Goal: Task Accomplishment & Management: Manage account settings

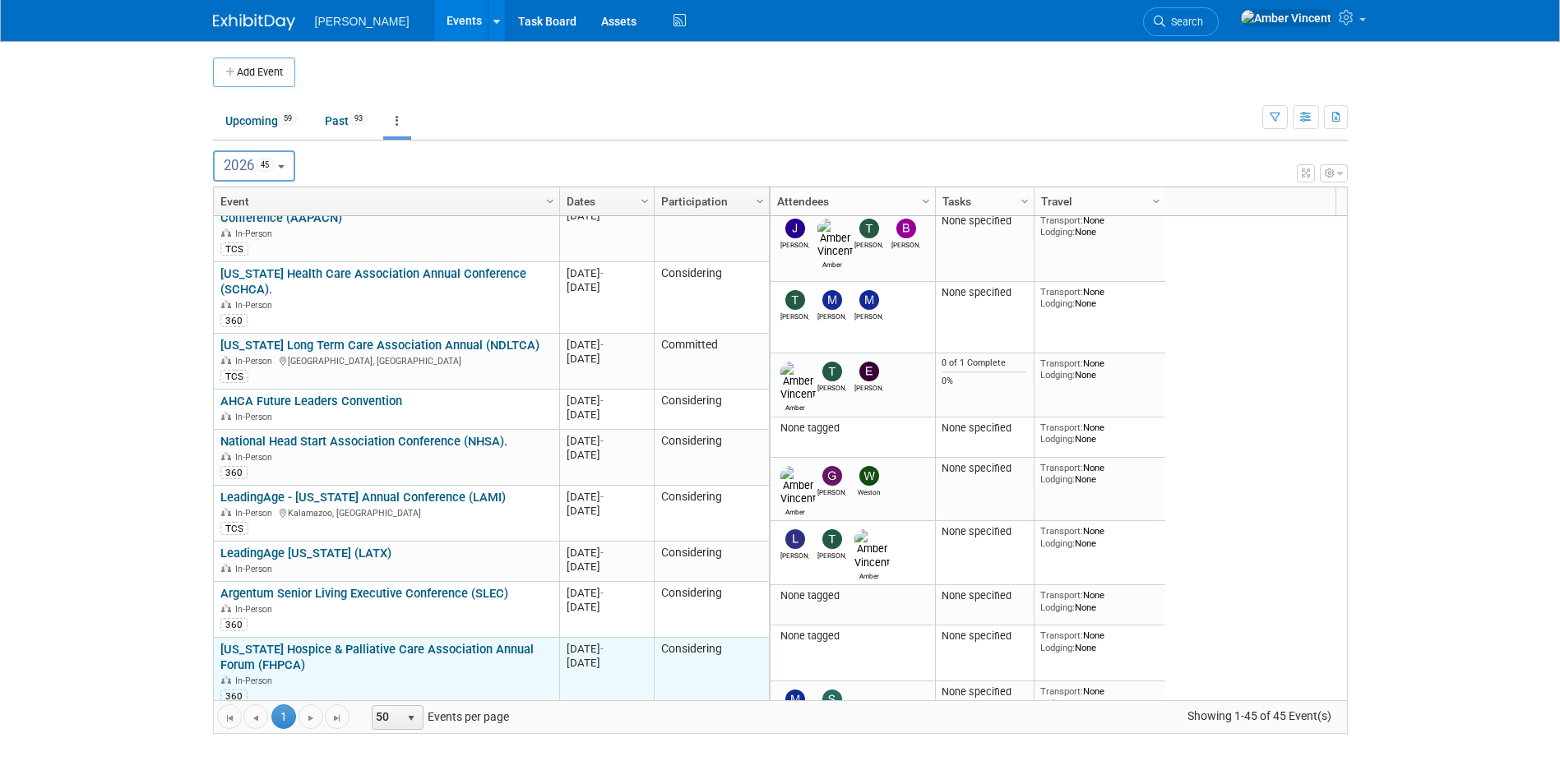
drag, startPoint x: 188, startPoint y: 666, endPoint x: 318, endPoint y: 650, distance: 131.0
click at [188, 475] on body "Turenne Events Add Event Bulk Upload Events Shareable Event Boards Recently Vie…" at bounding box center [780, 392] width 1560 height 784
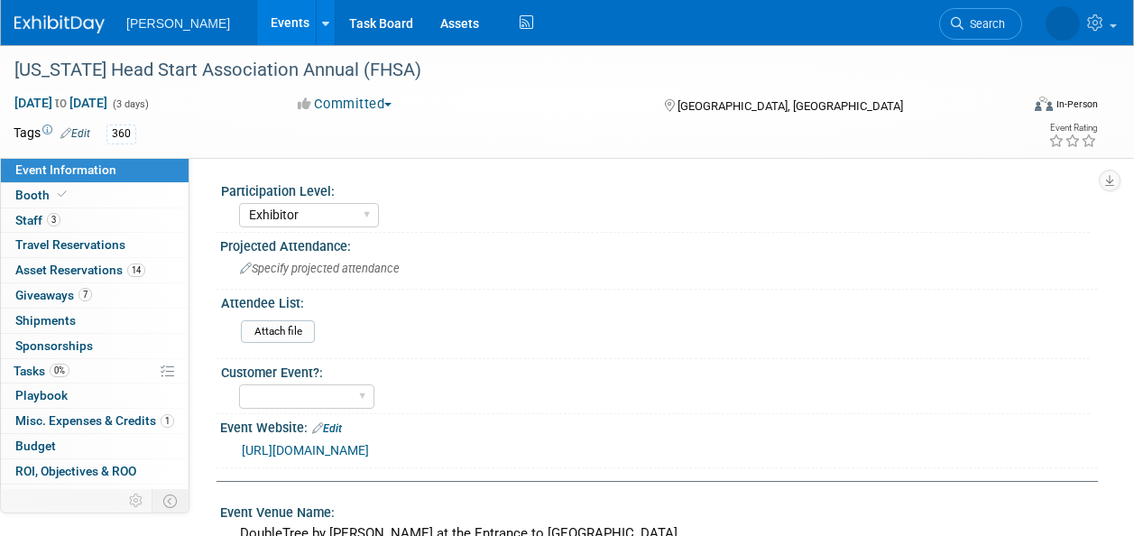
select select "Exhibitor"
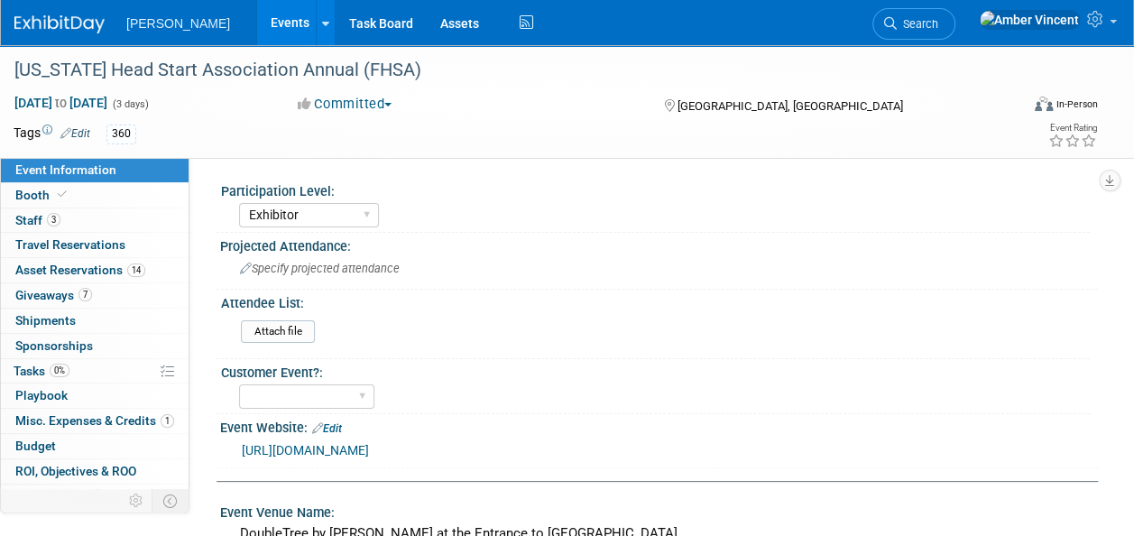
click at [257, 22] on link "Events" at bounding box center [290, 22] width 66 height 45
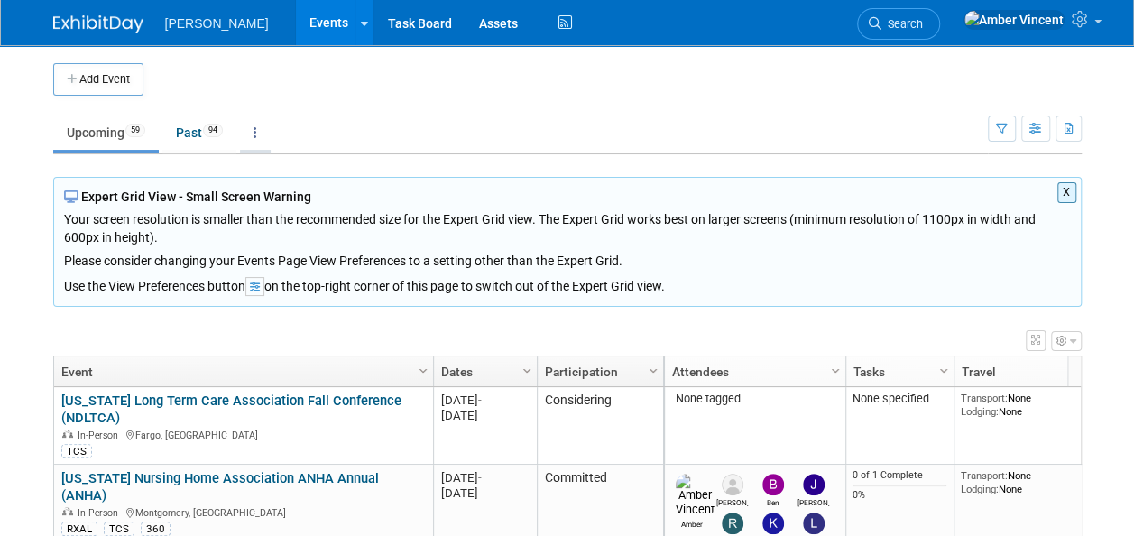
click at [264, 128] on link at bounding box center [255, 132] width 31 height 34
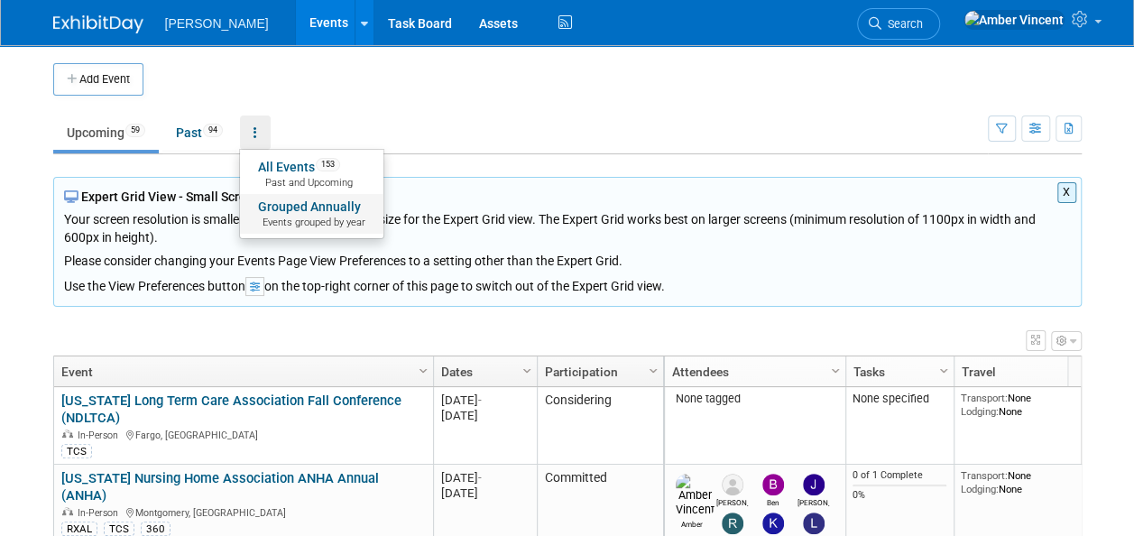
click at [274, 209] on link "Grouped Annually Events grouped by year" at bounding box center [311, 214] width 143 height 40
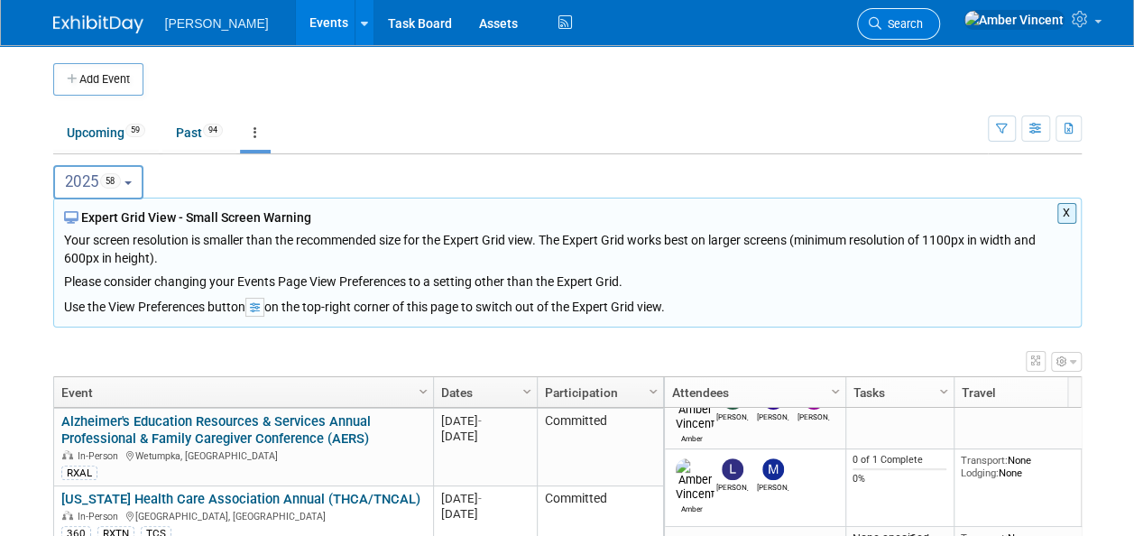
click at [923, 27] on span "Search" at bounding box center [901, 24] width 41 height 14
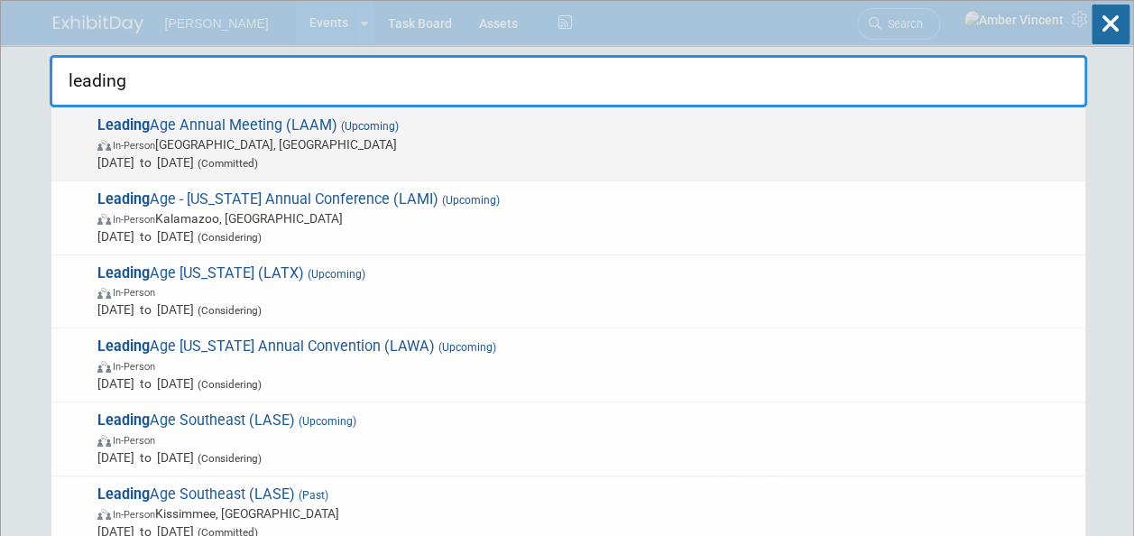
type input "leading"
click at [663, 124] on span "Leading Age Annual Meeting (LAAM) (Upcoming) In-Person Boston, MA Nov 2, 2025 t…" at bounding box center [584, 143] width 984 height 55
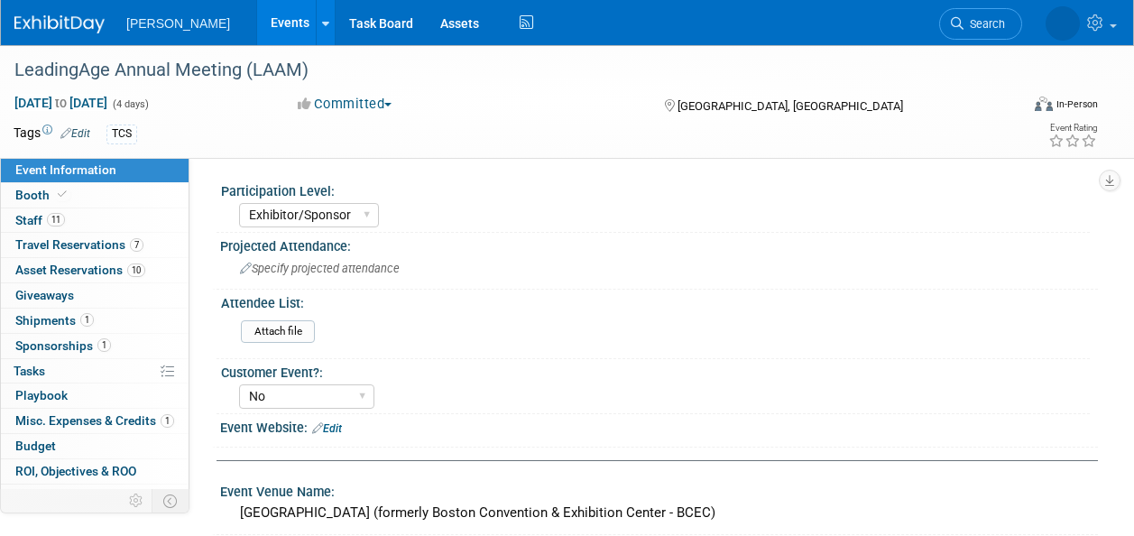
select select "Exhibitor/Sponsor"
select select "No"
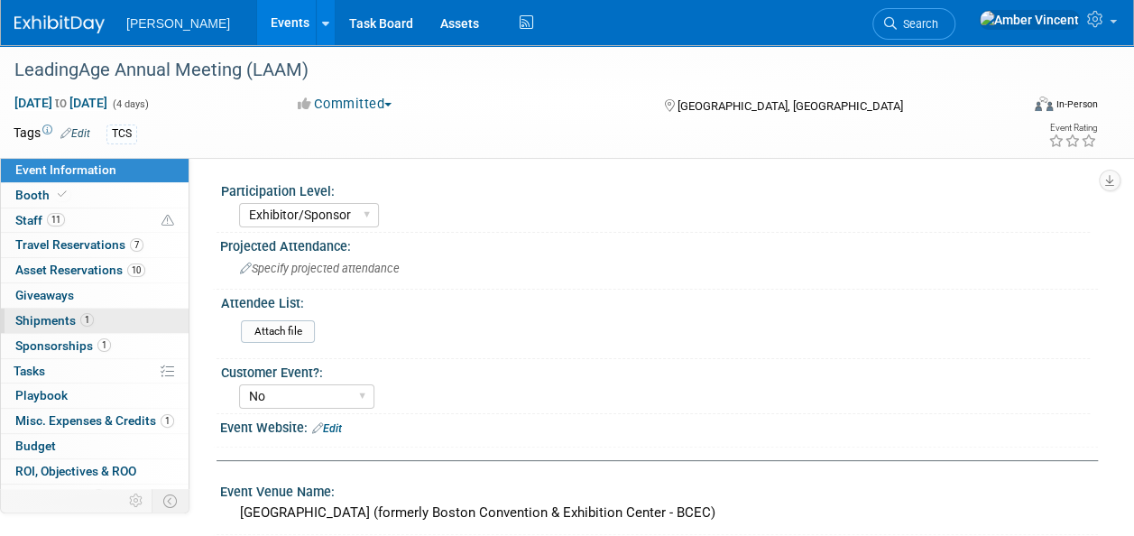
click at [92, 316] on link "1 Shipments 1" at bounding box center [95, 320] width 188 height 24
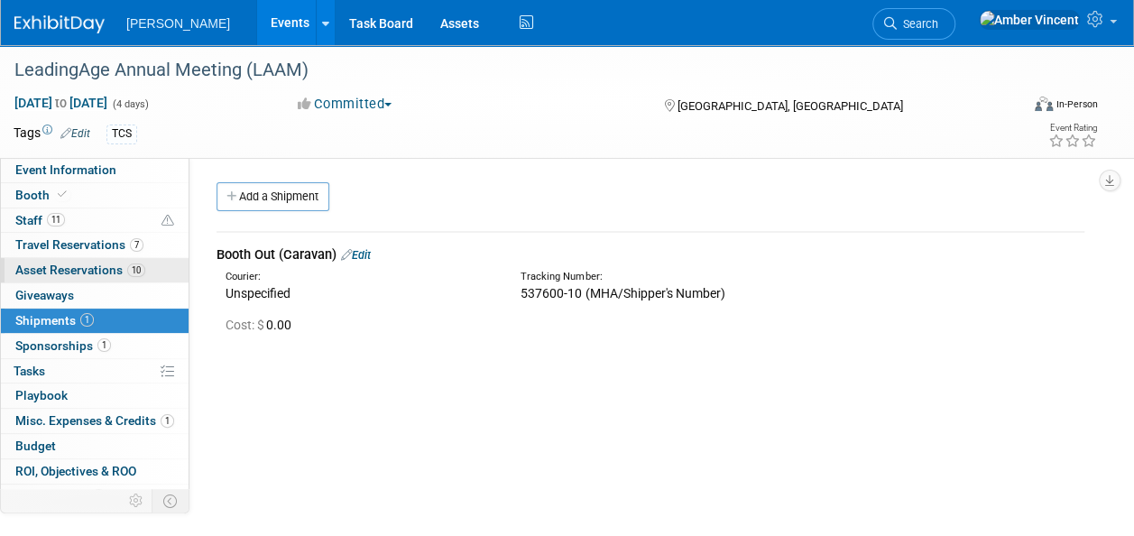
click at [78, 265] on span "Asset Reservations 10" at bounding box center [80, 269] width 130 height 14
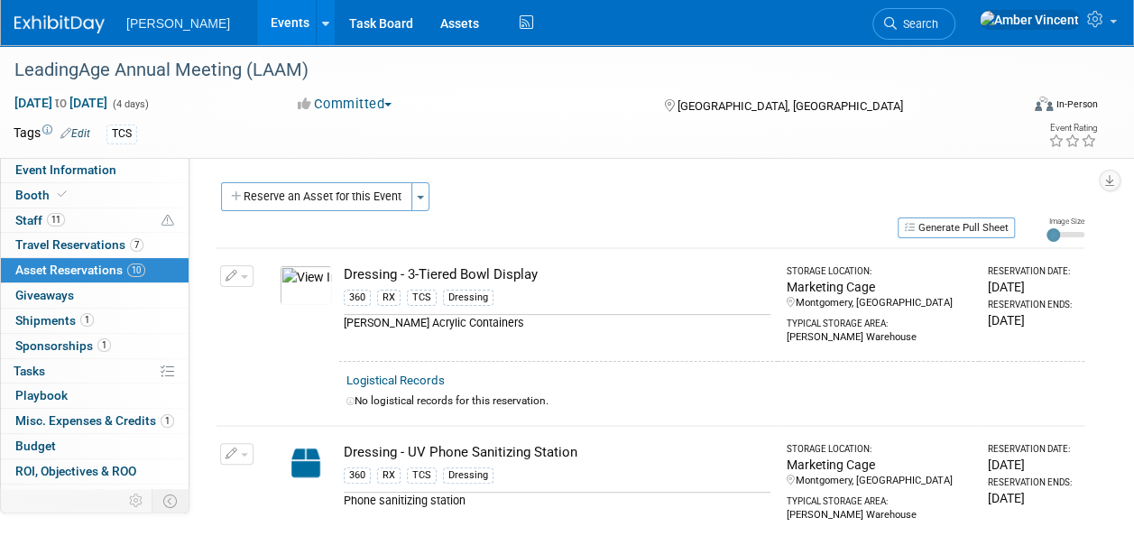
click at [955, 20] on link "Search" at bounding box center [913, 24] width 83 height 32
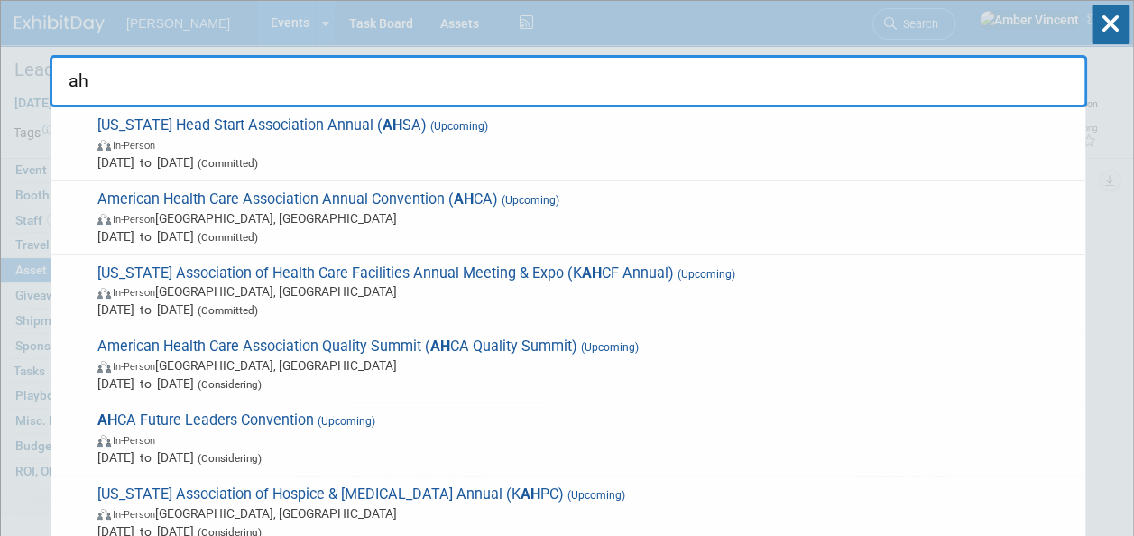
type input "a"
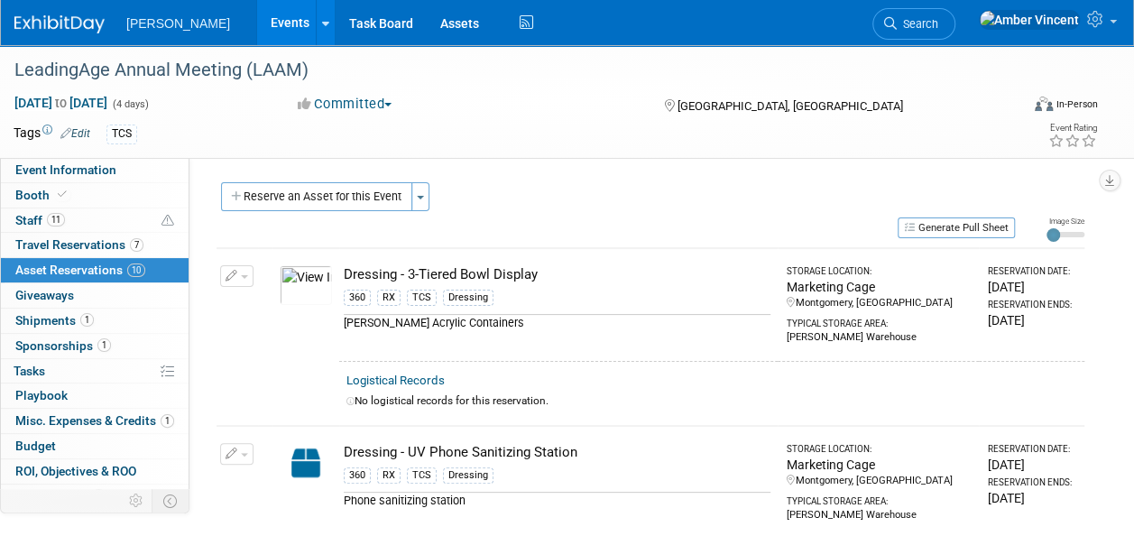
click at [358, 196] on button "Reserve an Asset for this Event" at bounding box center [316, 196] width 191 height 29
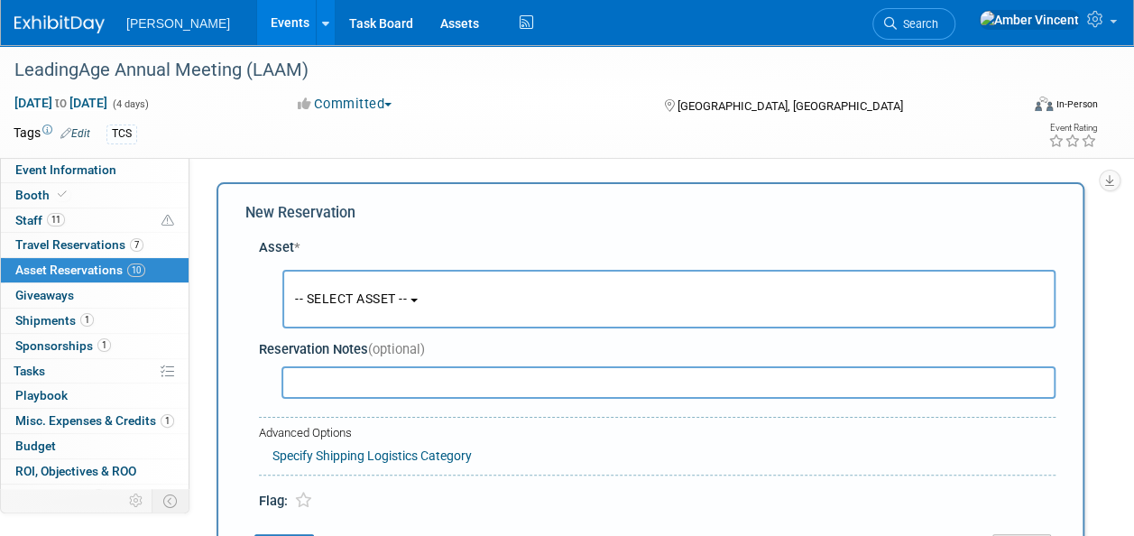
scroll to position [17, 0]
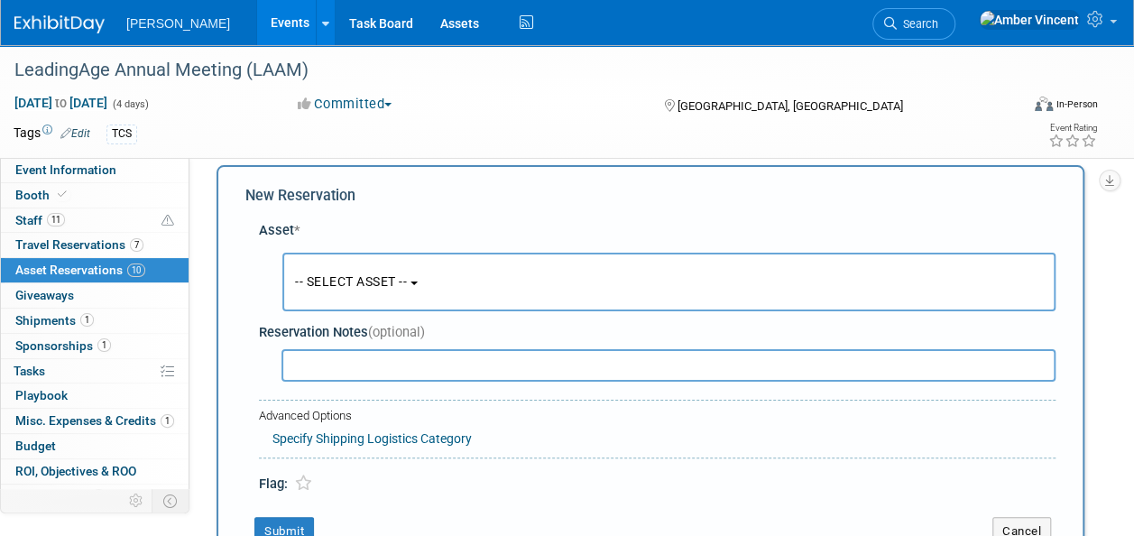
click at [377, 278] on span "-- SELECT ASSET --" at bounding box center [351, 281] width 112 height 14
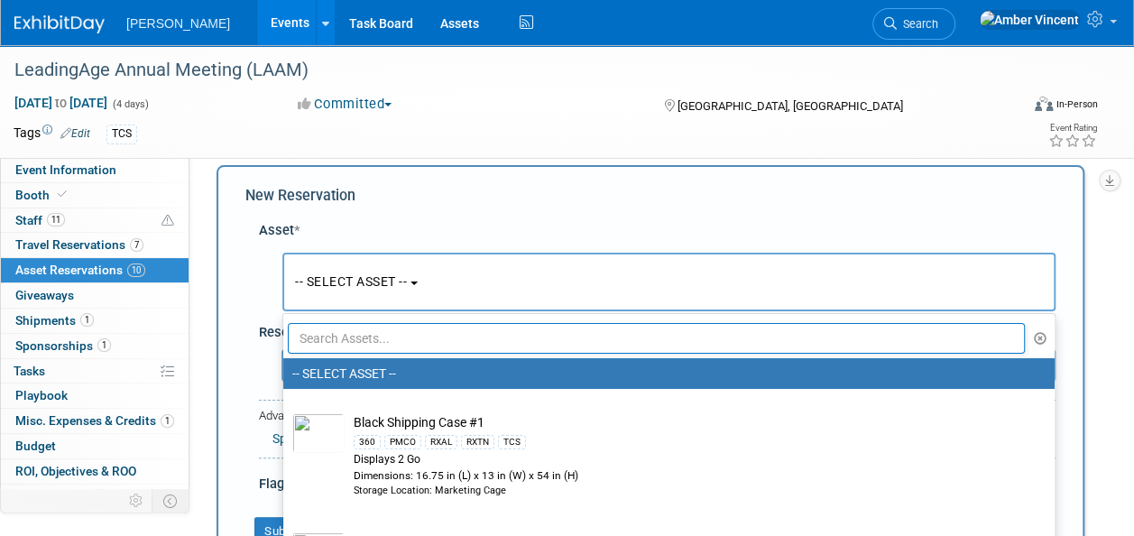
click at [382, 328] on input "text" at bounding box center [656, 338] width 737 height 31
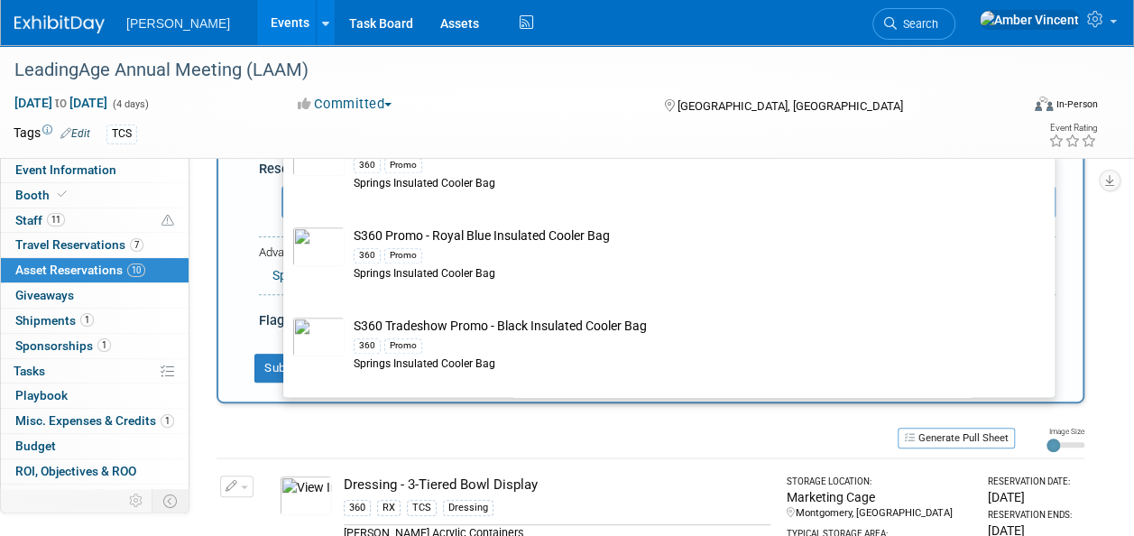
scroll to position [889, 0]
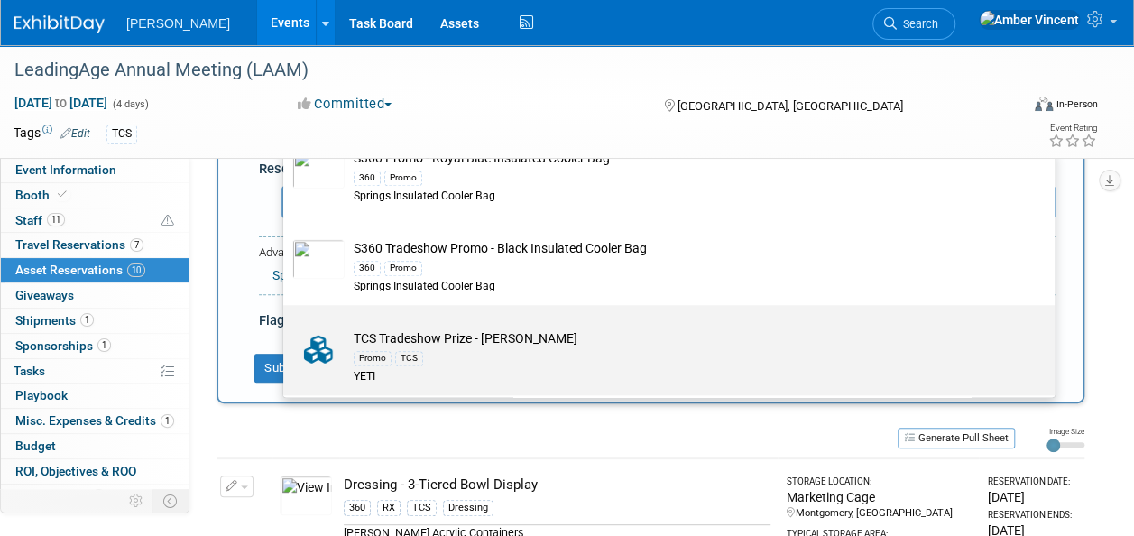
type input "bag"
click at [448, 344] on td "TCS Tradeshow Prize - YETI Bag Promo TCS YETI" at bounding box center [682, 356] width 674 height 55
click at [286, 326] on input "TCS Tradeshow Prize - YETI Bag Promo TCS YETI" at bounding box center [280, 321] width 12 height 12
select select "10729615"
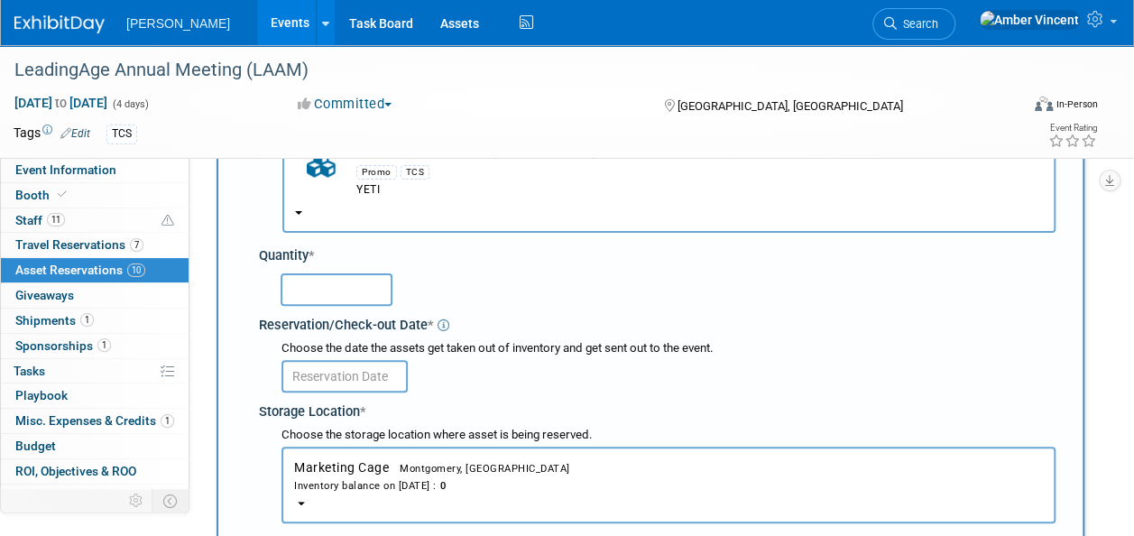
scroll to position [180, 0]
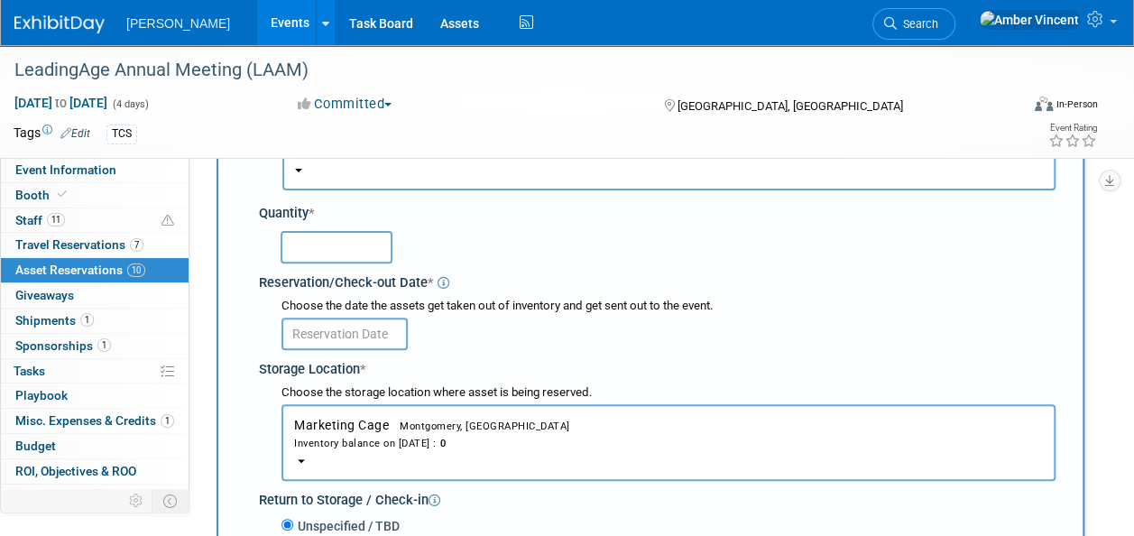
click at [365, 255] on input "text" at bounding box center [336, 247] width 112 height 32
type input "1"
click at [367, 331] on input "text" at bounding box center [344, 333] width 126 height 32
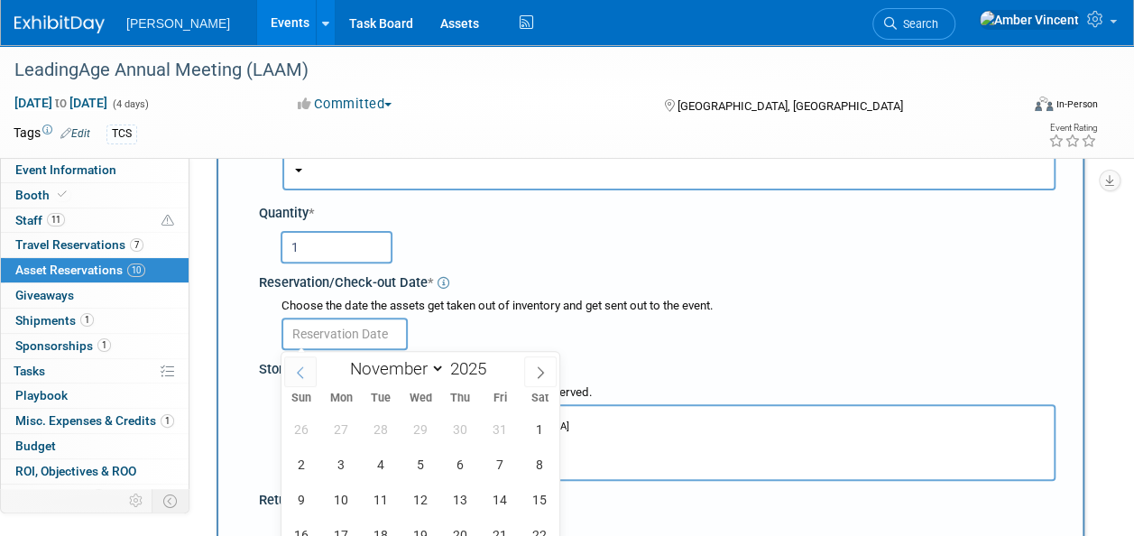
click at [303, 376] on icon at bounding box center [300, 372] width 13 height 13
select select "9"
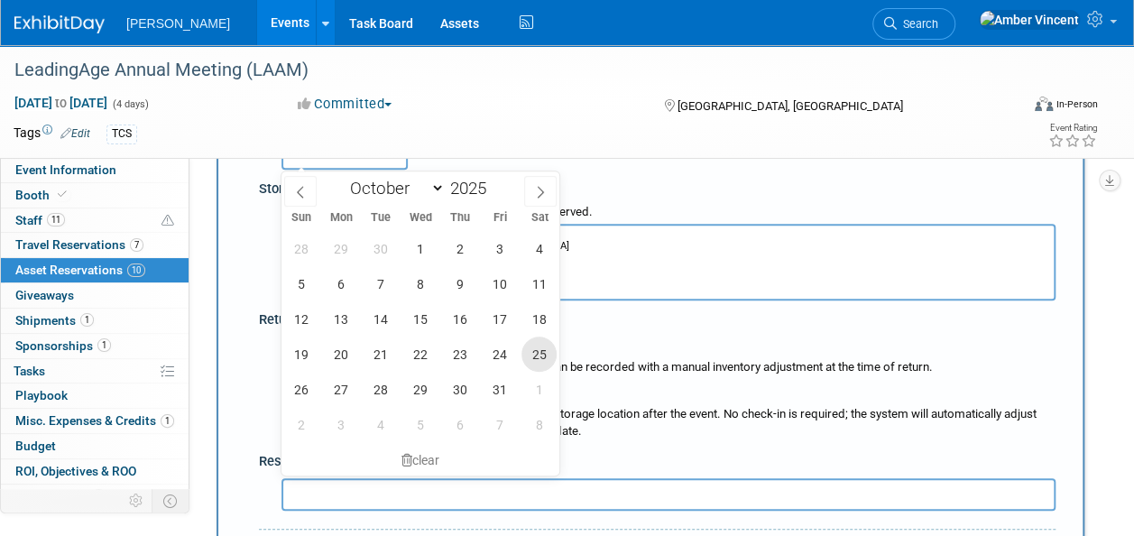
click at [529, 354] on span "25" at bounding box center [538, 353] width 35 height 35
type input "Oct 25, 2025"
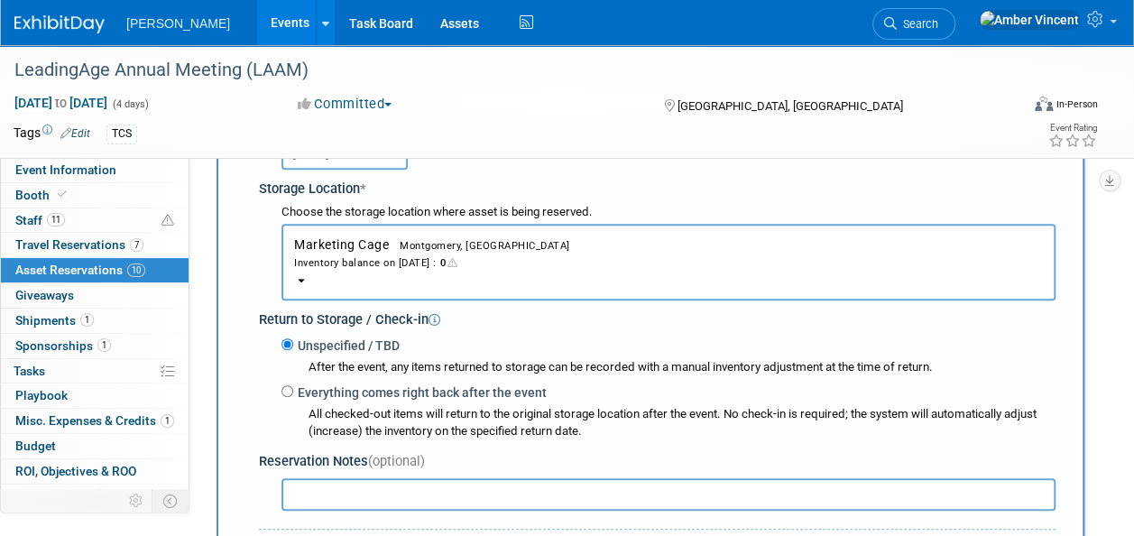
click at [451, 270] on div "Inventory balance on Oct 25, 2025 : 0" at bounding box center [668, 261] width 749 height 17
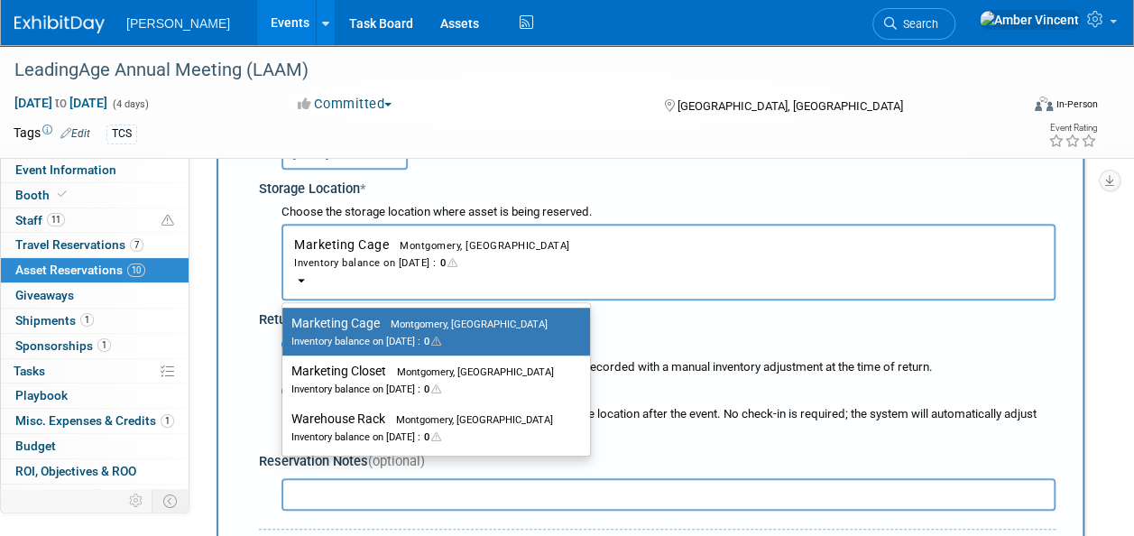
click at [600, 263] on div "Inventory balance on Oct 25, 2025 : 0" at bounding box center [668, 261] width 749 height 17
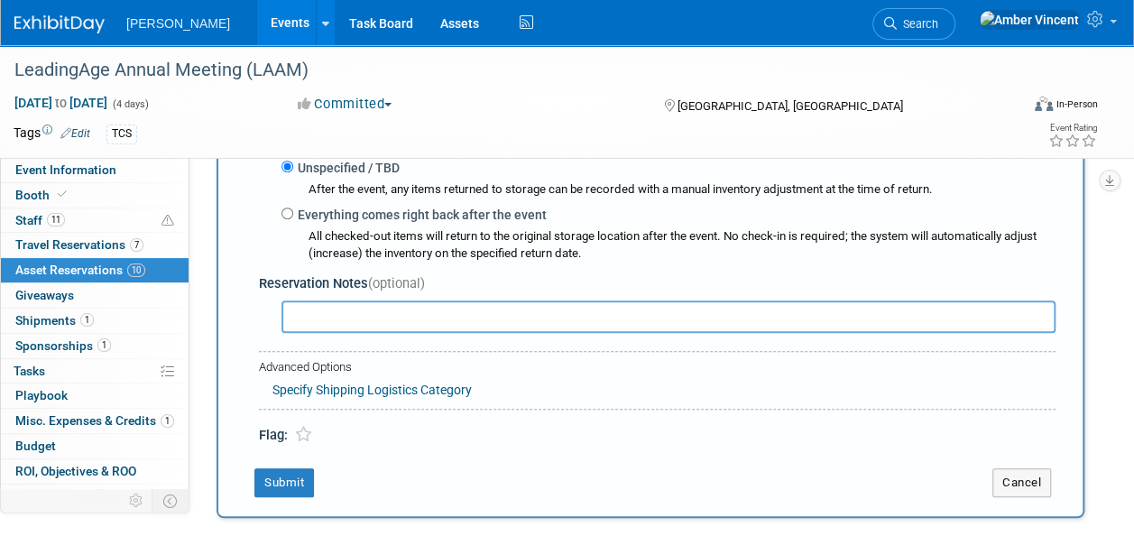
scroll to position [541, 0]
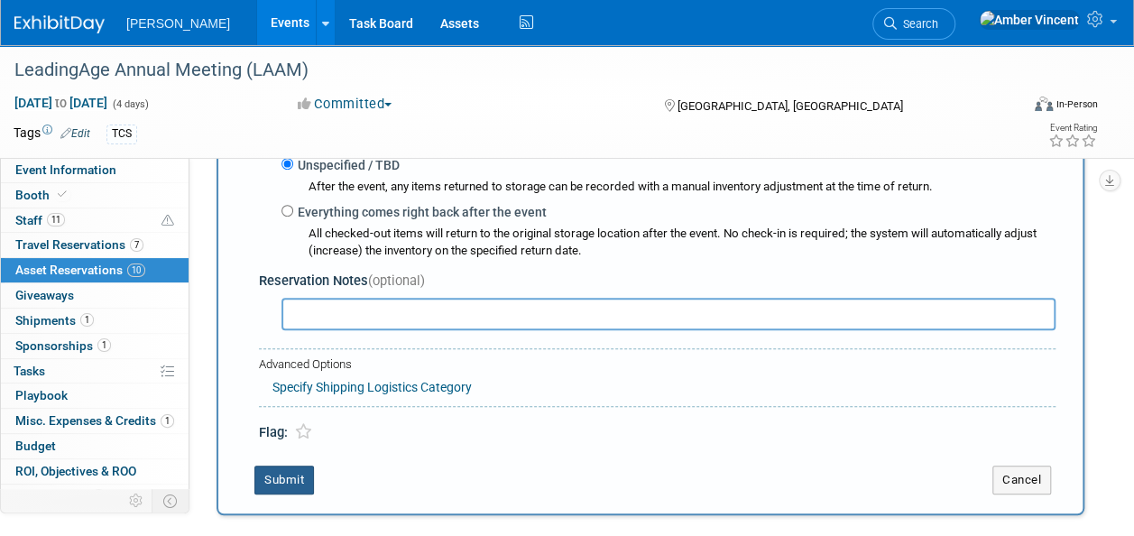
click at [282, 467] on button "Submit" at bounding box center [284, 479] width 60 height 29
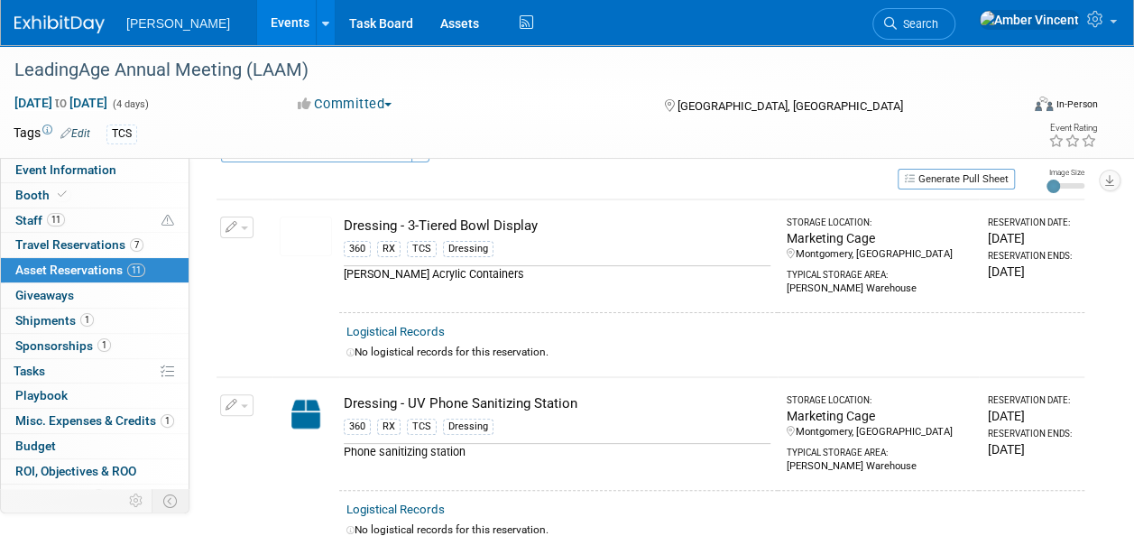
scroll to position [0, 0]
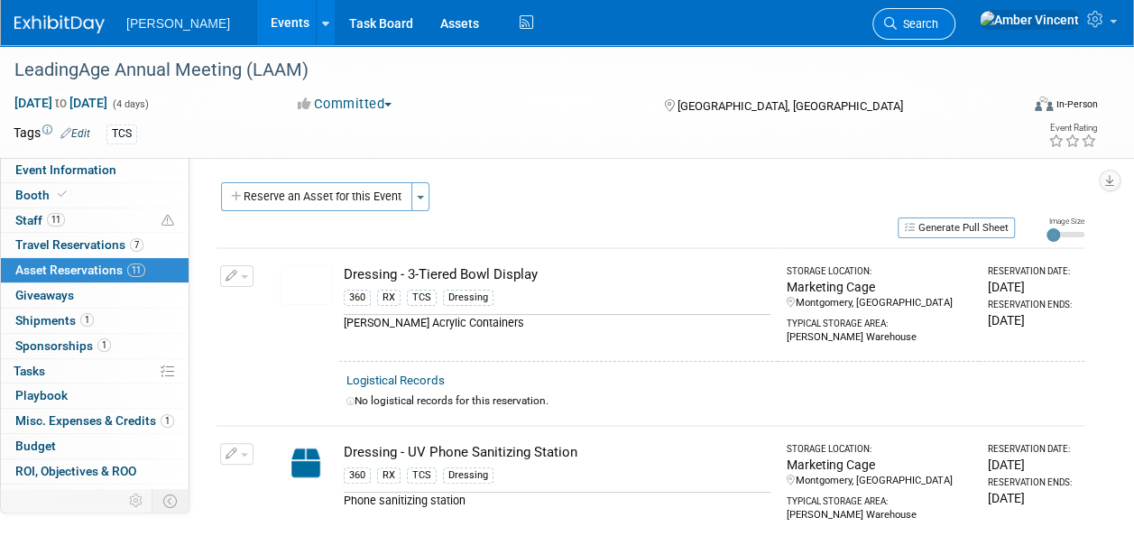
click at [955, 32] on link "Search" at bounding box center [913, 24] width 83 height 32
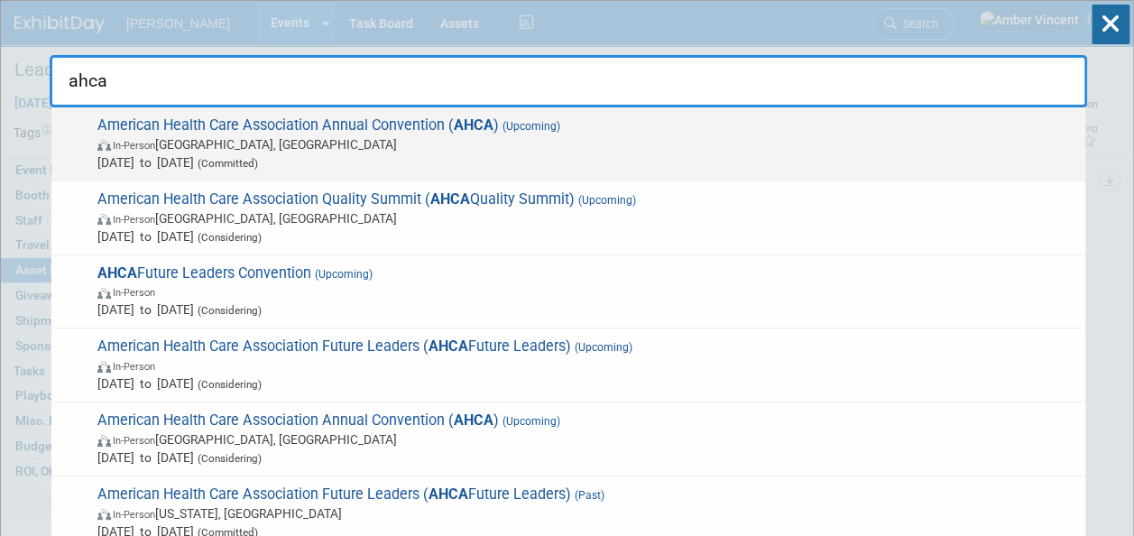
type input "ahca"
click at [570, 149] on span "In-Person Las Vegas, NV" at bounding box center [586, 144] width 979 height 18
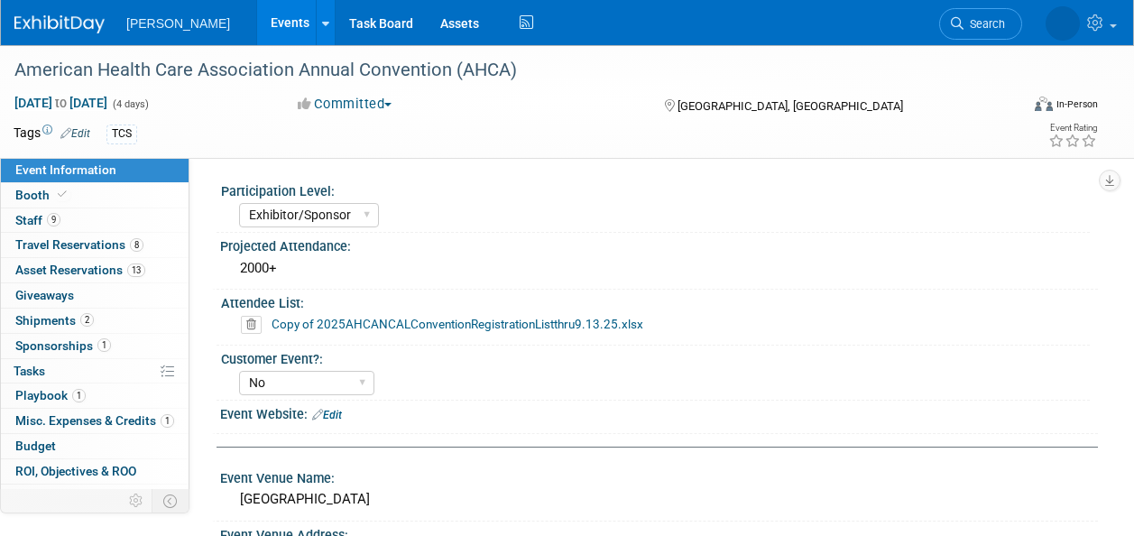
select select "Exhibitor/Sponsor"
select select "No"
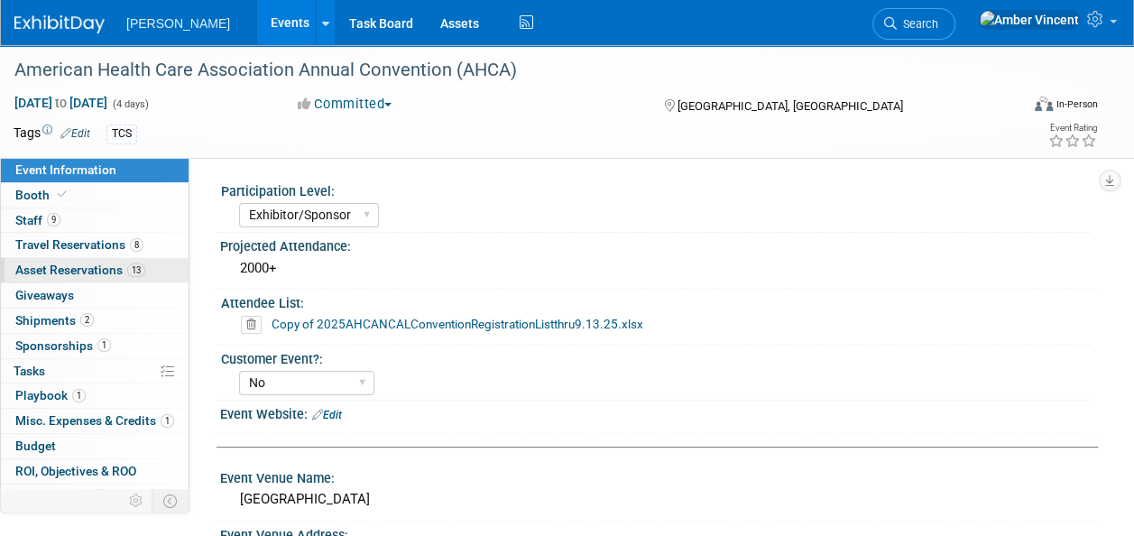
click at [100, 260] on link "13 Asset Reservations 13" at bounding box center [95, 270] width 188 height 24
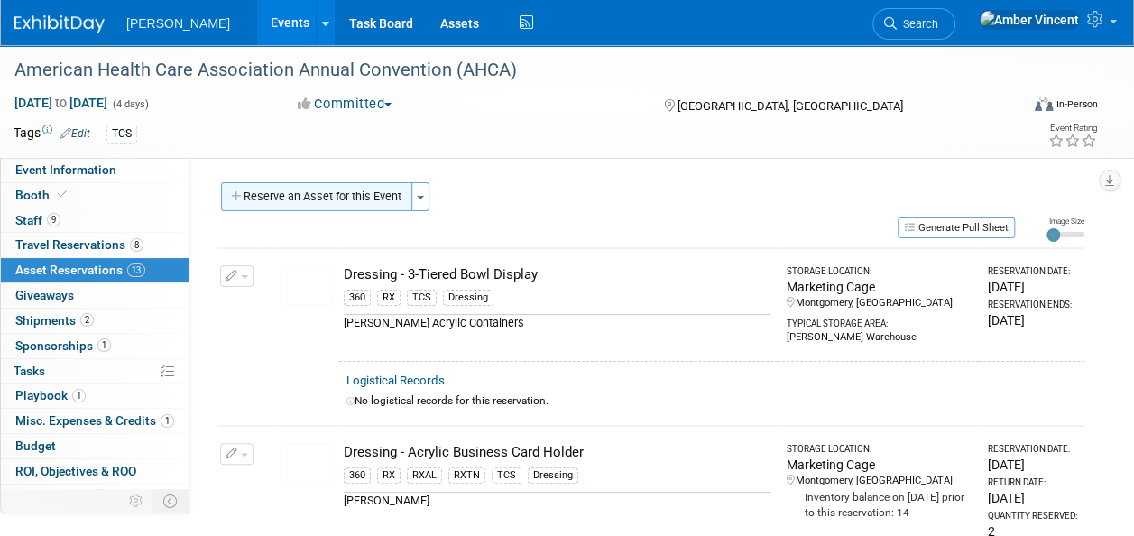
click at [360, 194] on button "Reserve an Asset for this Event" at bounding box center [316, 196] width 191 height 29
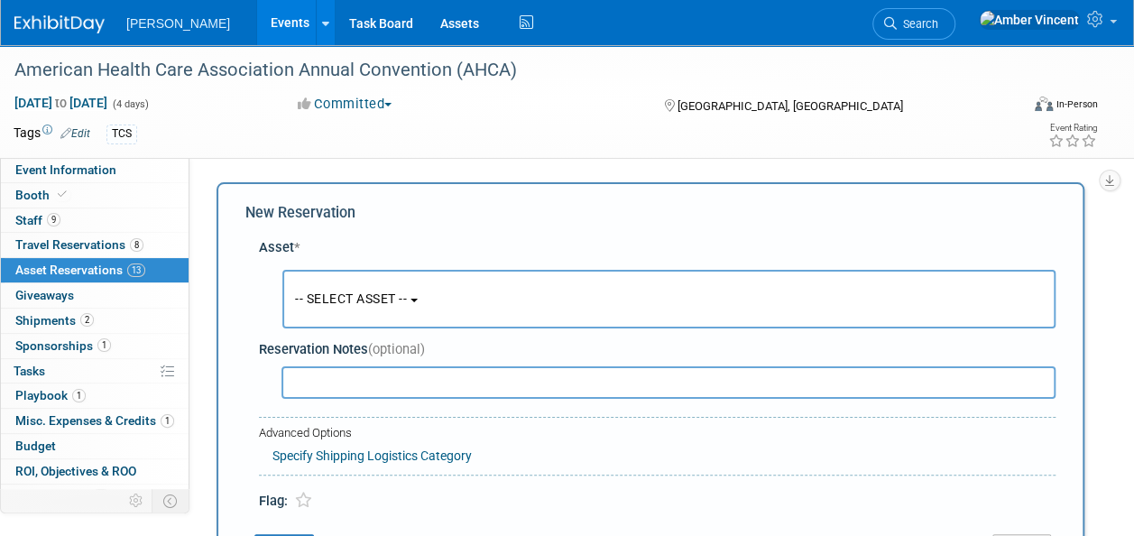
scroll to position [17, 0]
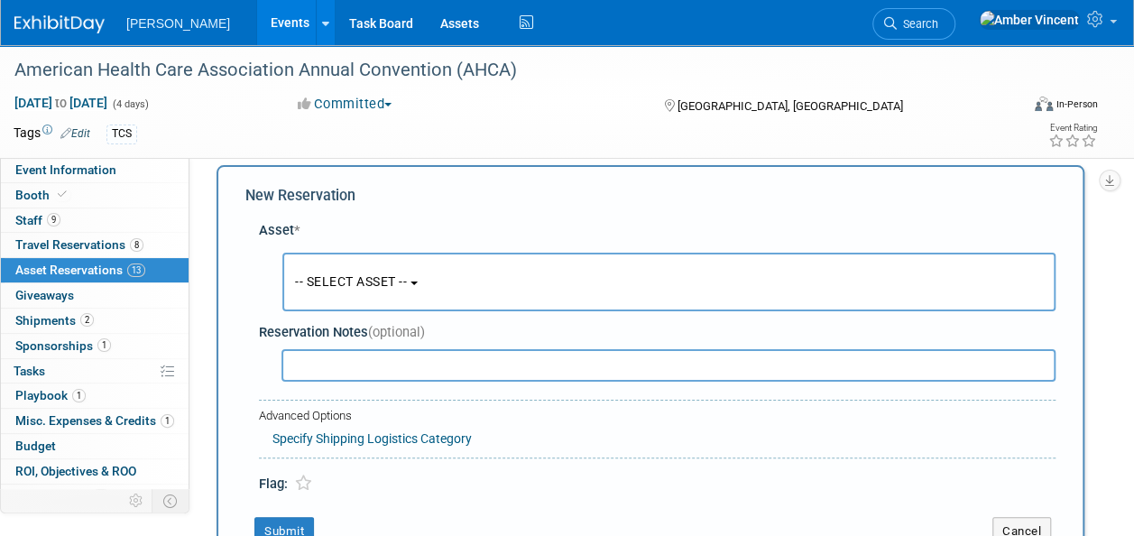
click at [354, 275] on span "-- SELECT ASSET --" at bounding box center [351, 281] width 112 height 14
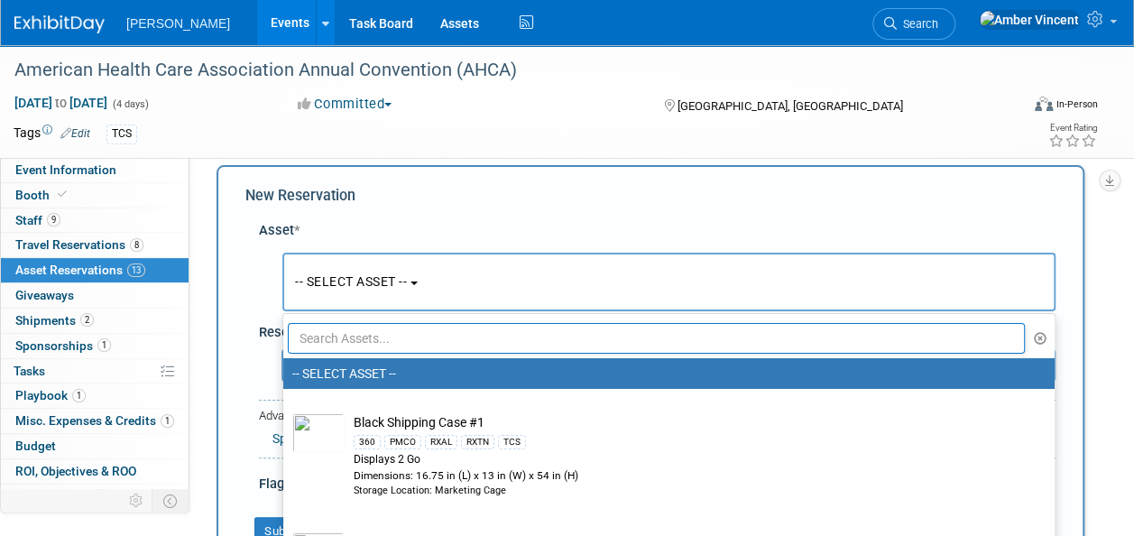
click at [352, 334] on input "text" at bounding box center [656, 338] width 737 height 31
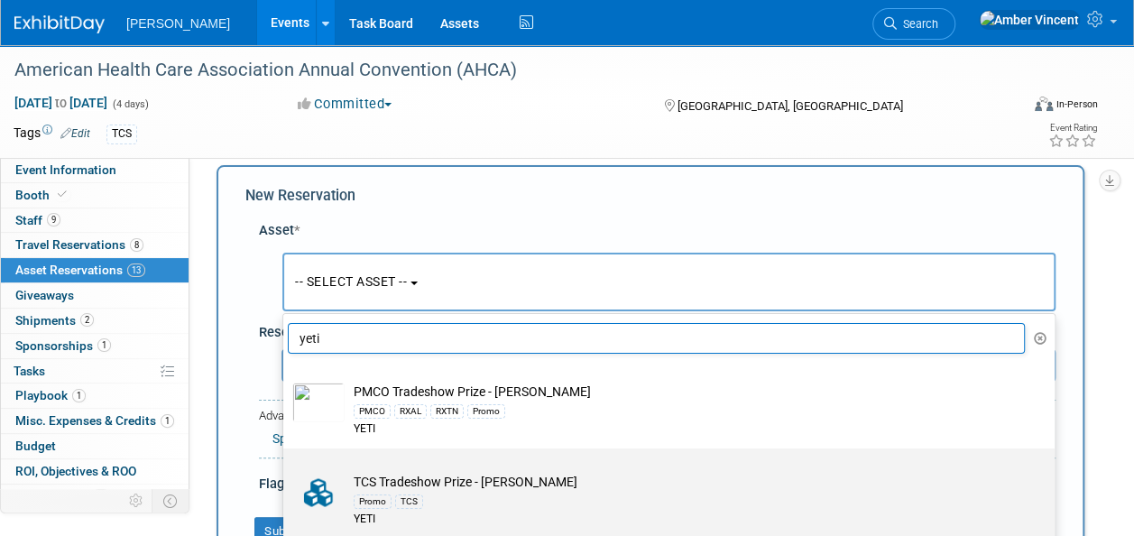
type input "yeti"
click at [390, 499] on div "Promo" at bounding box center [373, 501] width 38 height 14
click at [286, 470] on input "TCS Tradeshow Prize - YETI Bag Promo TCS YETI" at bounding box center [280, 464] width 12 height 12
select select "10729615"
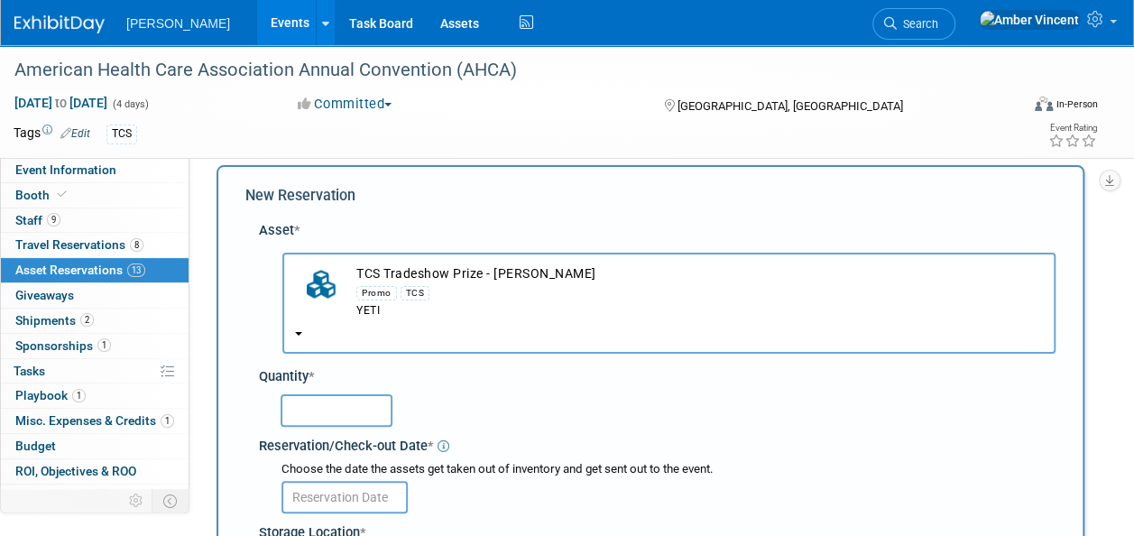
click at [357, 416] on input "text" at bounding box center [336, 410] width 112 height 32
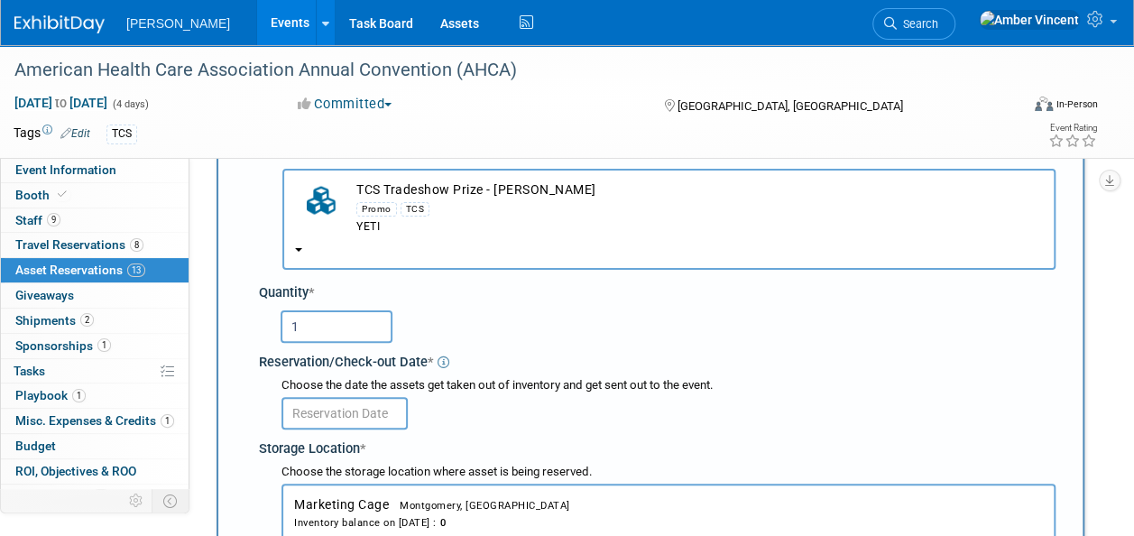
scroll to position [107, 0]
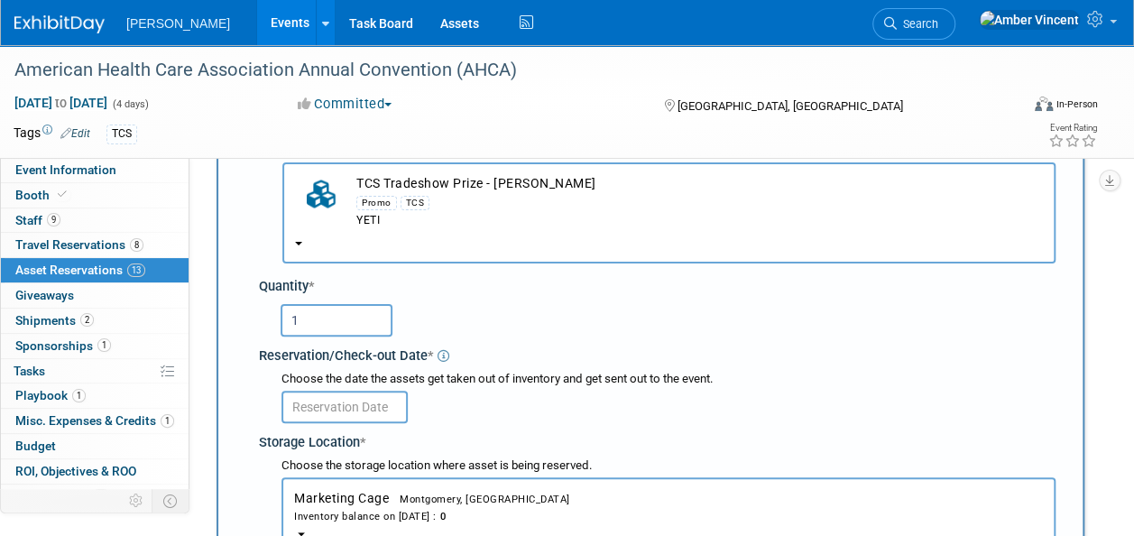
type input "1"
click at [380, 386] on div "Choose the date the assets get taken out of inventory and get sent out to the e…" at bounding box center [668, 379] width 774 height 17
click at [380, 400] on input "text" at bounding box center [344, 407] width 126 height 32
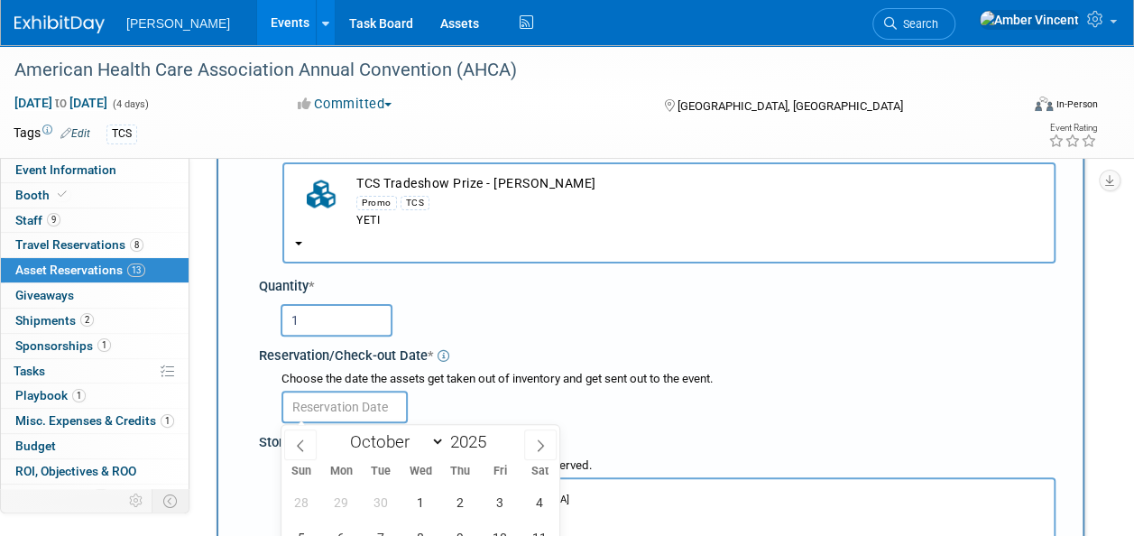
scroll to position [288, 0]
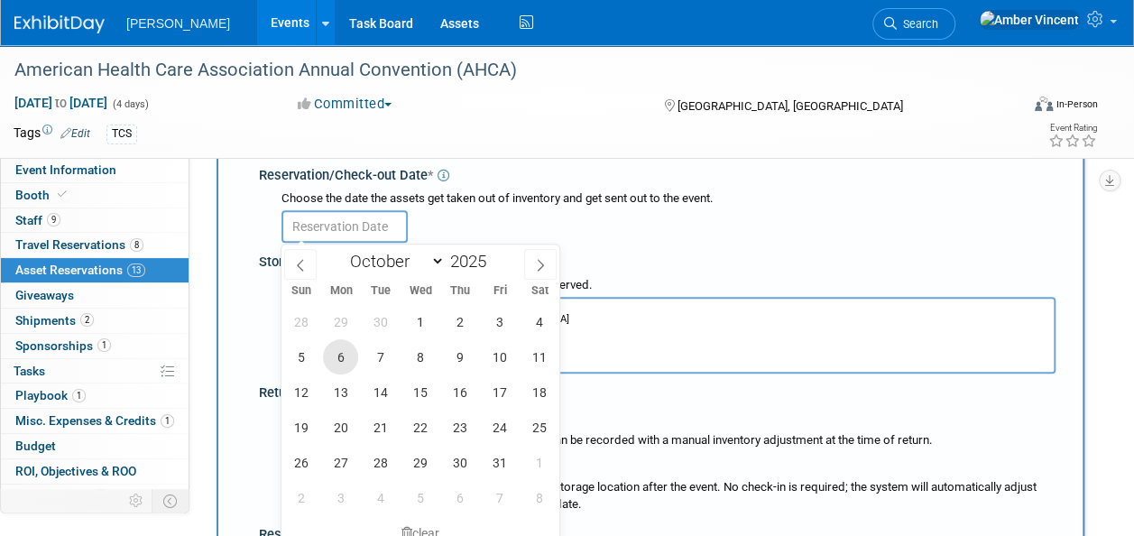
click at [332, 360] on span "6" at bounding box center [340, 356] width 35 height 35
type input "Oct 6, 2025"
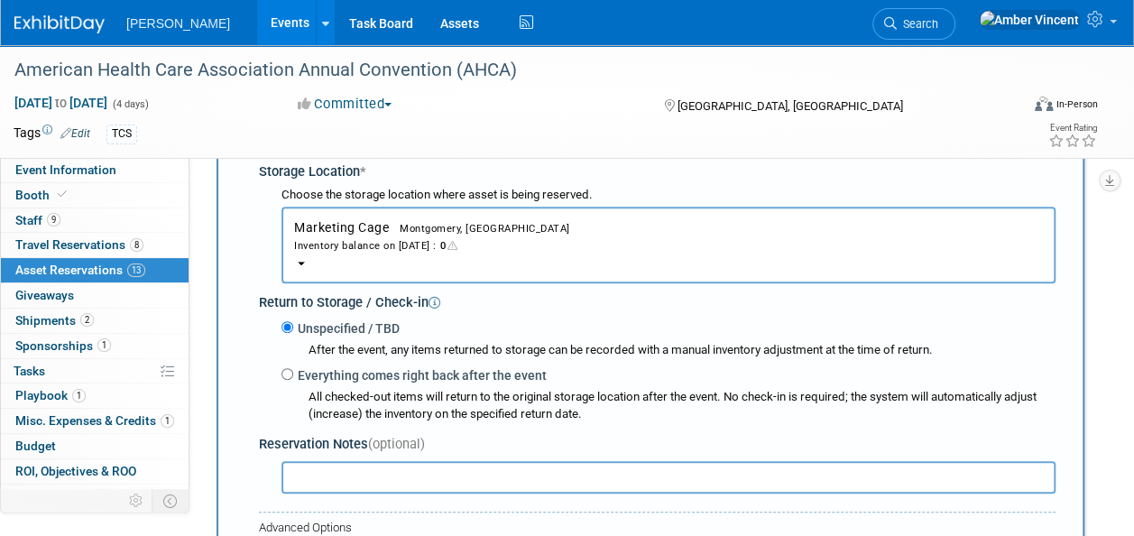
scroll to position [558, 0]
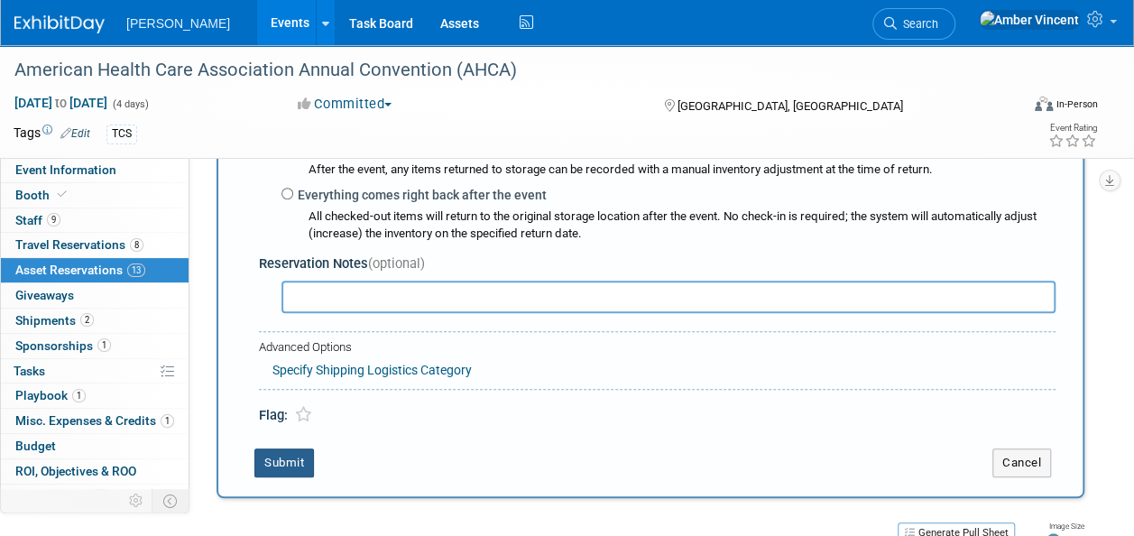
click at [302, 450] on button "Submit" at bounding box center [284, 462] width 60 height 29
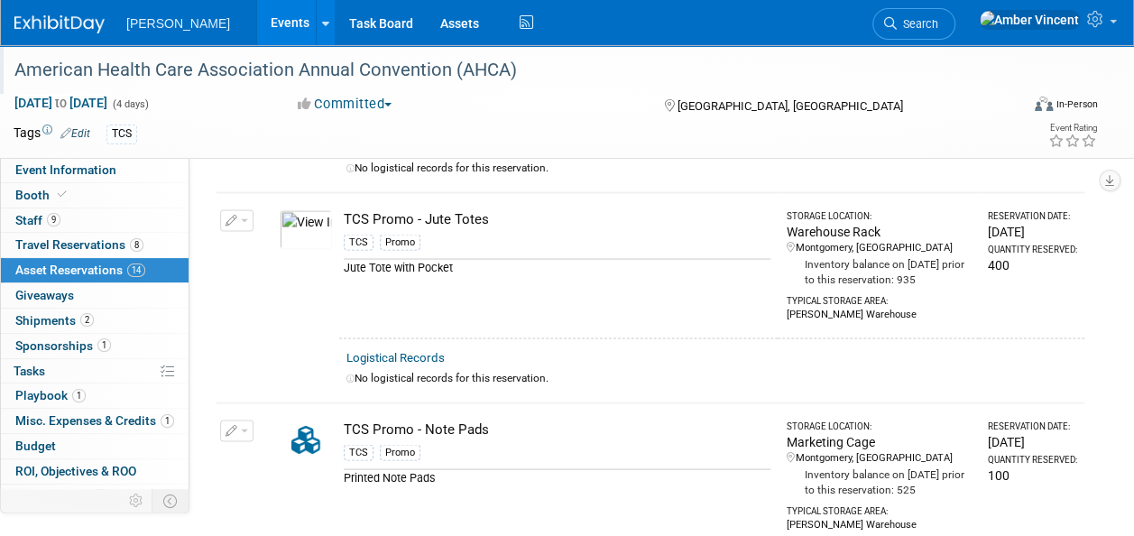
scroll to position [1538, 0]
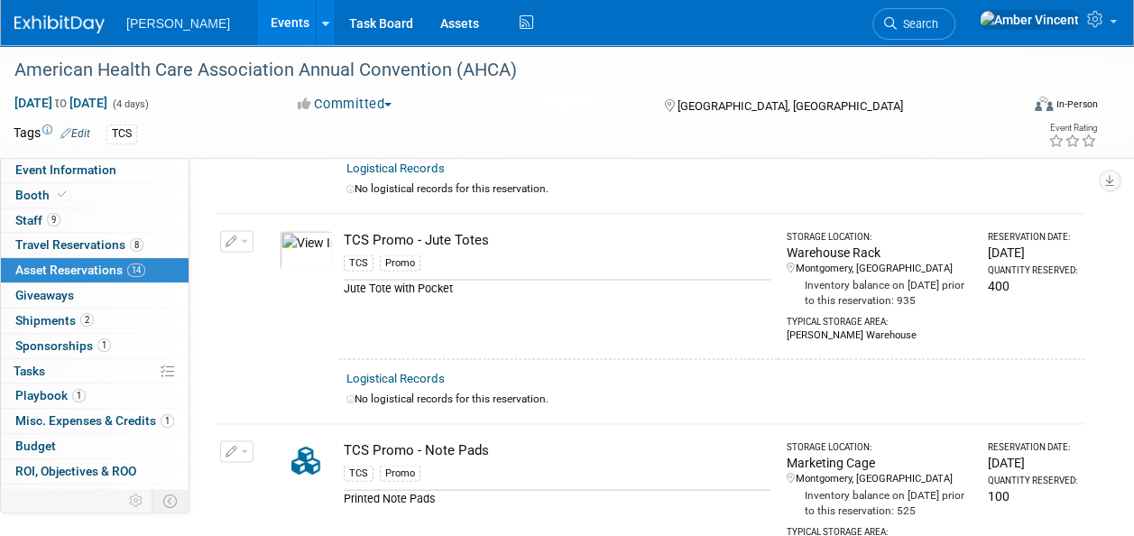
click at [257, 21] on link "Events" at bounding box center [290, 22] width 66 height 45
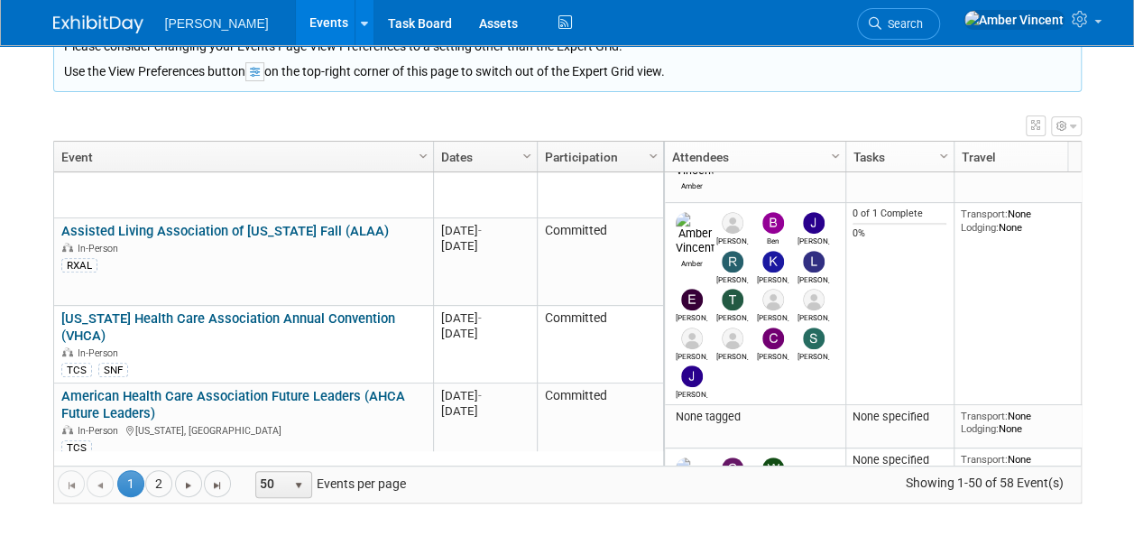
scroll to position [3662, 0]
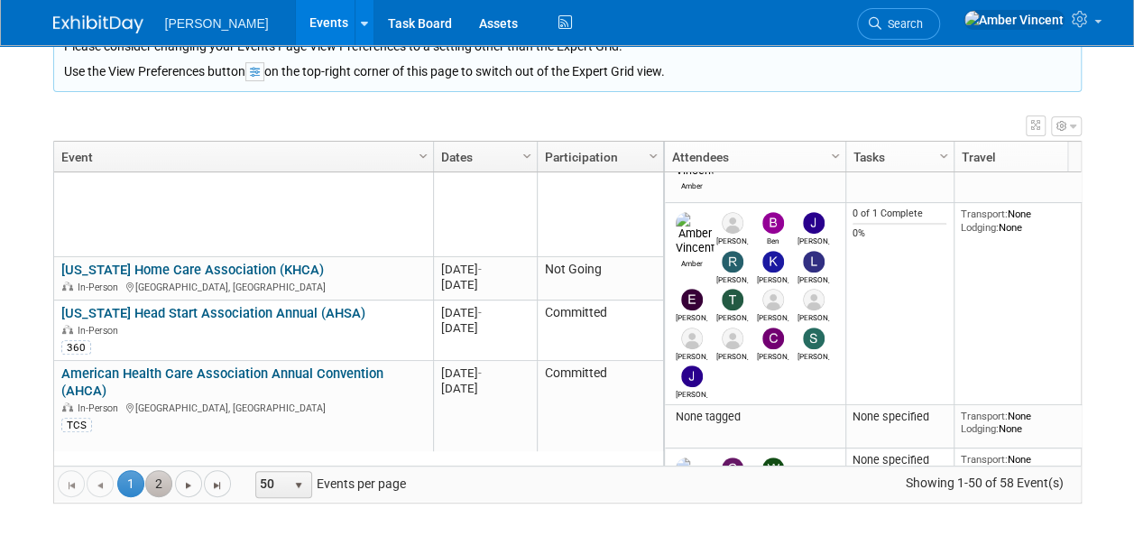
click at [163, 482] on link "2" at bounding box center [158, 483] width 27 height 27
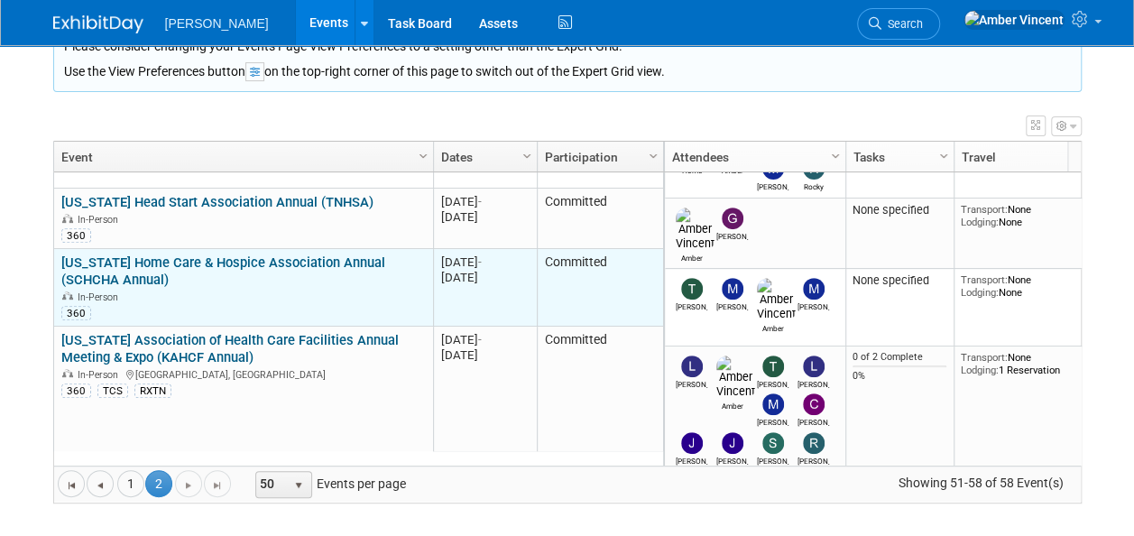
scroll to position [0, 0]
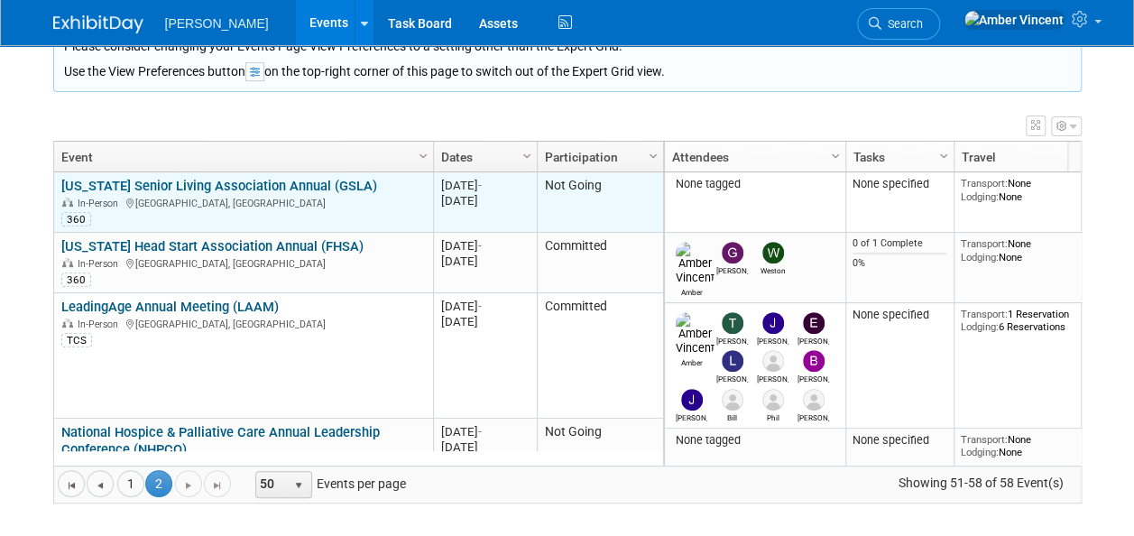
click at [181, 195] on div "In-Person Savannah, GA" at bounding box center [242, 202] width 363 height 15
click at [317, 178] on link "[US_STATE] Senior Living Association Annual (GSLA)" at bounding box center [219, 186] width 316 height 16
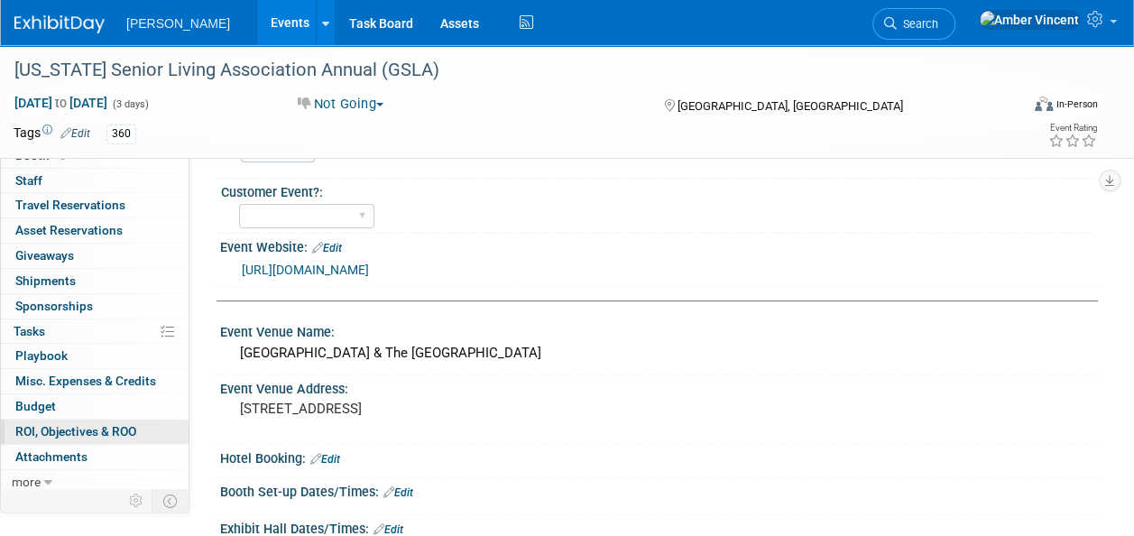
scroll to position [41, 0]
click at [44, 475] on icon at bounding box center [48, 481] width 8 height 13
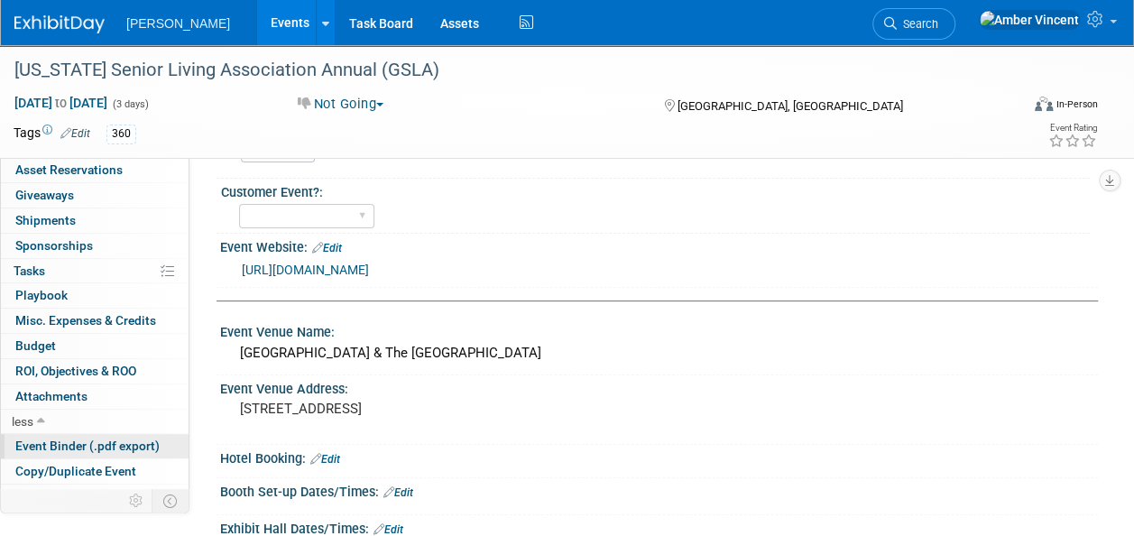
scroll to position [164, 0]
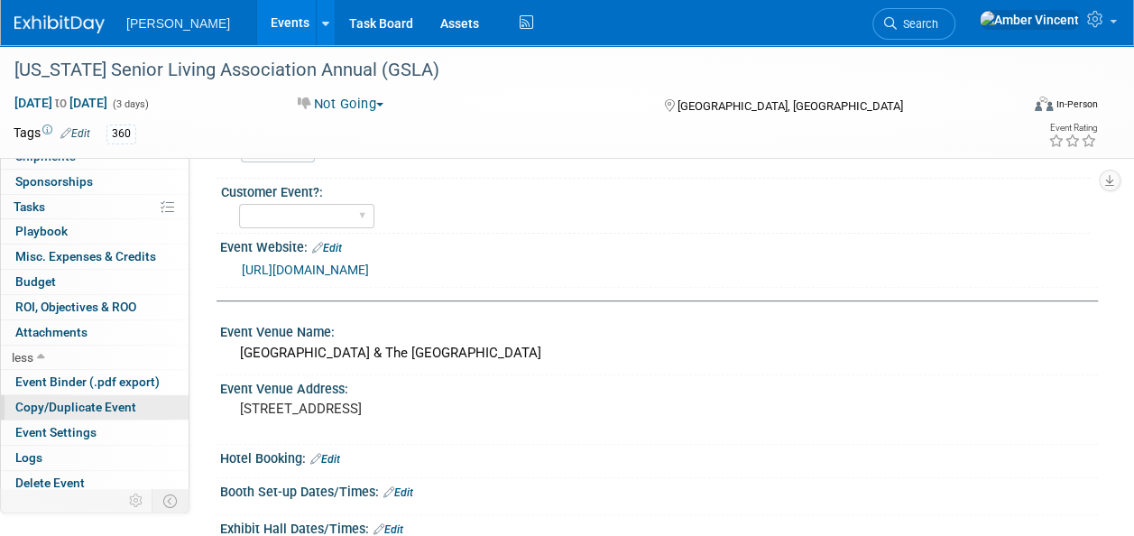
click at [68, 400] on span "Copy/Duplicate Event" at bounding box center [75, 407] width 121 height 14
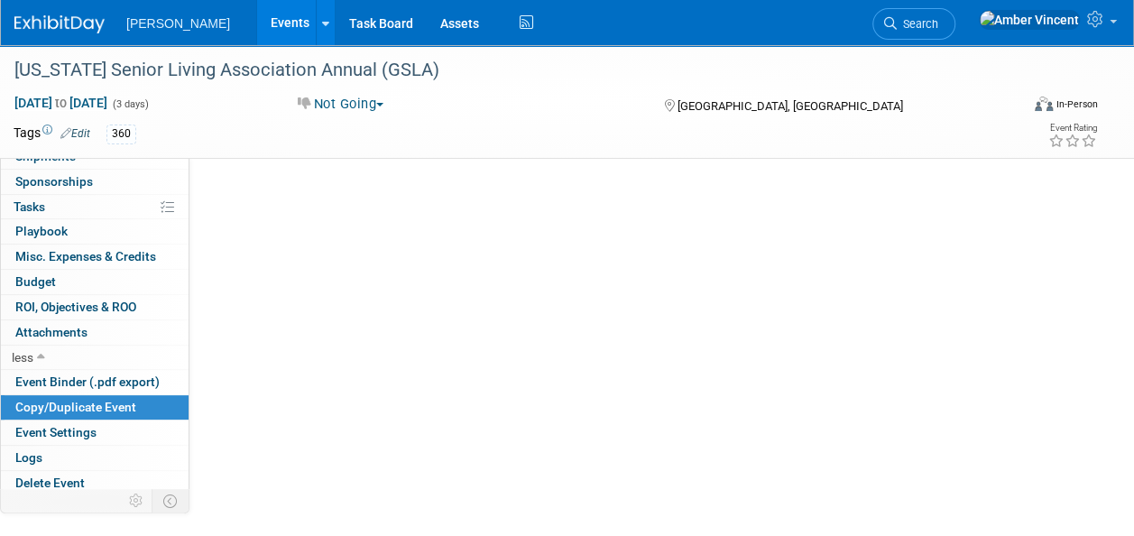
scroll to position [0, 0]
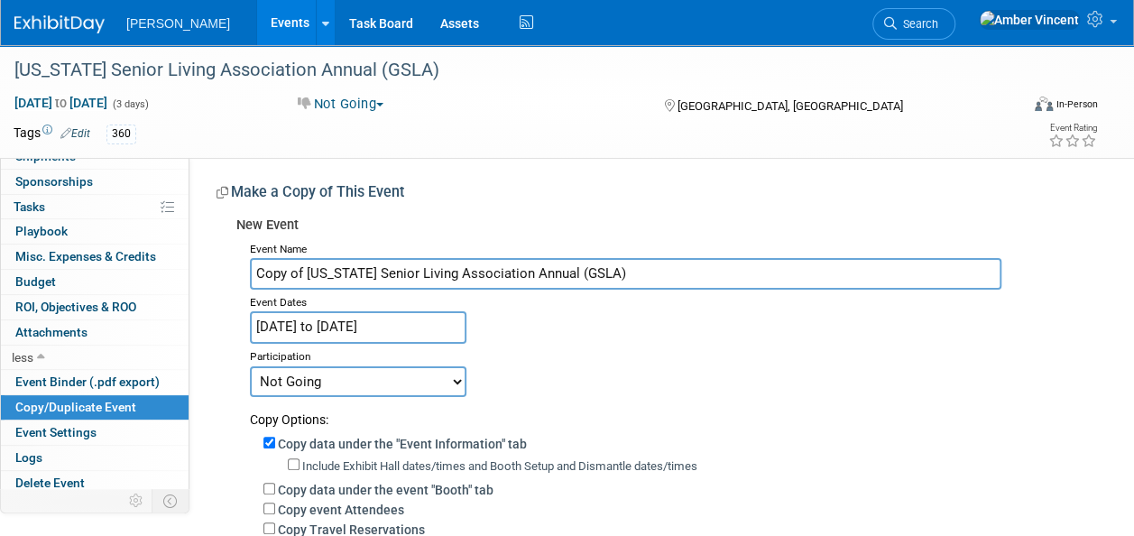
click at [308, 273] on input "Copy of [US_STATE] Senior Living Association Annual (GSLA)" at bounding box center [625, 274] width 751 height 32
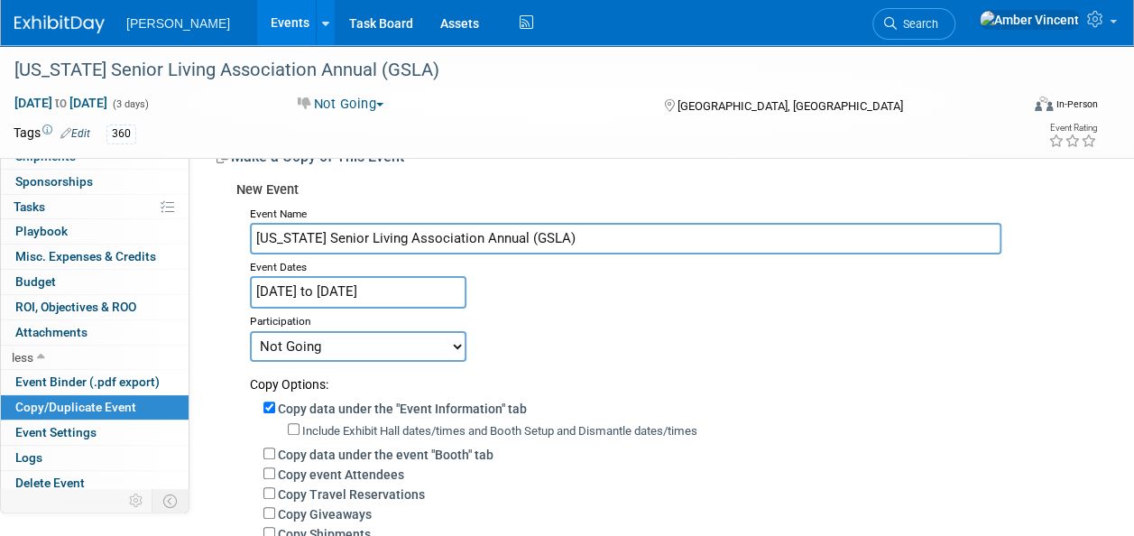
scroll to position [90, 0]
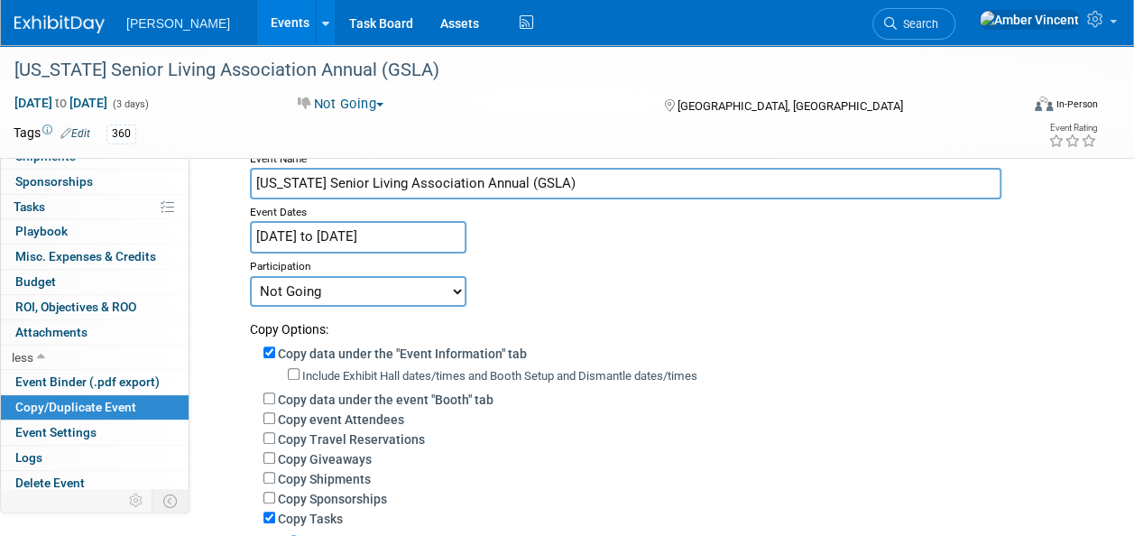
type input "[US_STATE] Senior Living Association Annual (GSLA)"
click at [374, 230] on input "[DATE] to [DATE]" at bounding box center [358, 237] width 216 height 32
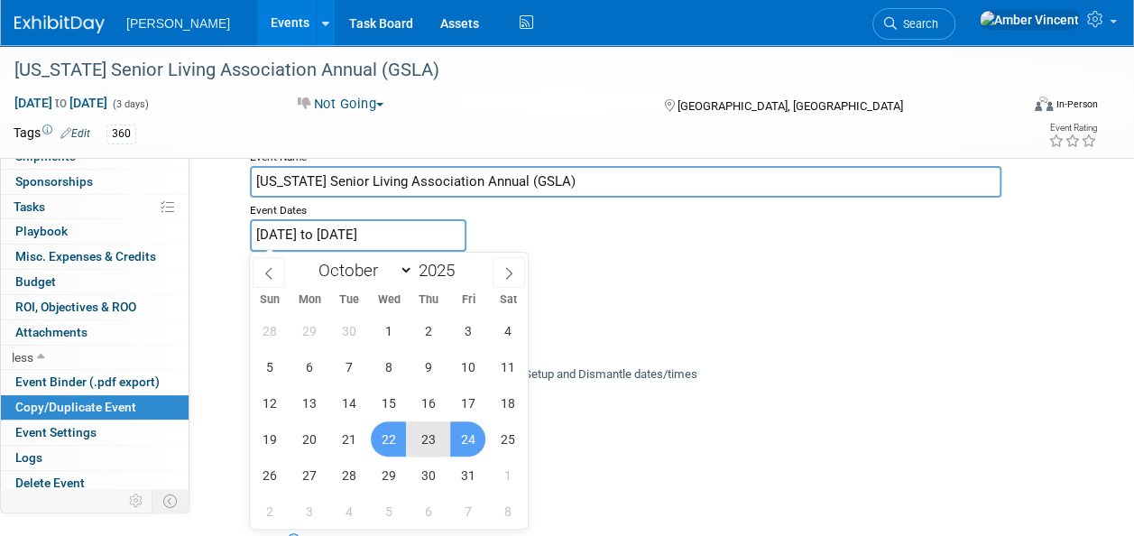
scroll to position [180, 0]
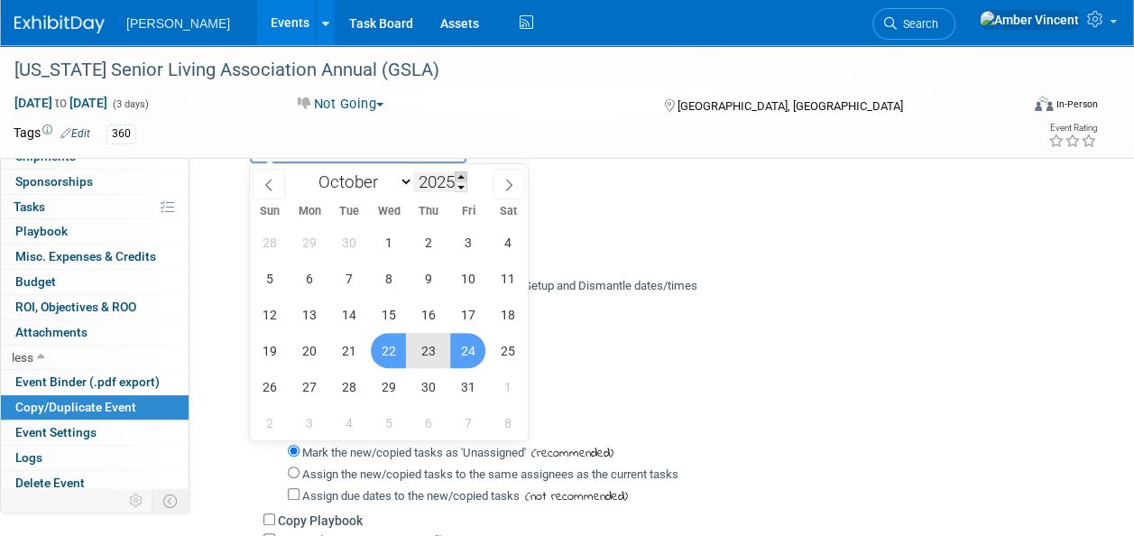
click at [462, 175] on span at bounding box center [461, 176] width 13 height 11
type input "2026"
click at [384, 350] on span "21" at bounding box center [388, 350] width 35 height 35
click at [465, 352] on span "23" at bounding box center [467, 350] width 35 height 35
type input "[DATE] to [DATE]"
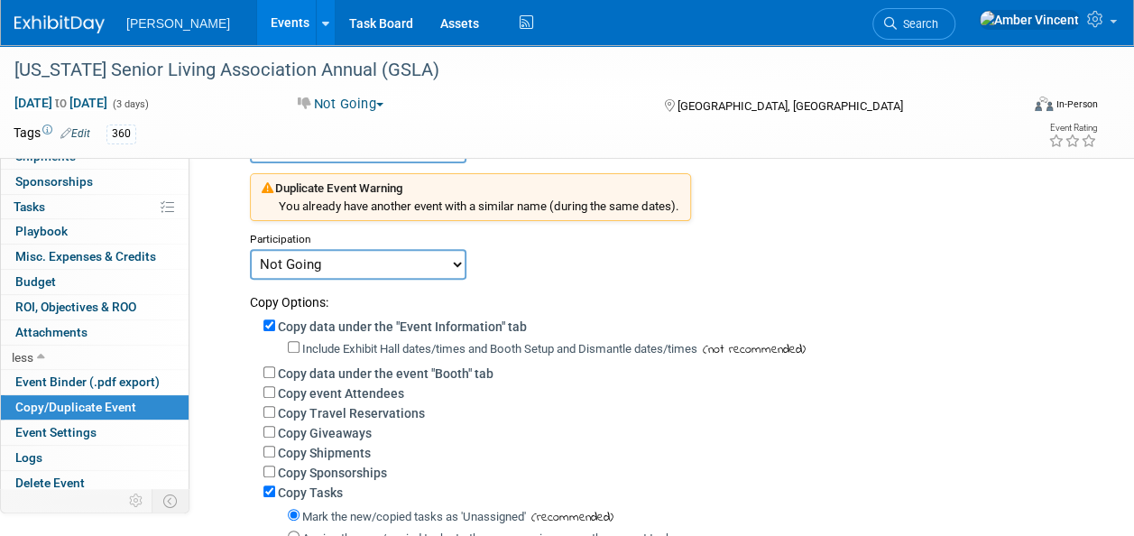
click at [326, 262] on select "Committed Considering Not Going Trade Show Exhibitor Exhibit & Sponsor" at bounding box center [358, 264] width 216 height 31
click at [644, 306] on div "Copy Options:" at bounding box center [667, 296] width 834 height 32
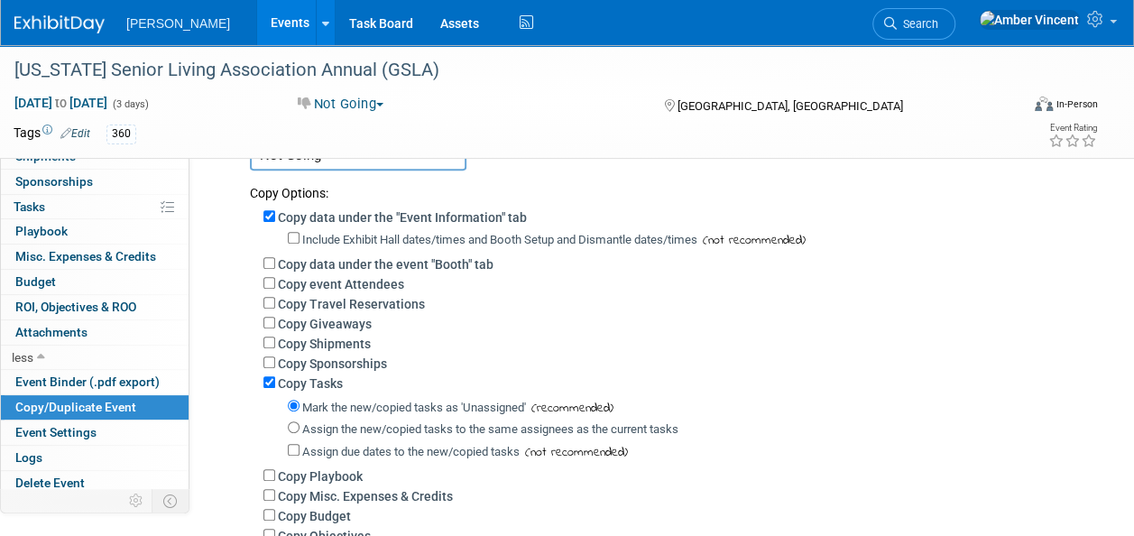
scroll to position [542, 0]
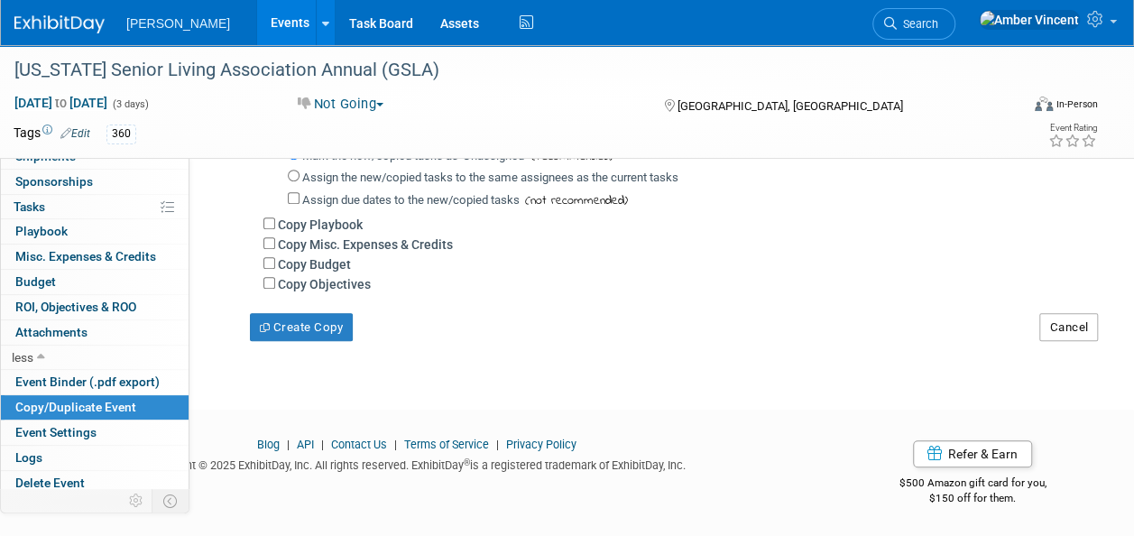
click at [1059, 328] on button "Cancel" at bounding box center [1068, 327] width 59 height 29
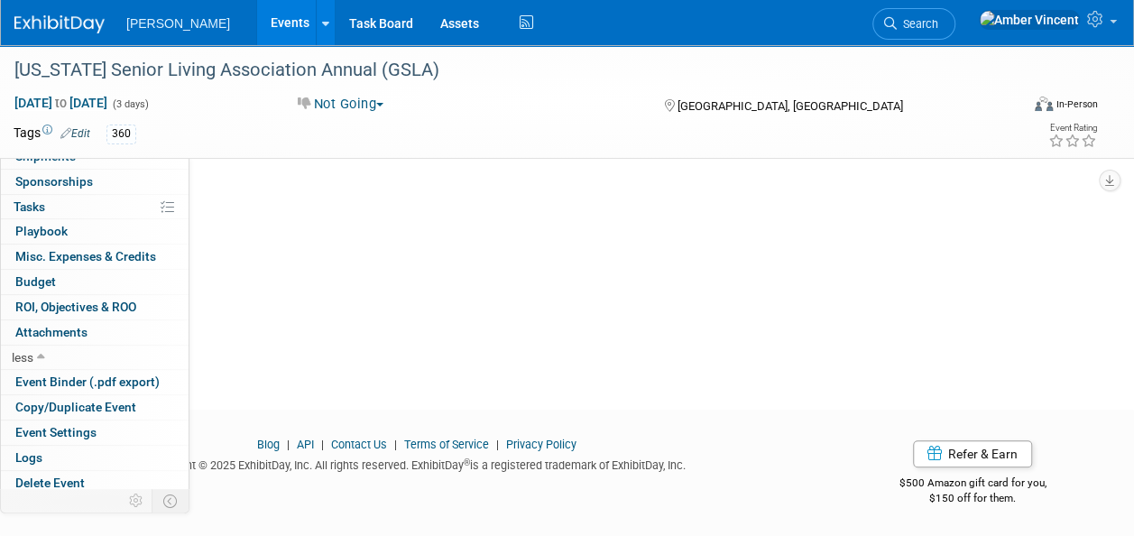
scroll to position [0, 0]
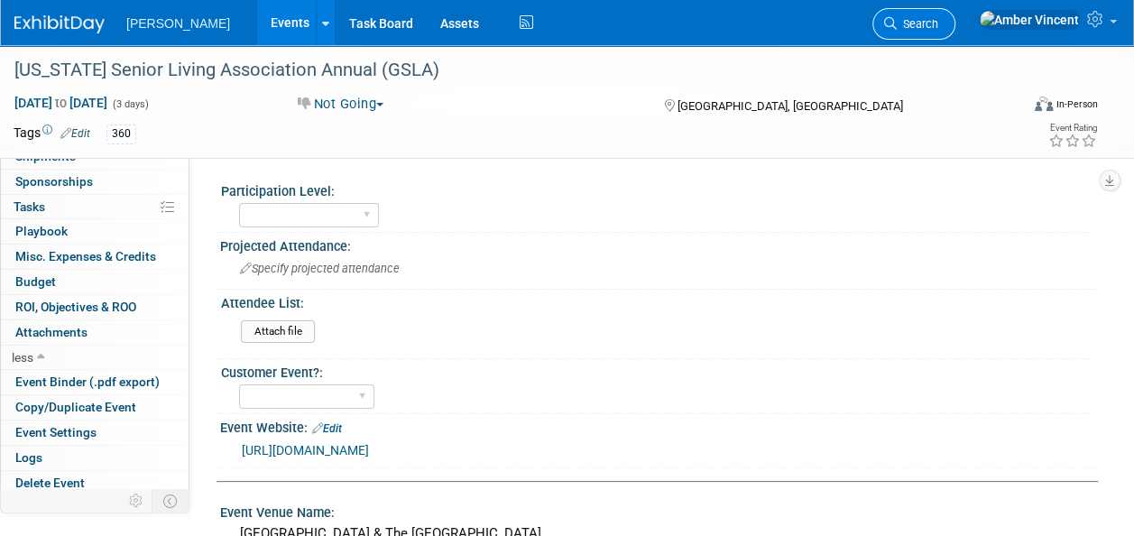
click at [938, 18] on span "Search" at bounding box center [917, 24] width 41 height 14
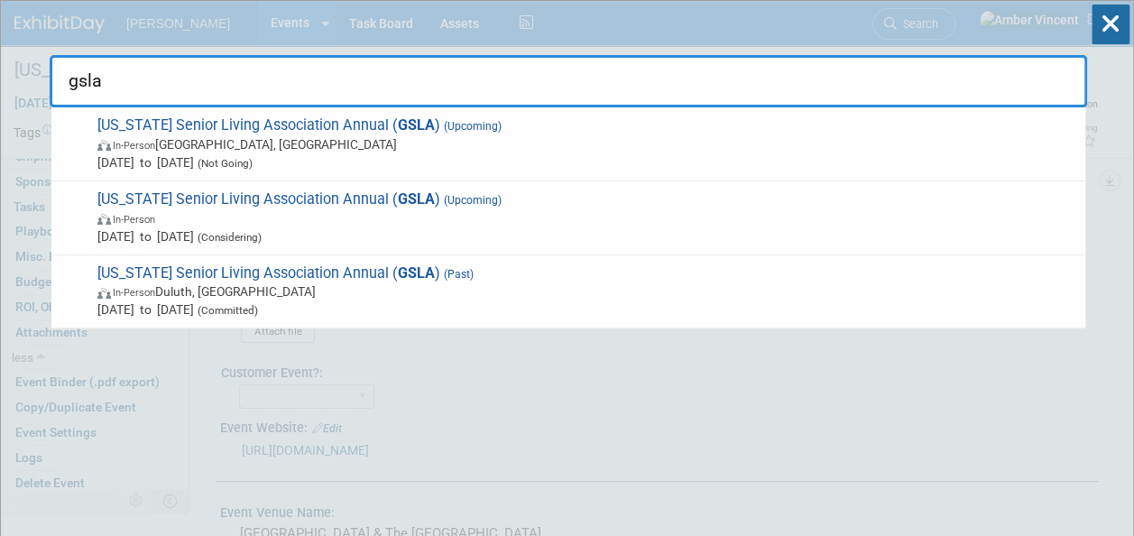
type input "gsla"
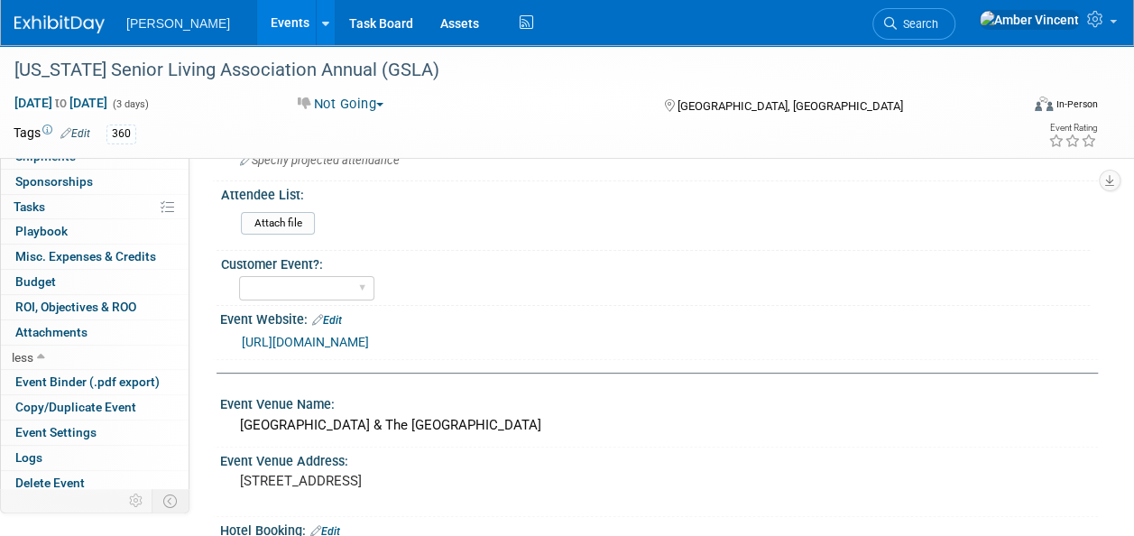
scroll to position [180, 0]
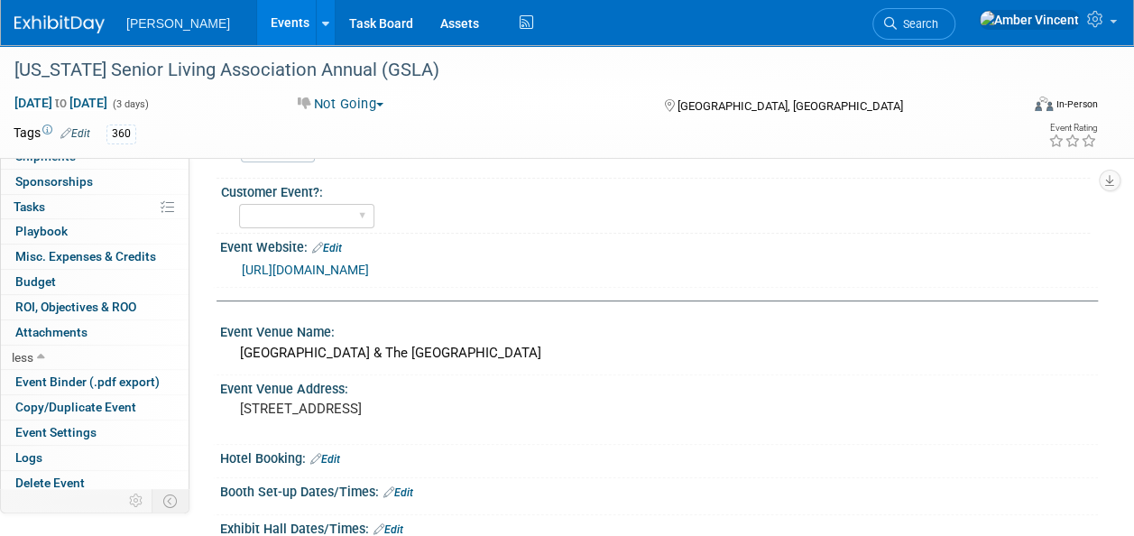
click at [257, 22] on link "Events" at bounding box center [290, 22] width 66 height 45
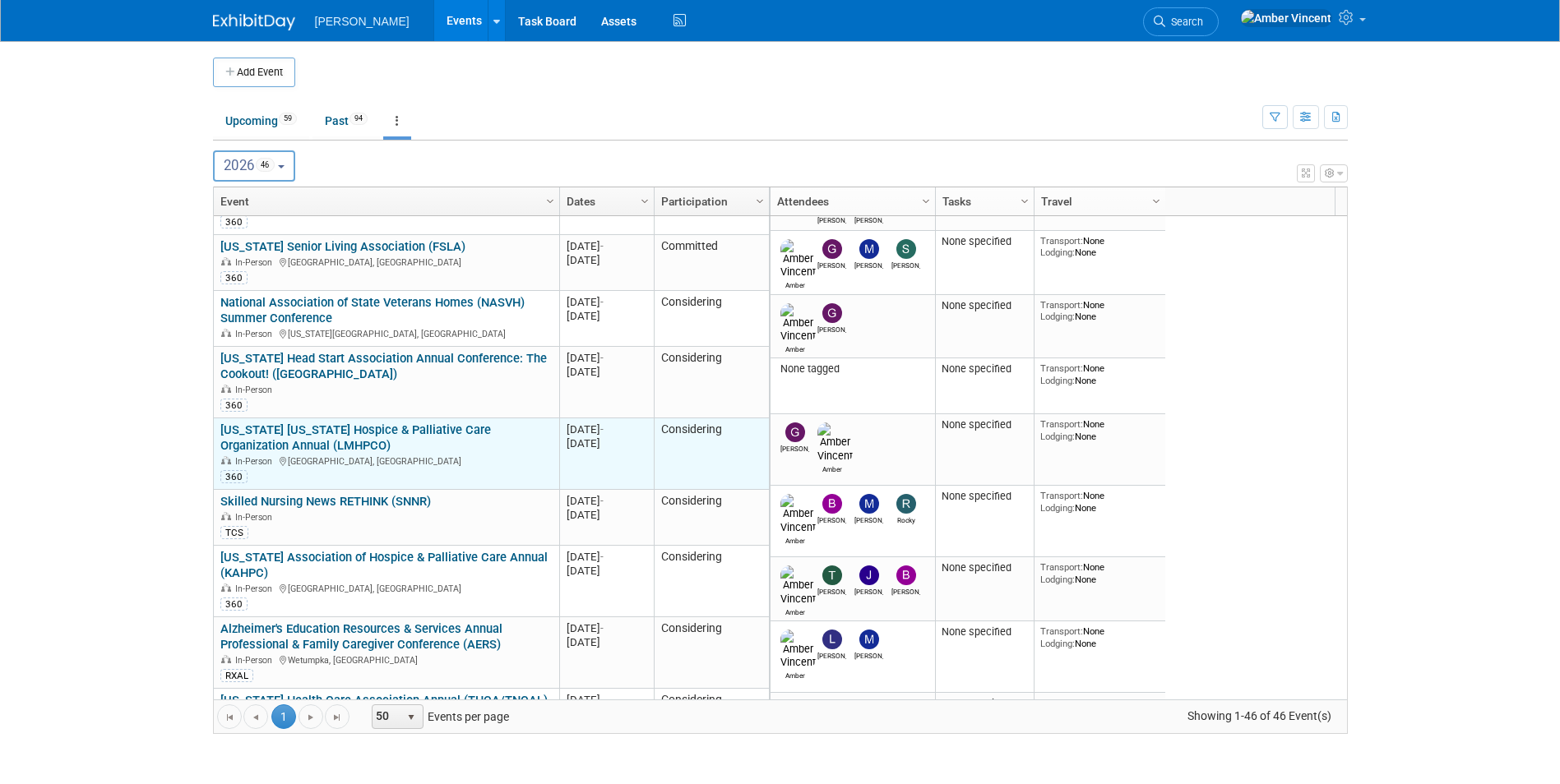
scroll to position [2858, 0]
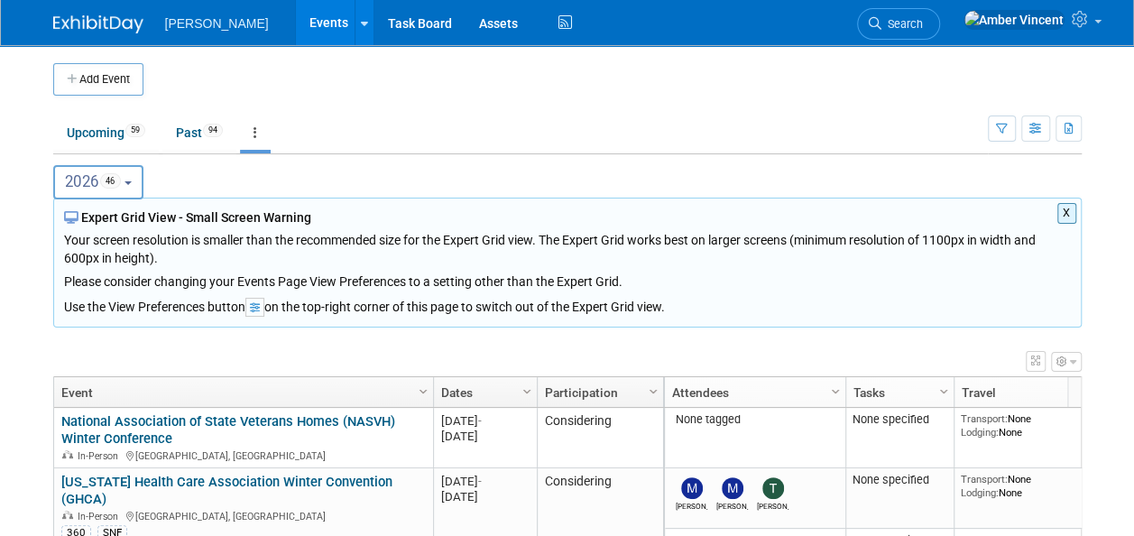
click at [133, 179] on button "2026 46" at bounding box center [98, 182] width 91 height 34
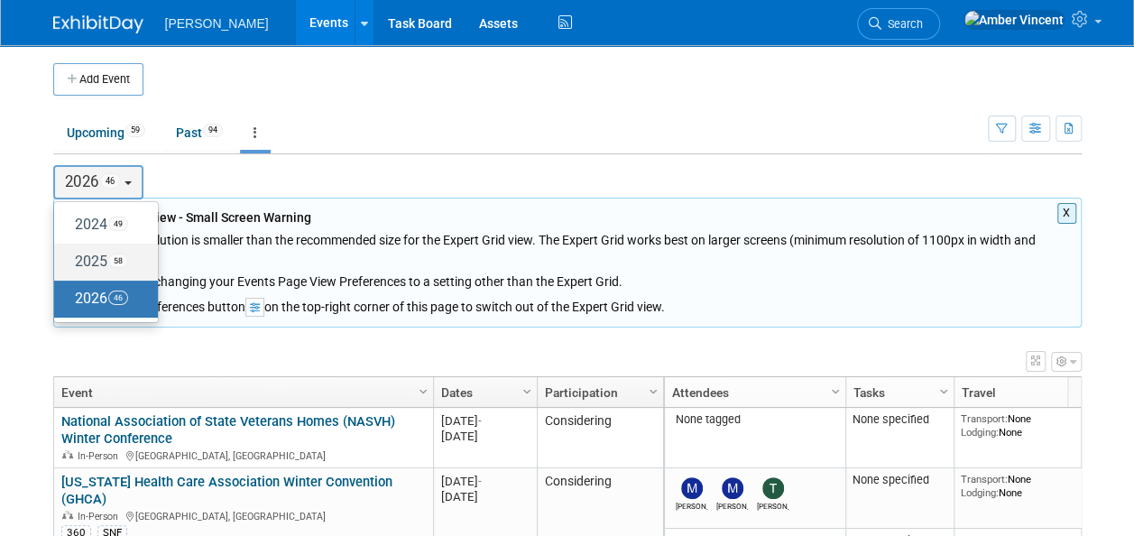
click at [100, 255] on label "2025 58" at bounding box center [101, 262] width 77 height 30
click at [69, 255] on input "2025 58" at bounding box center [63, 261] width 12 height 12
select select "2025"
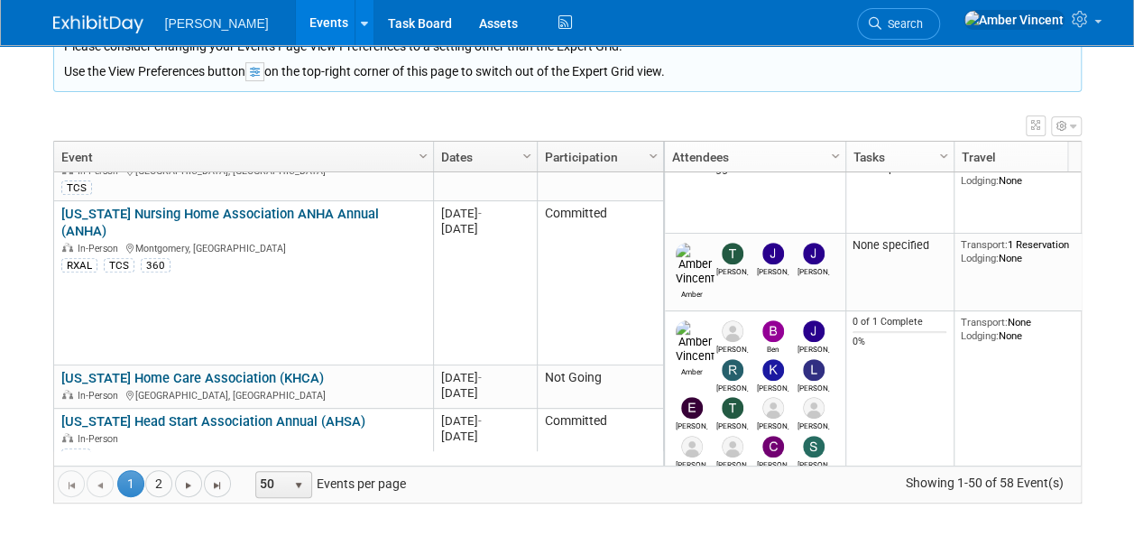
scroll to position [3662, 0]
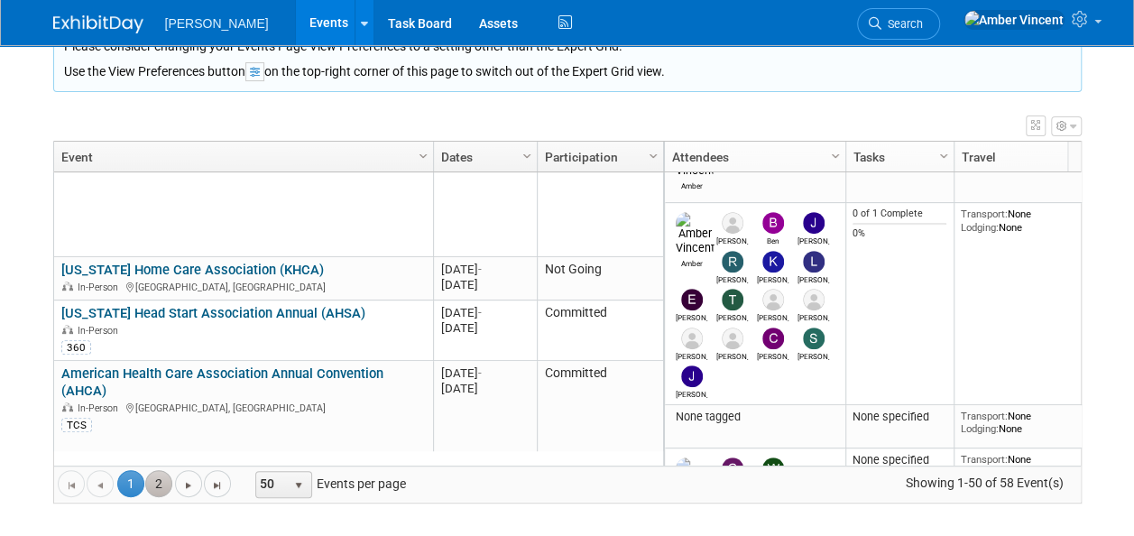
click at [146, 483] on link "2" at bounding box center [158, 483] width 27 height 27
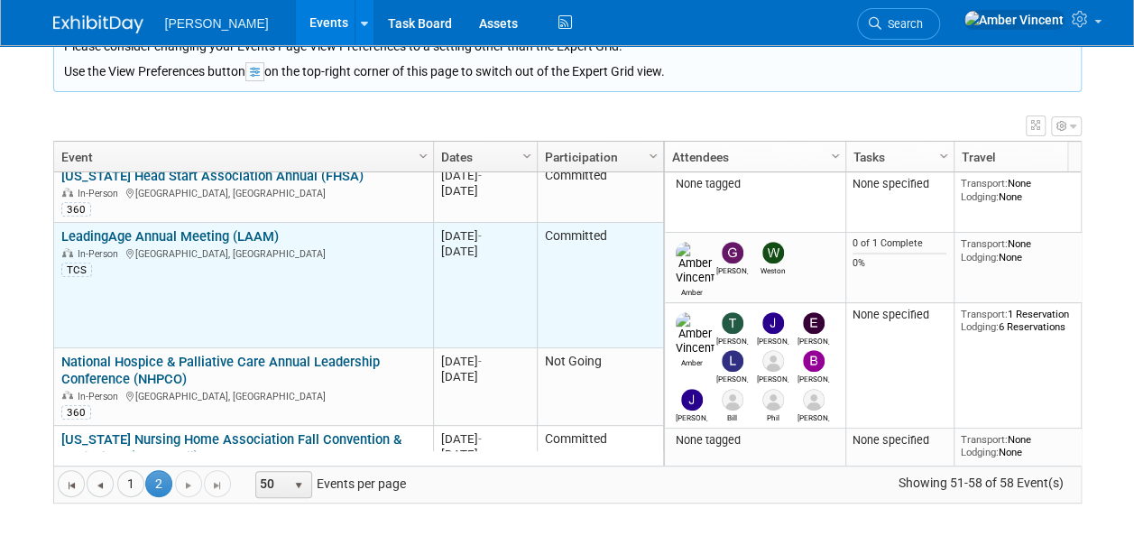
scroll to position [0, 0]
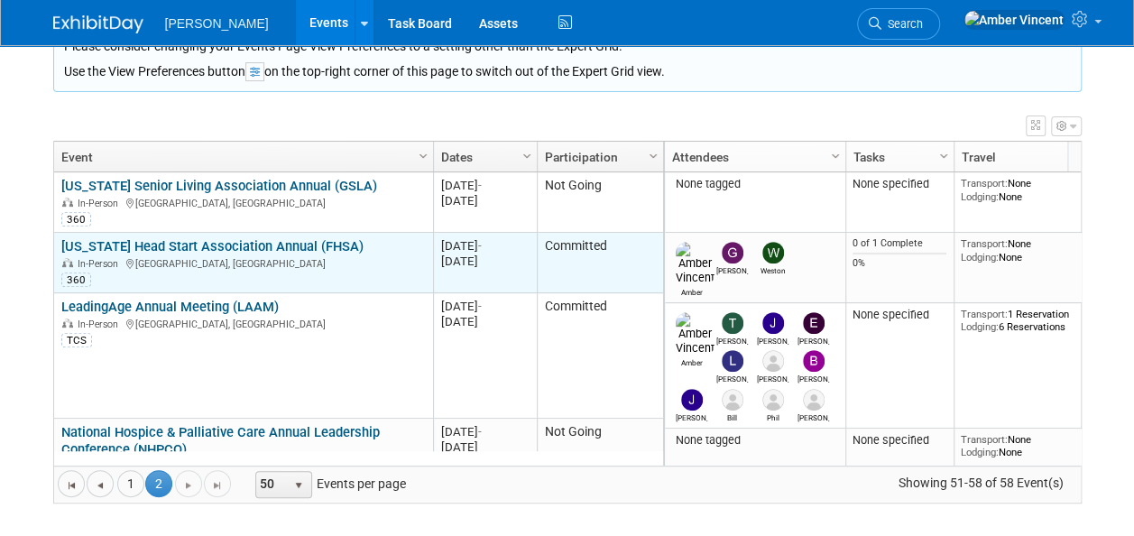
click at [285, 239] on link "[US_STATE] Head Start Association Annual (FHSA)" at bounding box center [212, 246] width 302 height 16
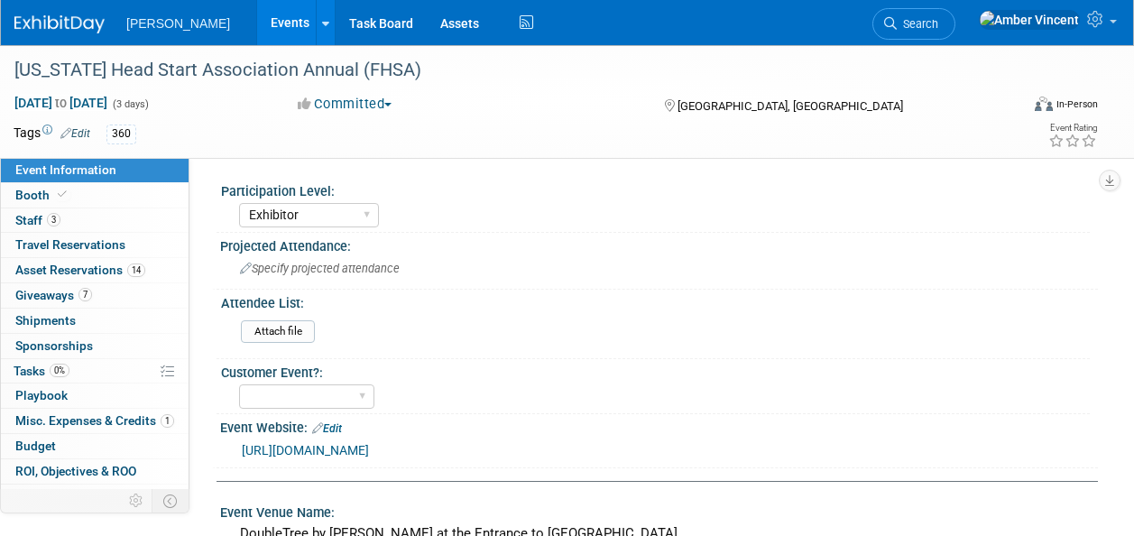
select select "Exhibitor"
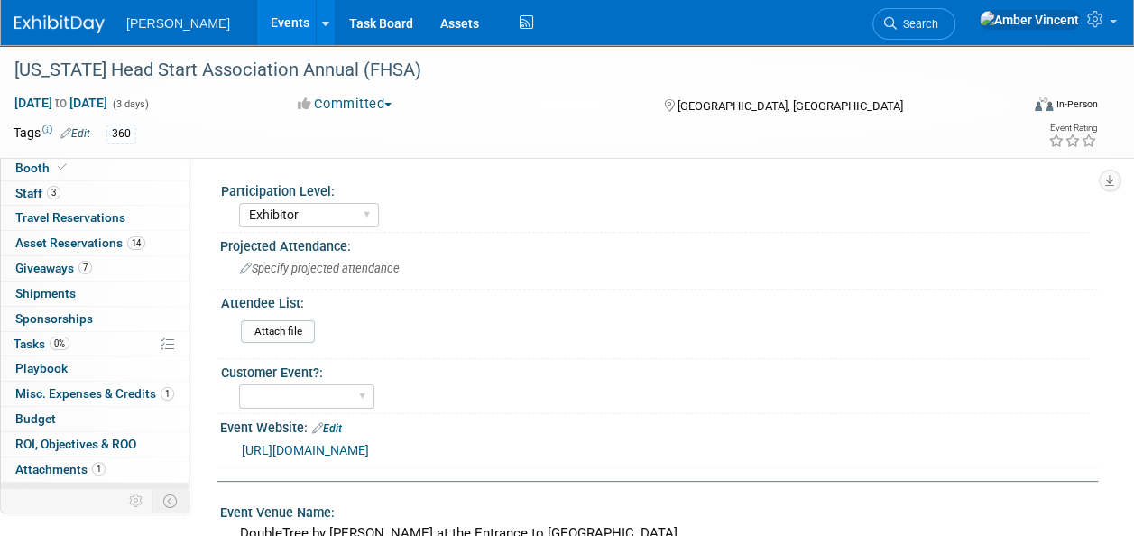
scroll to position [41, 0]
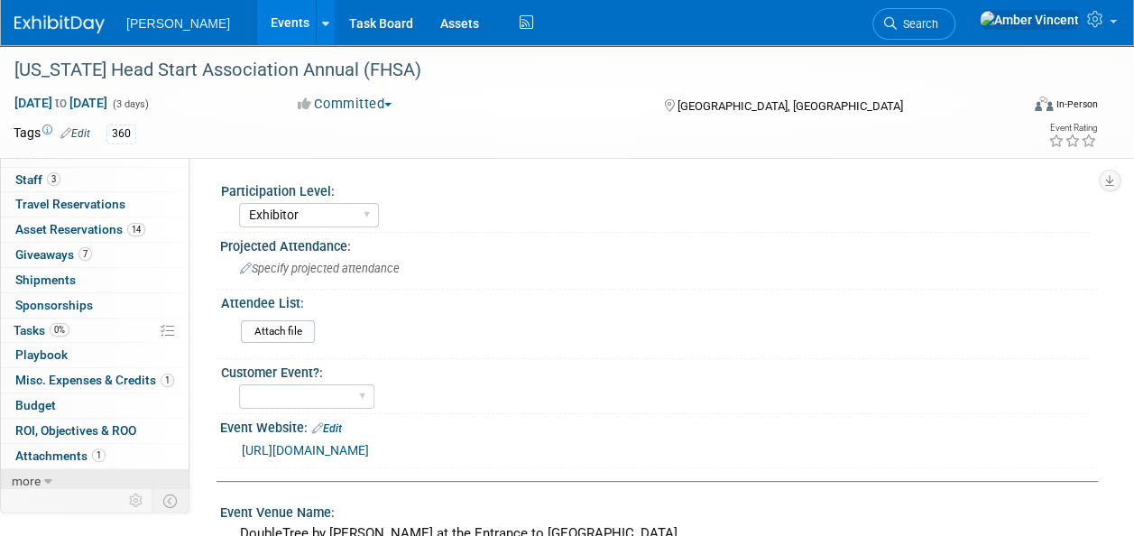
click at [37, 475] on span "more" at bounding box center [26, 481] width 29 height 14
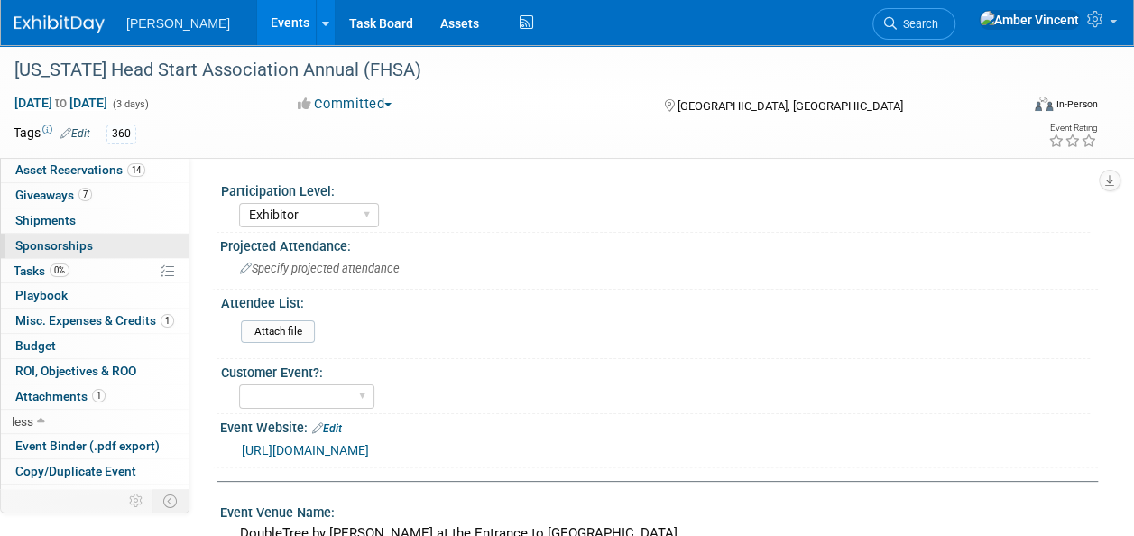
scroll to position [164, 0]
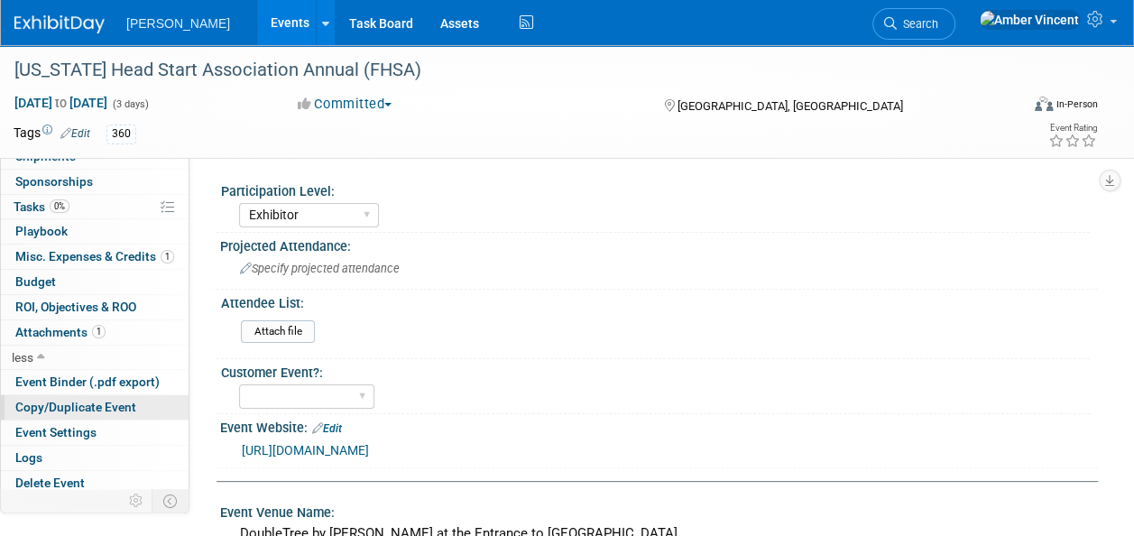
click at [76, 395] on link "Copy/Duplicate Event" at bounding box center [95, 407] width 188 height 24
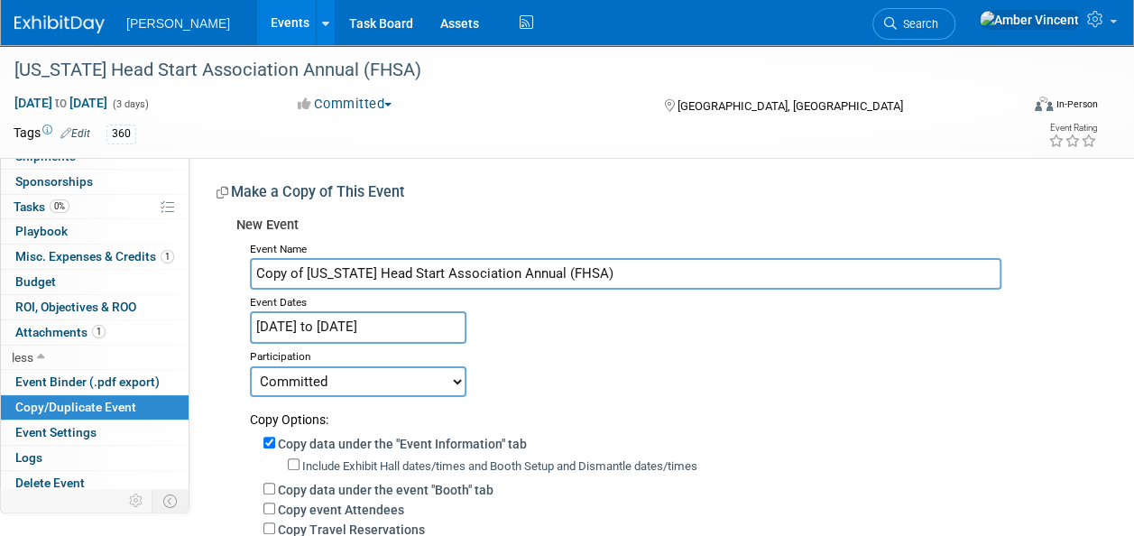
click at [304, 273] on input "Copy of [US_STATE] Head Start Association Annual (FHSA)" at bounding box center [625, 274] width 751 height 32
type input "[US_STATE] Head Start Association Annual (FHSA)"
click at [345, 319] on input "[DATE] to [DATE]" at bounding box center [358, 327] width 216 height 32
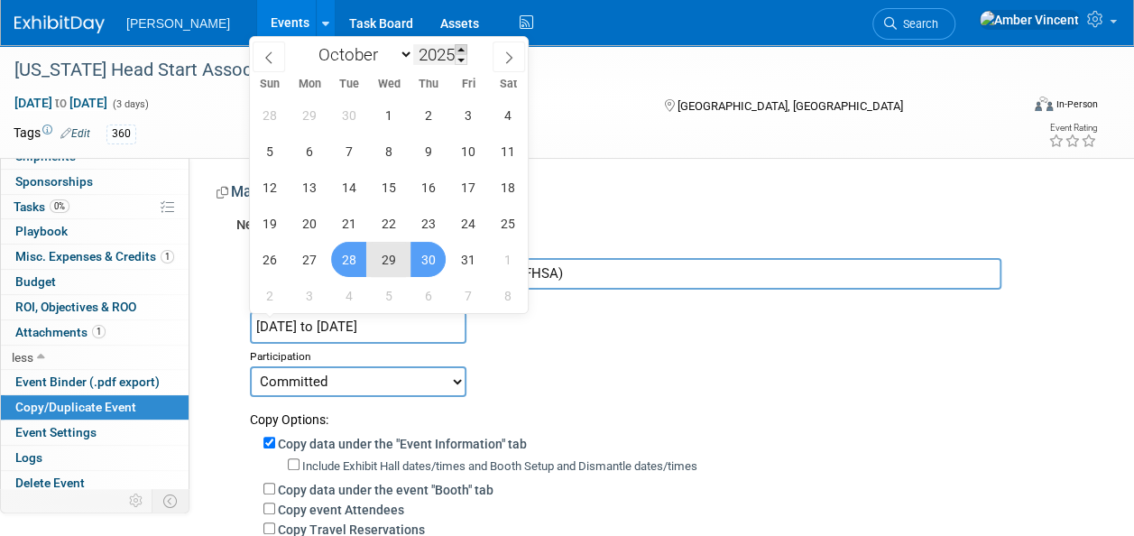
click at [460, 45] on span at bounding box center [461, 49] width 13 height 11
type input "2026"
click at [353, 258] on span "27" at bounding box center [348, 259] width 35 height 35
click at [418, 264] on span "29" at bounding box center [427, 259] width 35 height 35
type input "[DATE] to [DATE]"
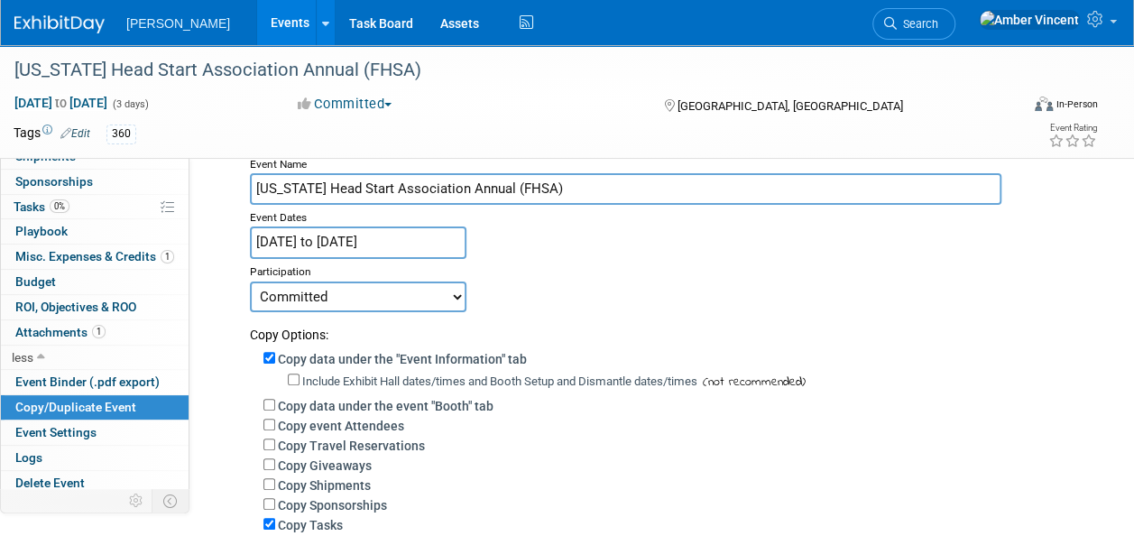
scroll to position [180, 0]
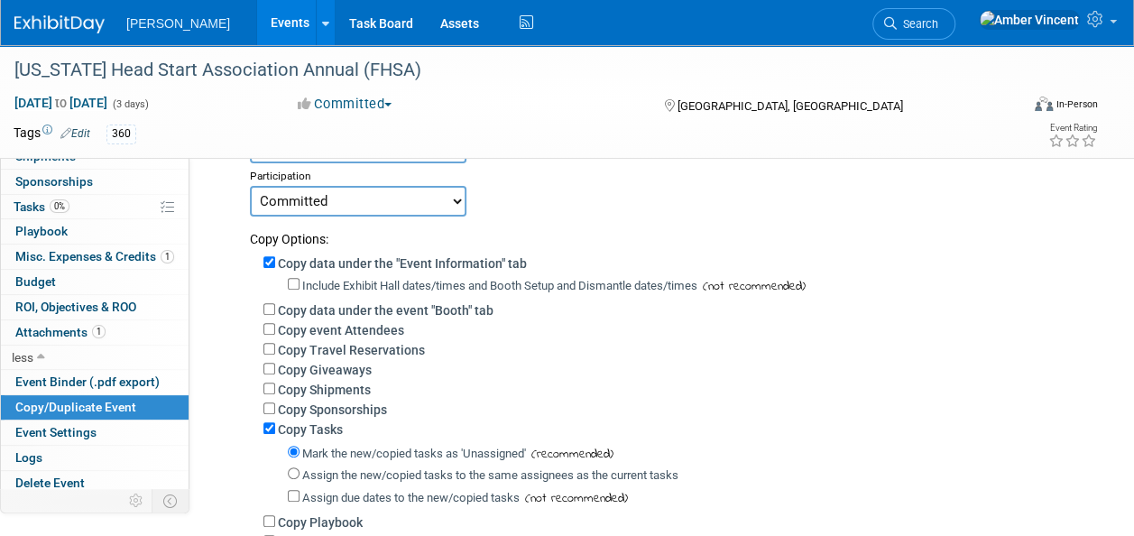
drag, startPoint x: 391, startPoint y: 190, endPoint x: 374, endPoint y: 217, distance: 32.0
click at [391, 190] on select "Committed Considering Not Going Trade Show Exhibitor Exhibit & Sponsor" at bounding box center [358, 201] width 216 height 31
select select "2"
click at [250, 186] on select "Committed Considering Not Going Trade Show Exhibitor Exhibit & Sponsor" at bounding box center [358, 201] width 216 height 31
click at [269, 323] on input "Copy event Attendees" at bounding box center [269, 329] width 12 height 12
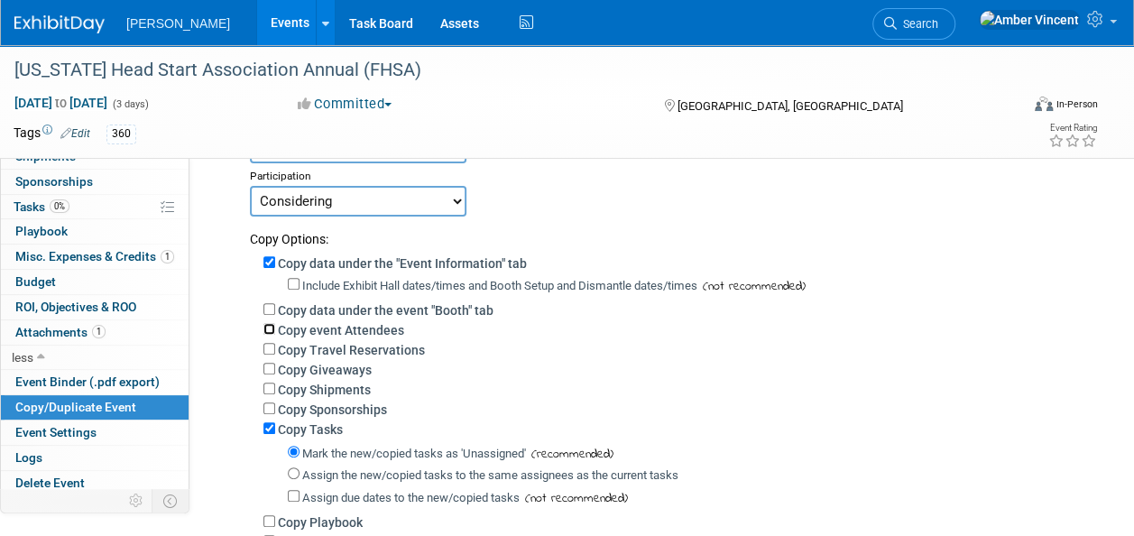
checkbox input "true"
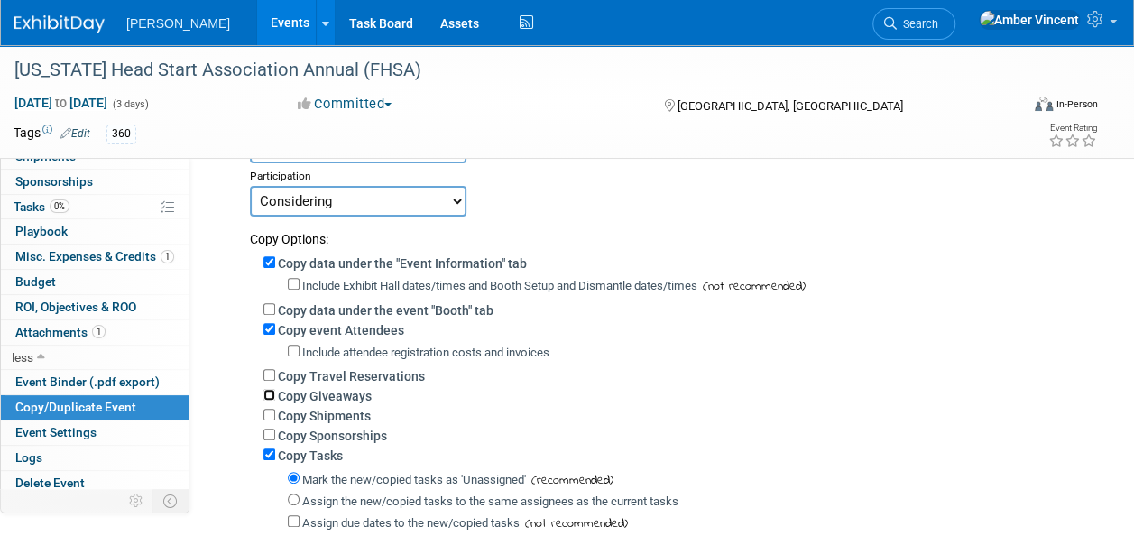
click at [265, 391] on input "Copy Giveaways" at bounding box center [269, 395] width 12 height 12
checkbox input "true"
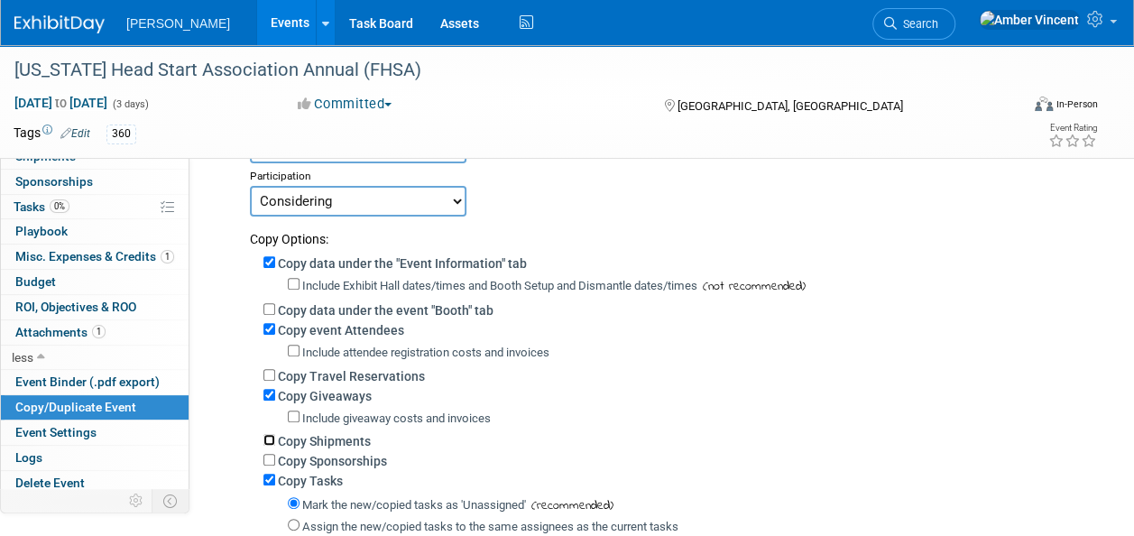
click at [271, 437] on input "Copy Shipments" at bounding box center [269, 440] width 12 height 12
checkbox input "true"
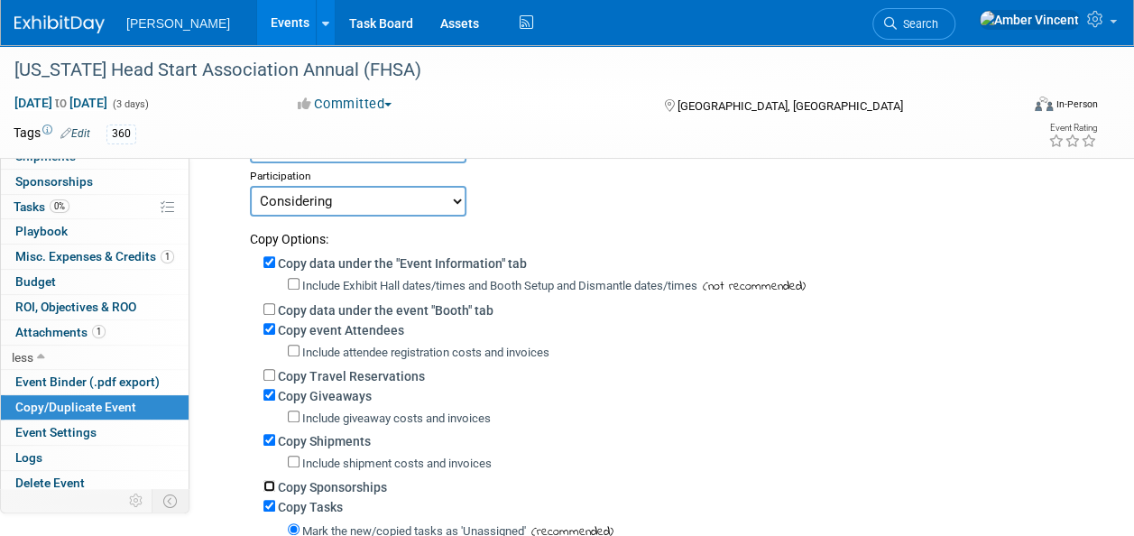
click at [269, 485] on input "Copy Sponsorships" at bounding box center [269, 486] width 12 height 12
checkbox input "true"
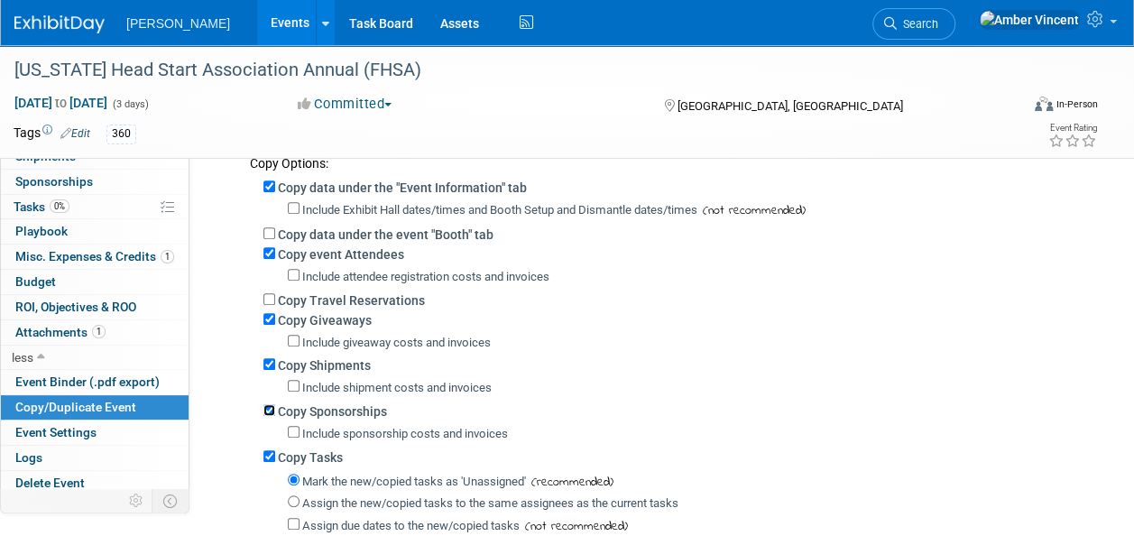
scroll to position [361, 0]
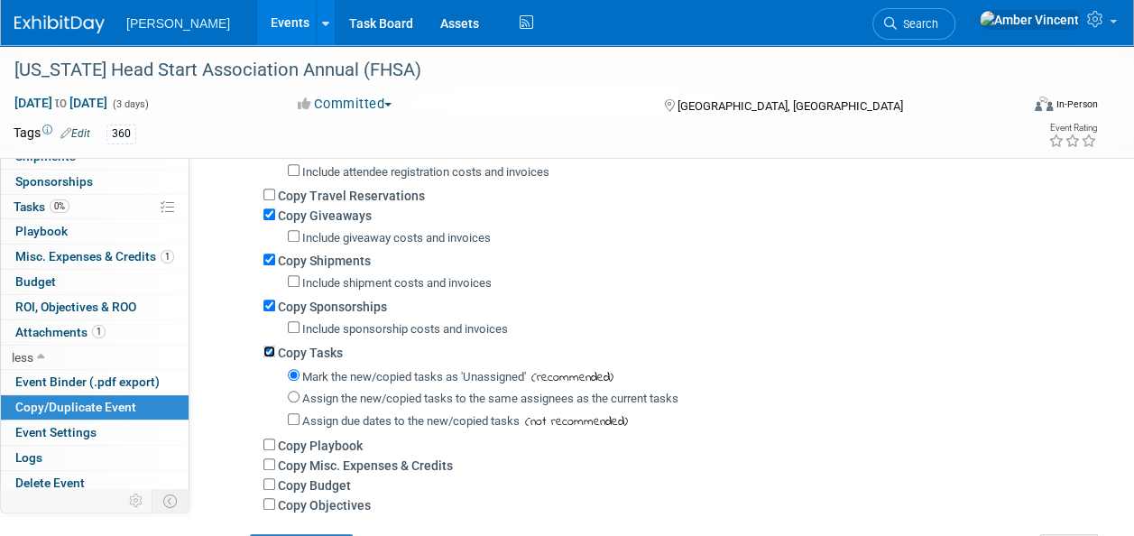
click at [272, 350] on input "Copy Tasks" at bounding box center [269, 351] width 12 height 12
checkbox input "false"
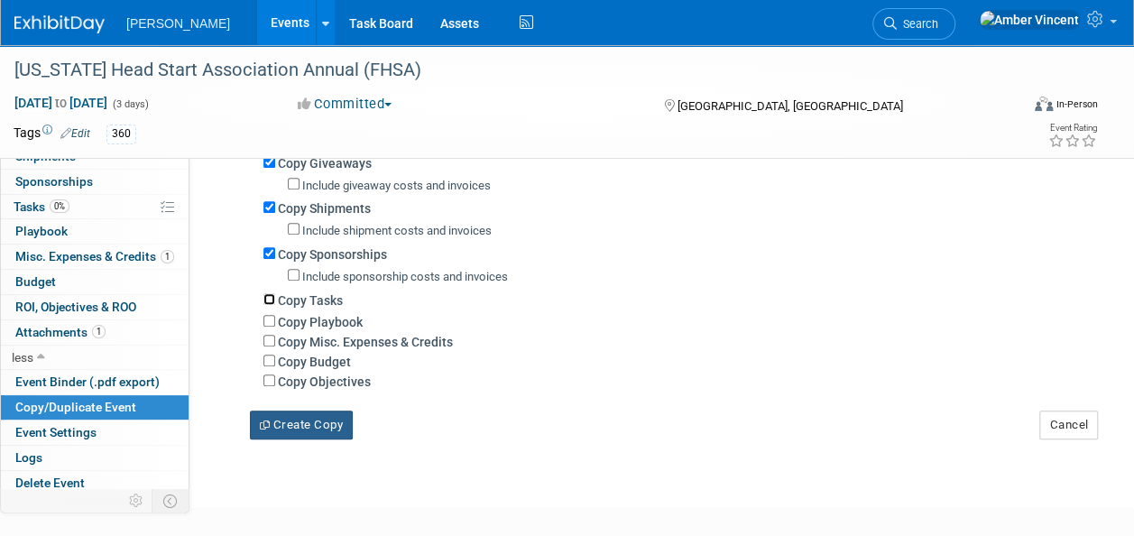
scroll to position [451, 0]
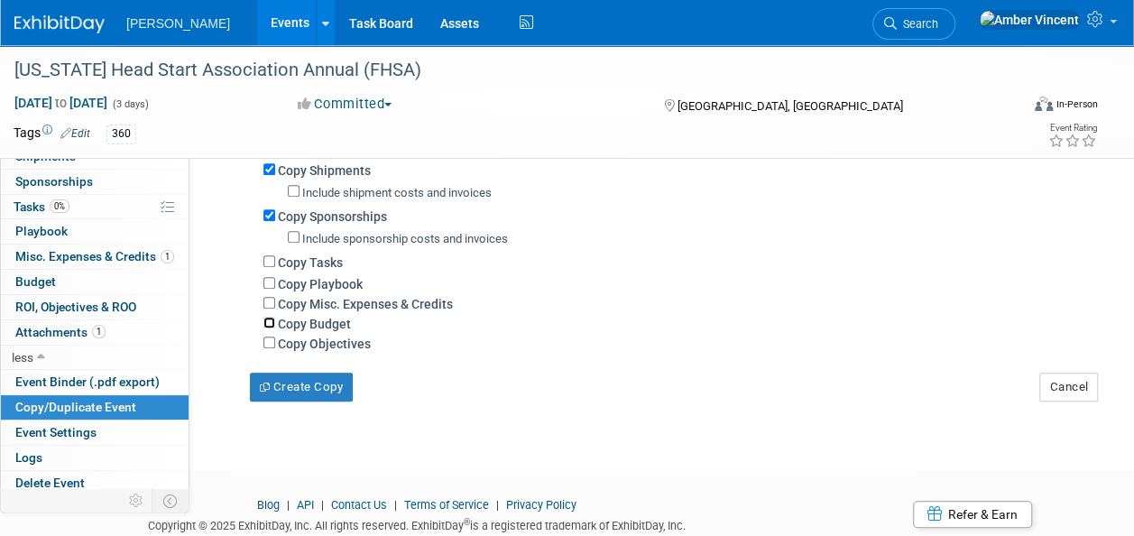
click at [265, 330] on div "Copy Budget" at bounding box center [673, 323] width 821 height 20
click at [265, 320] on input "Copy Budget" at bounding box center [269, 323] width 12 height 12
checkbox input "true"
click at [271, 343] on input "Copy Objectives" at bounding box center [269, 342] width 12 height 12
checkbox input "true"
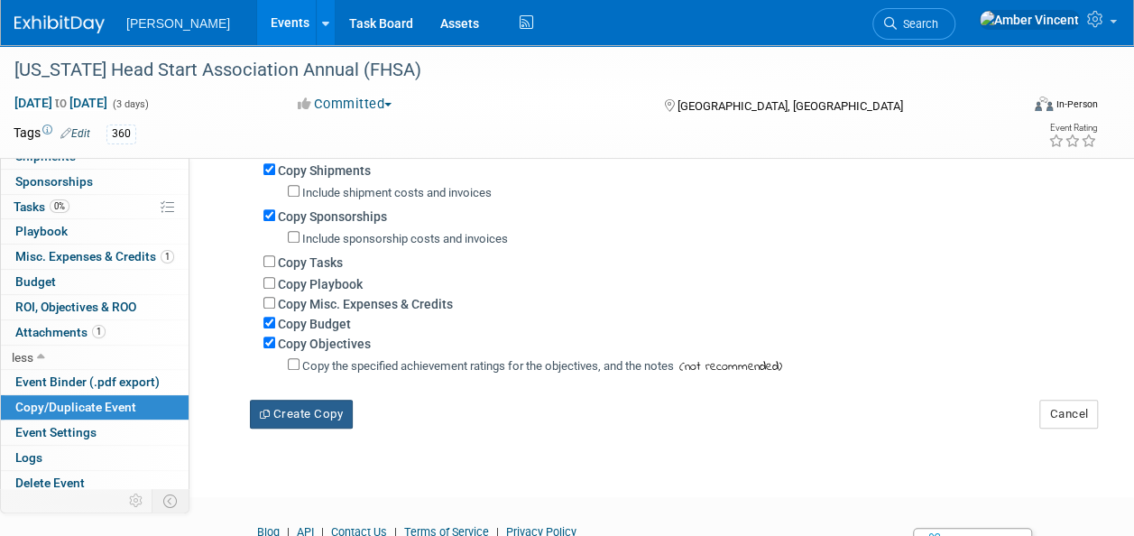
click at [283, 413] on button "Create Copy" at bounding box center [301, 414] width 103 height 29
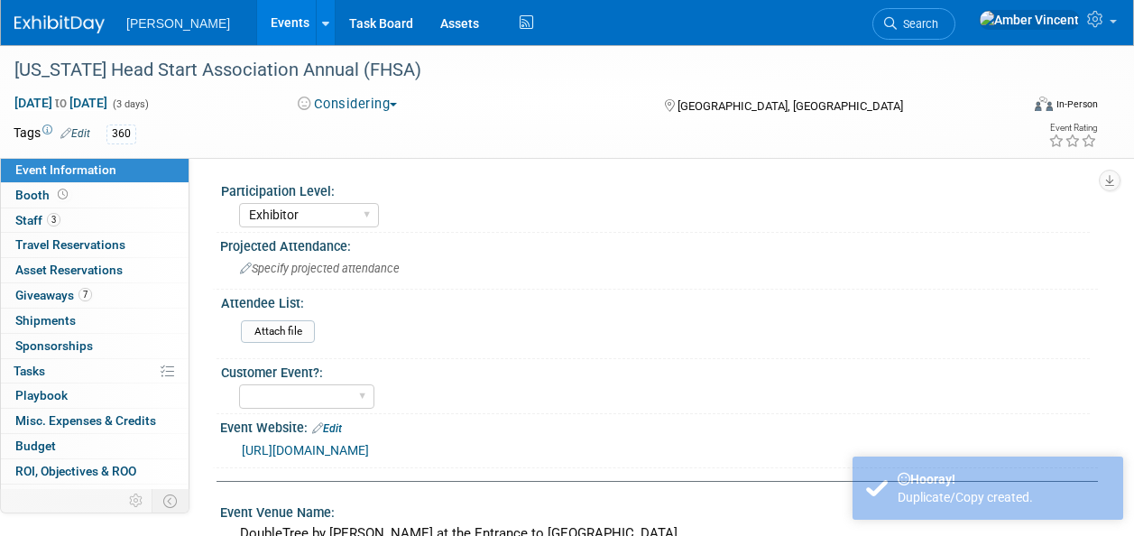
select select "Exhibitor"
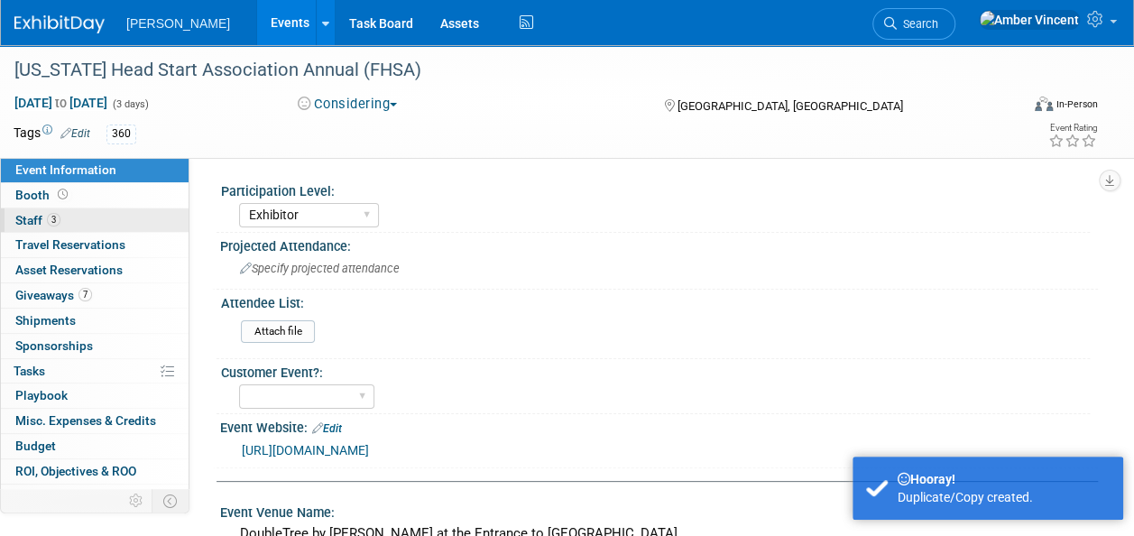
click at [84, 211] on link "3 Staff 3" at bounding box center [95, 220] width 188 height 24
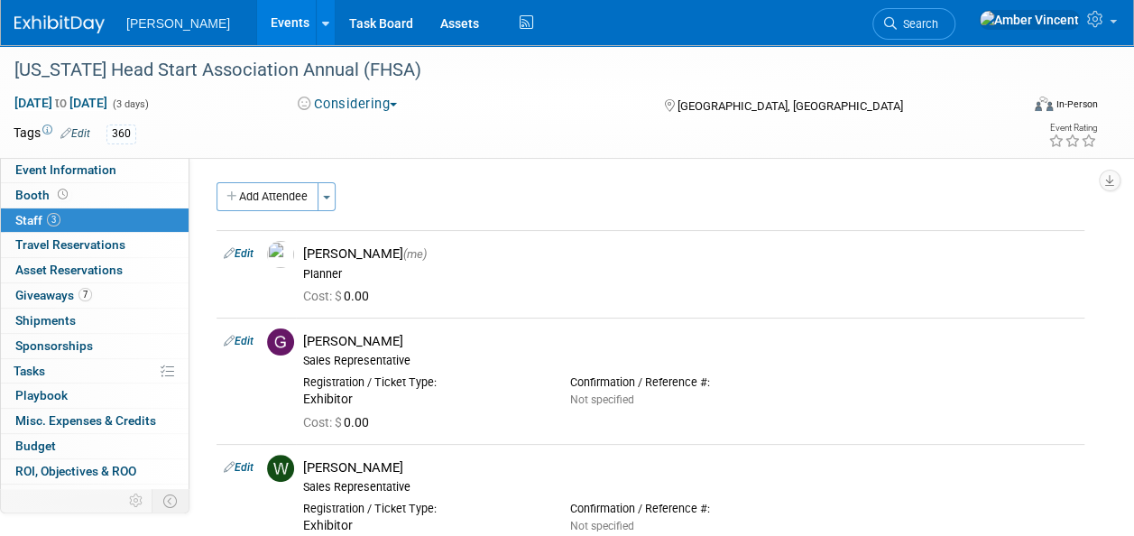
click at [81, 131] on link "Edit" at bounding box center [75, 133] width 30 height 13
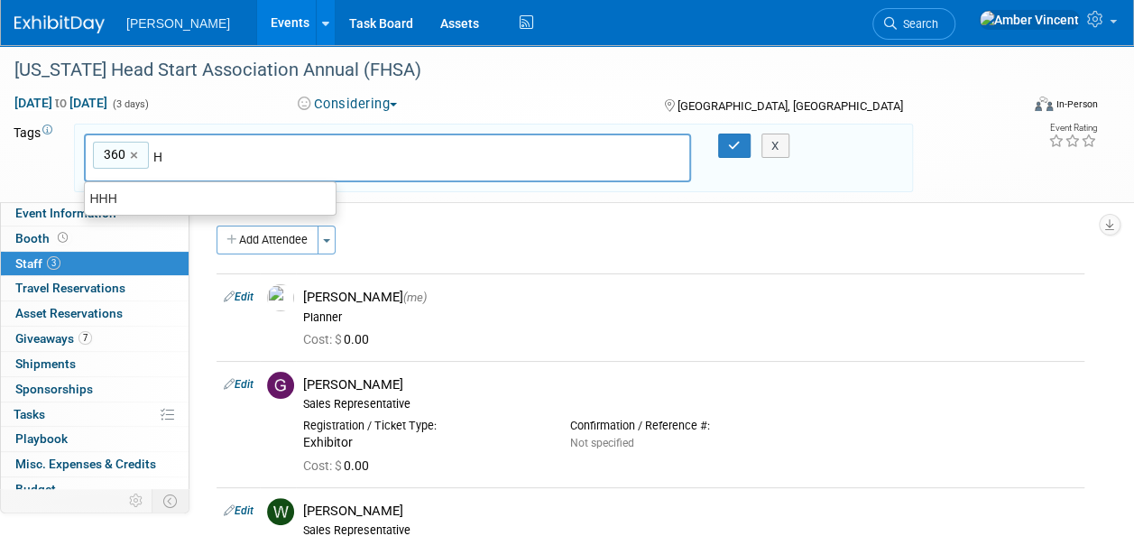
type input "HS"
type input "360, HS"
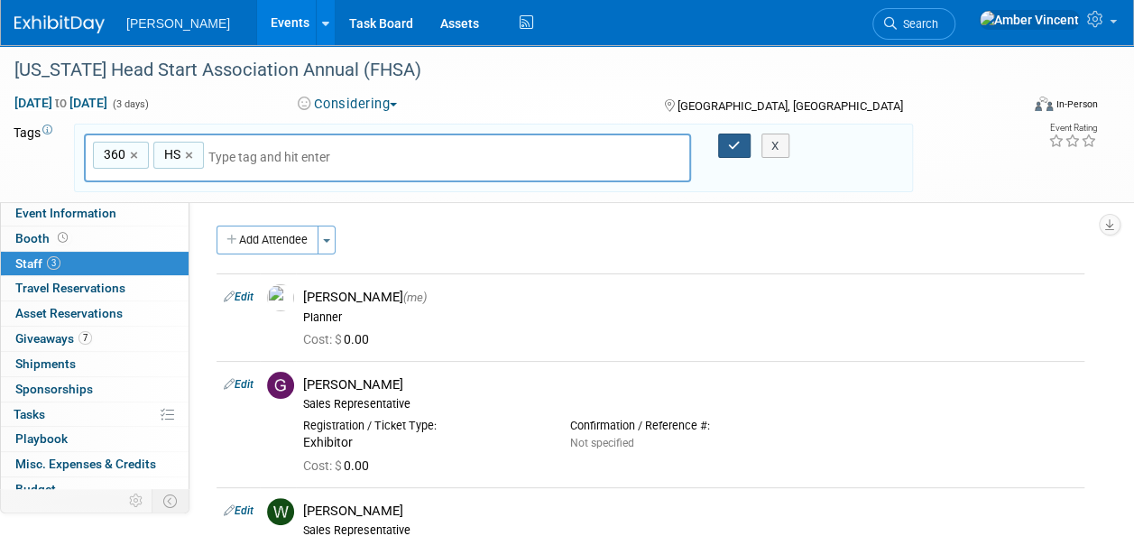
click at [740, 144] on button "button" at bounding box center [734, 145] width 32 height 25
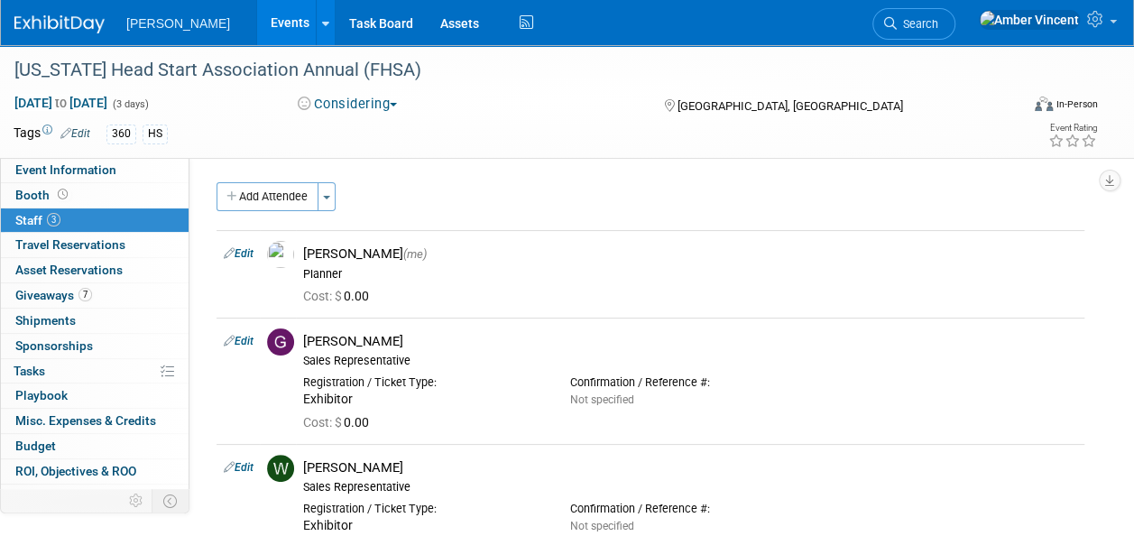
drag, startPoint x: 214, startPoint y: 23, endPoint x: 213, endPoint y: 50, distance: 27.1
click at [257, 23] on link "Events" at bounding box center [290, 22] width 66 height 45
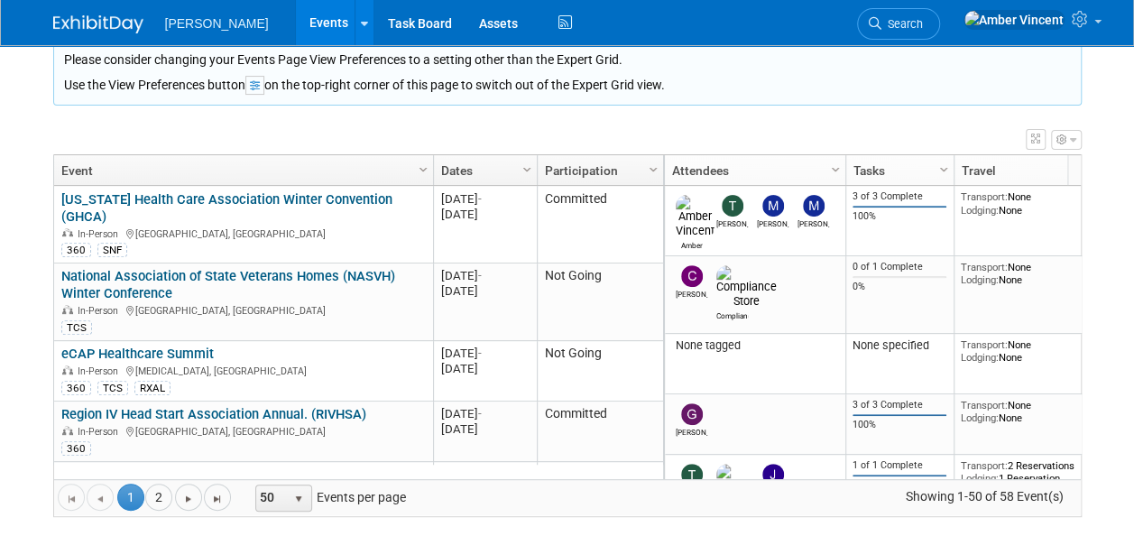
scroll to position [235, 0]
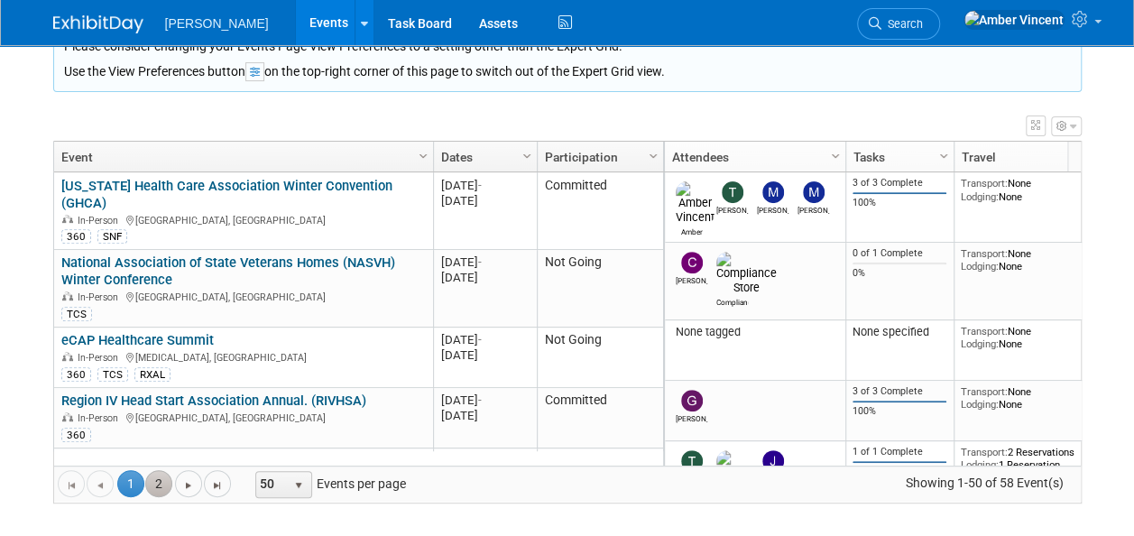
click at [148, 485] on link "2" at bounding box center [158, 483] width 27 height 27
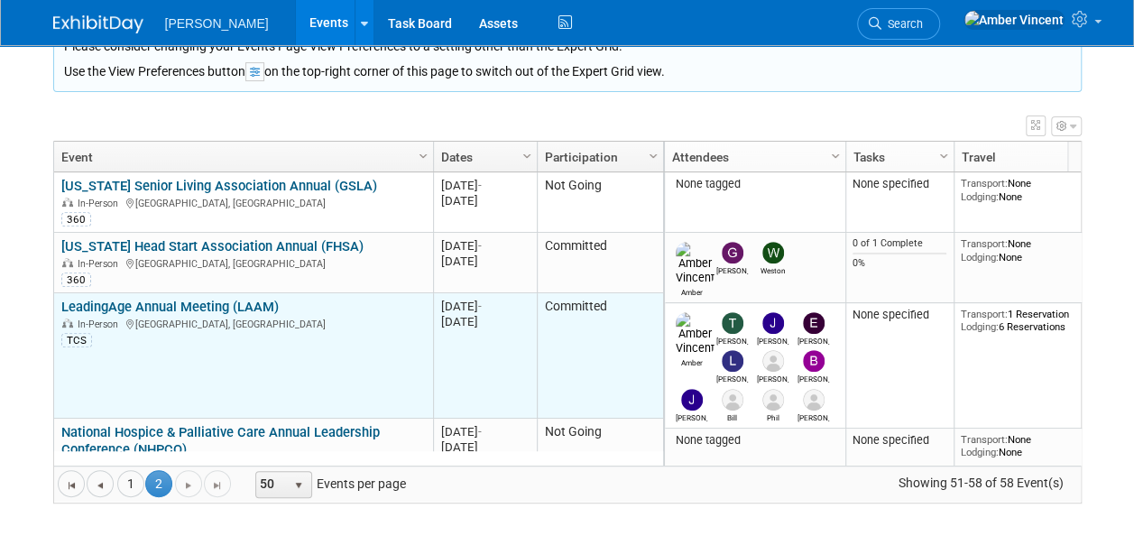
click at [212, 299] on link "LeadingAge Annual Meeting (LAAM)" at bounding box center [169, 307] width 217 height 16
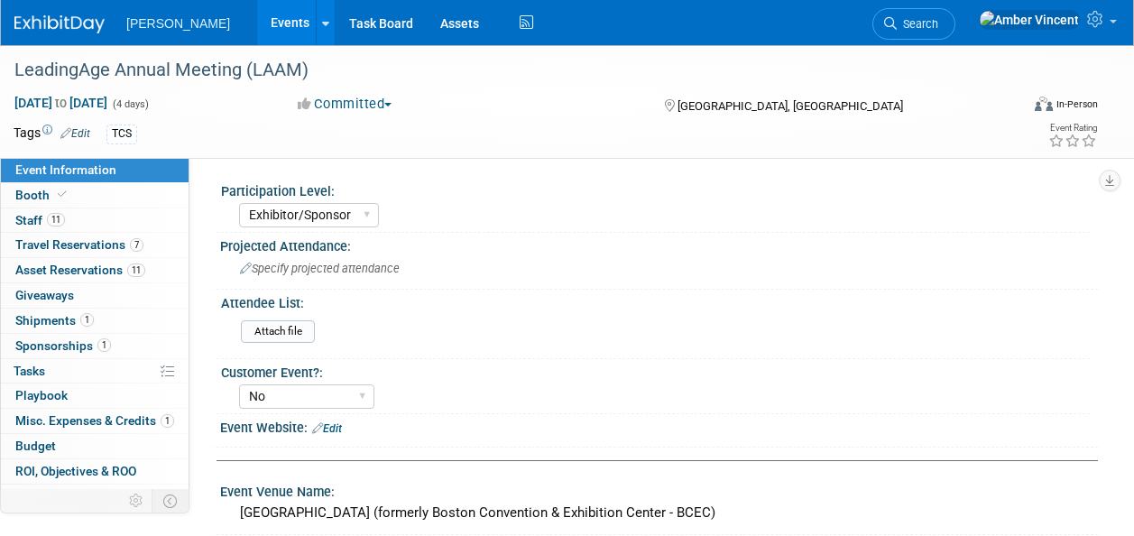
select select "Exhibitor/Sponsor"
select select "No"
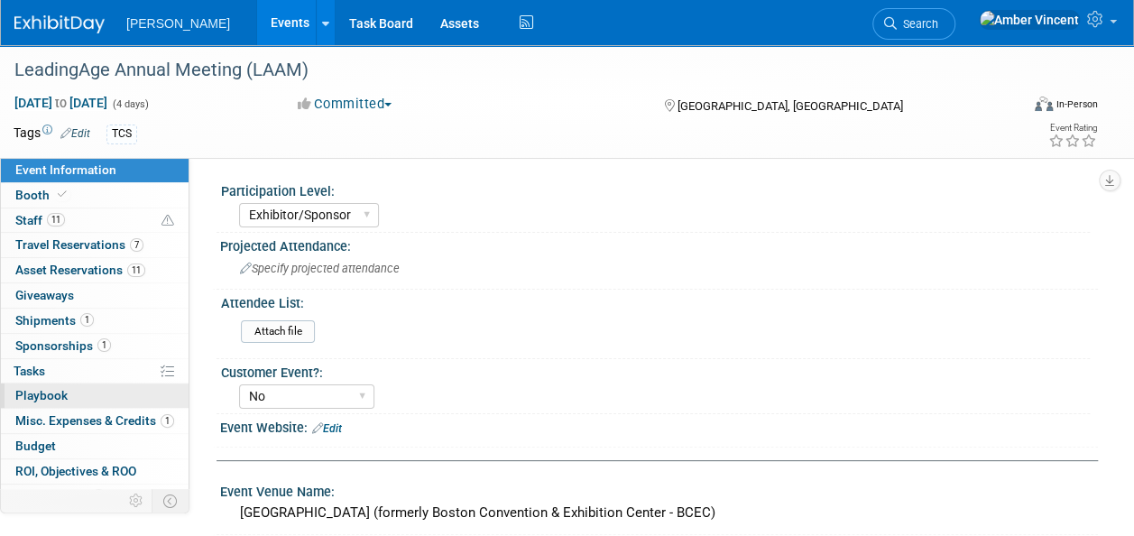
scroll to position [41, 0]
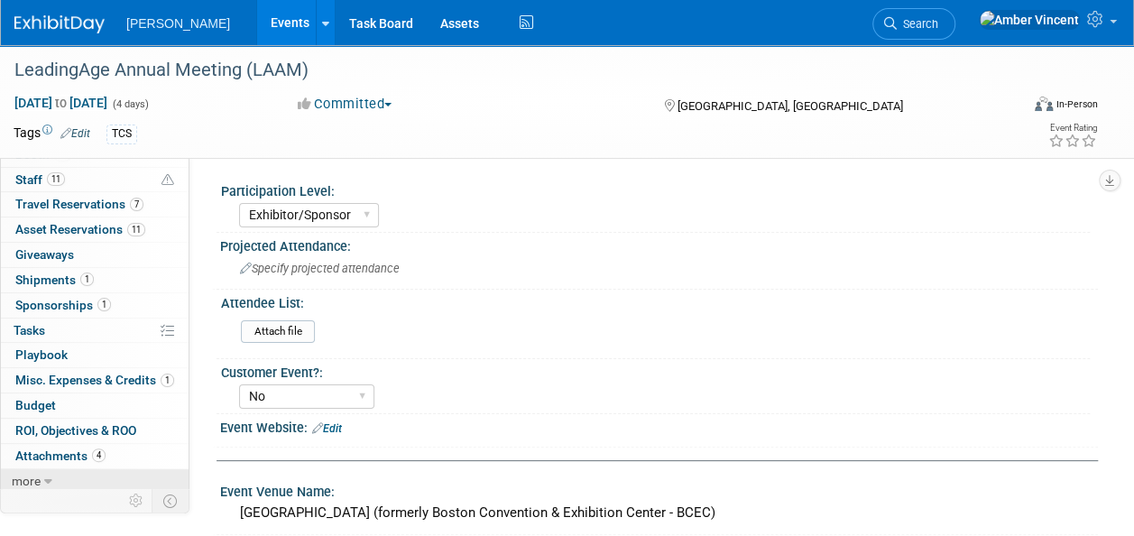
click at [45, 478] on icon at bounding box center [48, 481] width 8 height 13
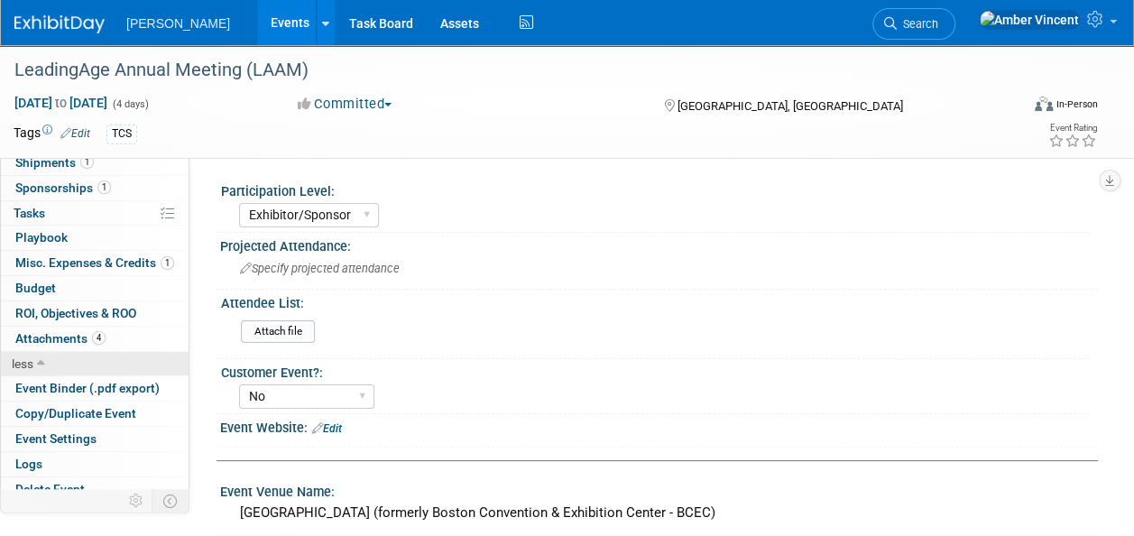
scroll to position [164, 0]
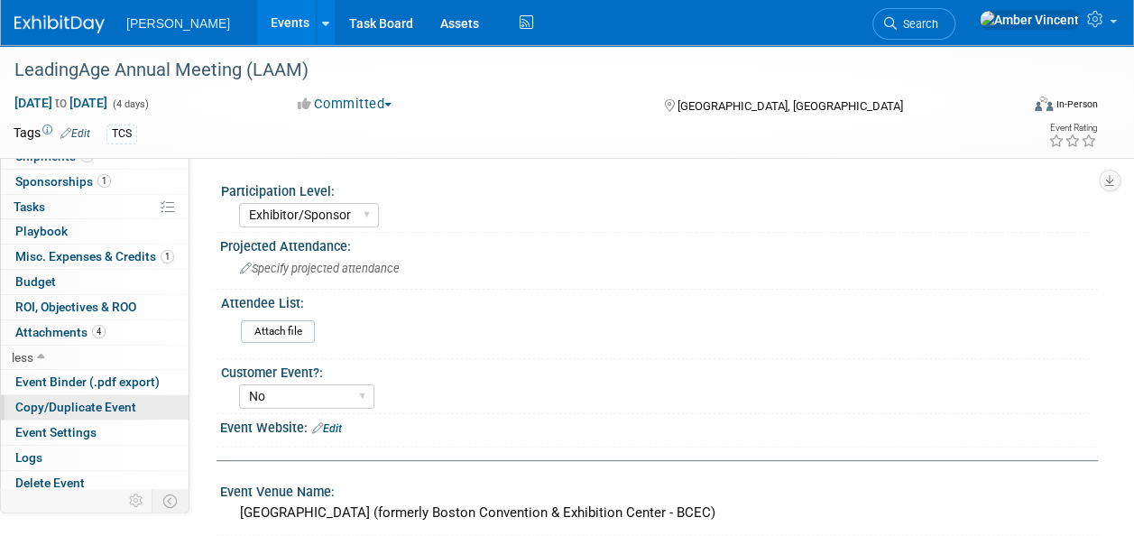
click at [67, 402] on span "Copy/Duplicate Event" at bounding box center [75, 407] width 121 height 14
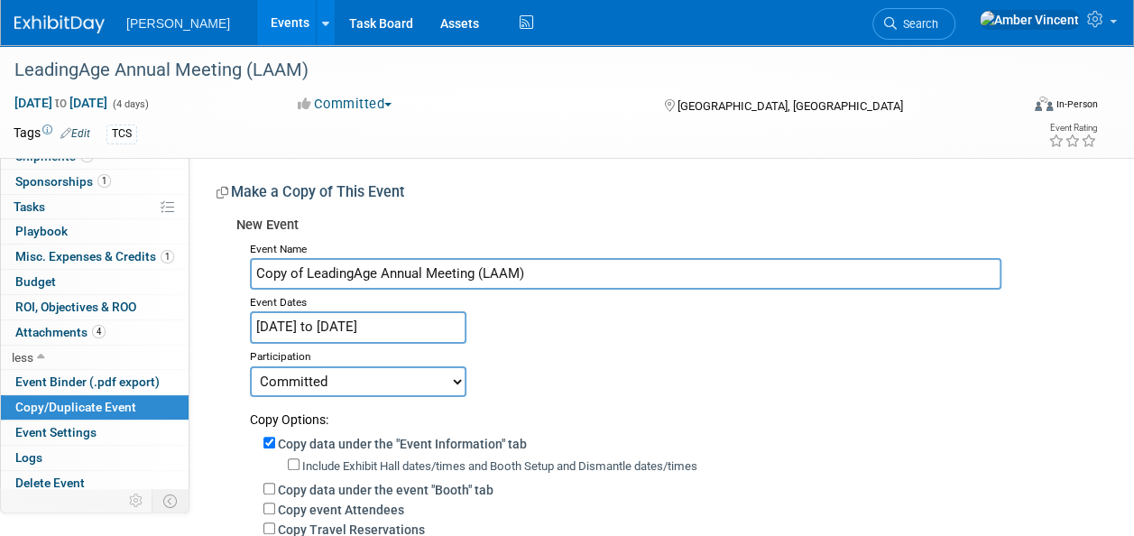
click at [305, 276] on input "Copy of LeadingAge Annual Meeting (LAAM)" at bounding box center [625, 274] width 751 height 32
type input "LeadingAge Annual Meeting (LAAM)"
click at [366, 375] on select "Committed Considering Not Going Trade Show Exhibitor Exhibit & Sponsor" at bounding box center [358, 381] width 216 height 31
select select "2"
click at [250, 366] on select "Committed Considering Not Going Trade Show Exhibitor Exhibit & Sponsor" at bounding box center [358, 381] width 216 height 31
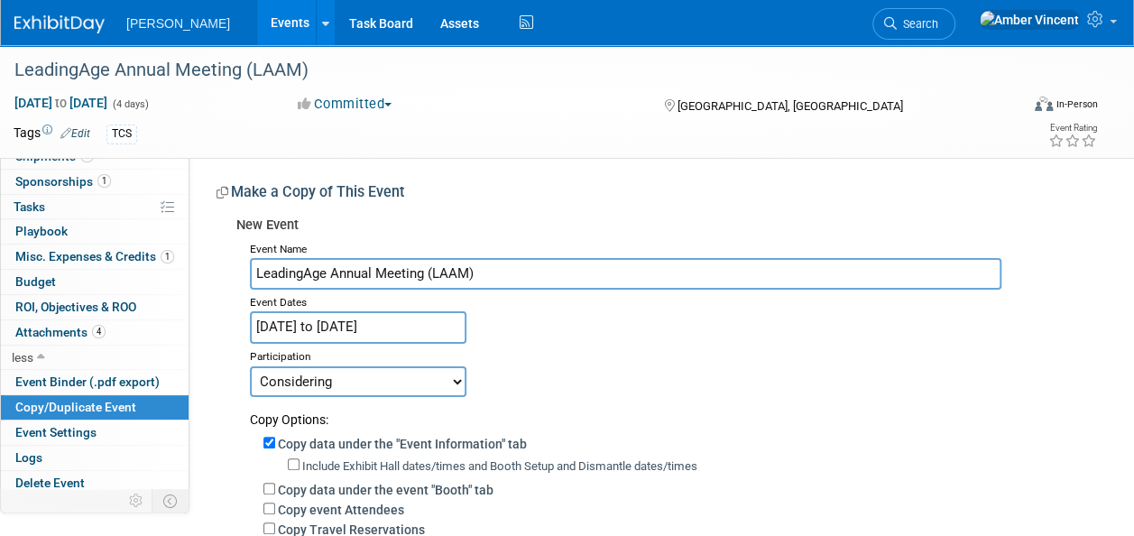
click at [368, 316] on input "Nov 2, 2025 to Nov 5, 2025" at bounding box center [358, 327] width 216 height 32
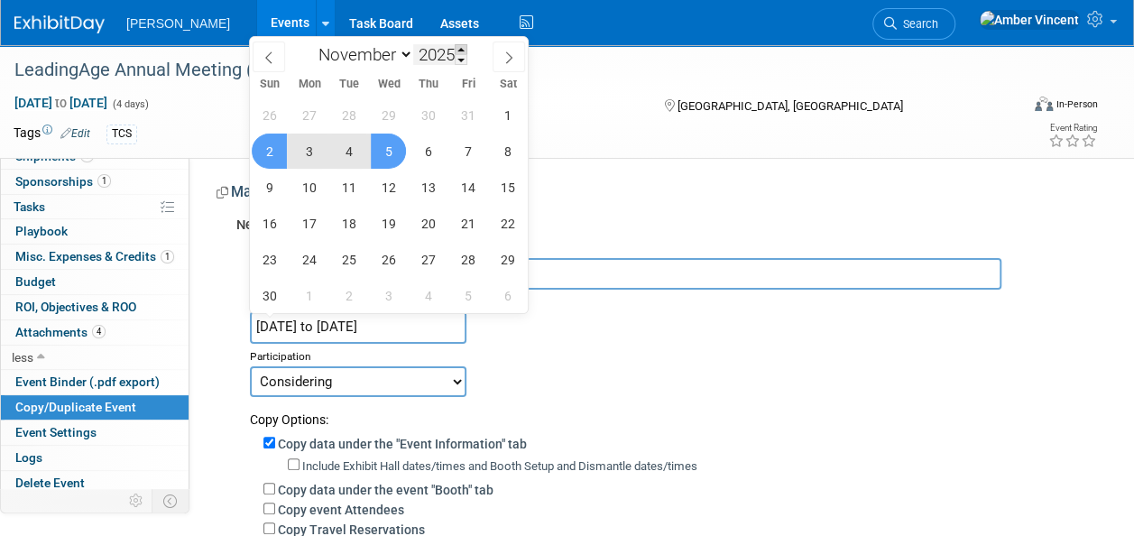
click at [460, 47] on span at bounding box center [461, 49] width 13 height 11
type input "2026"
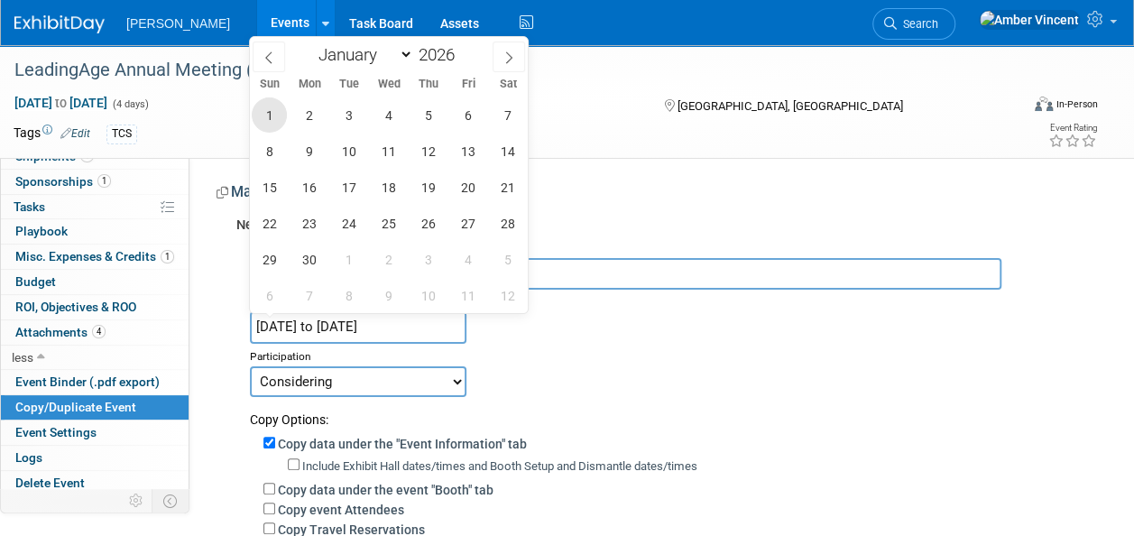
click at [268, 118] on span "1" at bounding box center [269, 114] width 35 height 35
click at [378, 115] on span "4" at bounding box center [388, 114] width 35 height 35
type input "[DATE] to [DATE]"
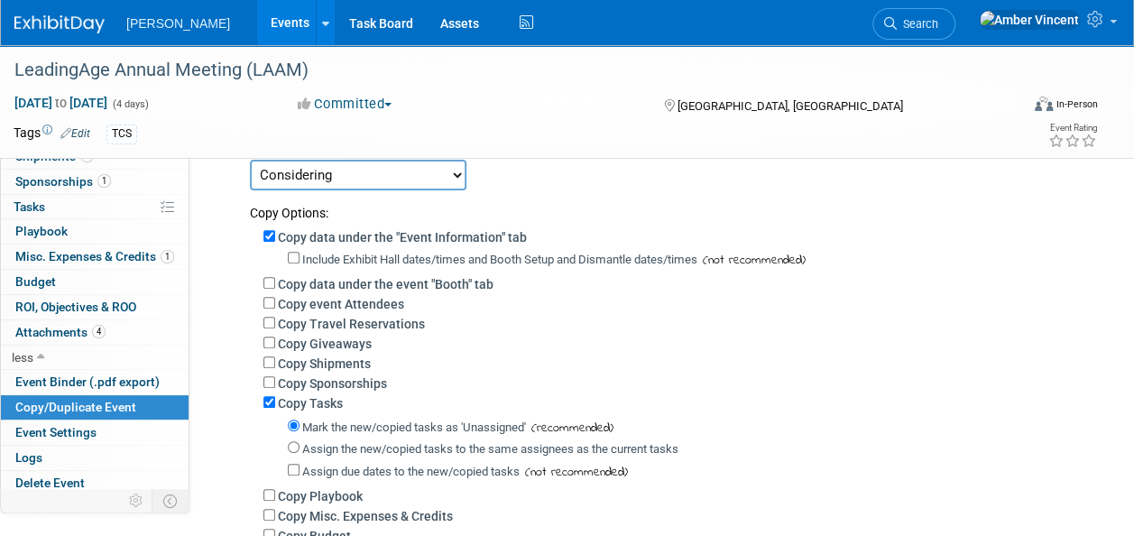
scroll to position [180, 0]
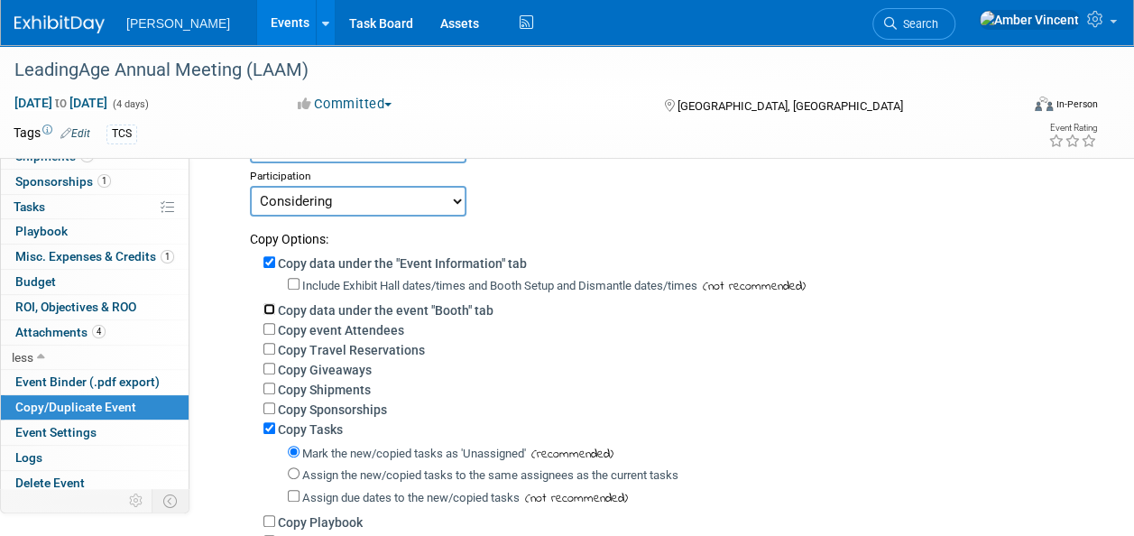
click at [265, 307] on input "Copy data under the event "Booth" tab" at bounding box center [269, 309] width 12 height 12
checkbox input "true"
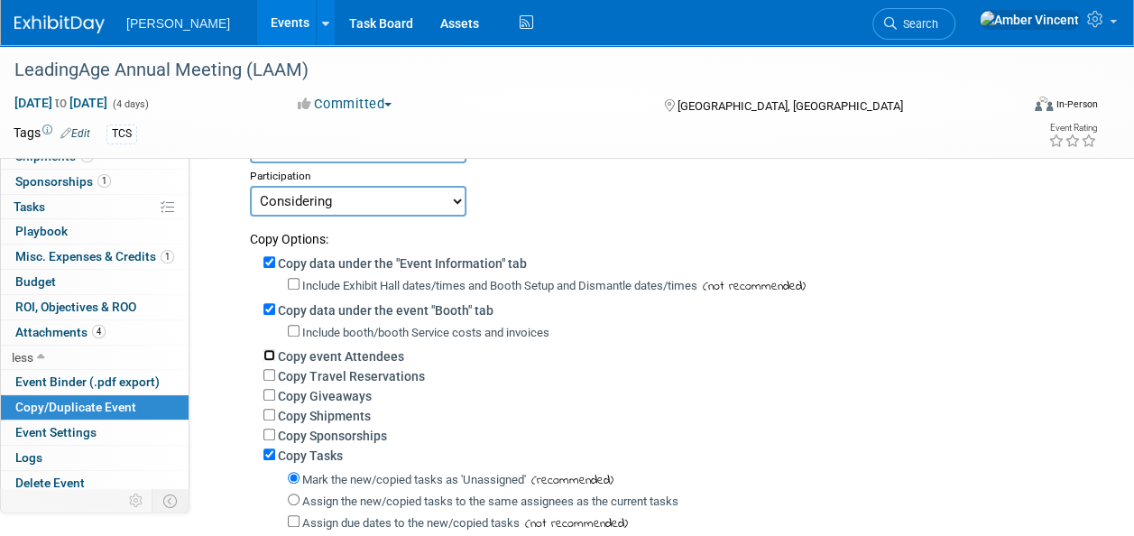
click at [270, 354] on input "Copy event Attendees" at bounding box center [269, 355] width 12 height 12
checkbox input "true"
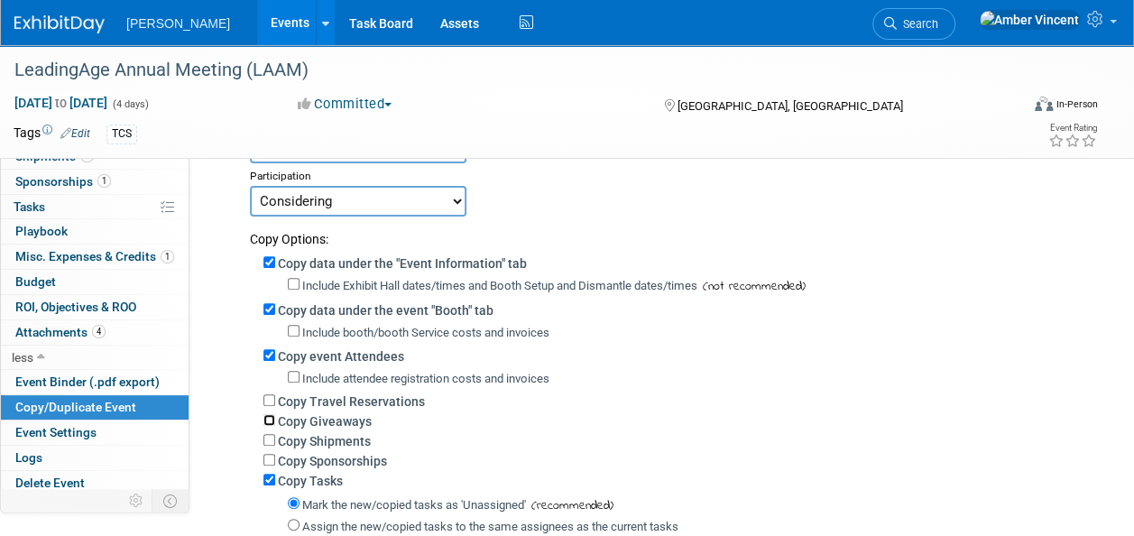
click at [271, 418] on input "Copy Giveaways" at bounding box center [269, 420] width 12 height 12
checkbox input "true"
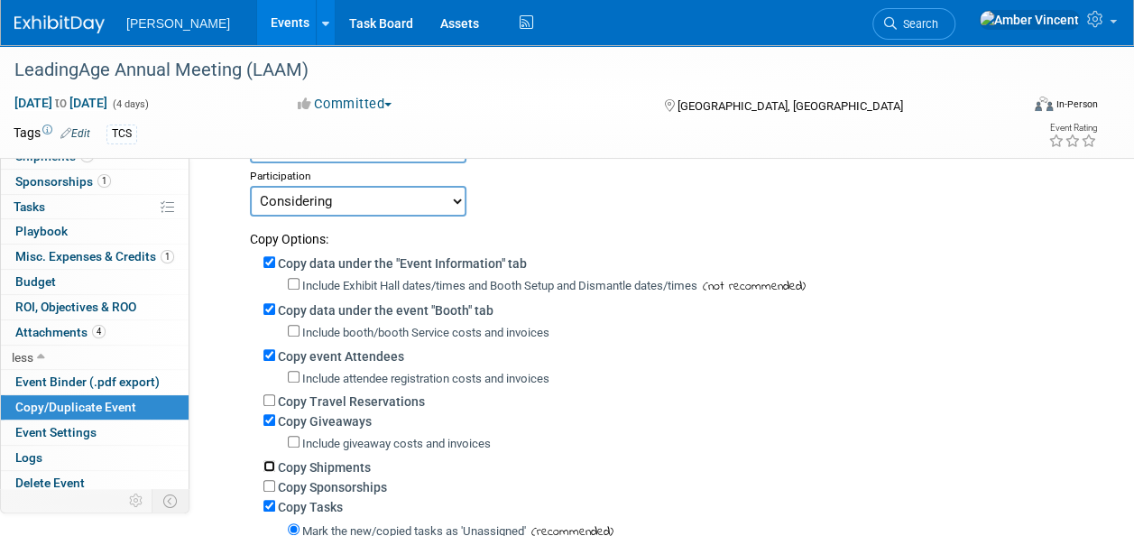
click at [271, 462] on input "Copy Shipments" at bounding box center [269, 466] width 12 height 12
checkbox input "true"
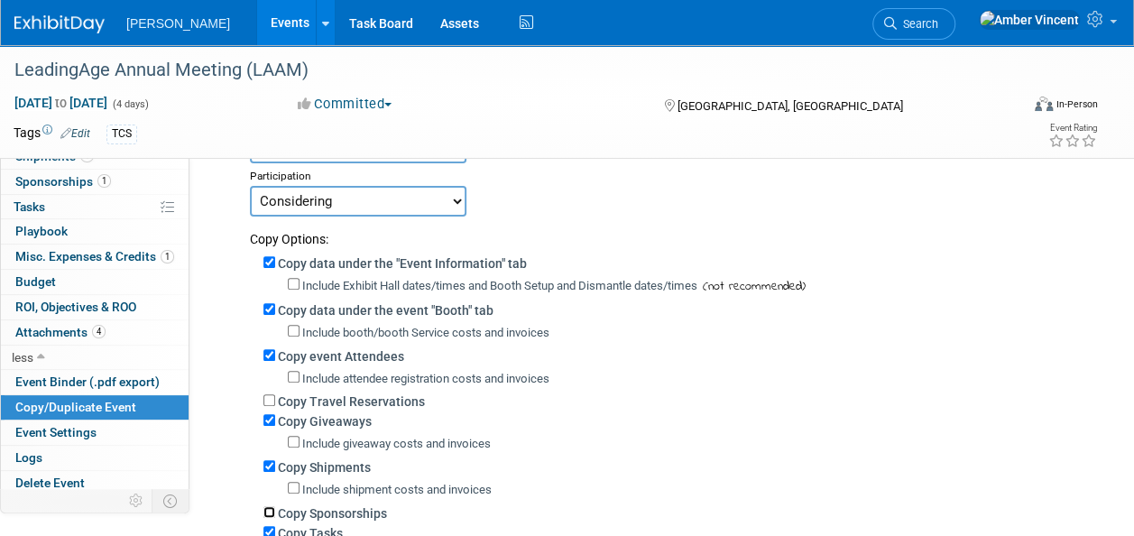
click at [265, 507] on input "Copy Sponsorships" at bounding box center [269, 512] width 12 height 12
checkbox input "true"
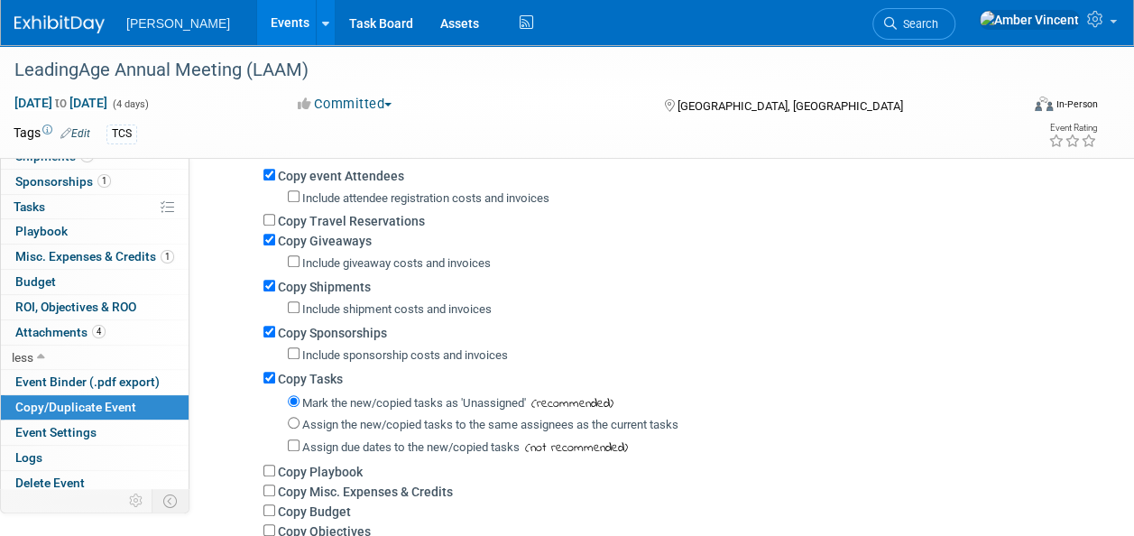
click at [278, 380] on label "Copy Tasks" at bounding box center [310, 379] width 65 height 14
click at [275, 380] on input "Copy Tasks" at bounding box center [269, 378] width 12 height 12
checkbox input "false"
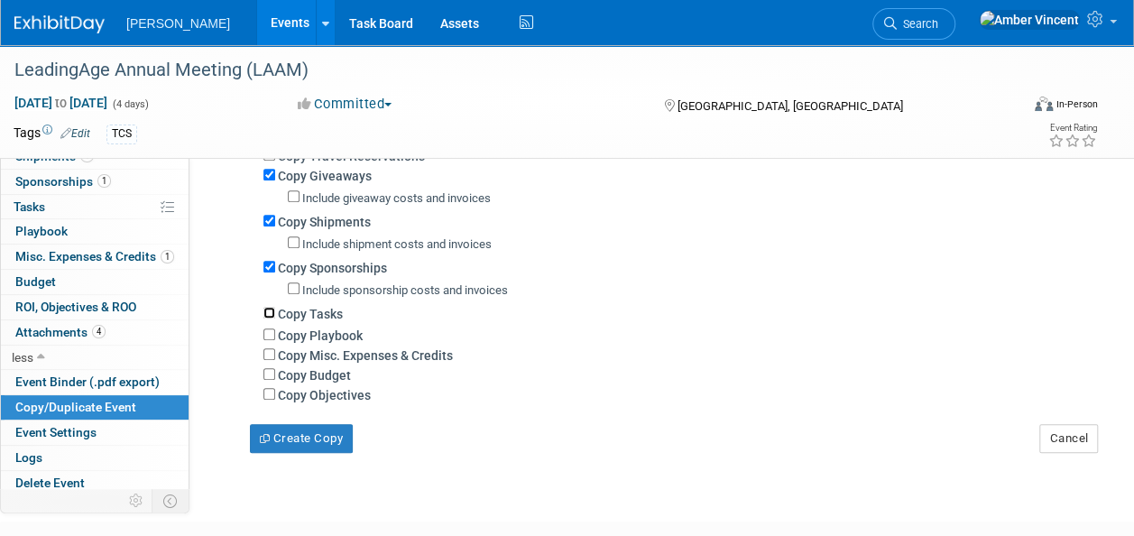
scroll to position [451, 0]
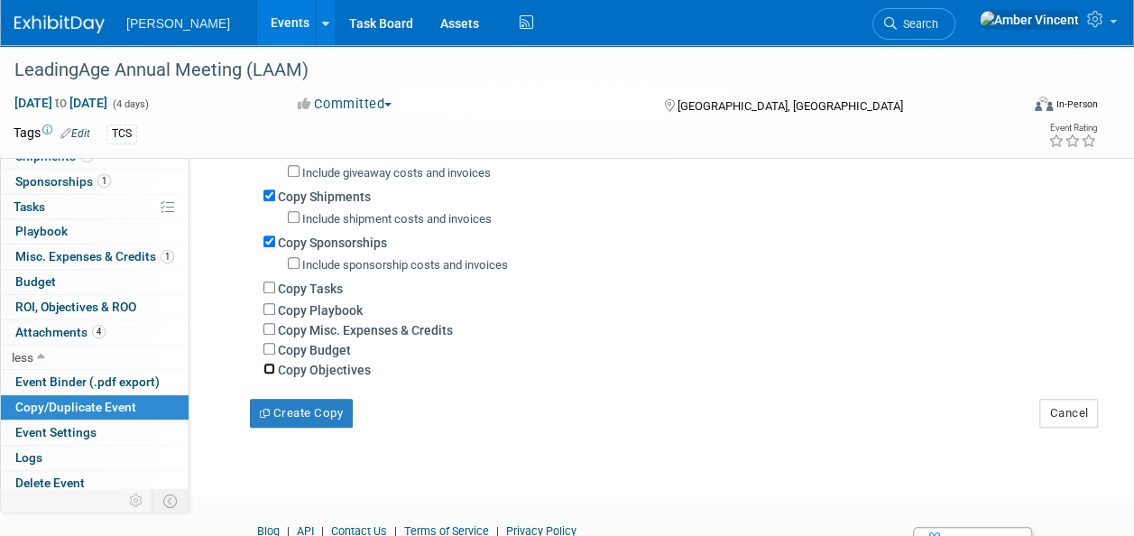
click at [265, 363] on input "Copy Objectives" at bounding box center [269, 369] width 12 height 12
checkbox input "true"
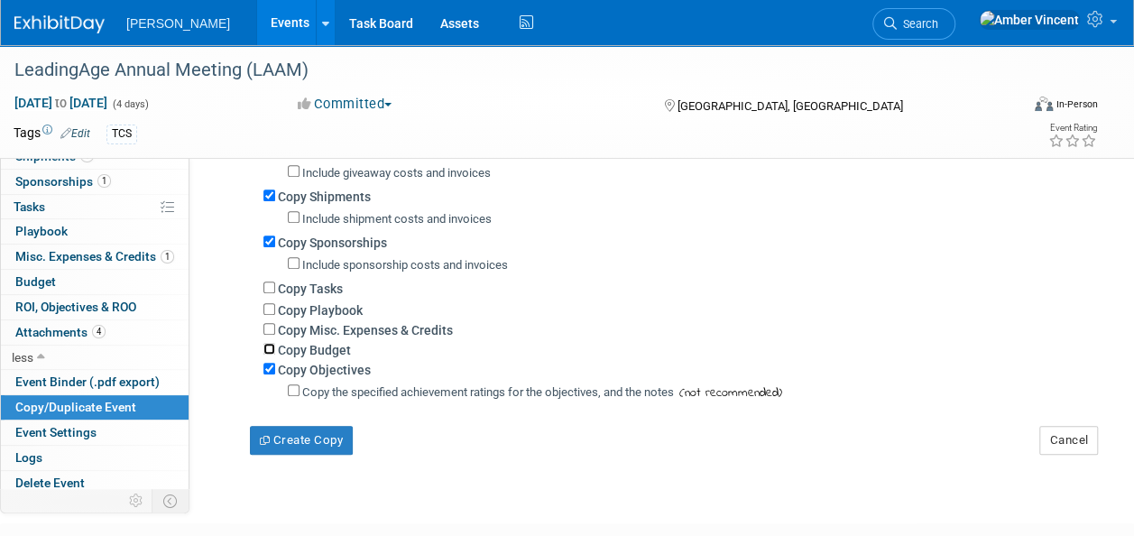
click at [271, 345] on input "Copy Budget" at bounding box center [269, 349] width 12 height 12
checkbox input "true"
click at [267, 328] on input "Copy Misc. Expenses & Credits" at bounding box center [269, 329] width 12 height 12
checkbox input "true"
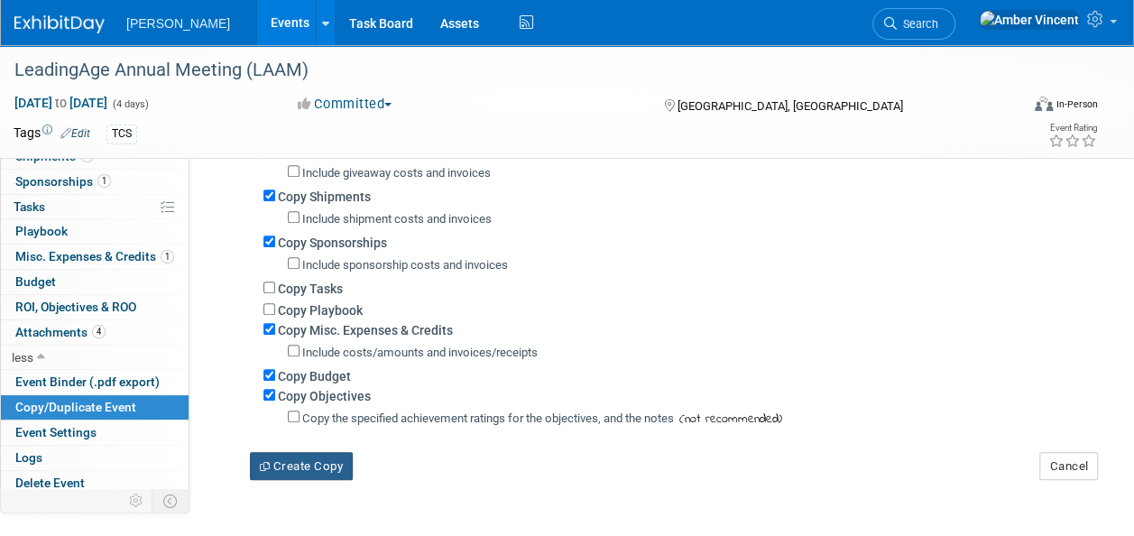
click at [280, 471] on button "Create Copy" at bounding box center [301, 466] width 103 height 29
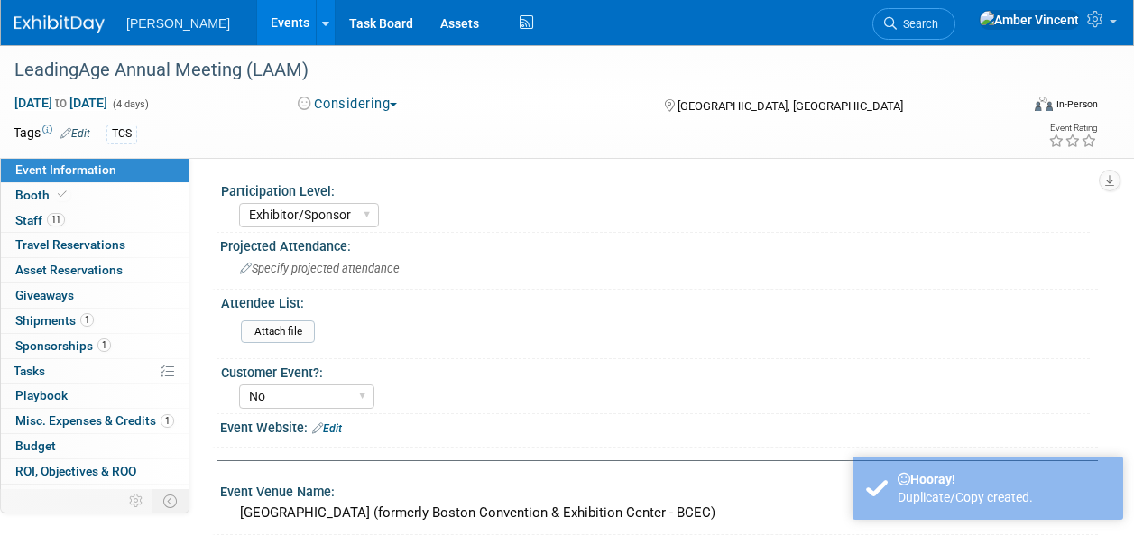
select select "Exhibitor/Sponsor"
select select "No"
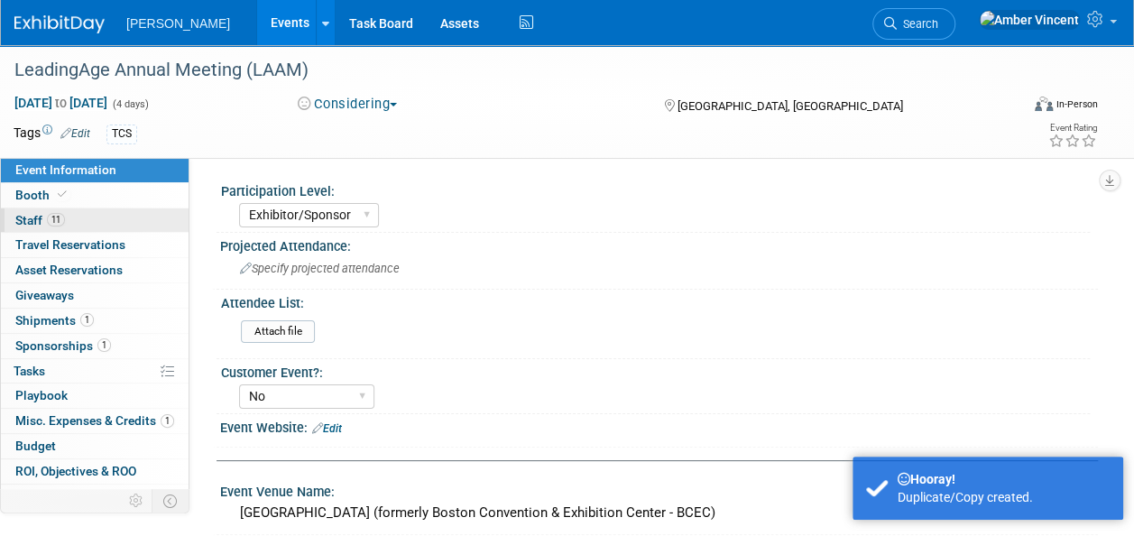
click at [74, 218] on link "11 Staff 11" at bounding box center [95, 220] width 188 height 24
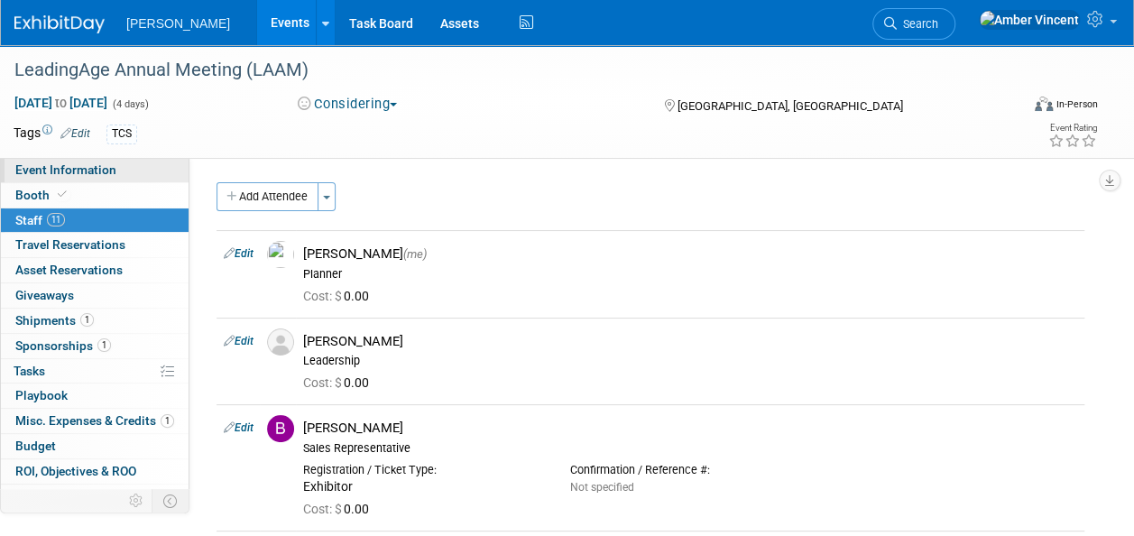
click at [97, 166] on span "Event Information" at bounding box center [65, 169] width 101 height 14
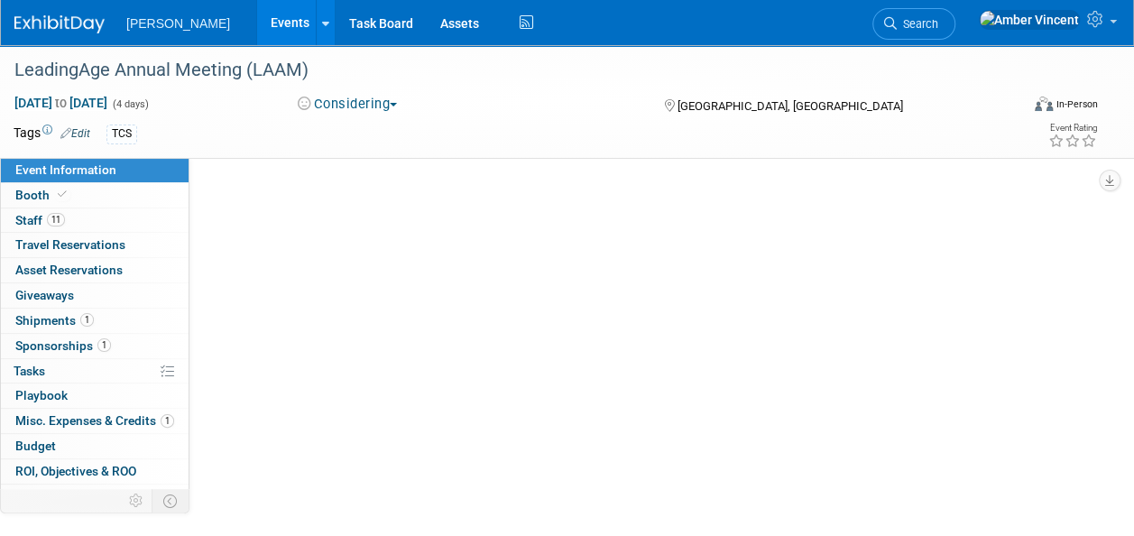
select select "Exhibitor/Sponsor"
select select "No"
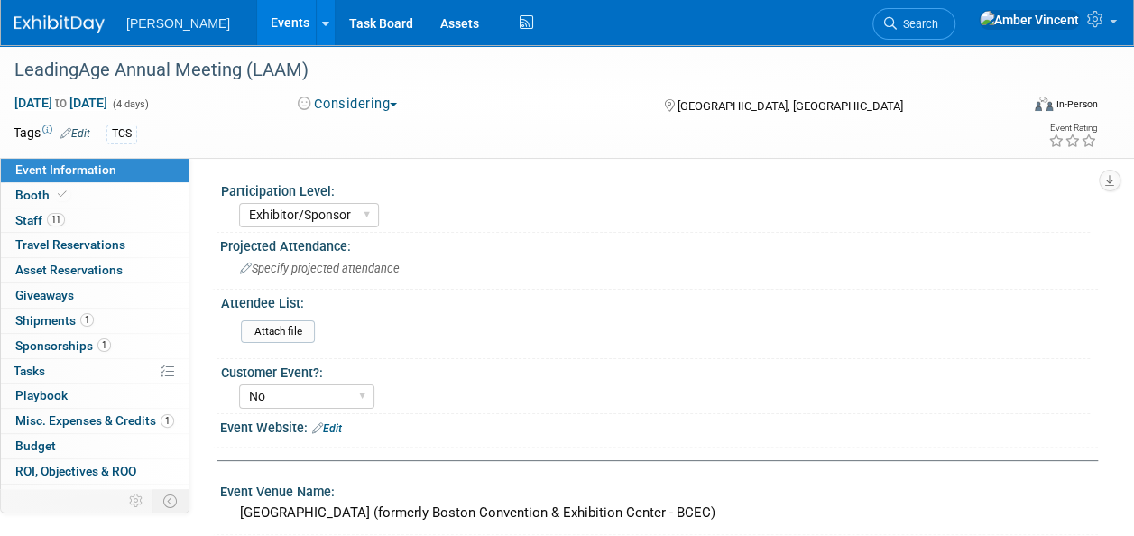
click at [257, 13] on link "Events" at bounding box center [290, 22] width 66 height 45
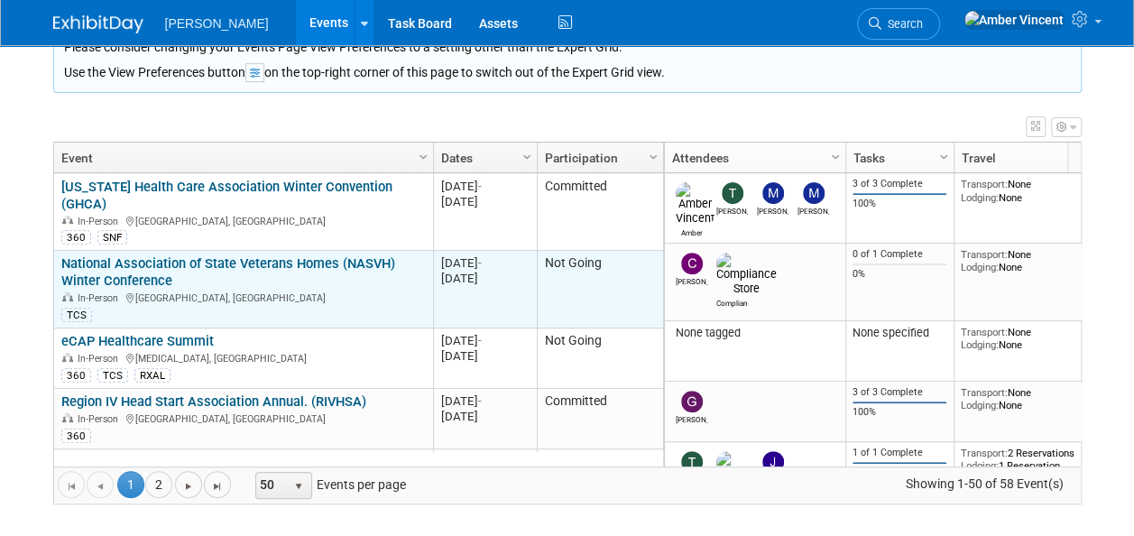
scroll to position [235, 0]
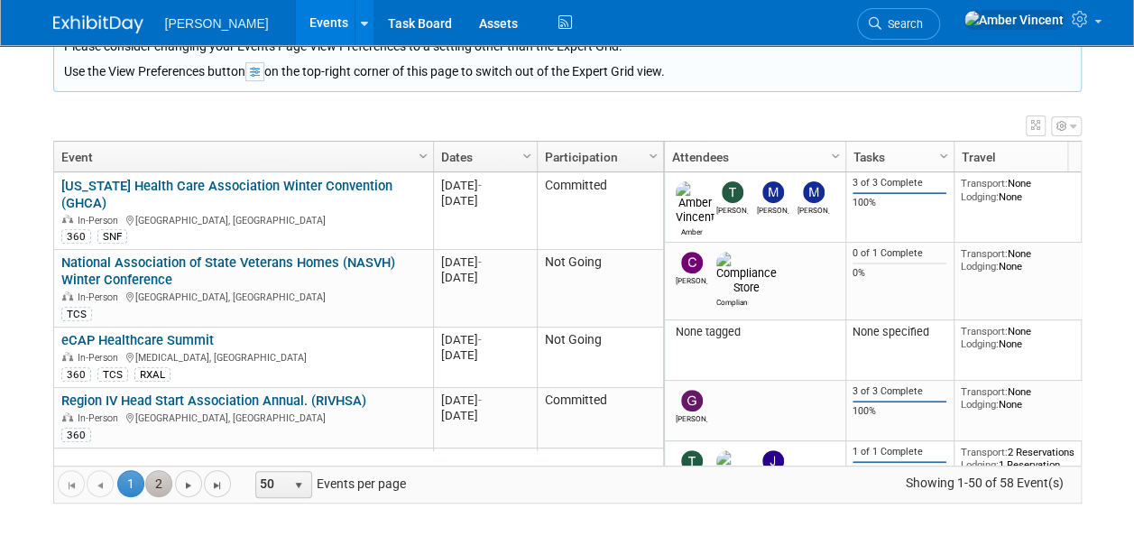
click at [148, 485] on link "2" at bounding box center [158, 483] width 27 height 27
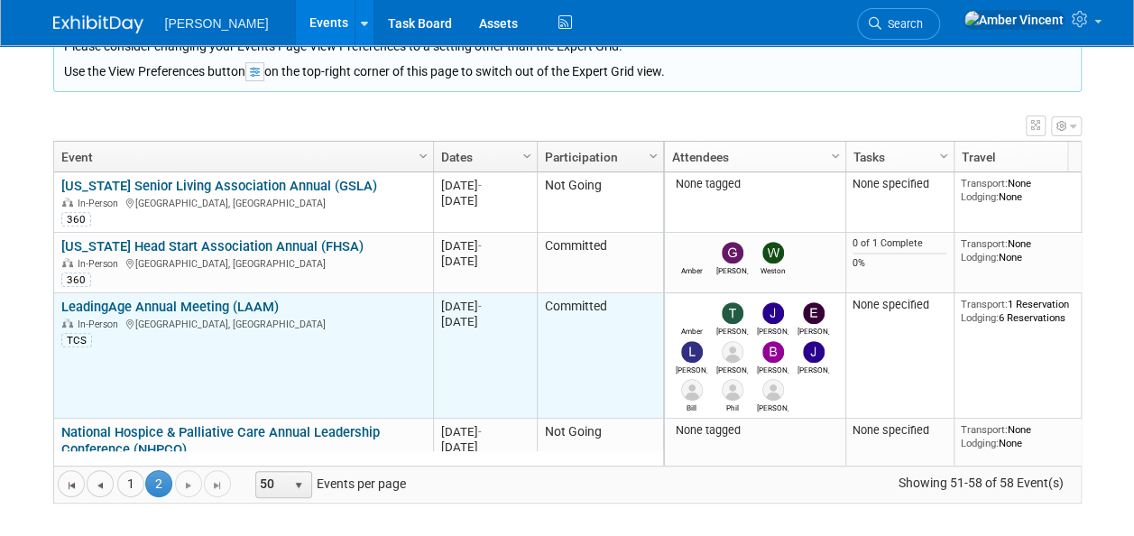
scroll to position [108, 0]
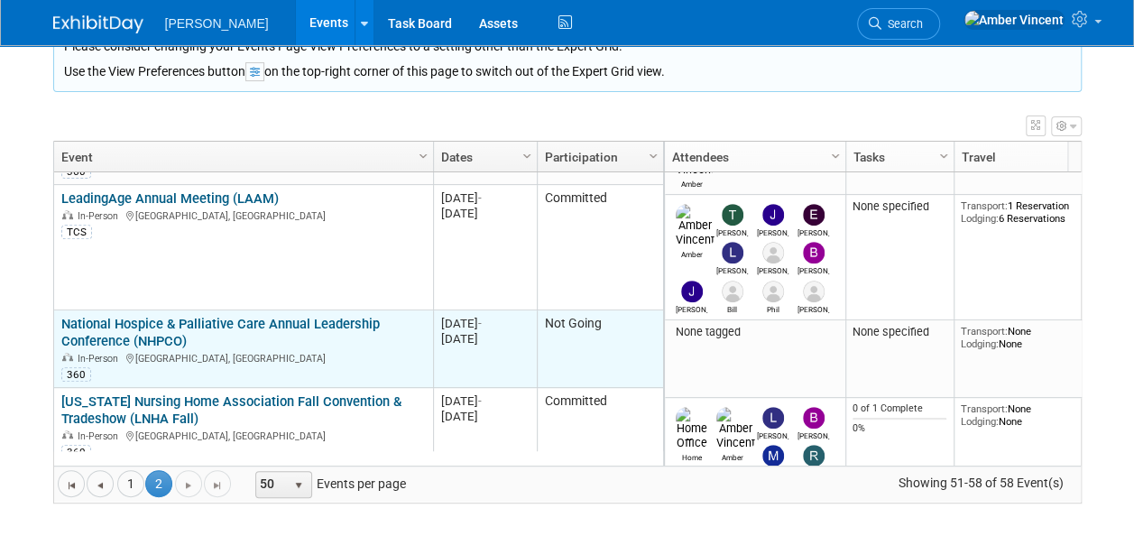
click at [203, 319] on link "National Hospice & Palliative Care Annual Leadership Conference (NHPCO)" at bounding box center [220, 332] width 318 height 33
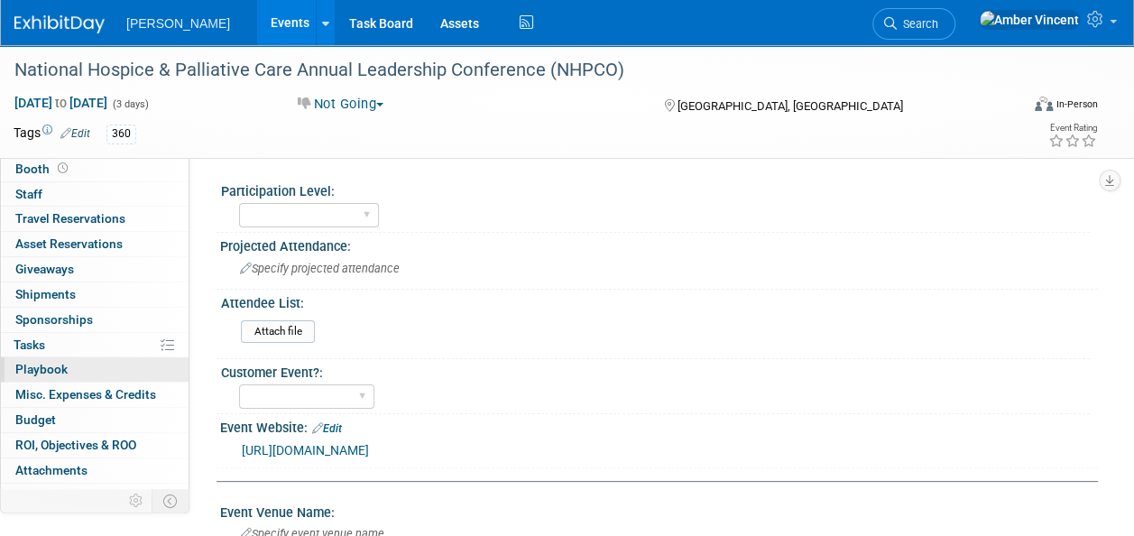
scroll to position [41, 0]
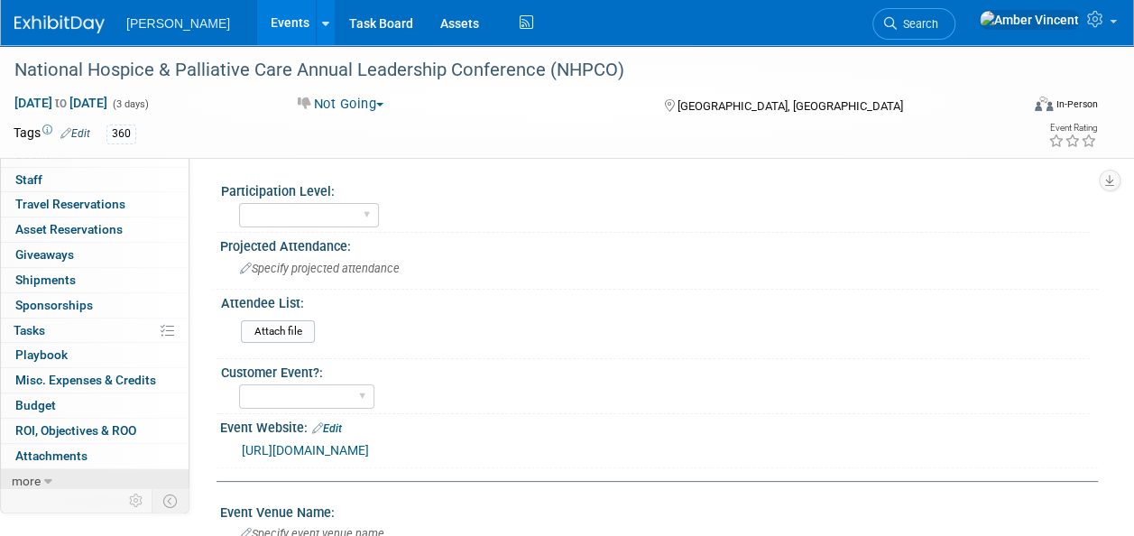
click at [52, 471] on link "more" at bounding box center [95, 481] width 188 height 24
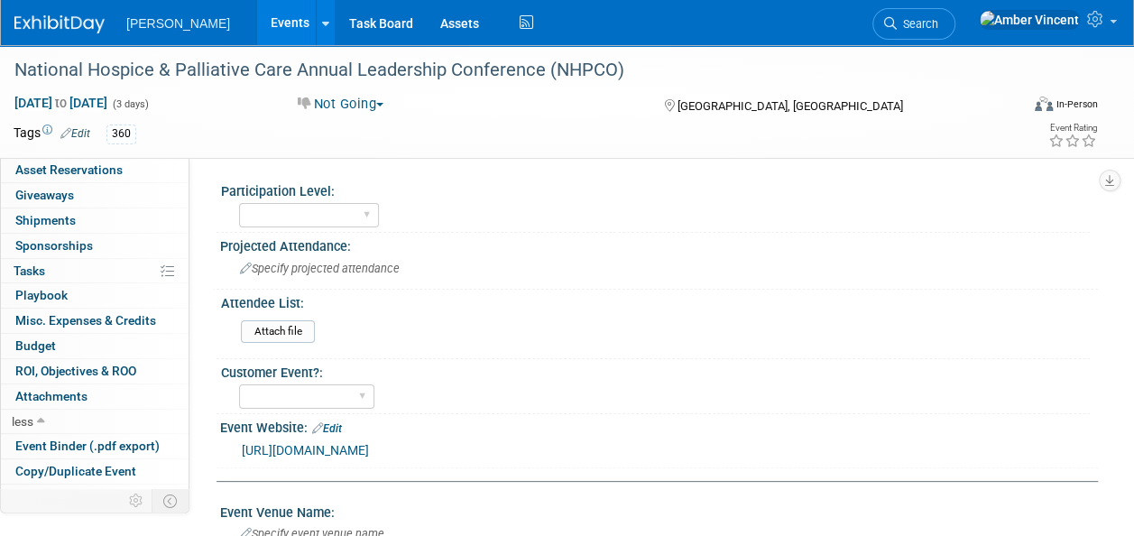
scroll to position [164, 0]
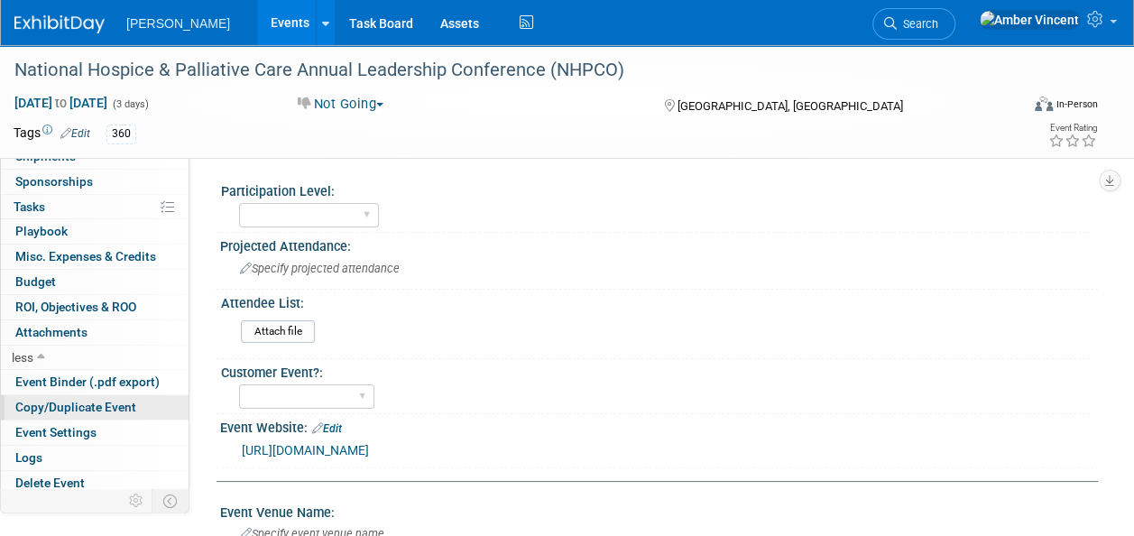
click at [66, 400] on span "Copy/Duplicate Event" at bounding box center [75, 407] width 121 height 14
select select "10"
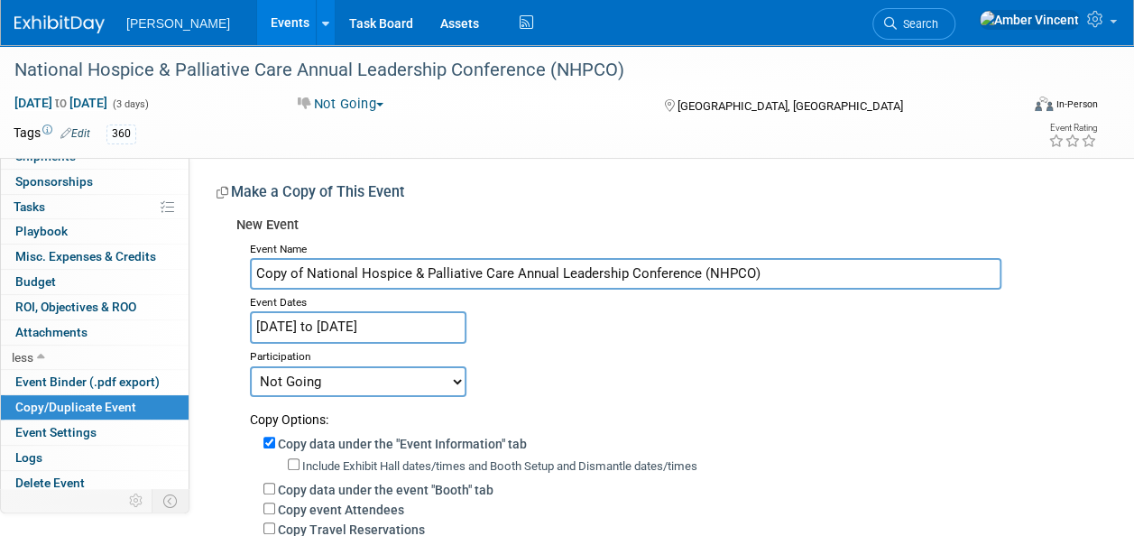
click at [307, 272] on input "Copy of National Hospice & Palliative Care Annual Leadership Conference (NHPCO)" at bounding box center [625, 274] width 751 height 32
type input "National Hospice & Palliative Care Annual Leadership Conference (NHPCO)"
click at [365, 323] on input "[DATE] to [DATE]" at bounding box center [358, 327] width 216 height 32
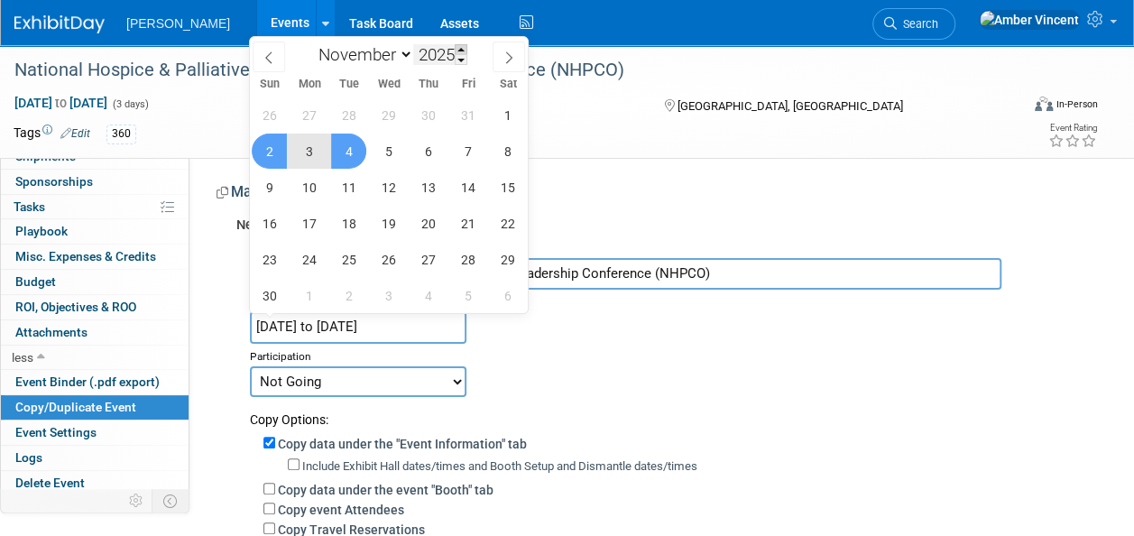
click at [463, 47] on span at bounding box center [461, 49] width 13 height 11
type input "2026"
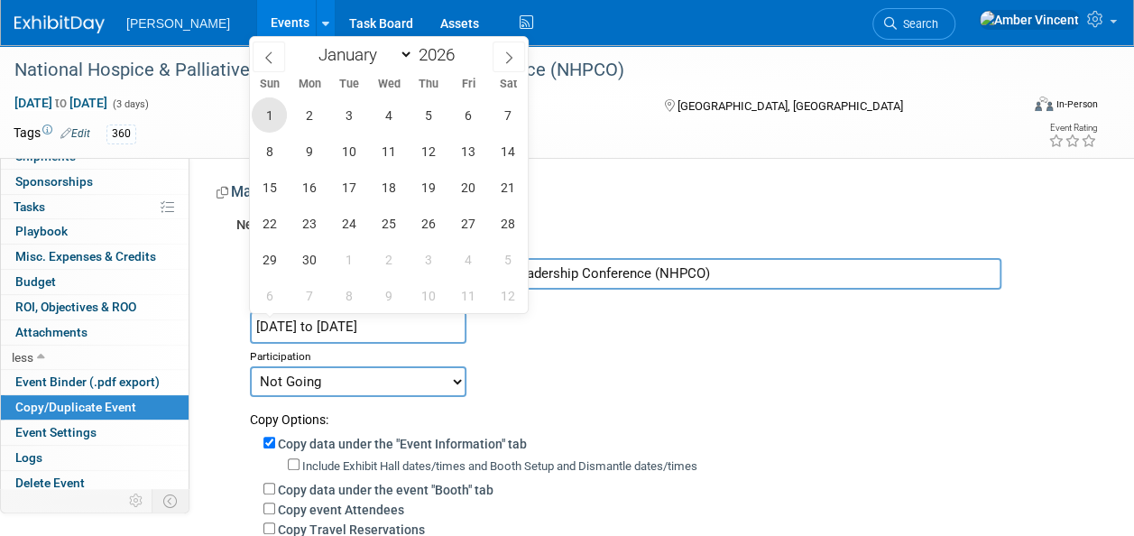
click at [274, 119] on span "1" at bounding box center [269, 114] width 35 height 35
click at [359, 122] on span "3" at bounding box center [348, 114] width 35 height 35
type input "[DATE] to [DATE]"
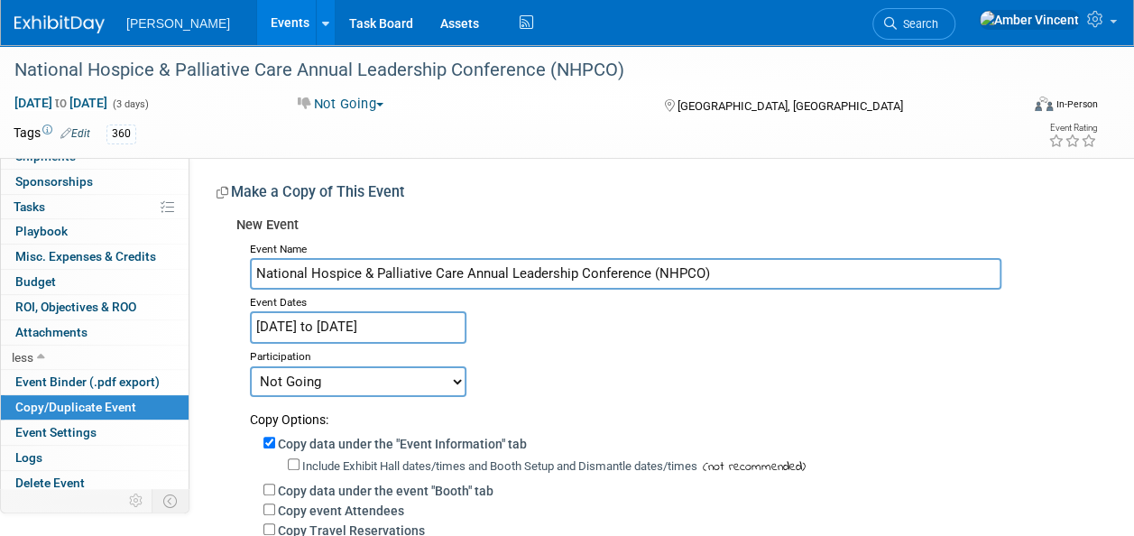
click at [319, 384] on select "Committed Considering Not Going Trade Show Exhibitor Exhibit & Sponsor" at bounding box center [358, 381] width 216 height 31
select select "2"
click at [250, 366] on select "Committed Considering Not Going Trade Show Exhibitor Exhibit & Sponsor" at bounding box center [358, 381] width 216 height 31
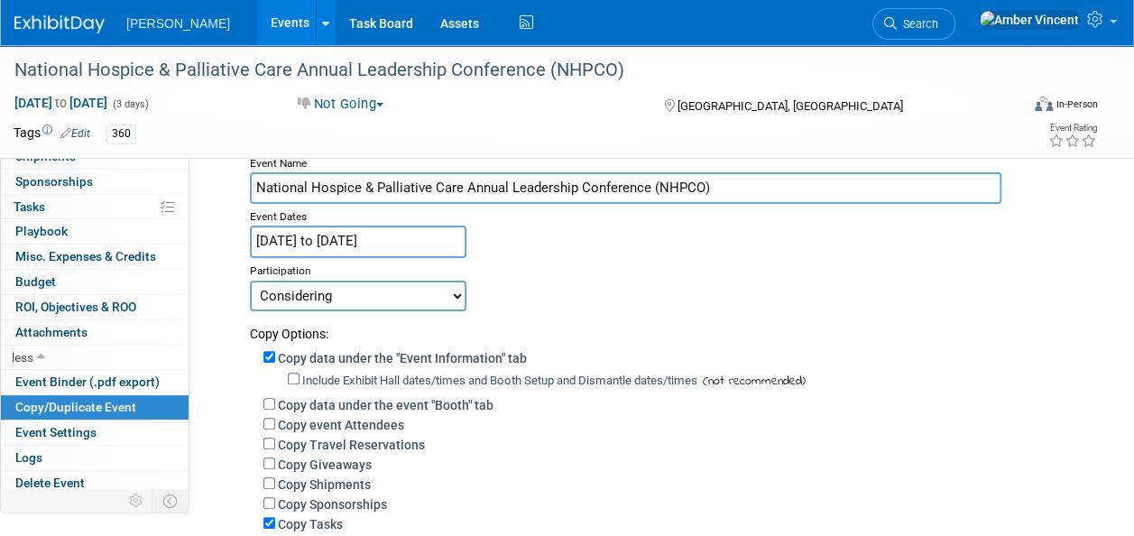
scroll to position [180, 0]
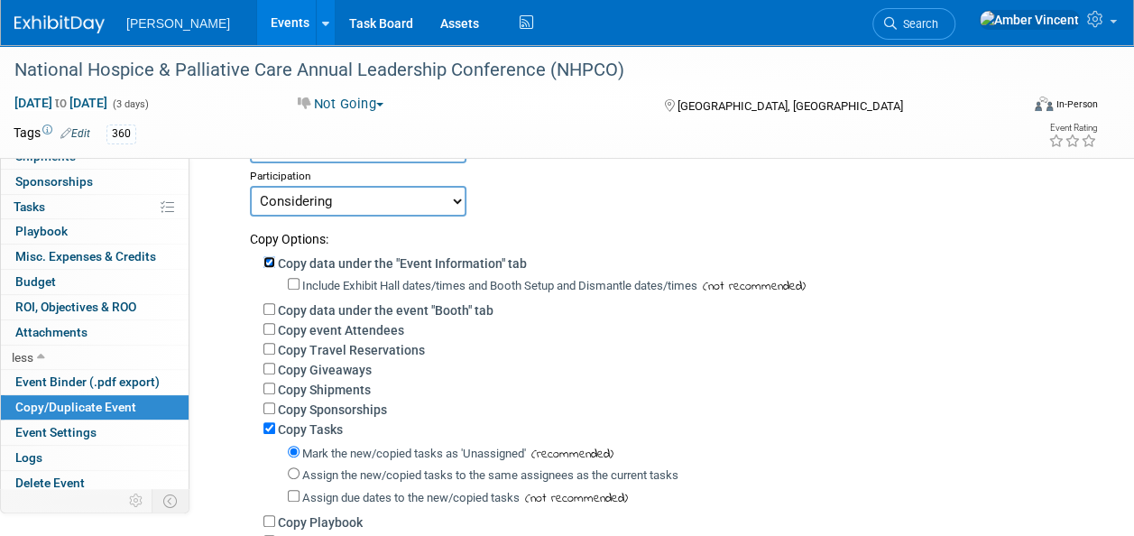
click at [264, 257] on input "Copy data under the "Event Information" tab" at bounding box center [269, 262] width 12 height 12
checkbox input "false"
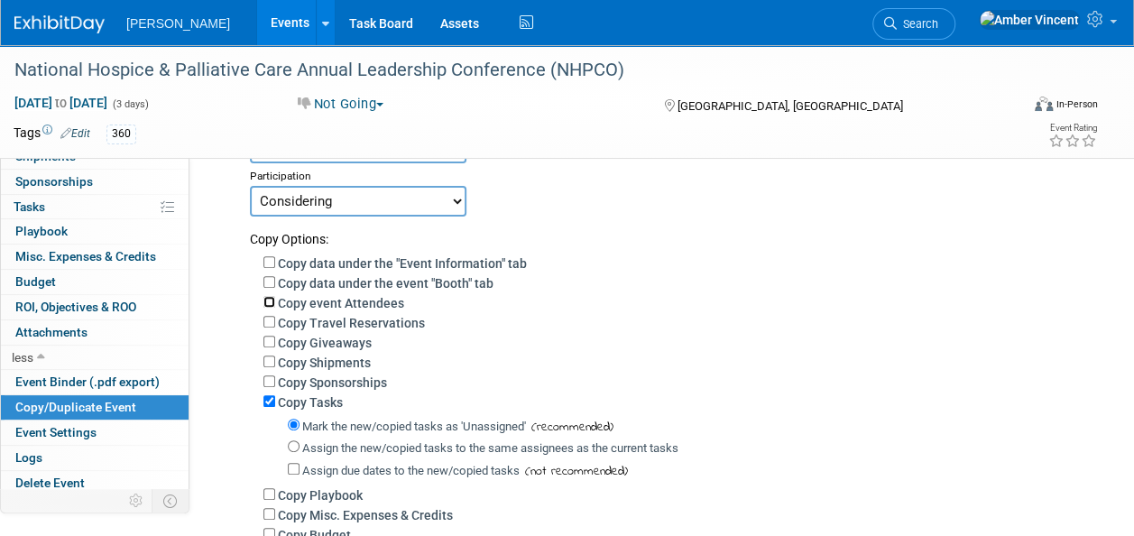
click at [270, 306] on input "Copy event Attendees" at bounding box center [269, 302] width 12 height 12
checkbox input "true"
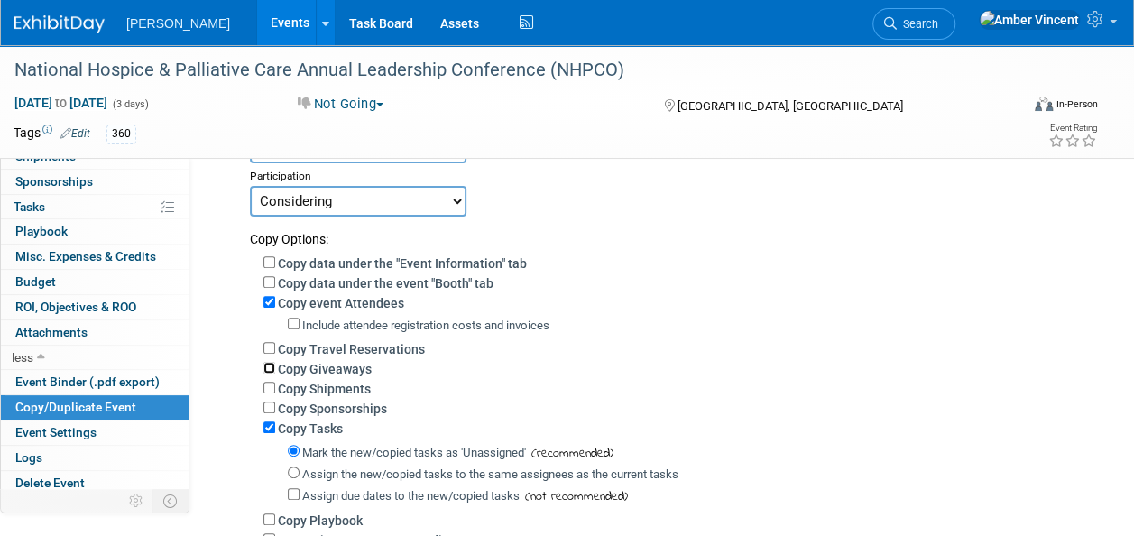
click at [274, 371] on input "Copy Giveaways" at bounding box center [269, 368] width 12 height 12
checkbox input "true"
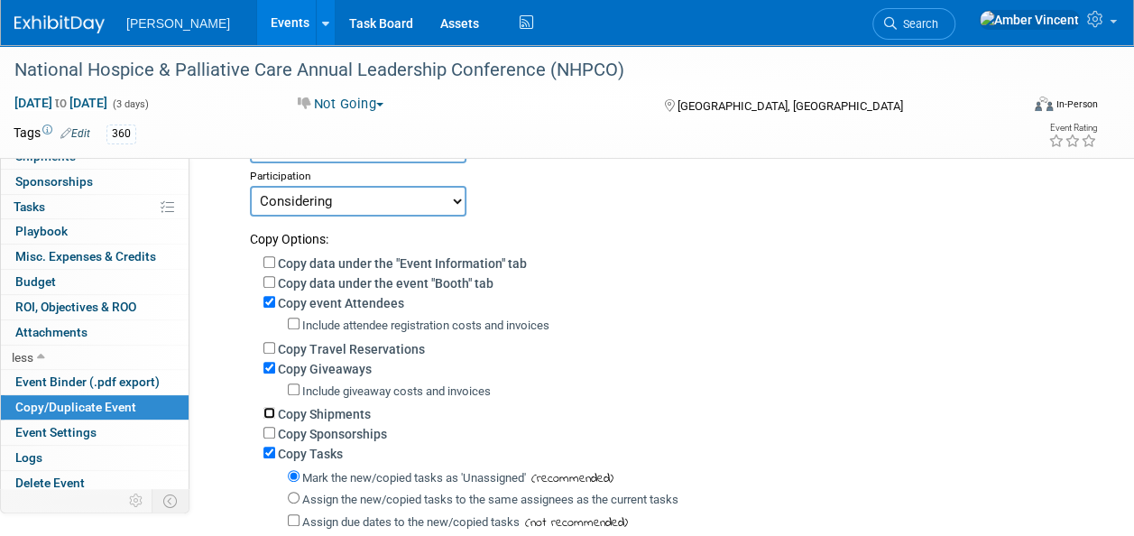
click at [266, 414] on input "Copy Shipments" at bounding box center [269, 413] width 12 height 12
checkbox input "true"
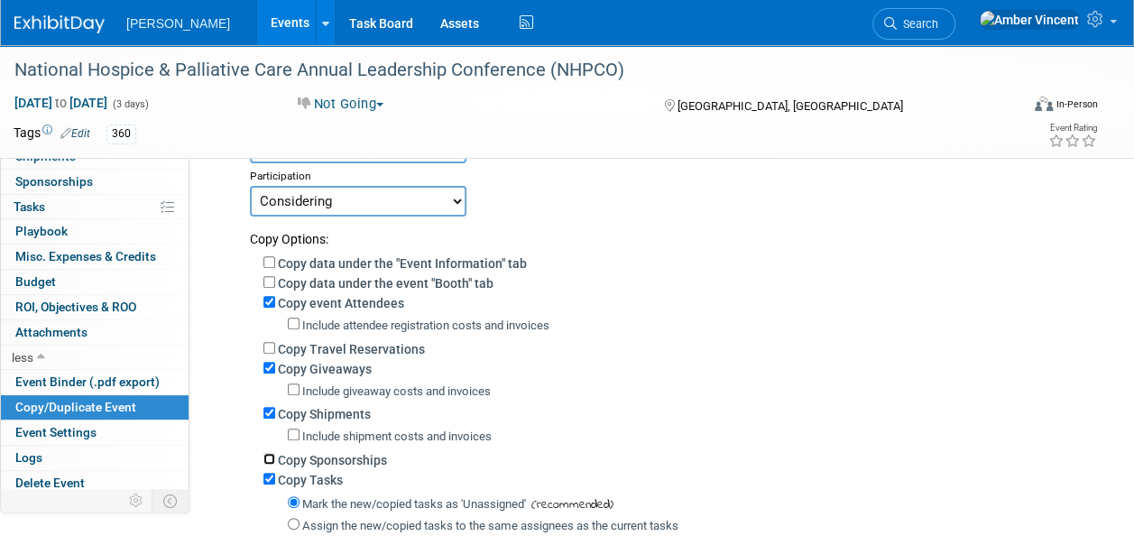
click at [265, 457] on input "Copy Sponsorships" at bounding box center [269, 459] width 12 height 12
checkbox input "true"
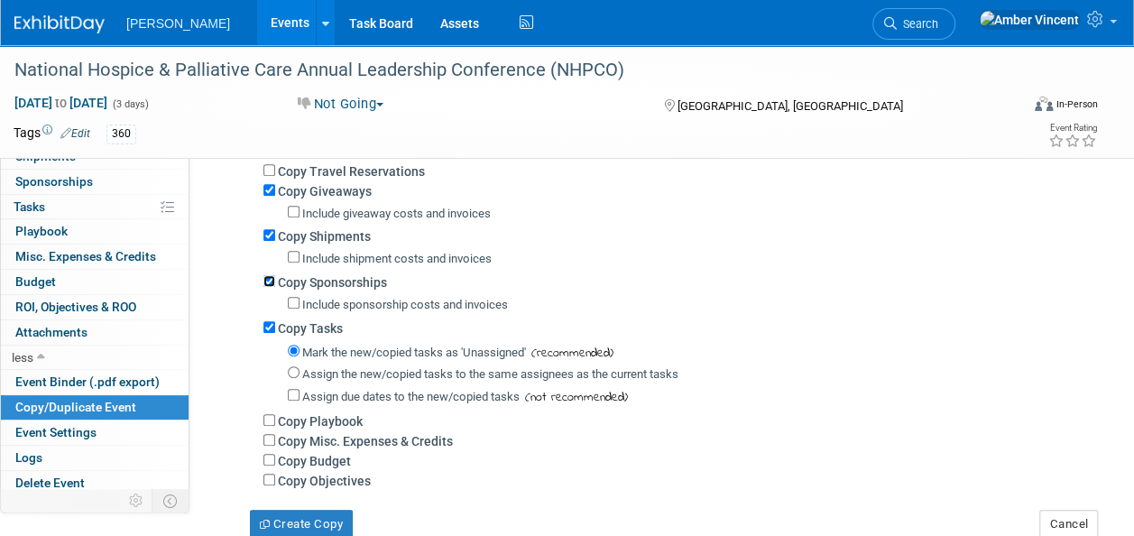
scroll to position [361, 0]
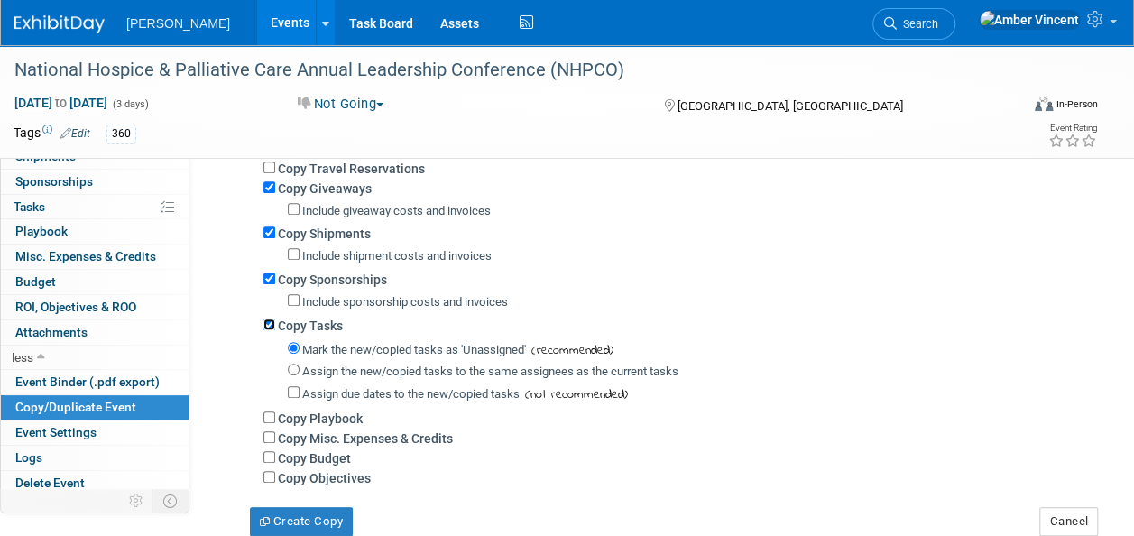
click at [271, 325] on input "Copy Tasks" at bounding box center [269, 324] width 12 height 12
checkbox input "false"
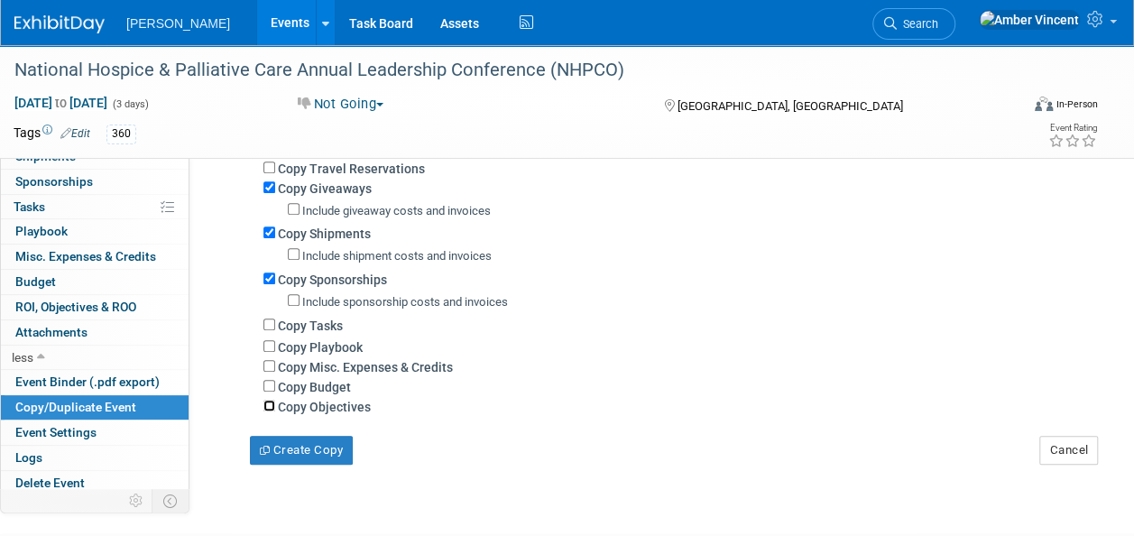
drag, startPoint x: 270, startPoint y: 409, endPoint x: 271, endPoint y: 400, distance: 9.2
click at [270, 408] on input "Copy Objectives" at bounding box center [269, 406] width 12 height 12
checkbox input "true"
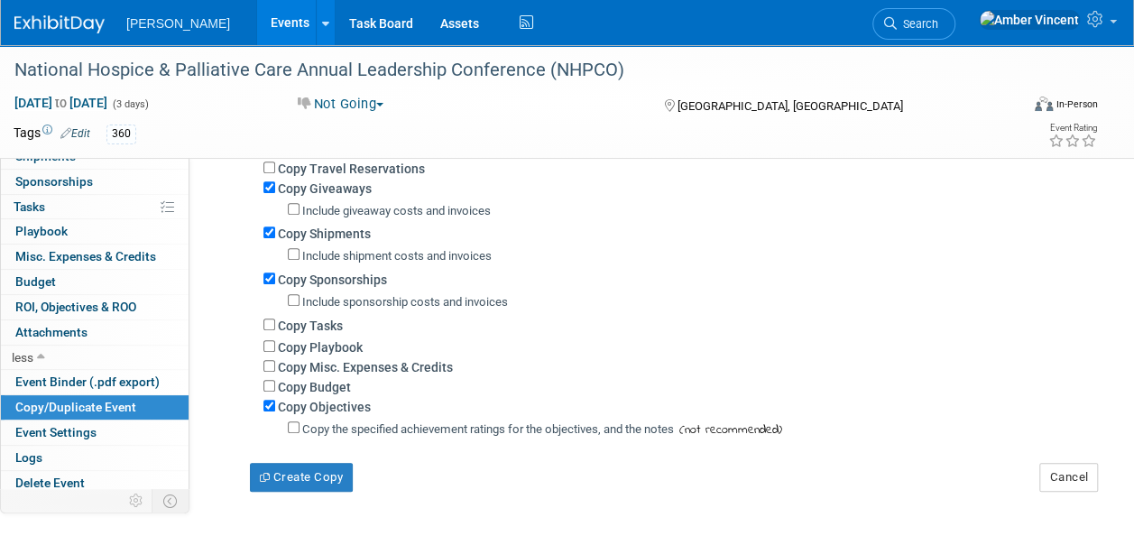
click at [274, 395] on div "Copy Budget" at bounding box center [673, 386] width 821 height 20
drag, startPoint x: 274, startPoint y: 361, endPoint x: 272, endPoint y: 372, distance: 11.9
click at [274, 363] on input "Copy Misc. Expenses & Credits" at bounding box center [269, 366] width 12 height 12
checkbox input "true"
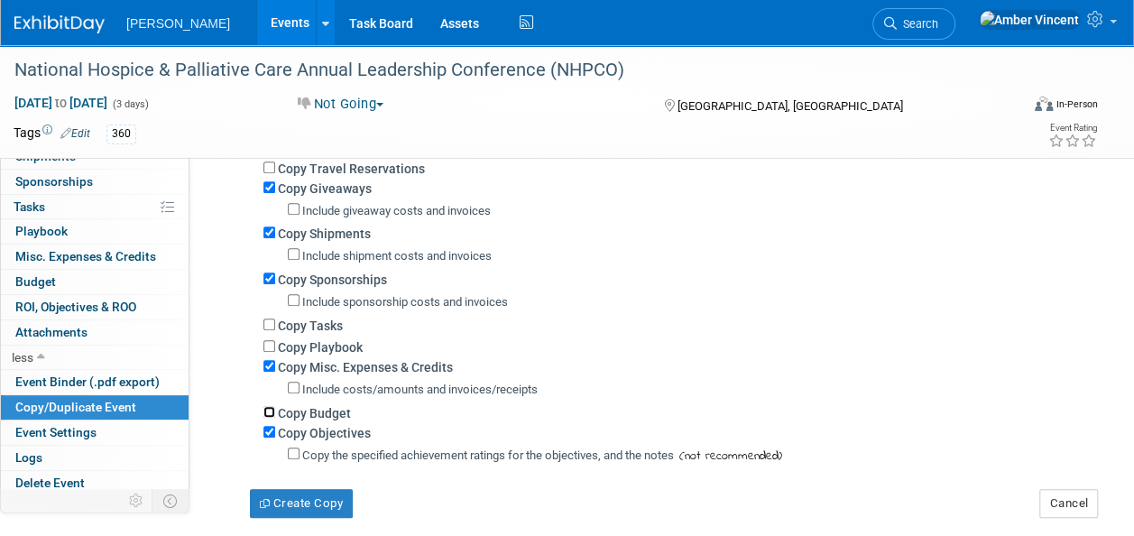
click at [273, 409] on input "Copy Budget" at bounding box center [269, 412] width 12 height 12
checkbox input "true"
click at [313, 514] on button "Create Copy" at bounding box center [301, 503] width 103 height 29
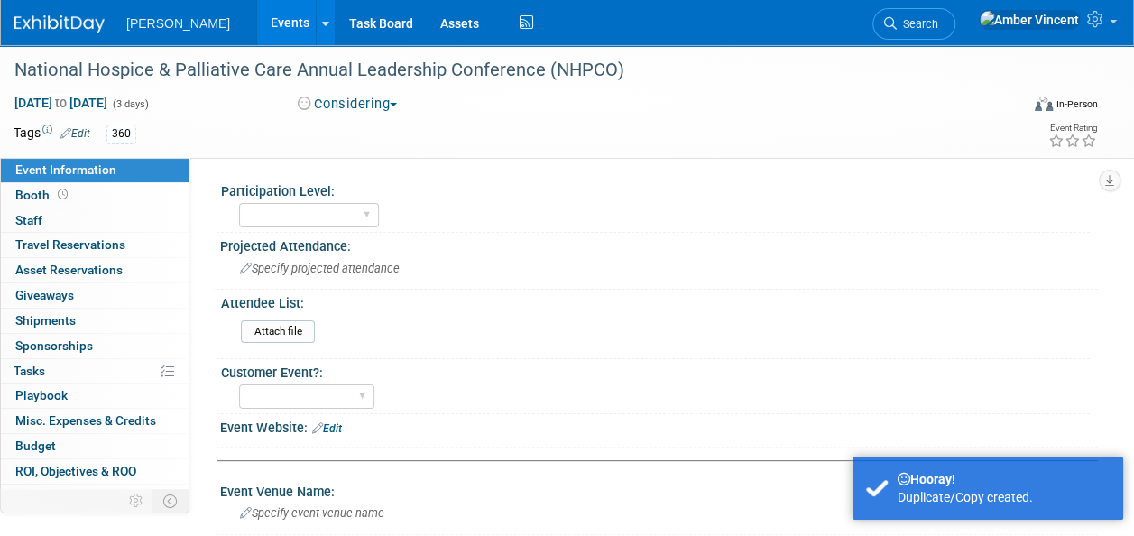
click at [257, 19] on link "Events" at bounding box center [290, 22] width 66 height 45
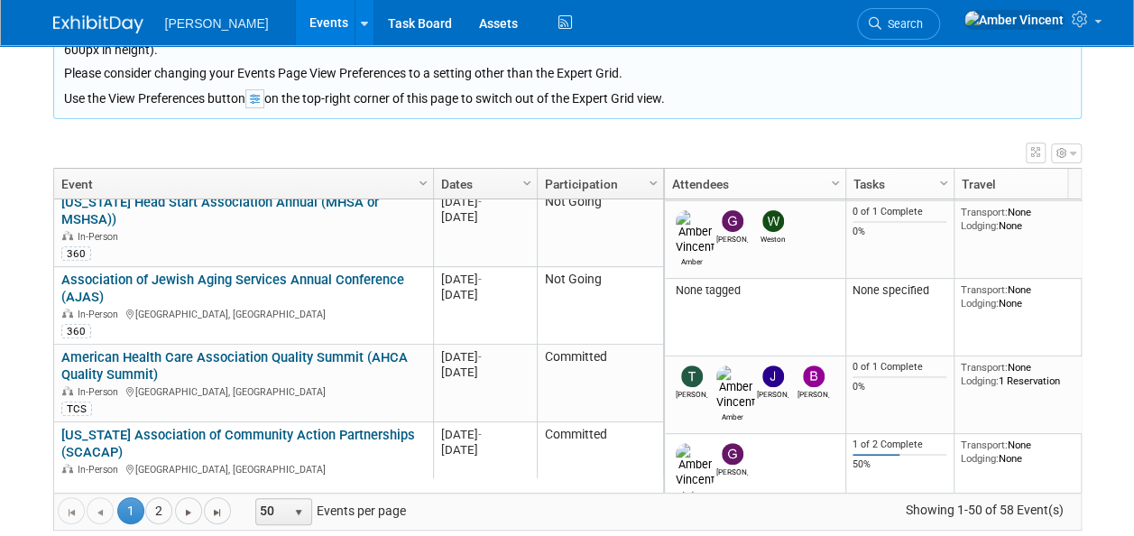
scroll to position [235, 0]
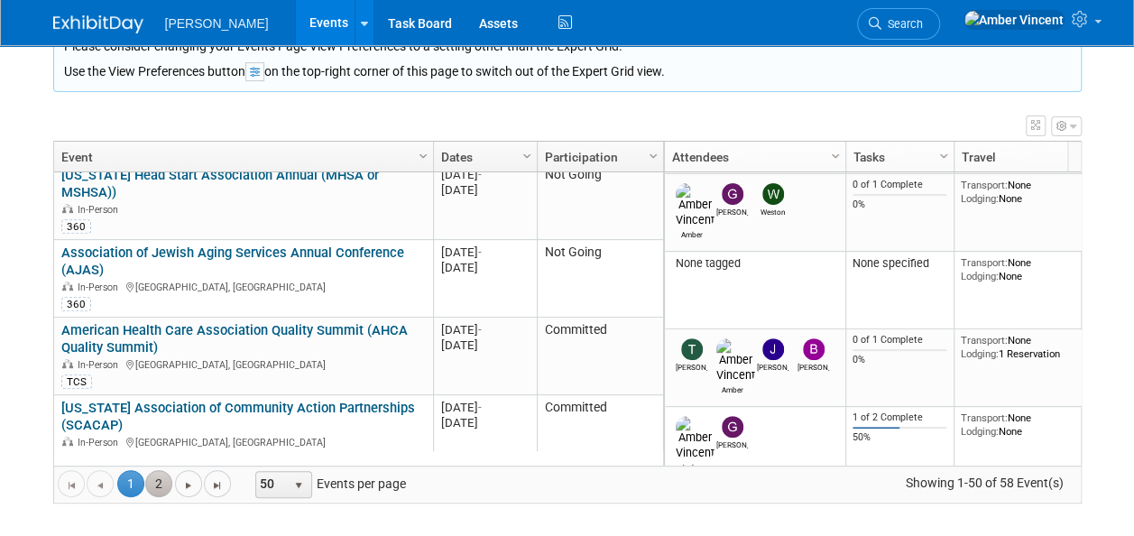
click at [148, 477] on link "2" at bounding box center [158, 483] width 27 height 27
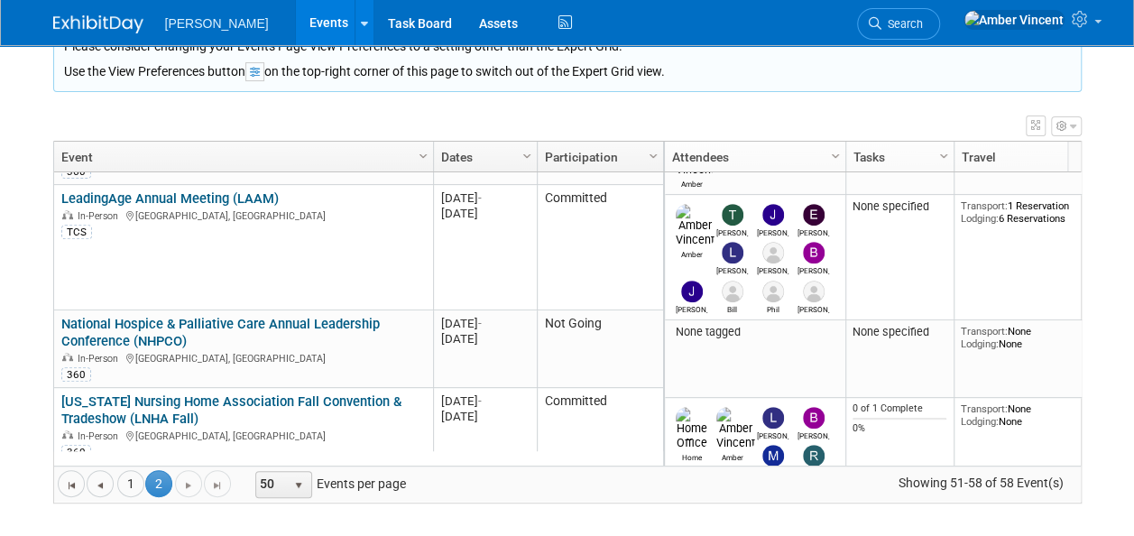
scroll to position [216, 0]
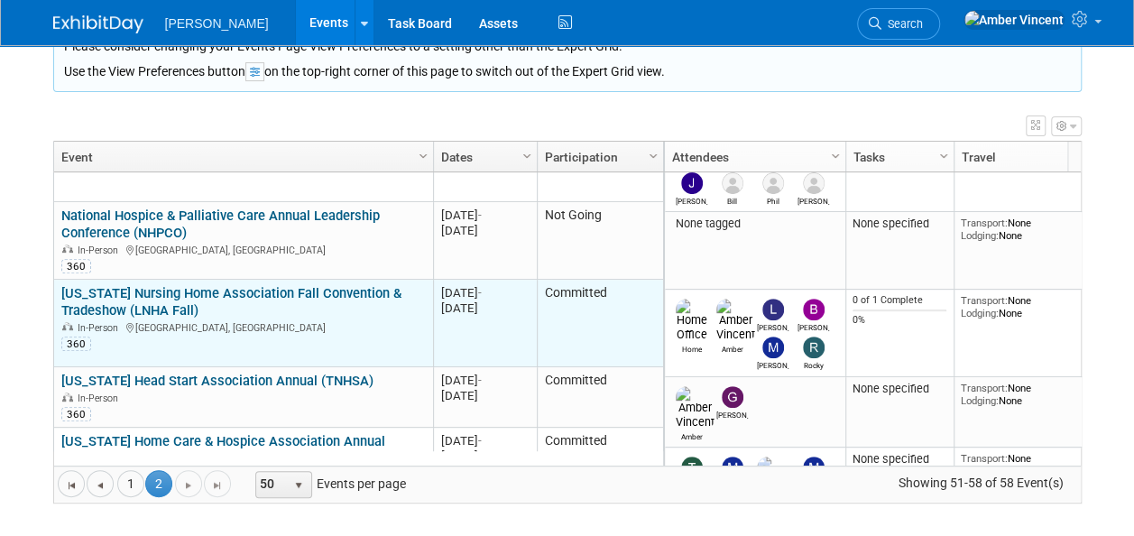
click at [245, 287] on link "[US_STATE] Nursing Home Association Fall Convention & Tradeshow (LNHA Fall)" at bounding box center [231, 301] width 340 height 33
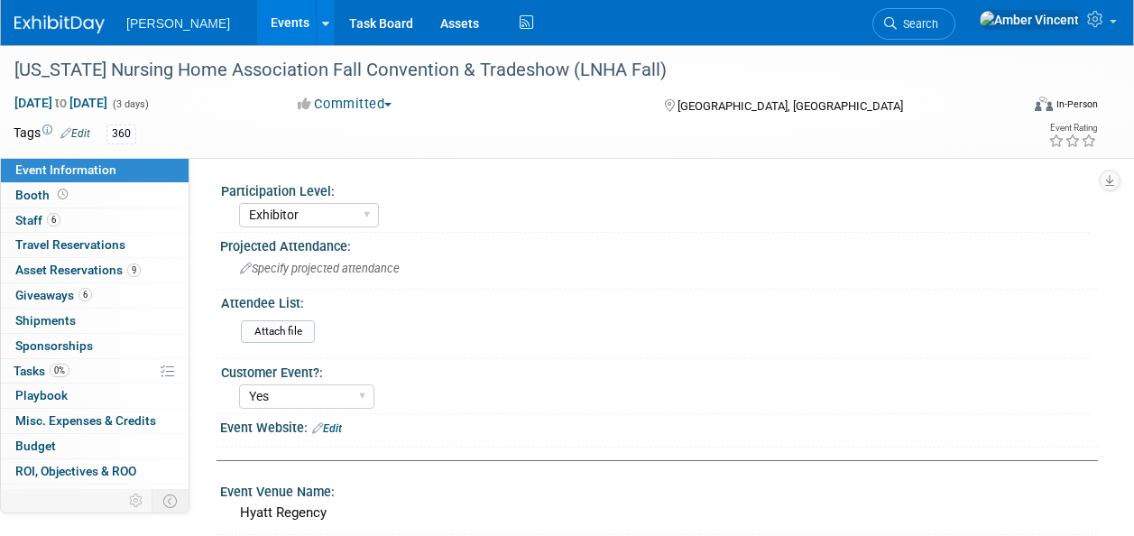
select select "Exhibitor"
select select "Yes"
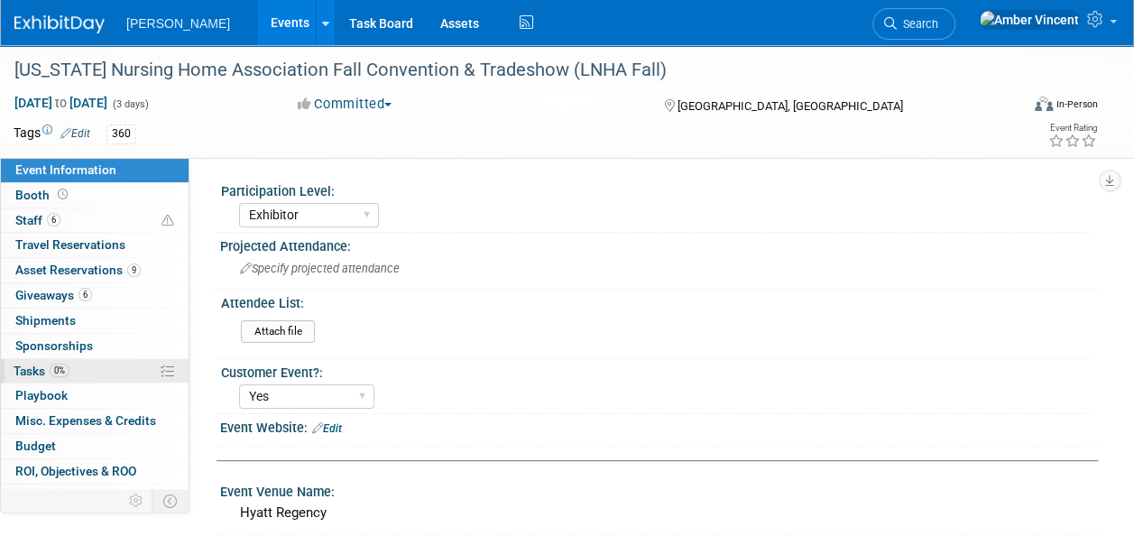
scroll to position [41, 0]
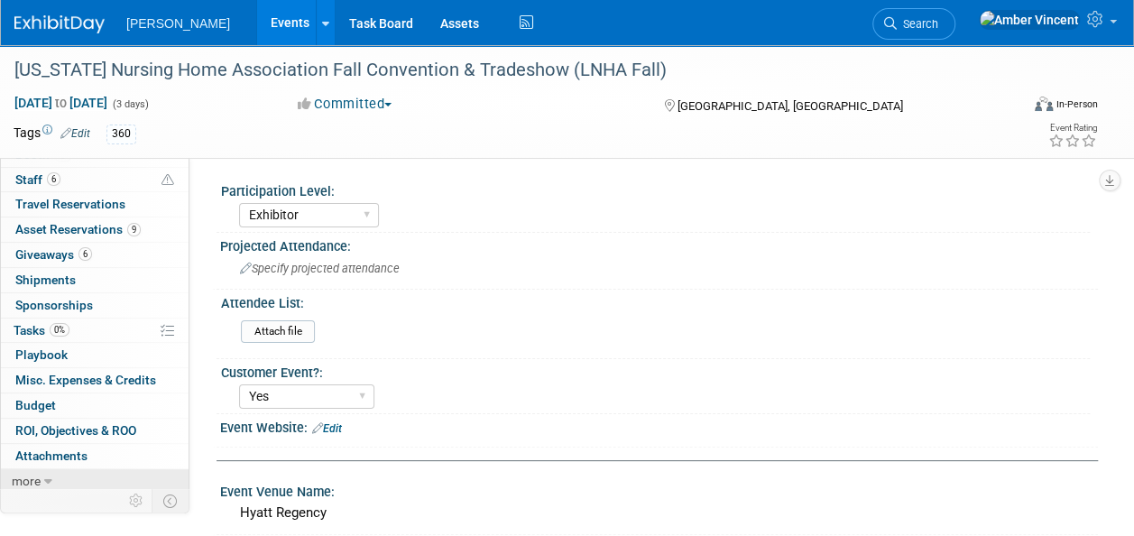
click at [39, 474] on span "more" at bounding box center [26, 481] width 29 height 14
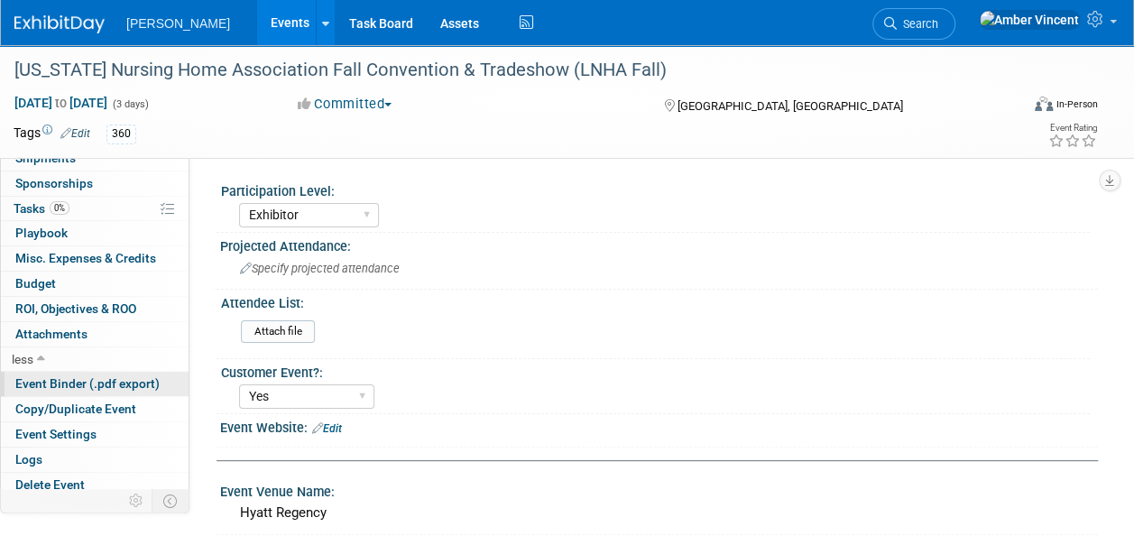
scroll to position [164, 0]
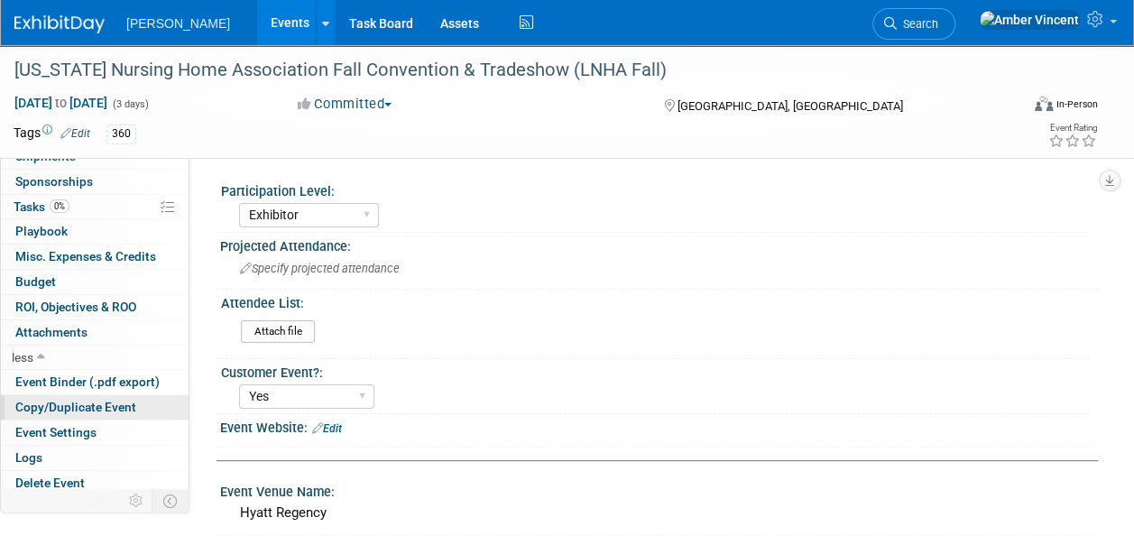
click at [75, 404] on span "Copy/Duplicate Event" at bounding box center [75, 407] width 121 height 14
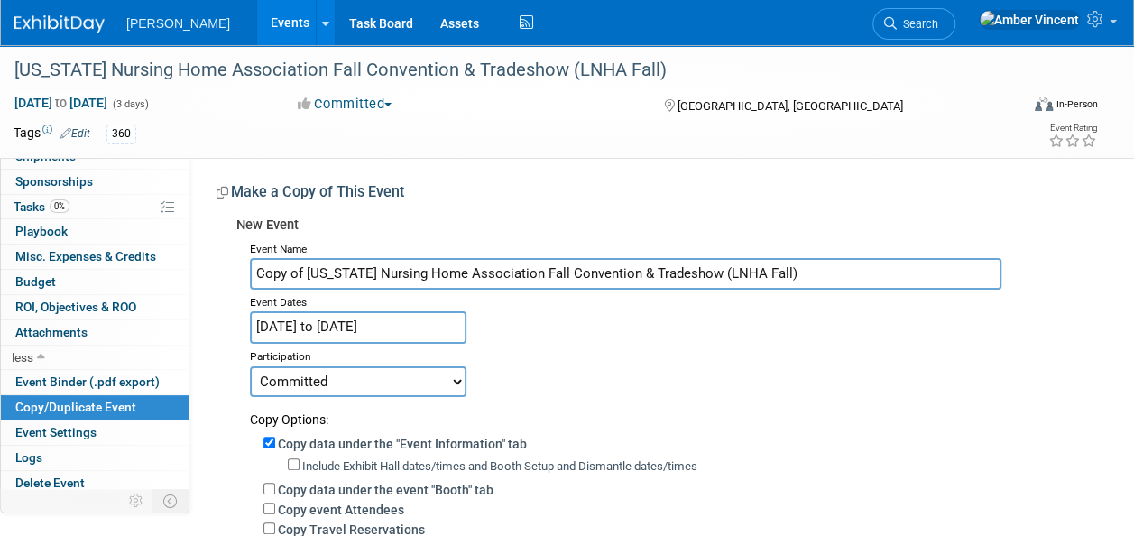
click at [309, 273] on input "Copy of [US_STATE] Nursing Home Association Fall Convention & Tradeshow (LNHA F…" at bounding box center [625, 274] width 751 height 32
type input "[US_STATE] Nursing Home Association Fall Convention & Tradeshow (LNHA Fall)"
click at [326, 319] on input "[DATE] to [DATE]" at bounding box center [358, 327] width 216 height 32
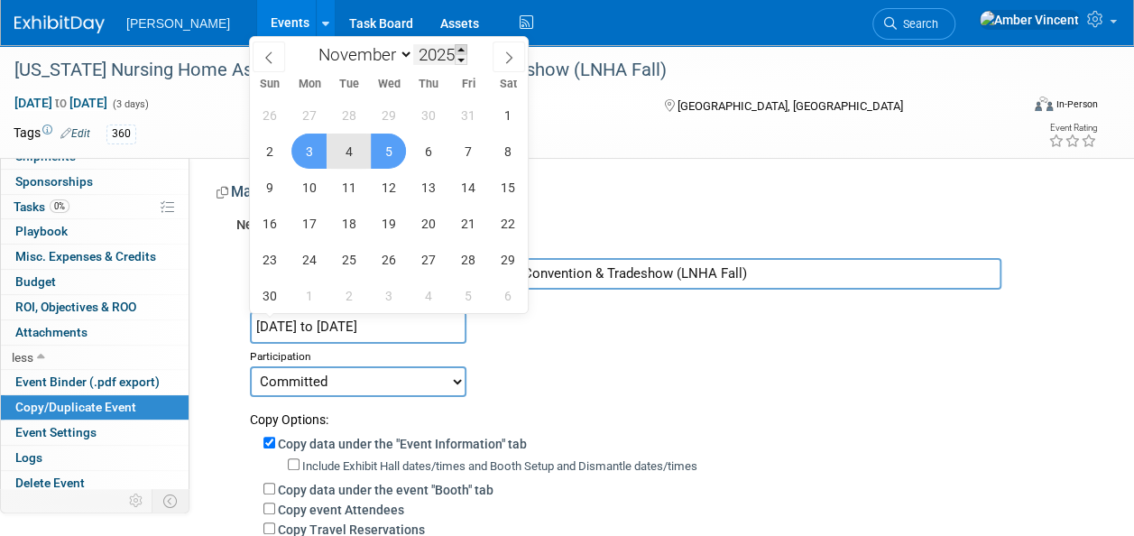
click at [459, 47] on span at bounding box center [461, 49] width 13 height 11
type input "2026"
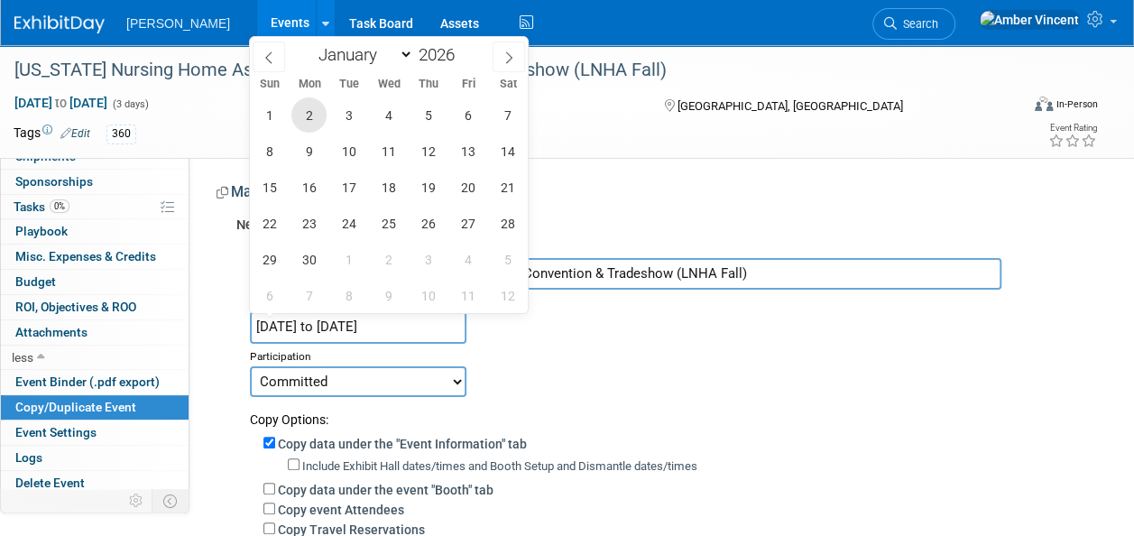
click at [314, 123] on span "2" at bounding box center [308, 114] width 35 height 35
click at [396, 115] on span "4" at bounding box center [388, 114] width 35 height 35
type input "[DATE] to [DATE]"
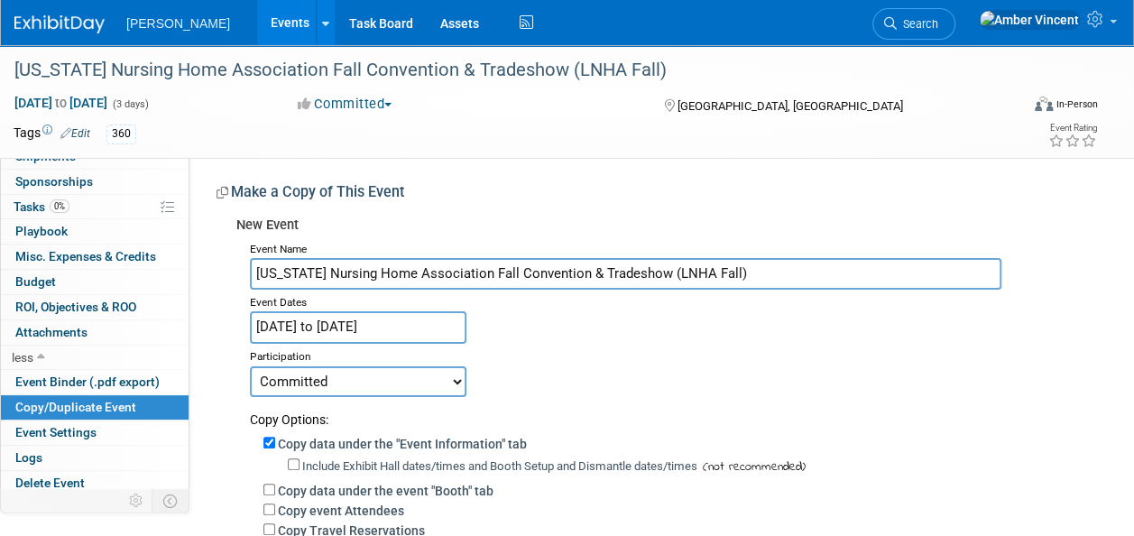
click at [307, 376] on select "Committed Considering Not Going Trade Show Exhibitor Exhibit & Sponsor" at bounding box center [358, 381] width 216 height 31
select select "2"
click at [250, 366] on select "Committed Considering Not Going Trade Show Exhibitor Exhibit & Sponsor" at bounding box center [358, 381] width 216 height 31
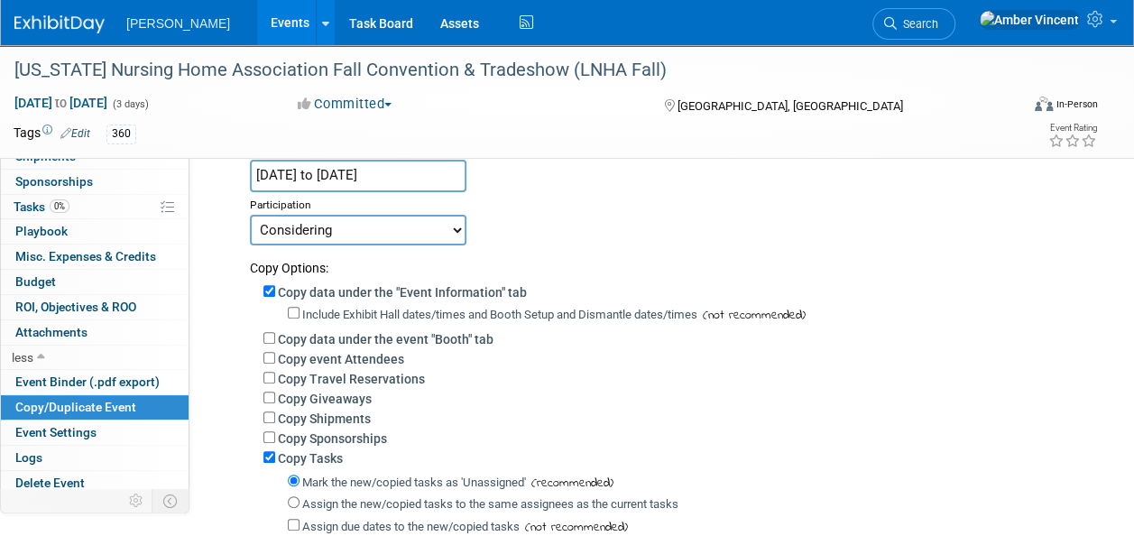
scroll to position [180, 0]
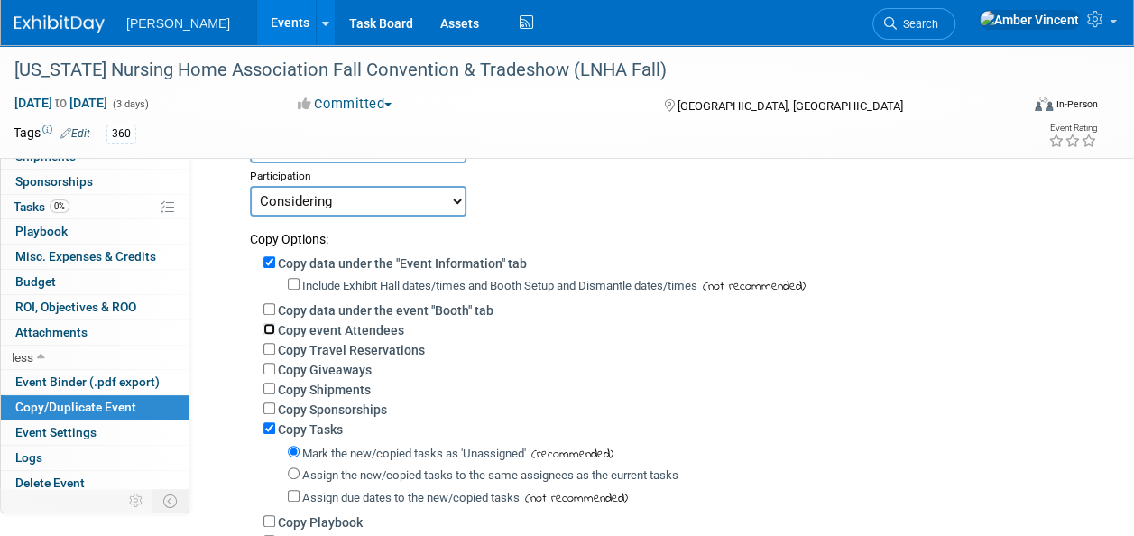
click at [269, 326] on input "Copy event Attendees" at bounding box center [269, 329] width 12 height 12
checkbox input "true"
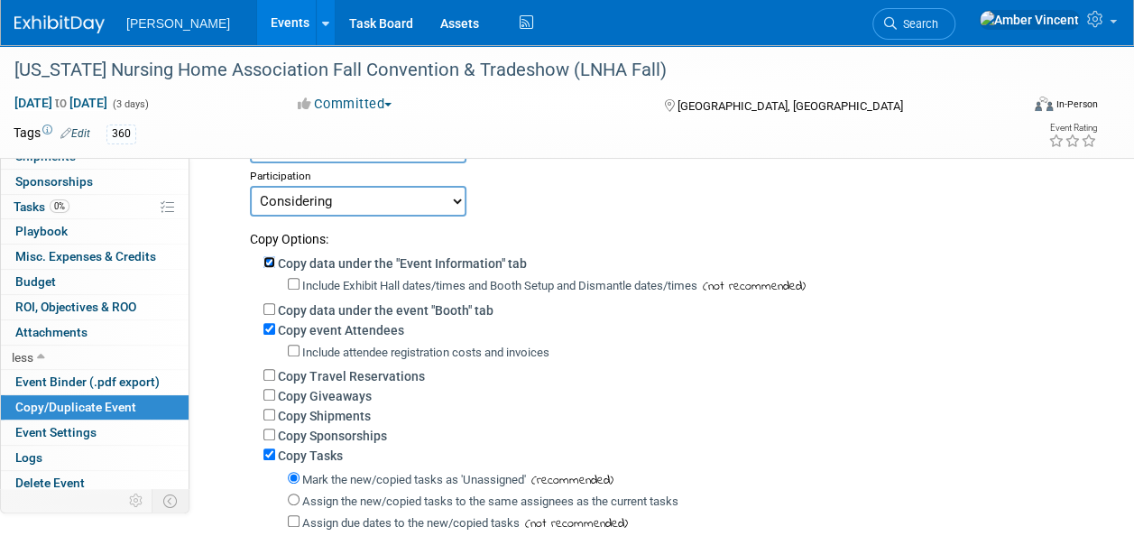
click at [270, 261] on input "Copy data under the "Event Information" tab" at bounding box center [269, 262] width 12 height 12
checkbox input "false"
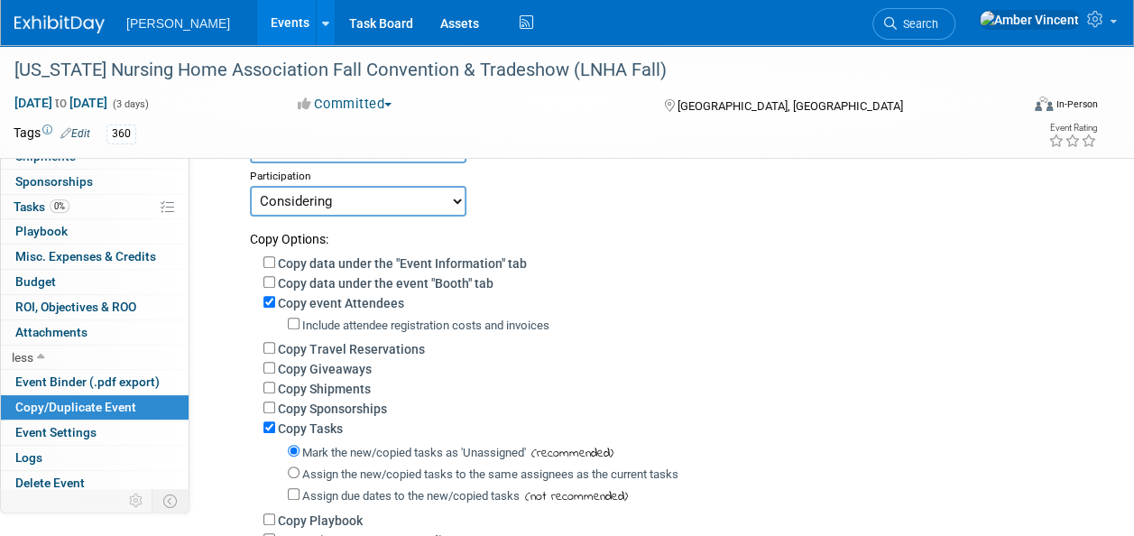
click at [268, 358] on div "Copy Giveaways" at bounding box center [673, 368] width 821 height 20
click at [270, 372] on input "Copy Giveaways" at bounding box center [269, 368] width 12 height 12
checkbox input "true"
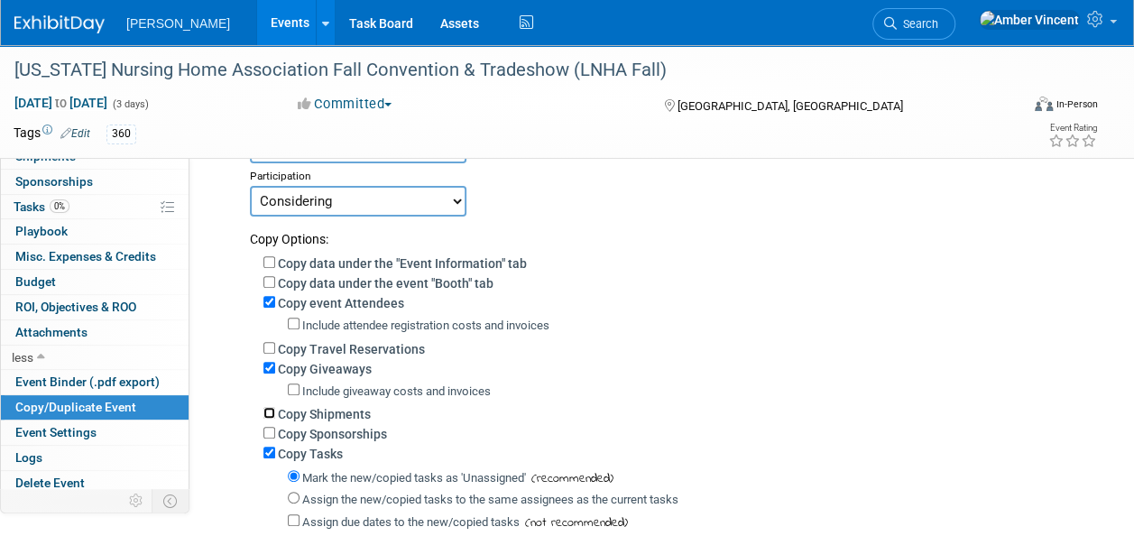
click at [271, 413] on input "Copy Shipments" at bounding box center [269, 413] width 12 height 12
checkbox input "true"
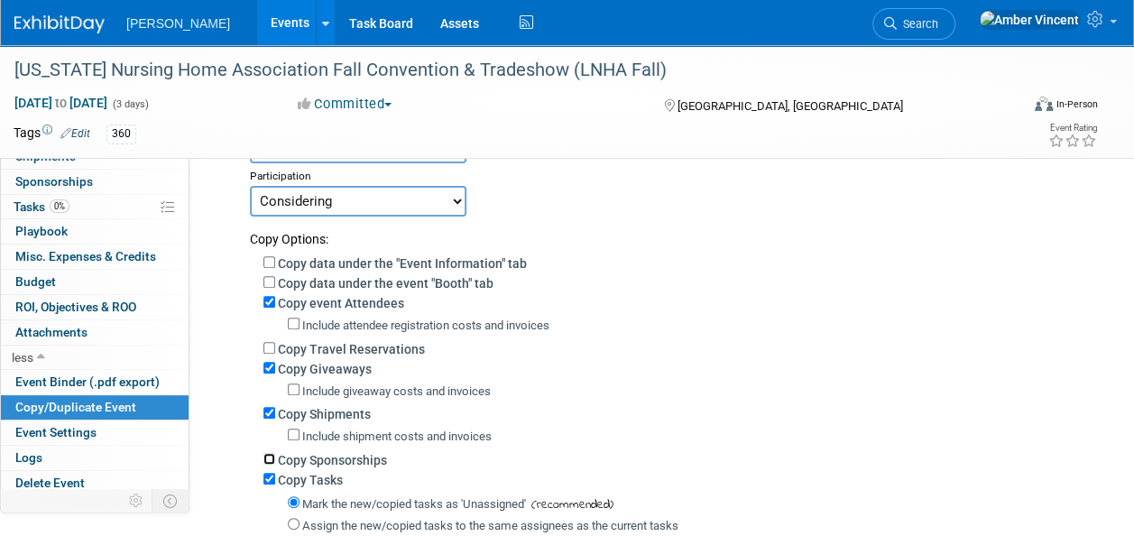
click at [267, 458] on input "Copy Sponsorships" at bounding box center [269, 459] width 12 height 12
checkbox input "true"
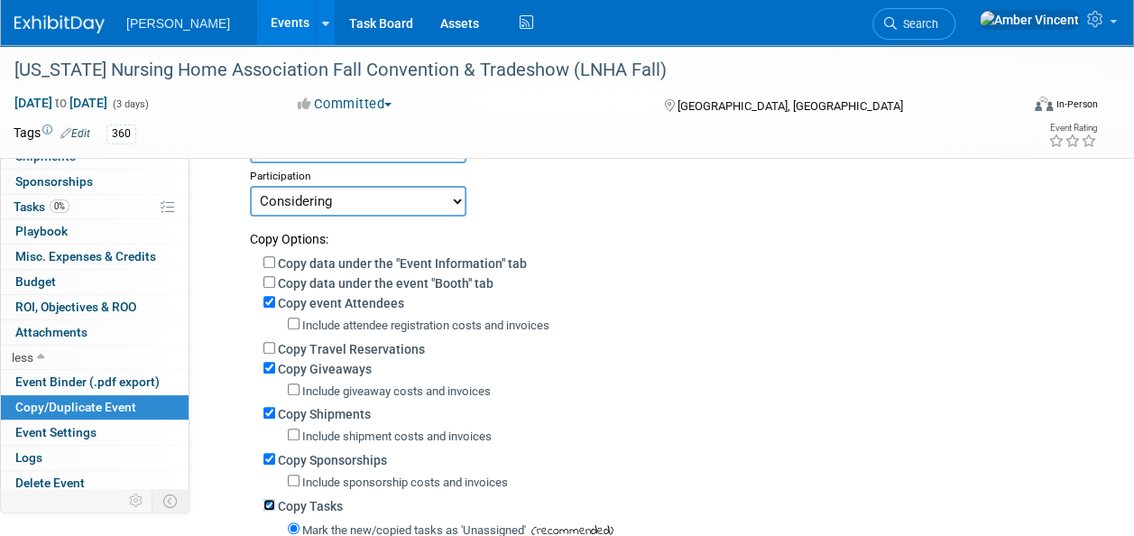
click at [265, 505] on input "Copy Tasks" at bounding box center [269, 505] width 12 height 12
checkbox input "false"
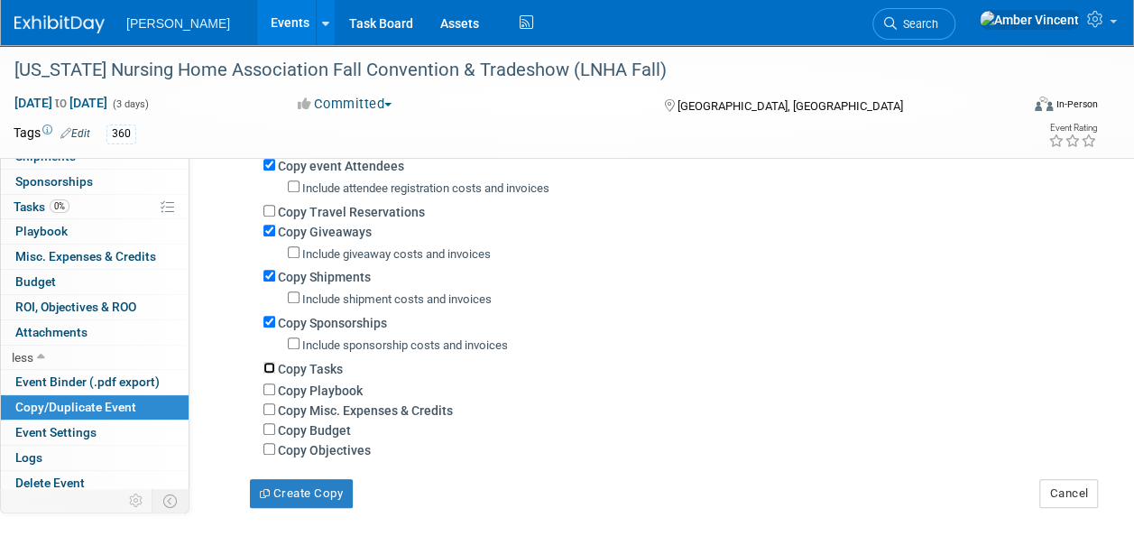
scroll to position [361, 0]
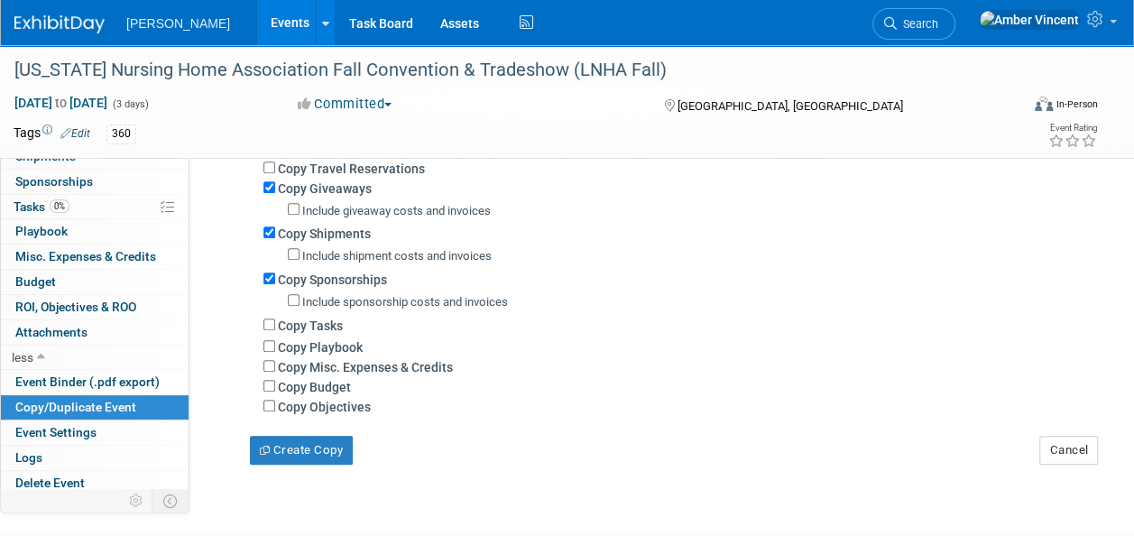
click at [268, 413] on div "Copy Objectives" at bounding box center [673, 406] width 821 height 20
click at [272, 400] on div "Copy Objectives" at bounding box center [673, 406] width 821 height 20
click at [271, 406] on input "Copy Objectives" at bounding box center [269, 406] width 12 height 12
checkbox input "true"
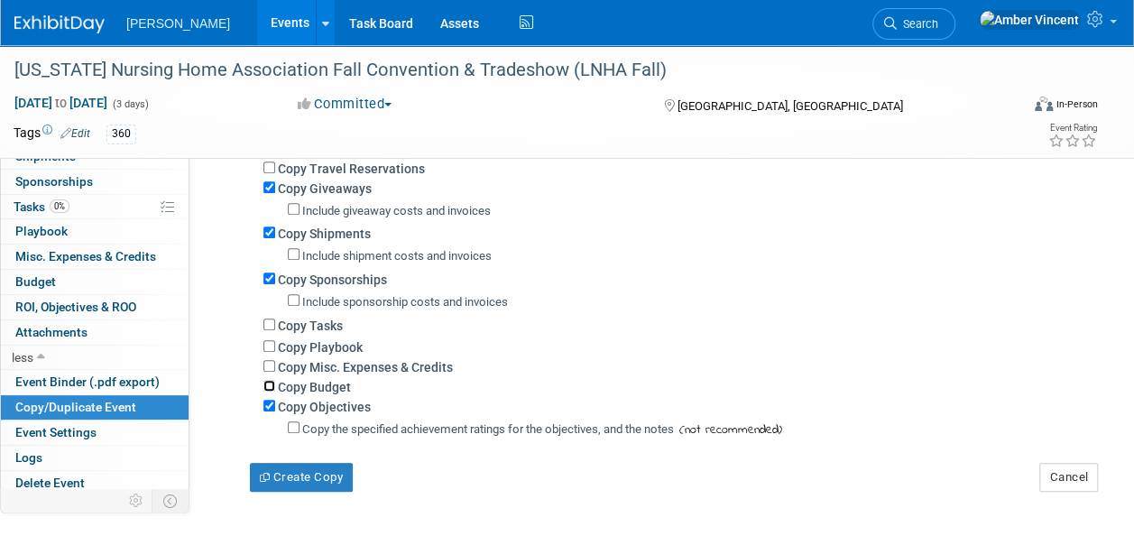
click at [269, 384] on input "Copy Budget" at bounding box center [269, 386] width 12 height 12
checkbox input "true"
click at [263, 366] on input "Copy Misc. Expenses & Credits" at bounding box center [269, 366] width 12 height 12
checkbox input "true"
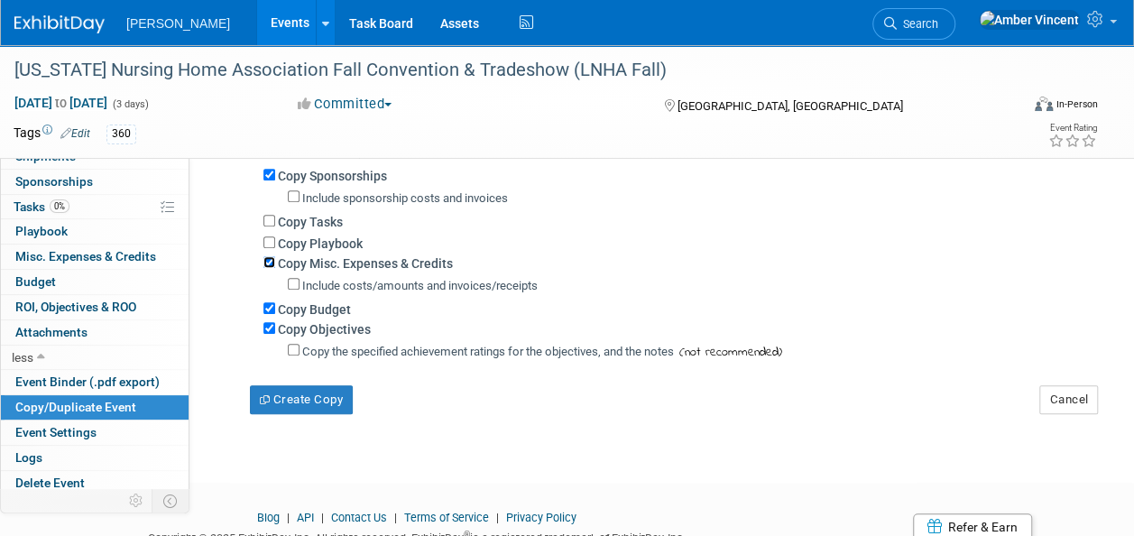
scroll to position [538, 0]
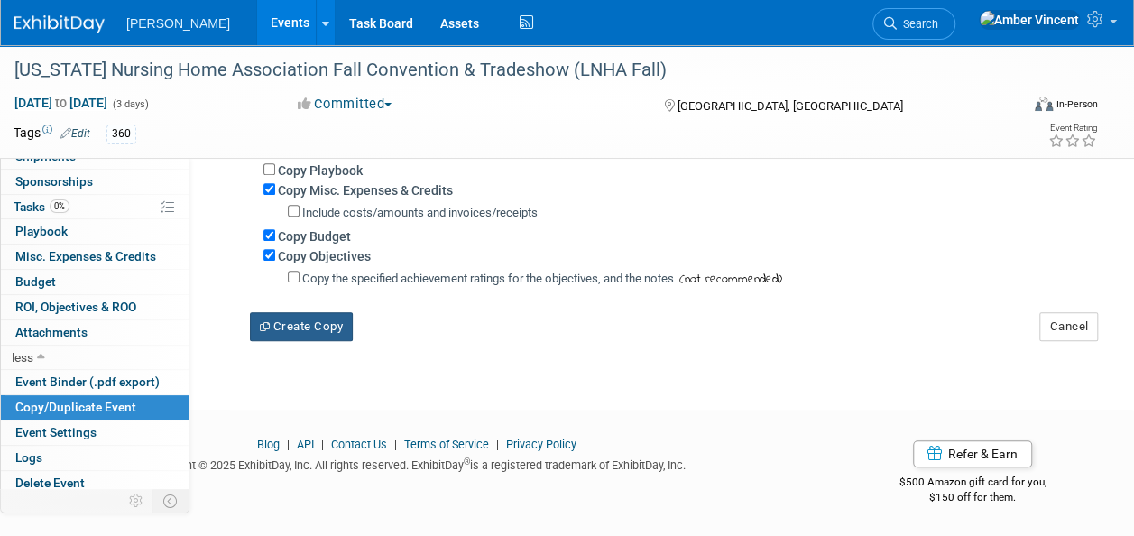
click at [333, 323] on button "Create Copy" at bounding box center [301, 326] width 103 height 29
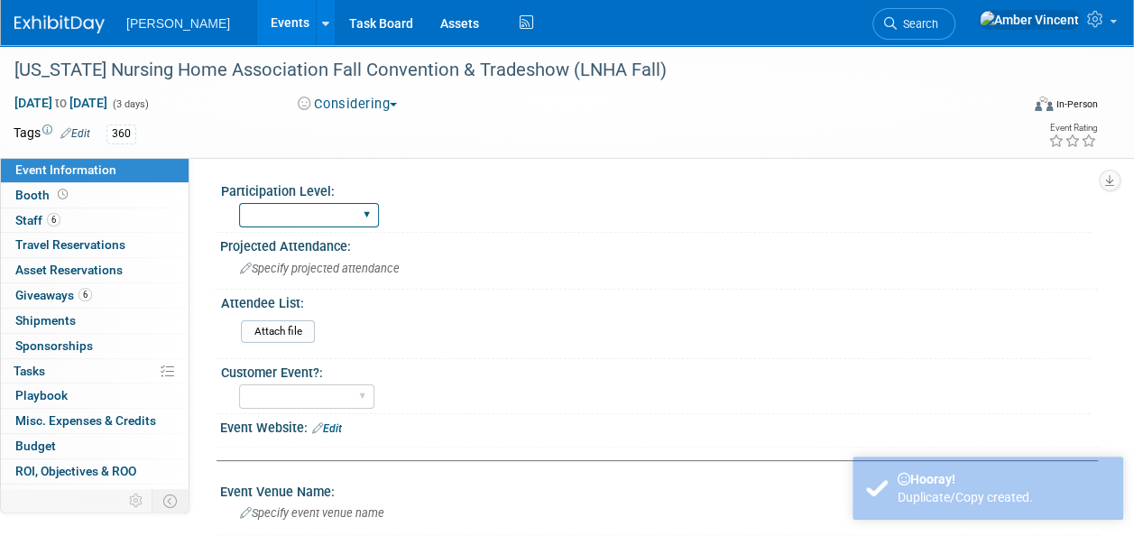
click at [350, 206] on select "Exhibitor Exhibitor/Sponsor" at bounding box center [309, 215] width 140 height 24
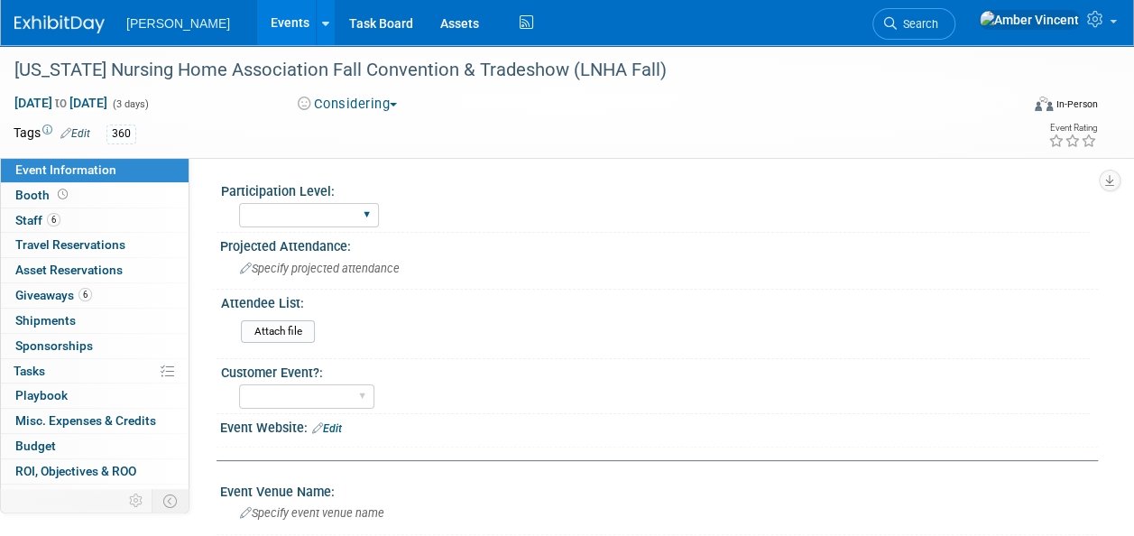
select select "Exhibitor"
click at [239, 203] on select "Exhibitor Exhibitor/Sponsor" at bounding box center [309, 215] width 140 height 24
click at [466, 260] on div "Specify projected attendance" at bounding box center [659, 268] width 851 height 28
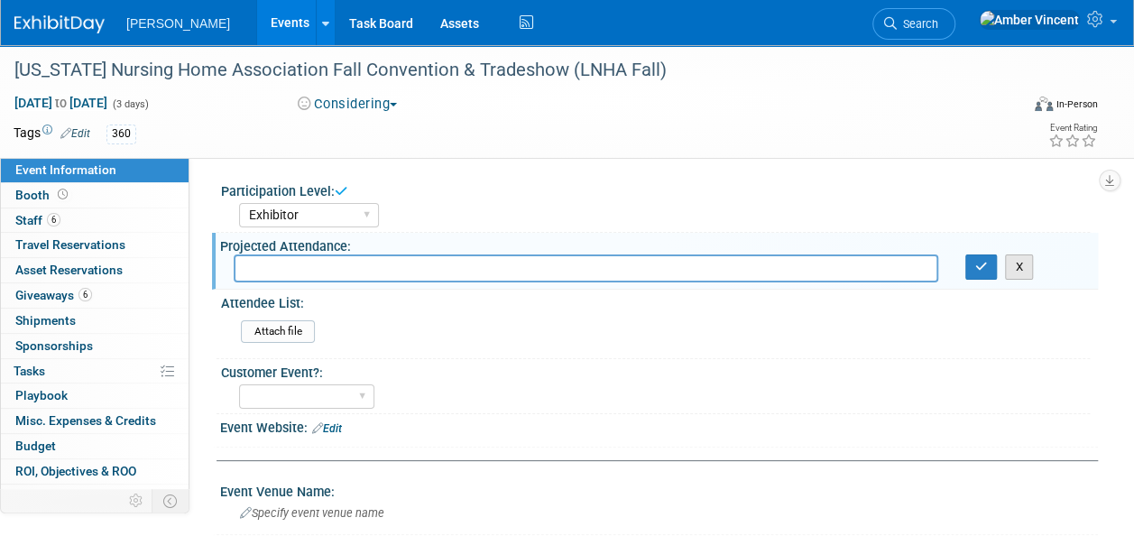
click at [1022, 258] on button "X" at bounding box center [1019, 266] width 28 height 25
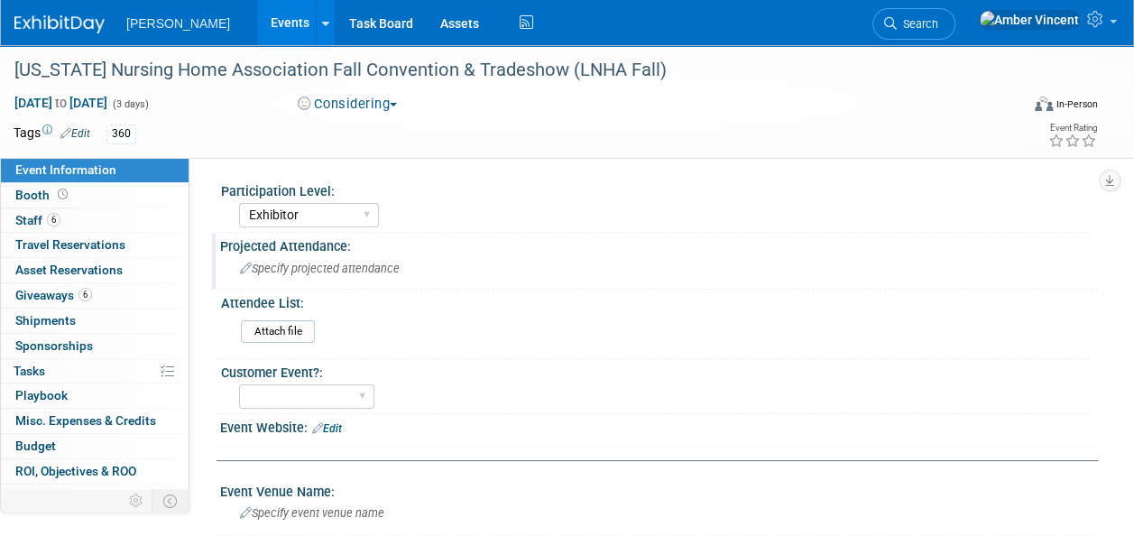
click at [257, 20] on link "Events" at bounding box center [290, 22] width 66 height 45
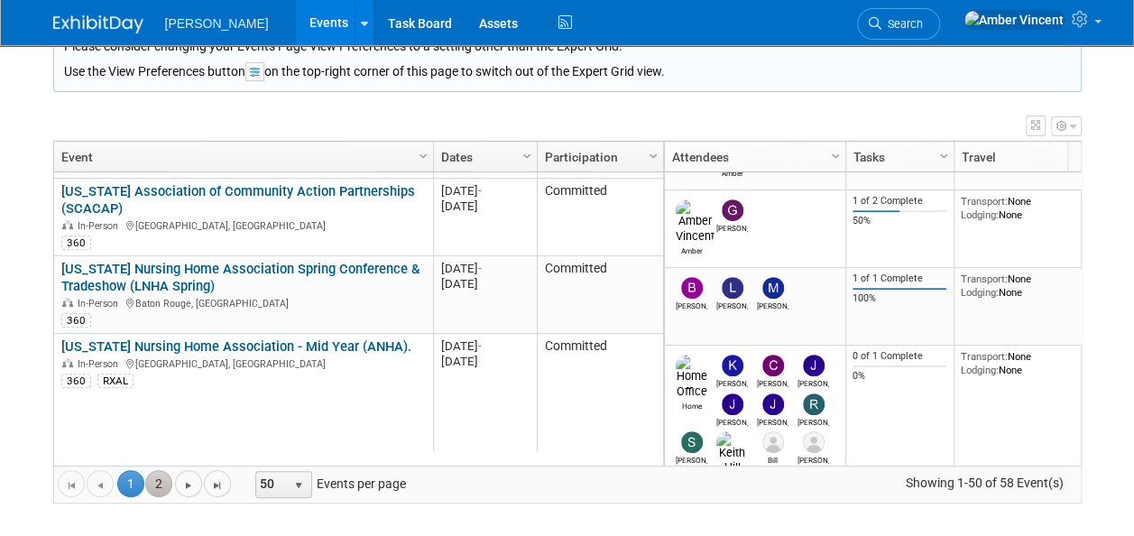
click at [154, 470] on link "2" at bounding box center [158, 483] width 27 height 27
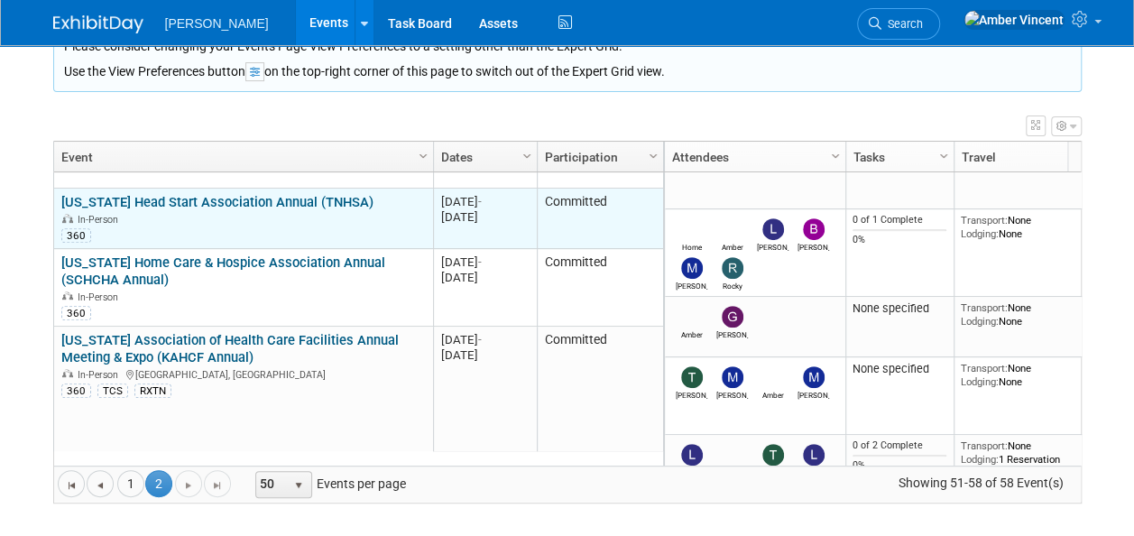
scroll to position [287, 0]
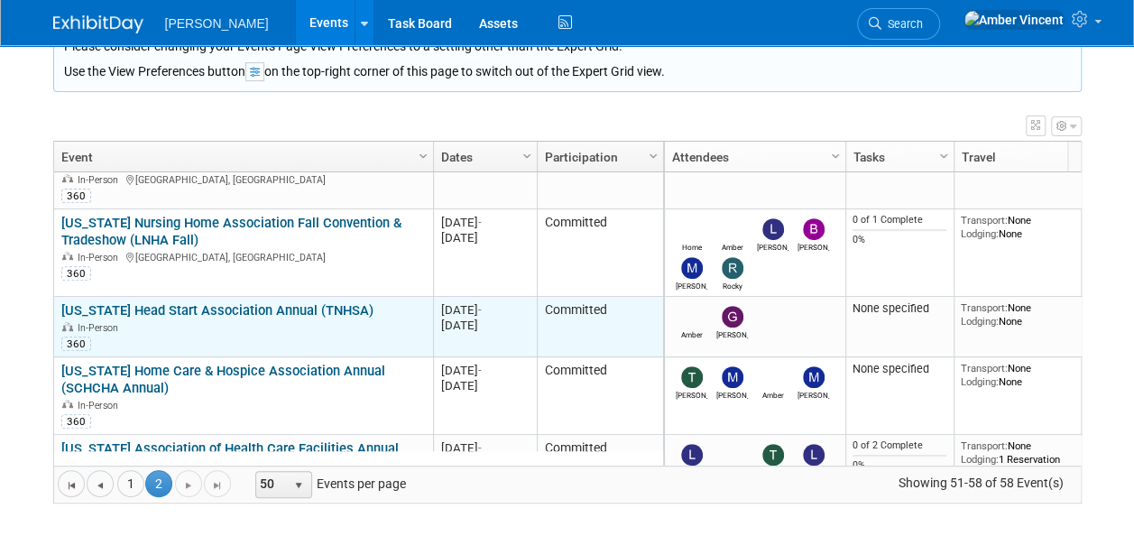
click at [207, 305] on link "[US_STATE] Head Start Association Annual (TNHSA)" at bounding box center [217, 310] width 312 height 16
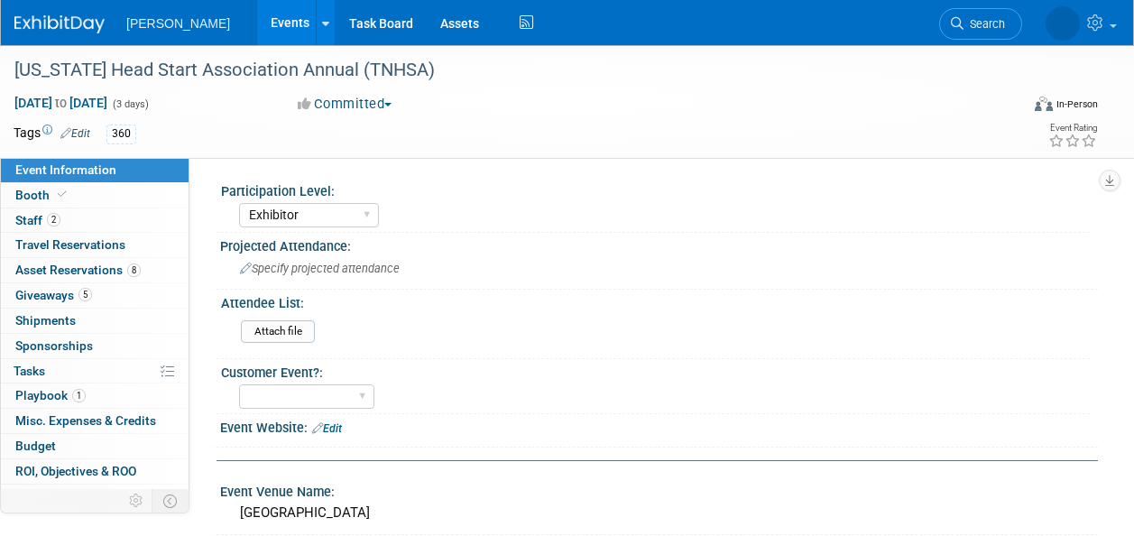
select select "Exhibitor"
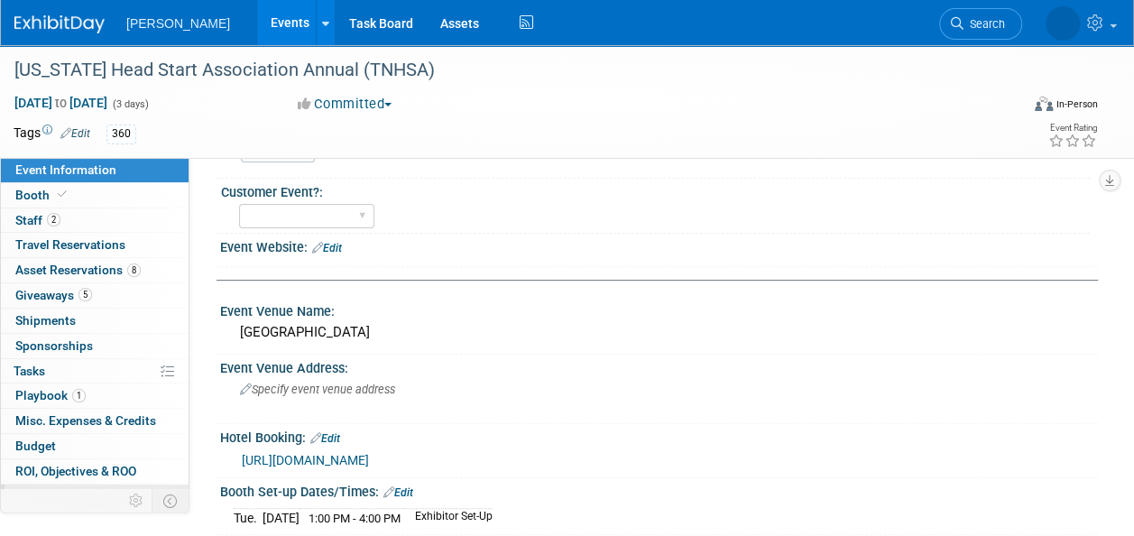
scroll to position [41, 0]
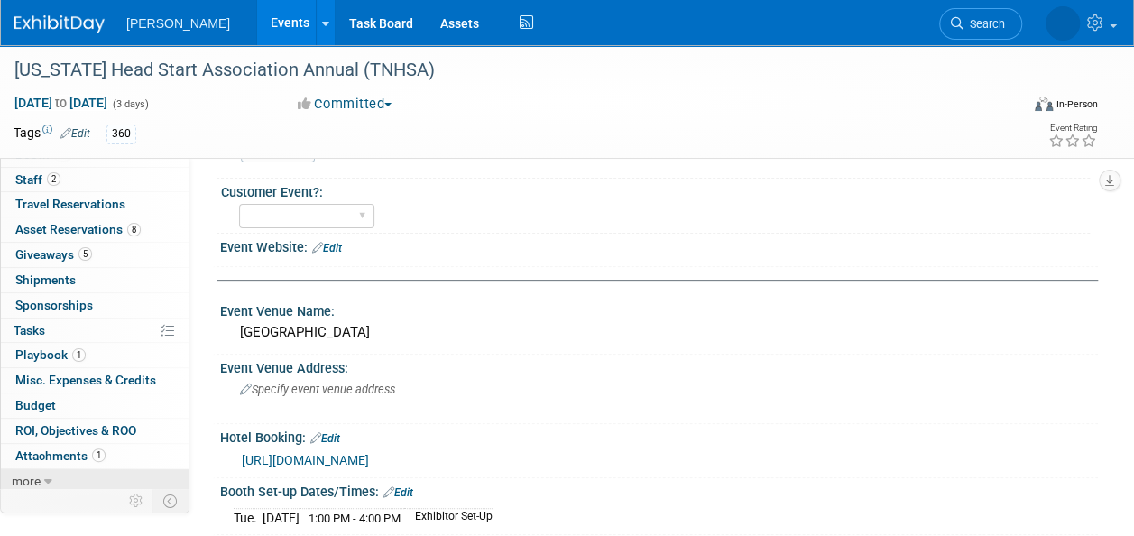
click at [69, 481] on link "more" at bounding box center [95, 481] width 188 height 24
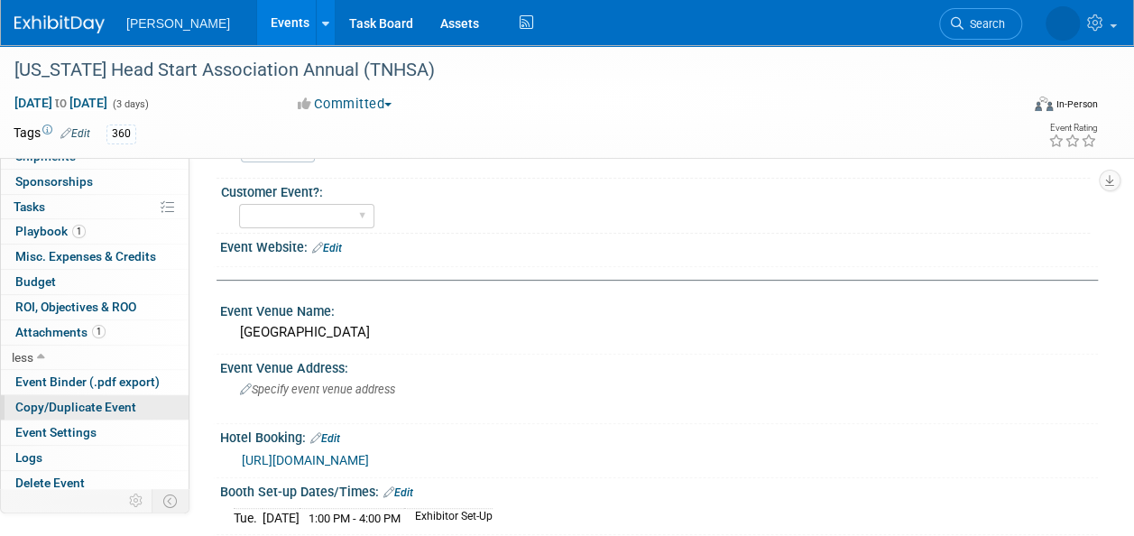
click at [92, 400] on span "Copy/Duplicate Event" at bounding box center [75, 407] width 121 height 14
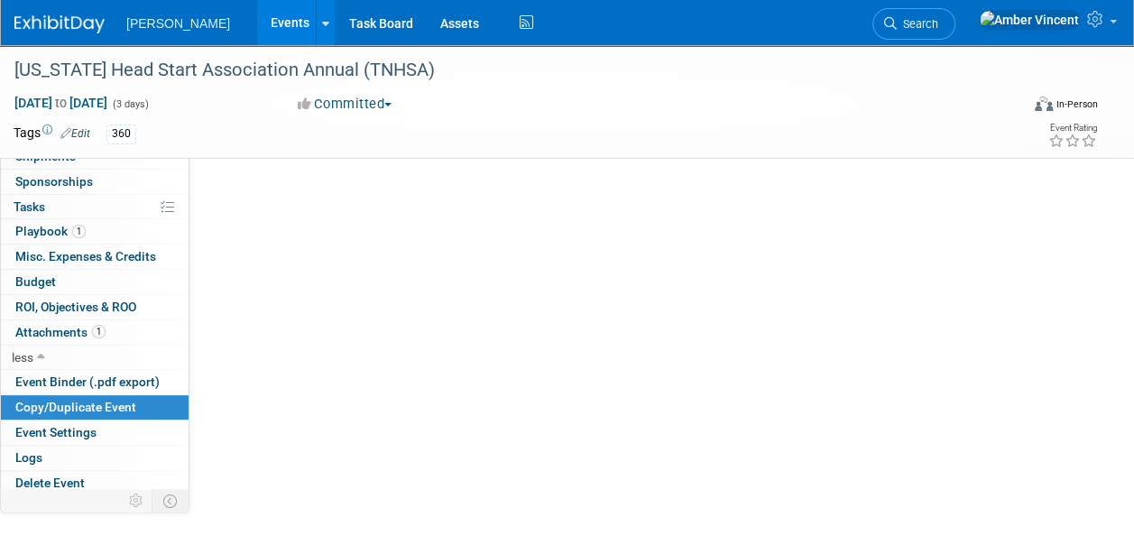
scroll to position [0, 0]
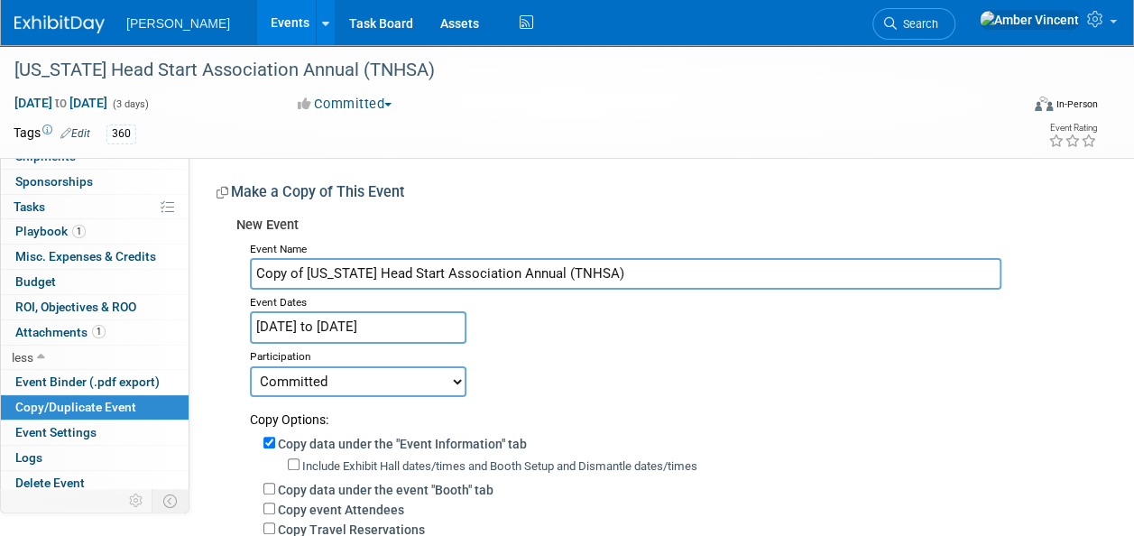
click at [305, 267] on input "Copy of [US_STATE] Head Start Association Annual (TNHSA)" at bounding box center [625, 274] width 751 height 32
type input "[US_STATE] Head Start Association Annual (TNHSA)"
click at [325, 320] on input "[DATE] to [DATE]" at bounding box center [358, 327] width 216 height 32
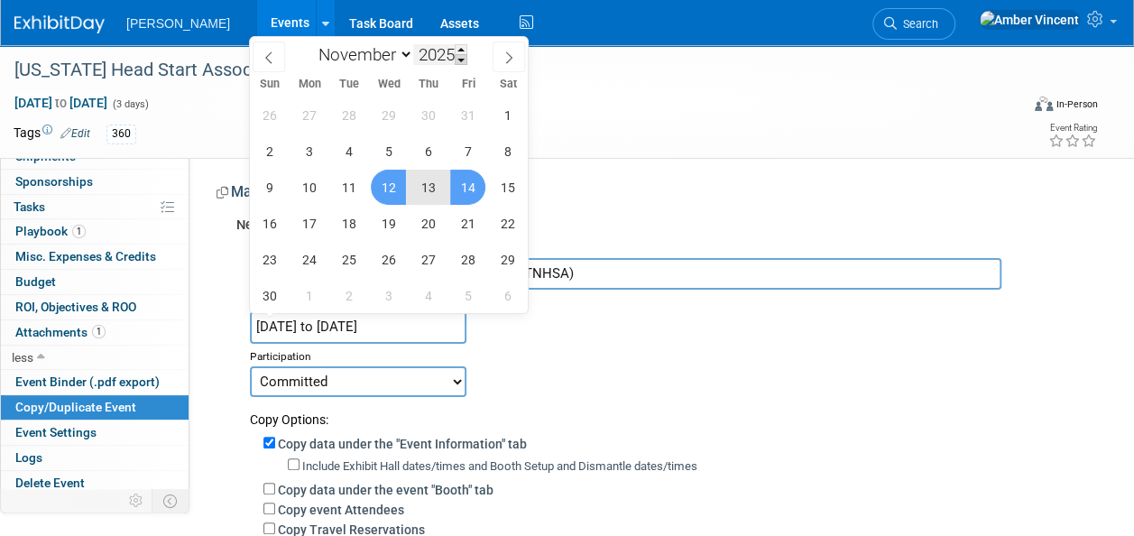
click at [462, 48] on span at bounding box center [461, 49] width 13 height 11
type input "2026"
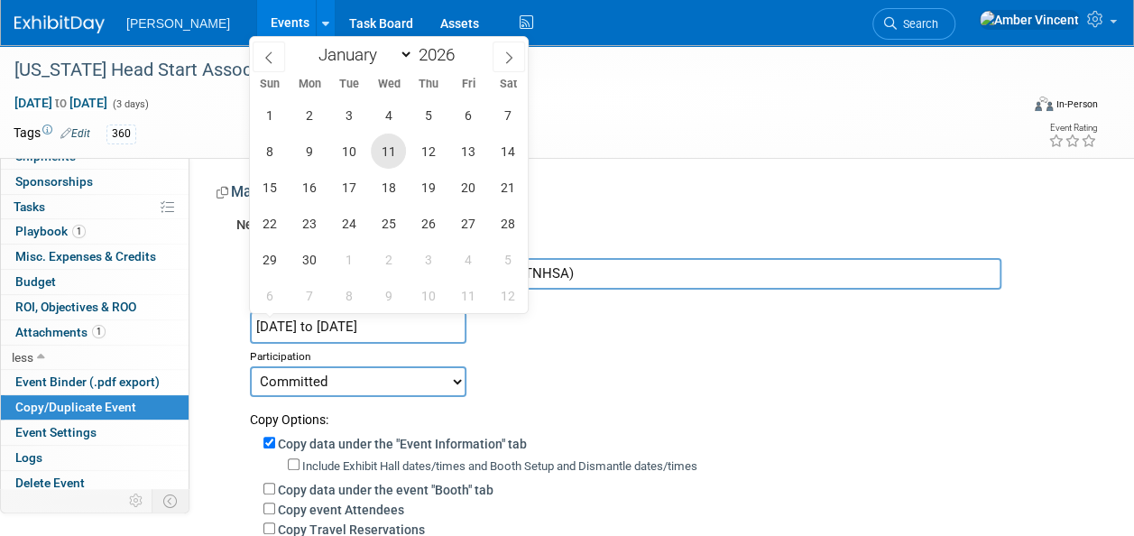
click at [393, 158] on span "11" at bounding box center [388, 150] width 35 height 35
click at [464, 158] on span "13" at bounding box center [467, 150] width 35 height 35
type input "[DATE] to [DATE]"
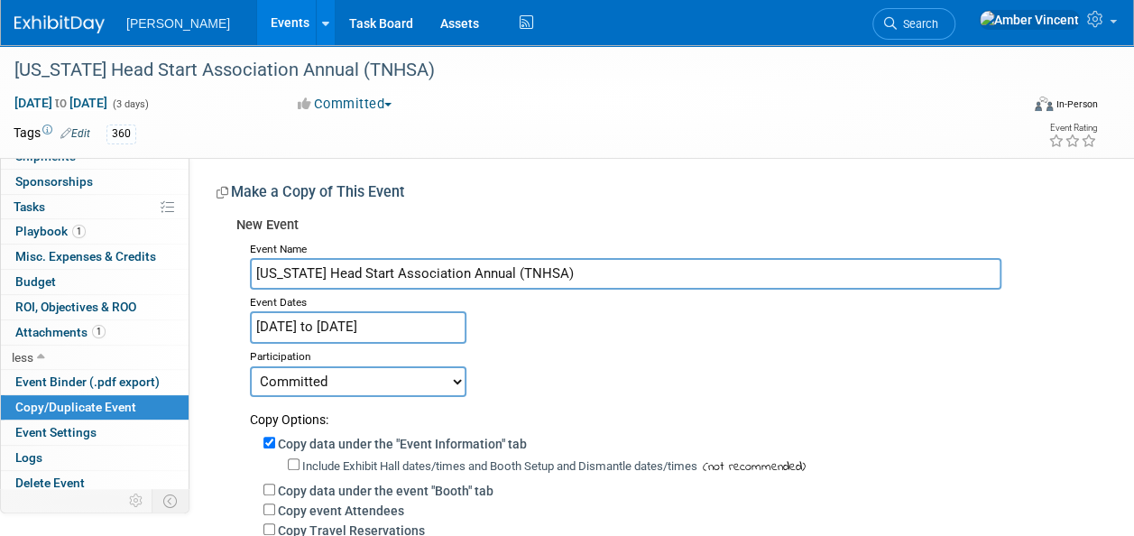
click at [287, 382] on select "Committed Considering Not Going Trade Show Exhibitor Exhibit & Sponsor" at bounding box center [358, 381] width 216 height 31
select select "2"
click at [250, 366] on select "Committed Considering Not Going Trade Show Exhibitor Exhibit & Sponsor" at bounding box center [358, 381] width 216 height 31
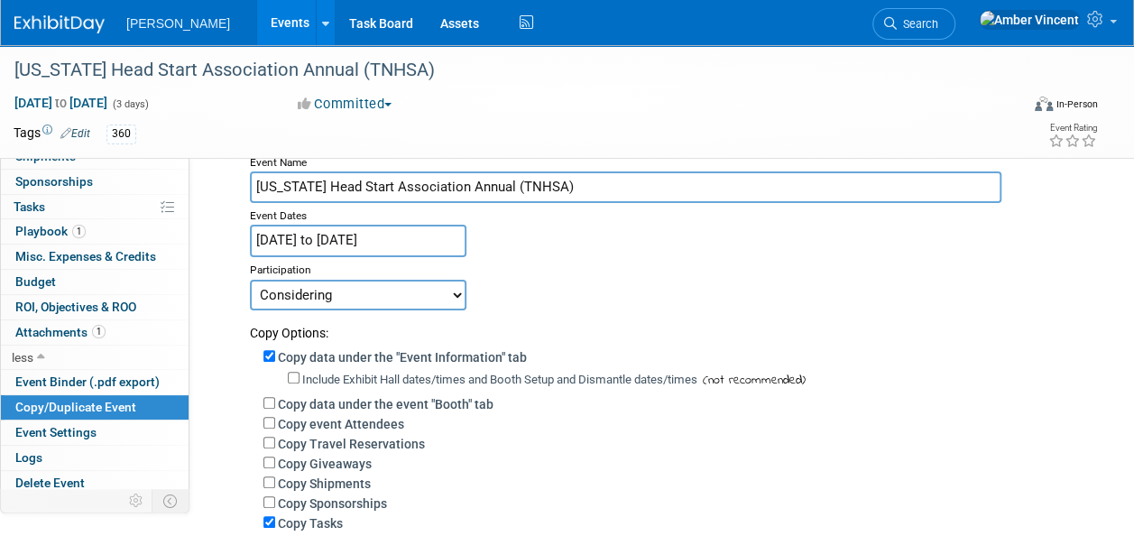
scroll to position [180, 0]
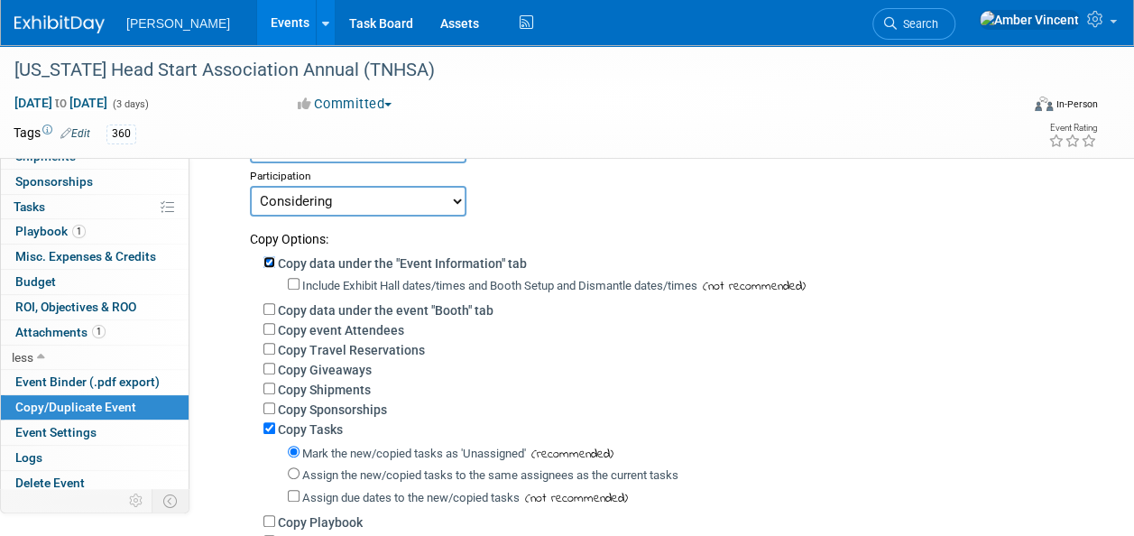
click at [271, 262] on input "Copy data under the "Event Information" tab" at bounding box center [269, 262] width 12 height 12
checkbox input "false"
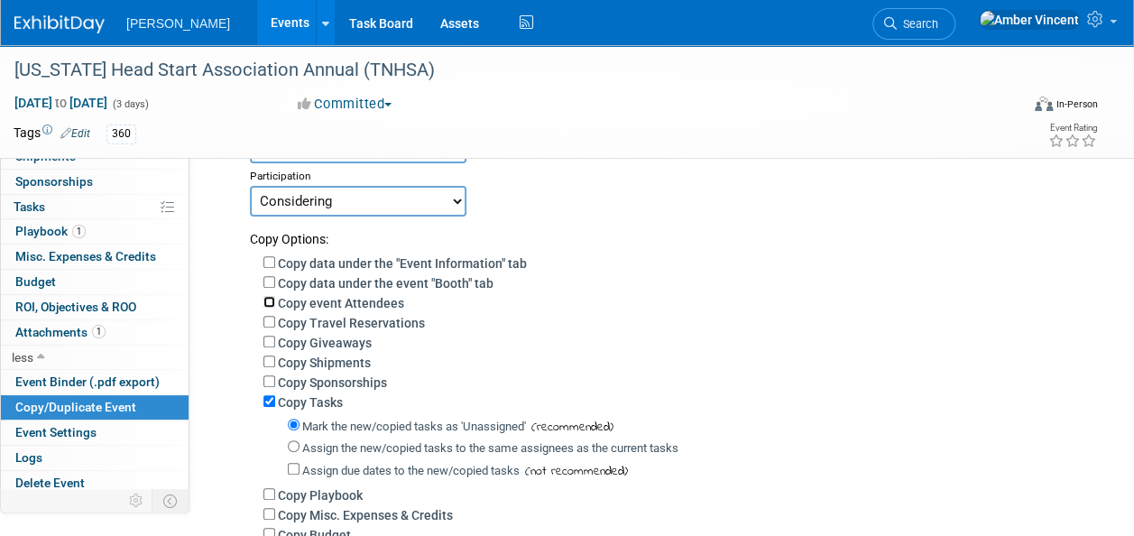
click at [271, 305] on input "Copy event Attendees" at bounding box center [269, 302] width 12 height 12
checkbox input "true"
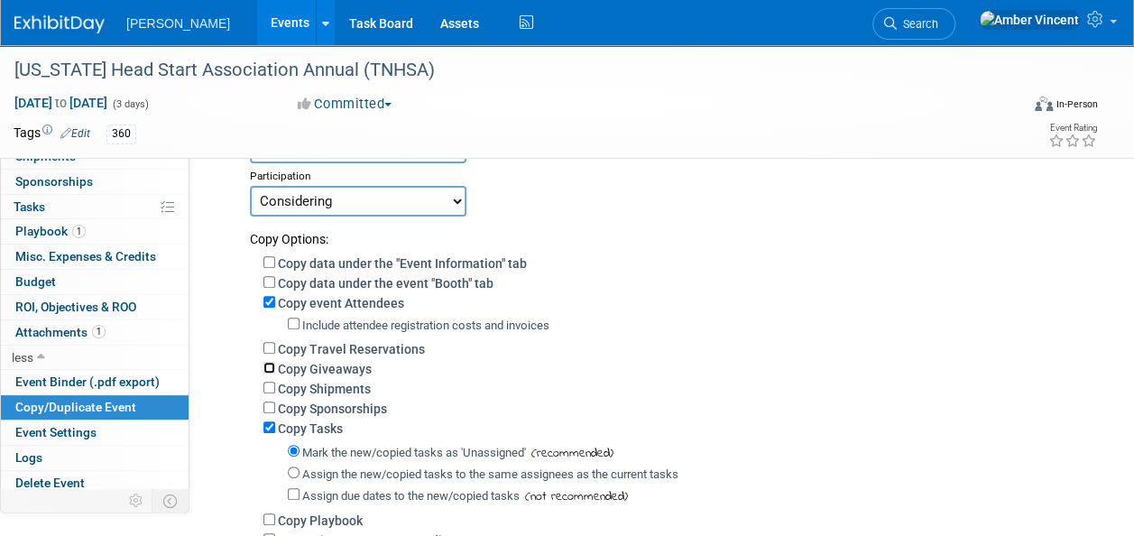
click at [268, 370] on input "Copy Giveaways" at bounding box center [269, 368] width 12 height 12
checkbox input "true"
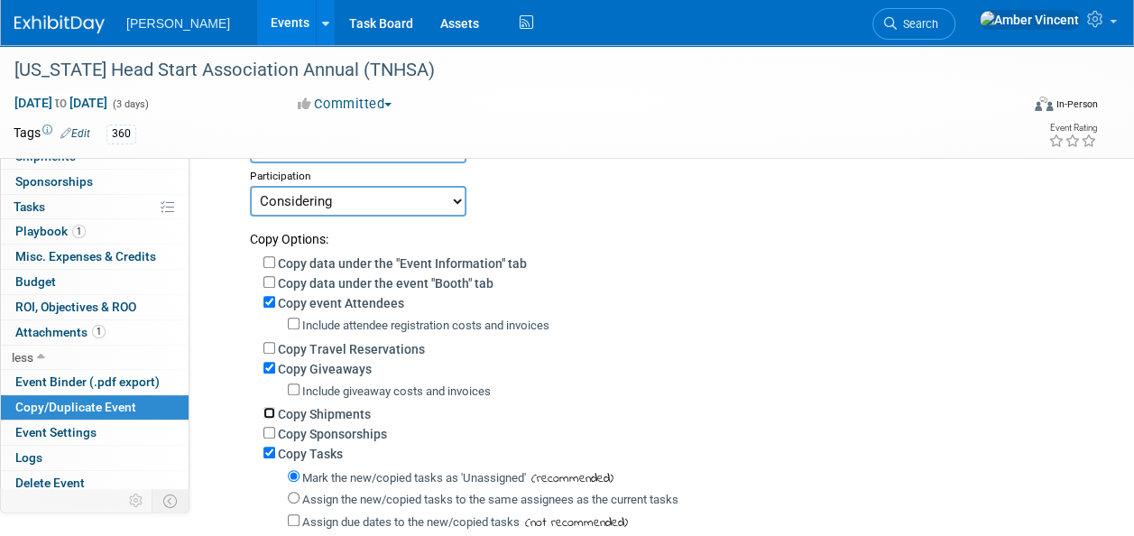
click at [267, 414] on input "Copy Shipments" at bounding box center [269, 413] width 12 height 12
checkbox input "true"
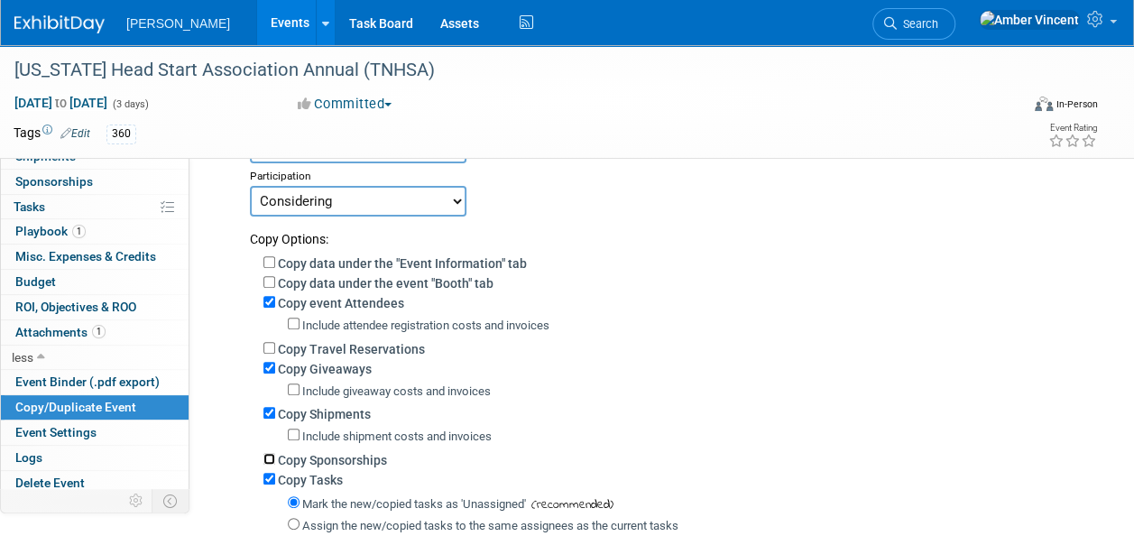
click at [268, 458] on input "Copy Sponsorships" at bounding box center [269, 459] width 12 height 12
checkbox input "true"
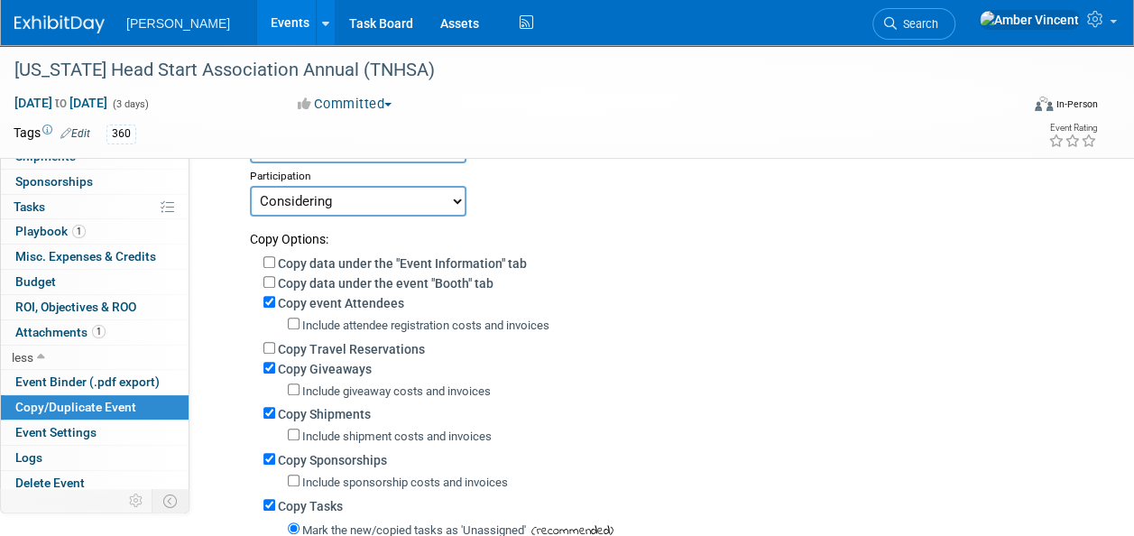
click at [271, 496] on div "Copy Tasks" at bounding box center [673, 505] width 821 height 20
click at [271, 500] on input "Copy Tasks" at bounding box center [269, 505] width 12 height 12
checkbox input "false"
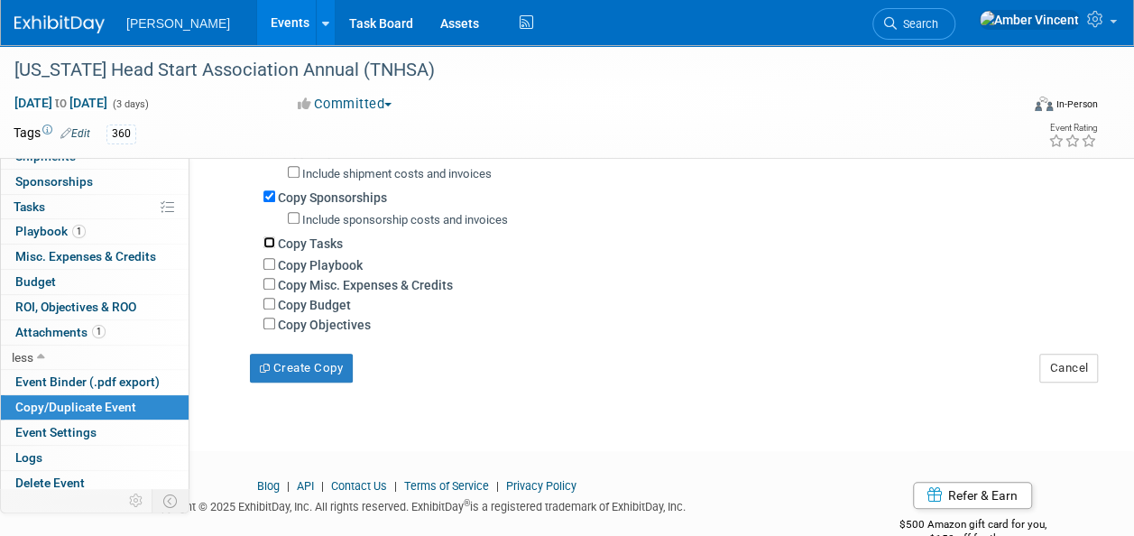
scroll to position [451, 0]
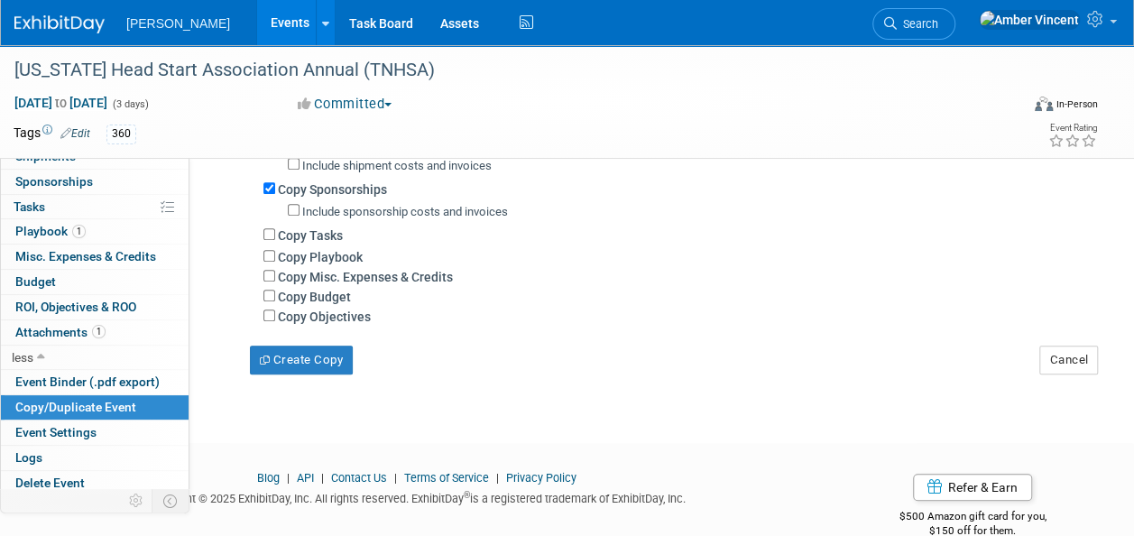
click at [275, 314] on div "Copy Objectives" at bounding box center [673, 316] width 821 height 20
click at [272, 310] on input "Copy Objectives" at bounding box center [269, 315] width 12 height 12
checkbox input "true"
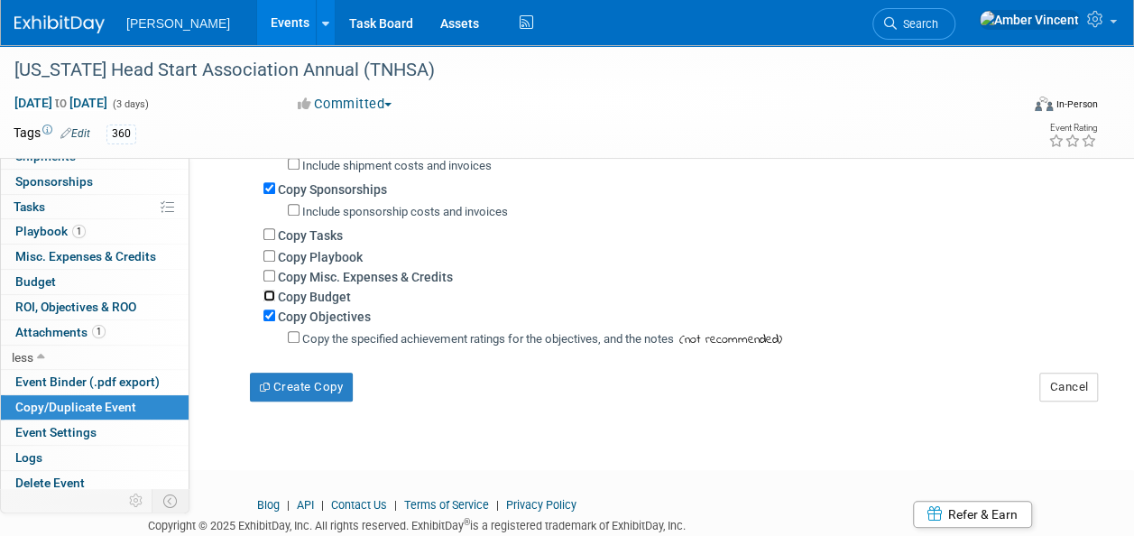
click at [270, 290] on input "Copy Budget" at bounding box center [269, 296] width 12 height 12
checkbox input "true"
click at [264, 276] on input "Copy Misc. Expenses & Credits" at bounding box center [269, 276] width 12 height 12
checkbox input "true"
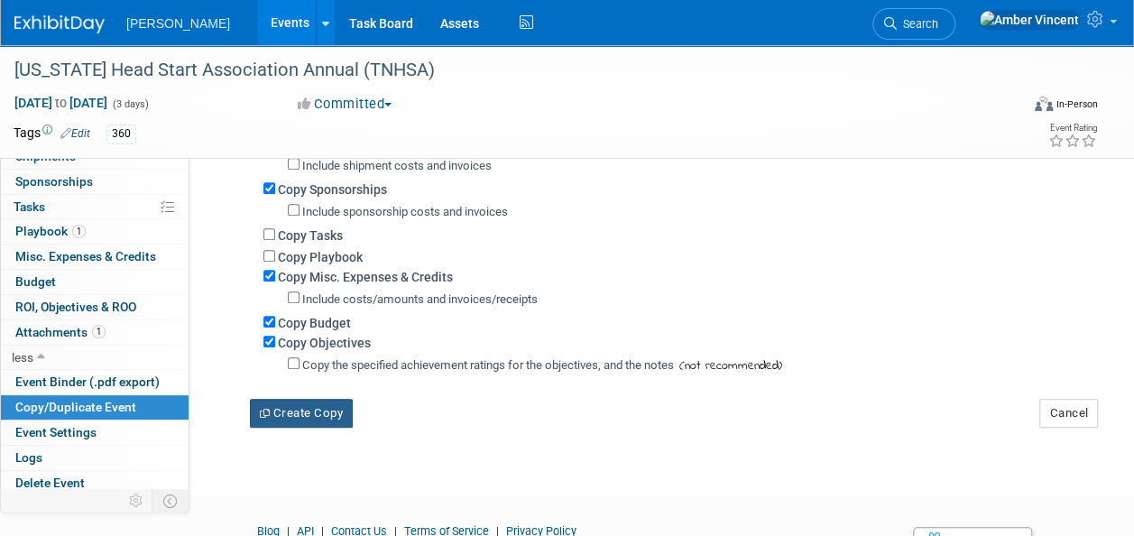
click at [280, 417] on button "Create Copy" at bounding box center [301, 413] width 103 height 29
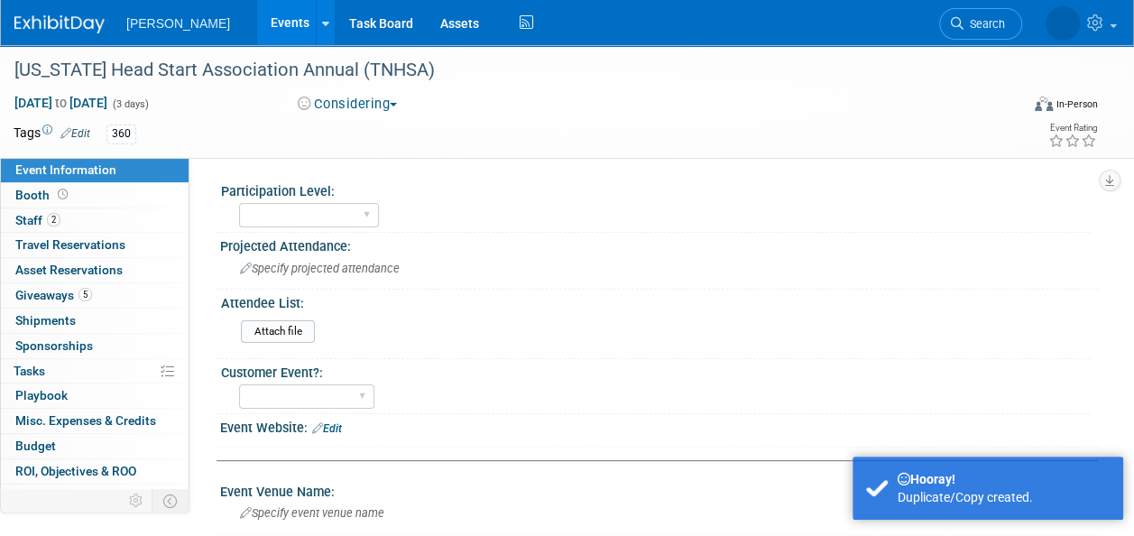
click at [180, 141] on div "360" at bounding box center [509, 134] width 806 height 20
click at [87, 132] on link "Edit" at bounding box center [75, 133] width 30 height 13
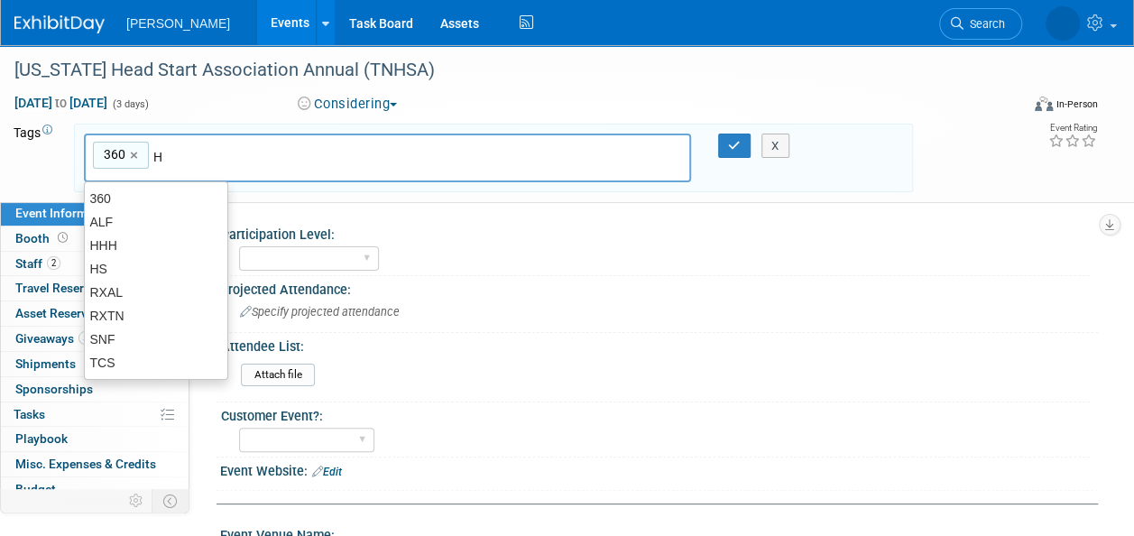
type input "HS"
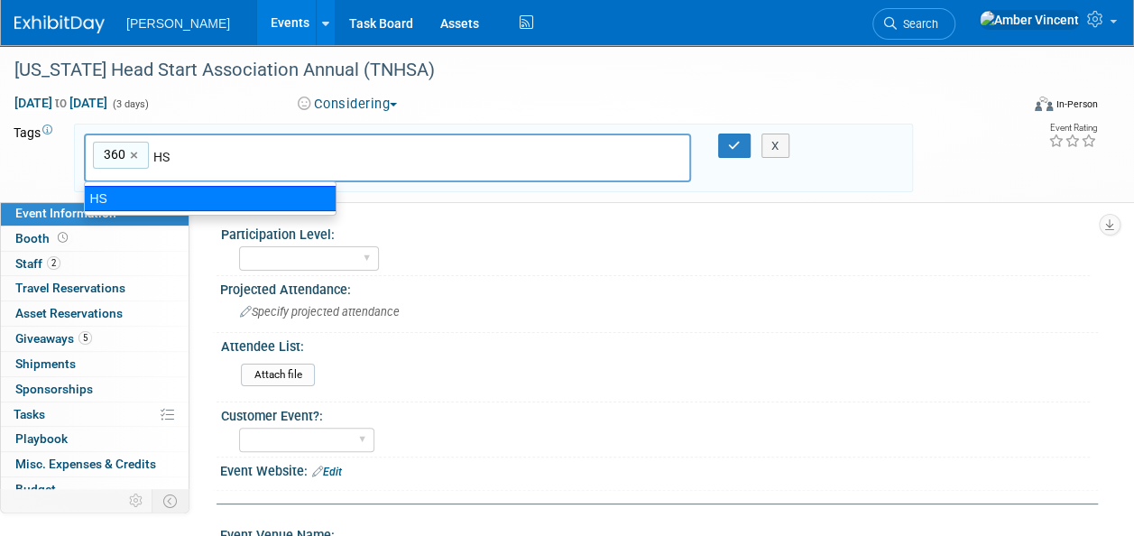
click at [163, 200] on div "HS" at bounding box center [210, 198] width 253 height 25
type input "360, HS"
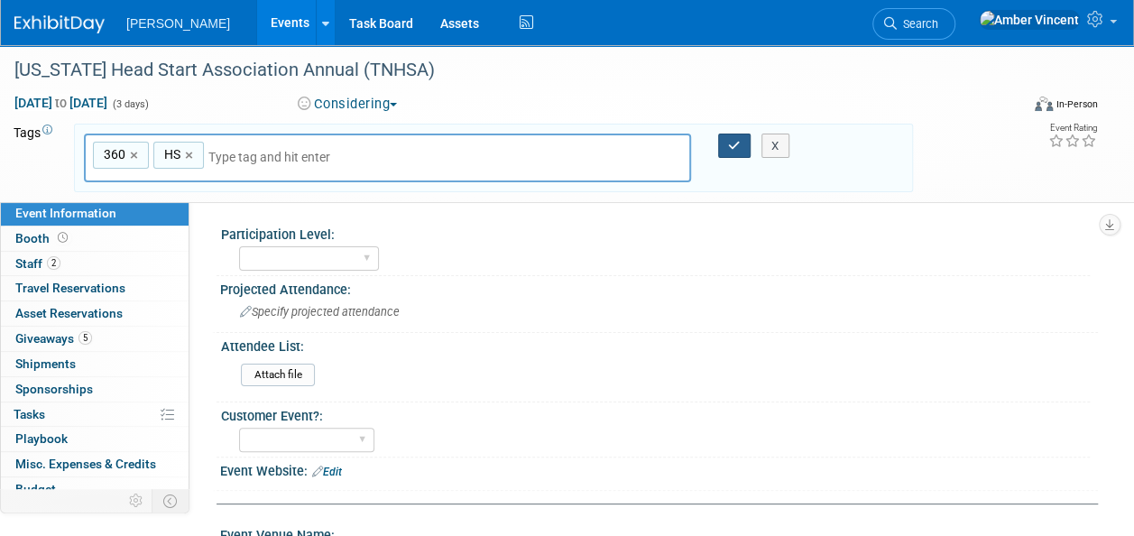
click at [736, 148] on icon "button" at bounding box center [734, 146] width 13 height 12
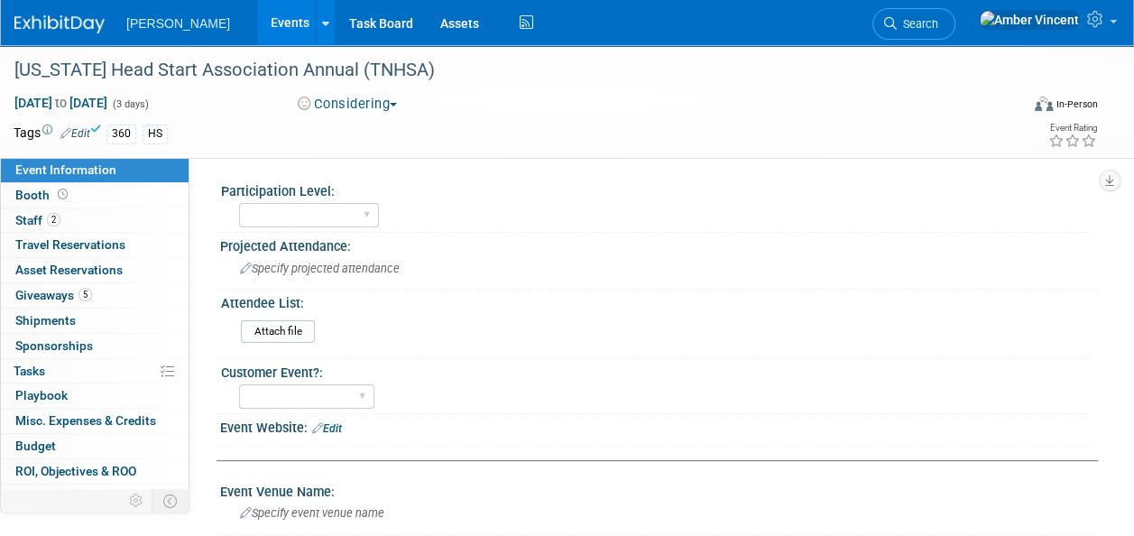
click at [257, 23] on link "Events" at bounding box center [290, 22] width 66 height 45
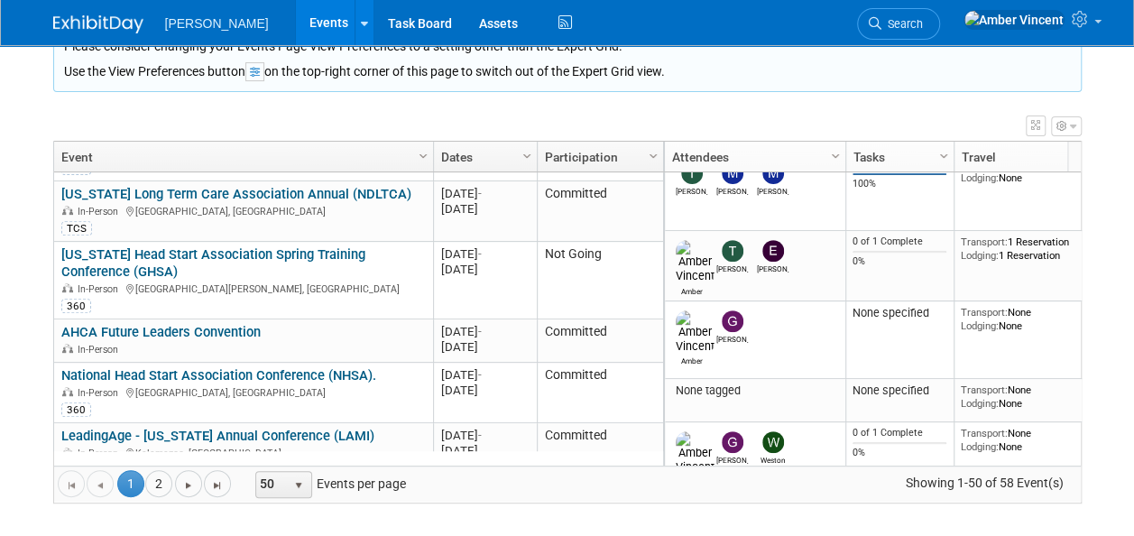
scroll to position [1515, 0]
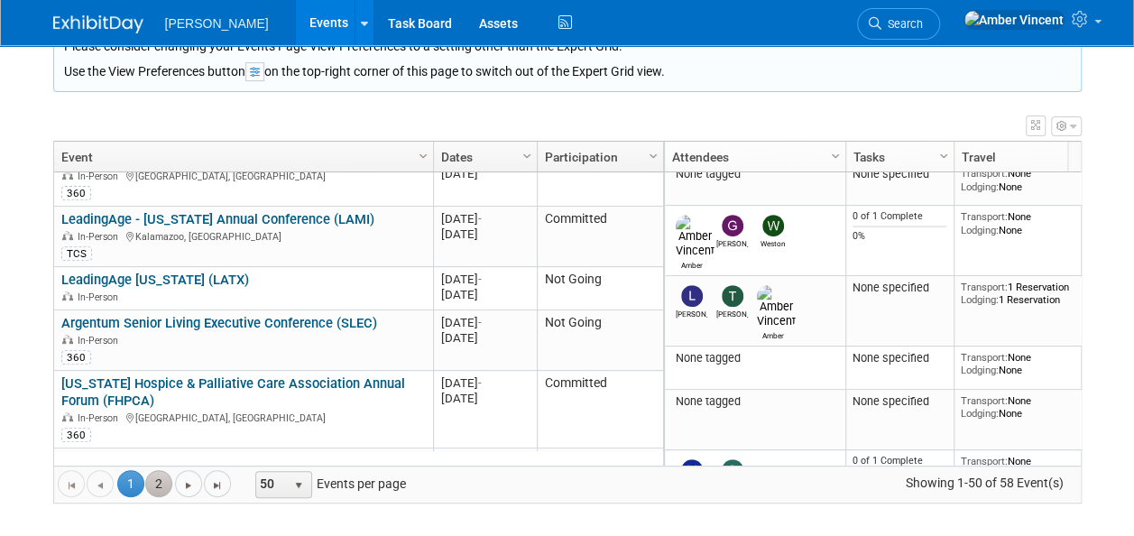
click at [146, 476] on link "2" at bounding box center [158, 483] width 27 height 27
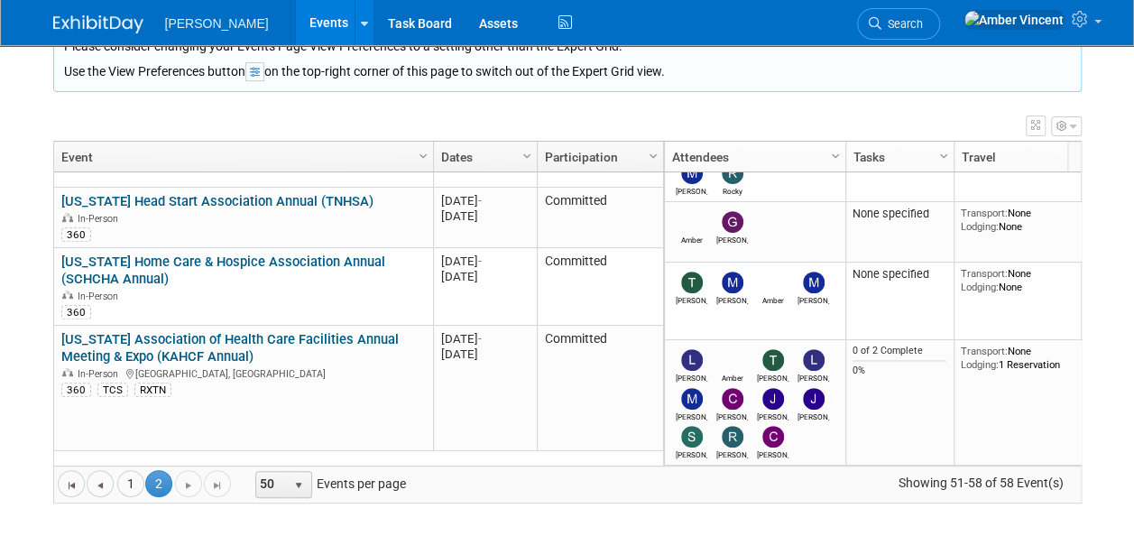
scroll to position [395, 0]
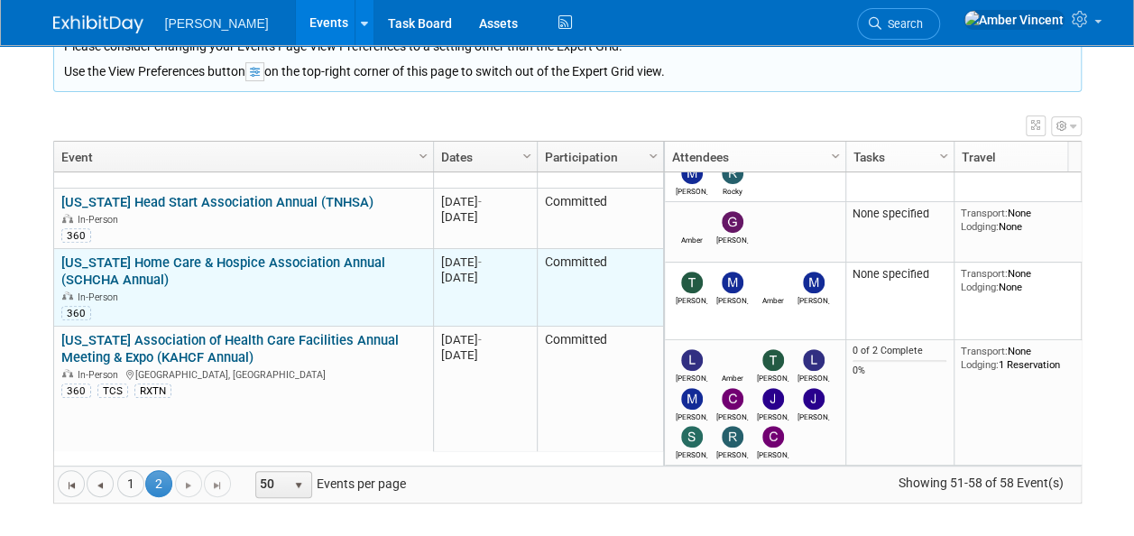
click at [212, 256] on link "[US_STATE] Home Care & Hospice Association Annual (SCHCHA Annual)" at bounding box center [223, 270] width 324 height 33
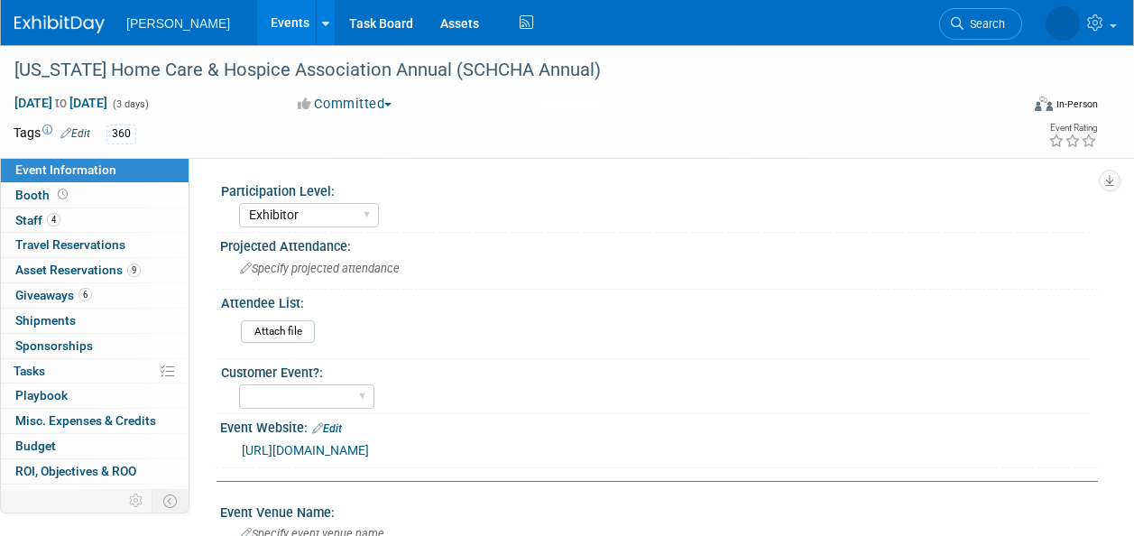
select select "Exhibitor"
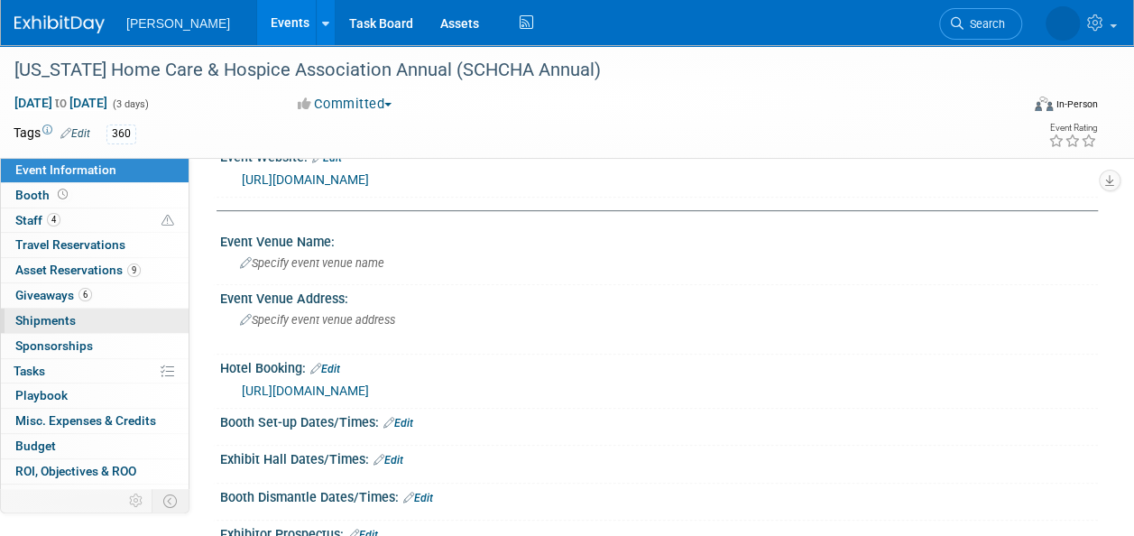
scroll to position [41, 0]
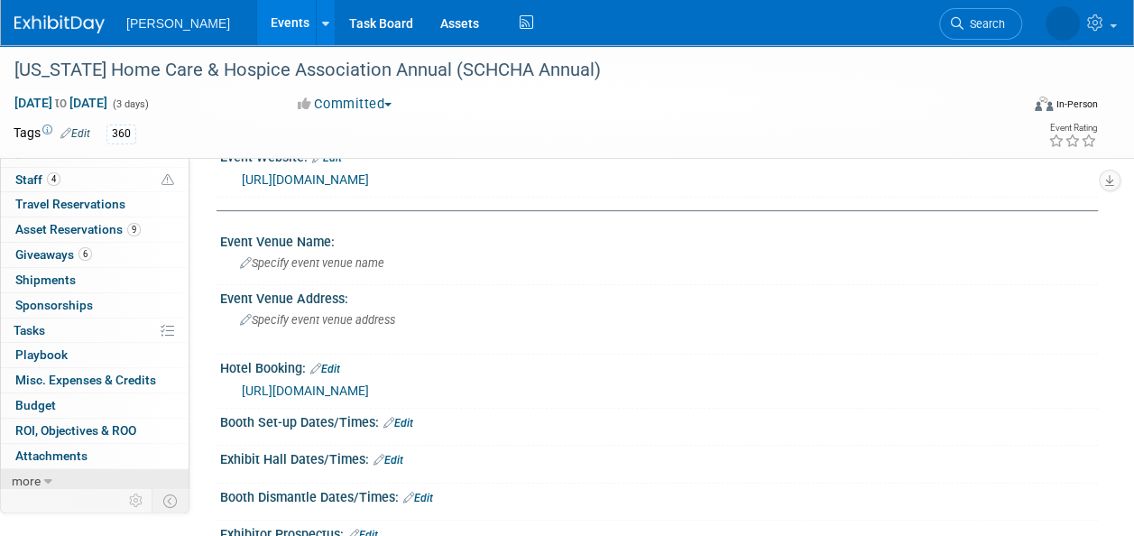
click at [54, 478] on link "more" at bounding box center [95, 481] width 188 height 24
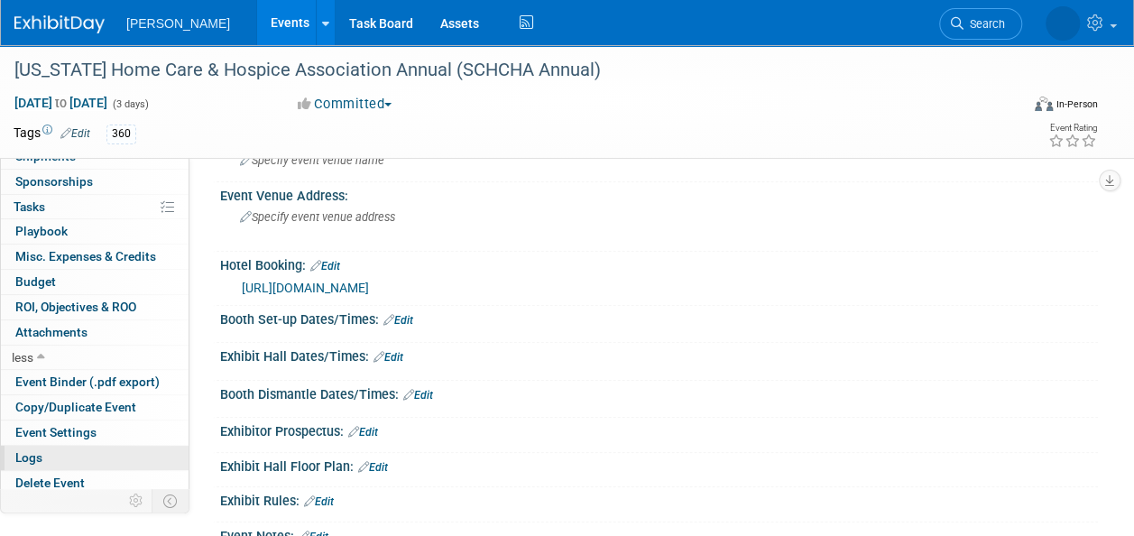
scroll to position [451, 0]
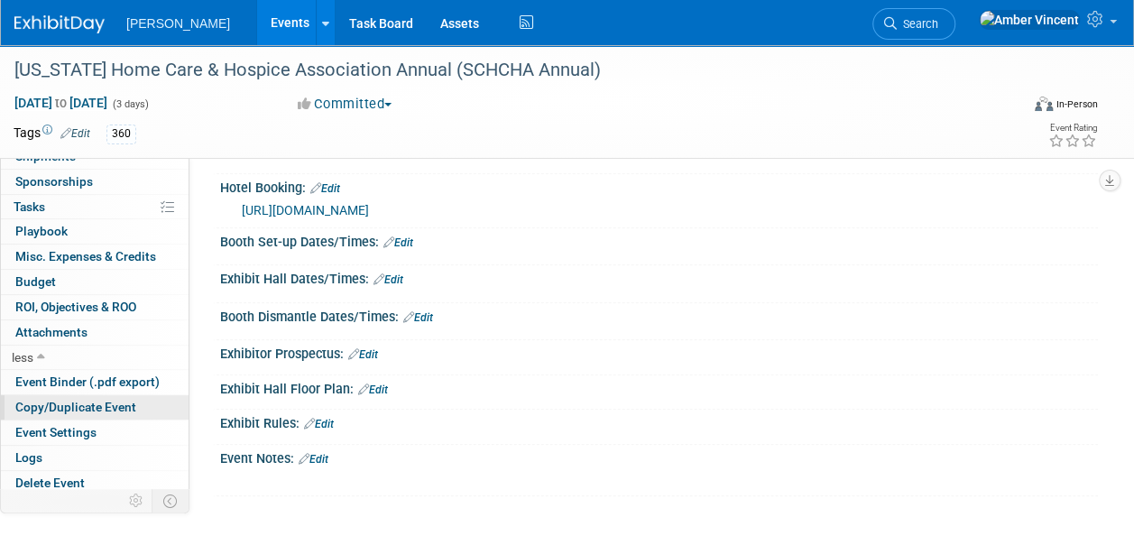
click at [114, 400] on span "Copy/Duplicate Event" at bounding box center [75, 407] width 121 height 14
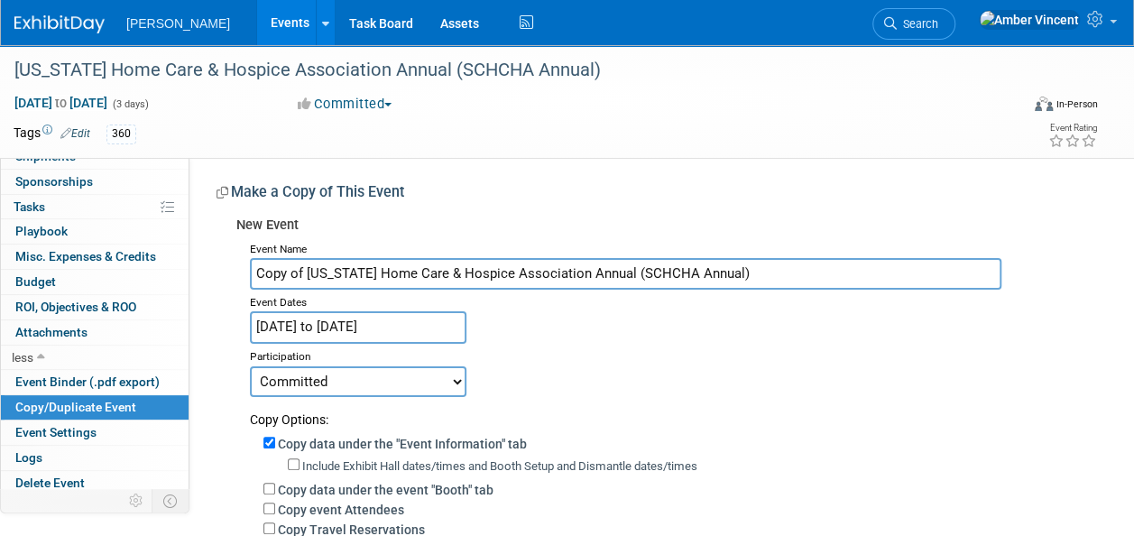
click at [855, 397] on div "Copy Options:" at bounding box center [667, 413] width 834 height 32
click at [308, 275] on input "Copy of South Carolina Home Care & Hospice Association Annual (SCHCHA Annual)" at bounding box center [625, 274] width 751 height 32
type input "[US_STATE] Home Care & Hospice Association Annual (SCHCHA Annual)"
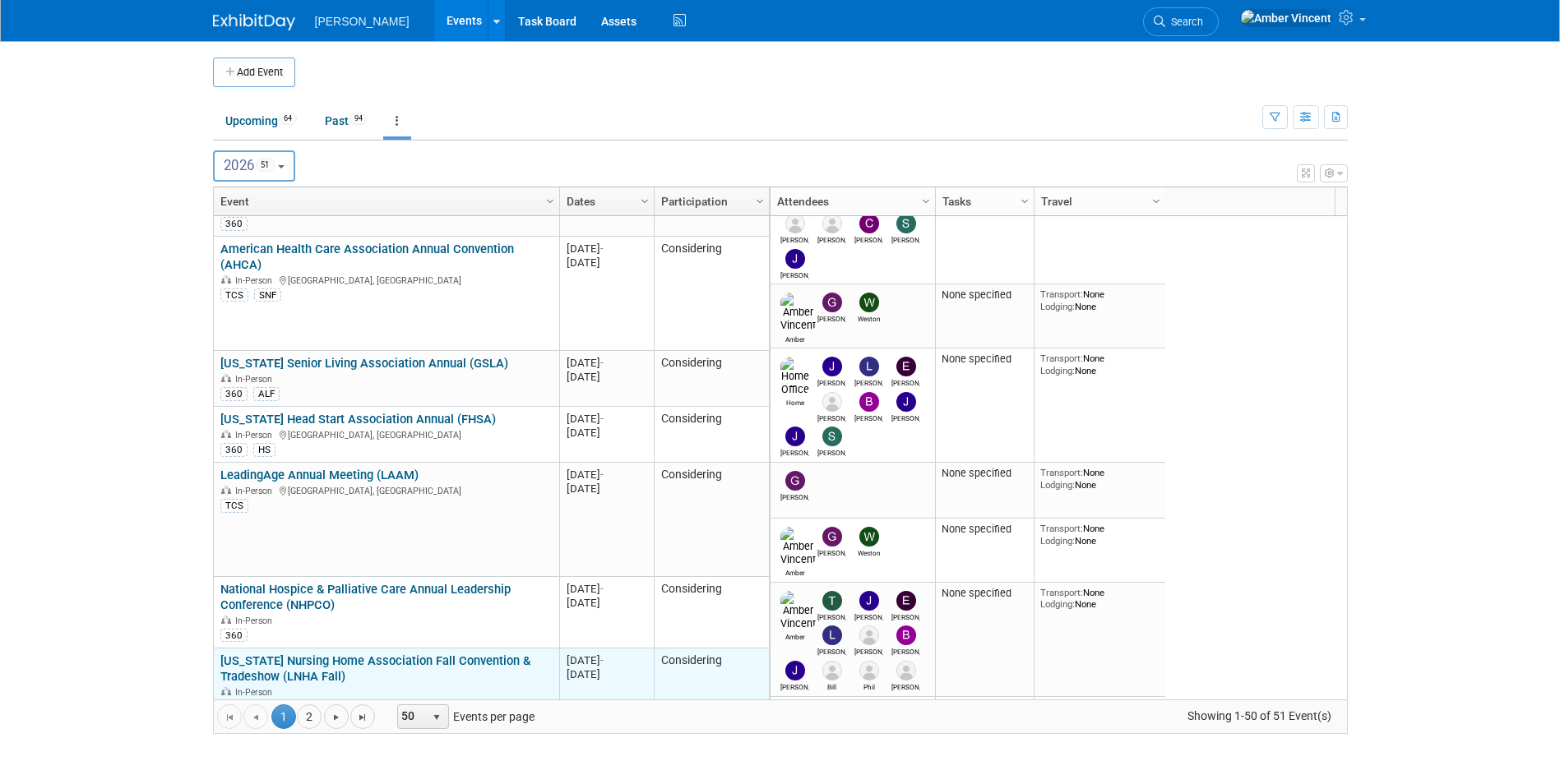
drag, startPoint x: 700, startPoint y: 742, endPoint x: 408, endPoint y: 660, distance: 303.3
click at [700, 742] on div "Add Event New Event Duplicate Event Warning There is another event in your work…" at bounding box center [780, 404] width 1160 height 726
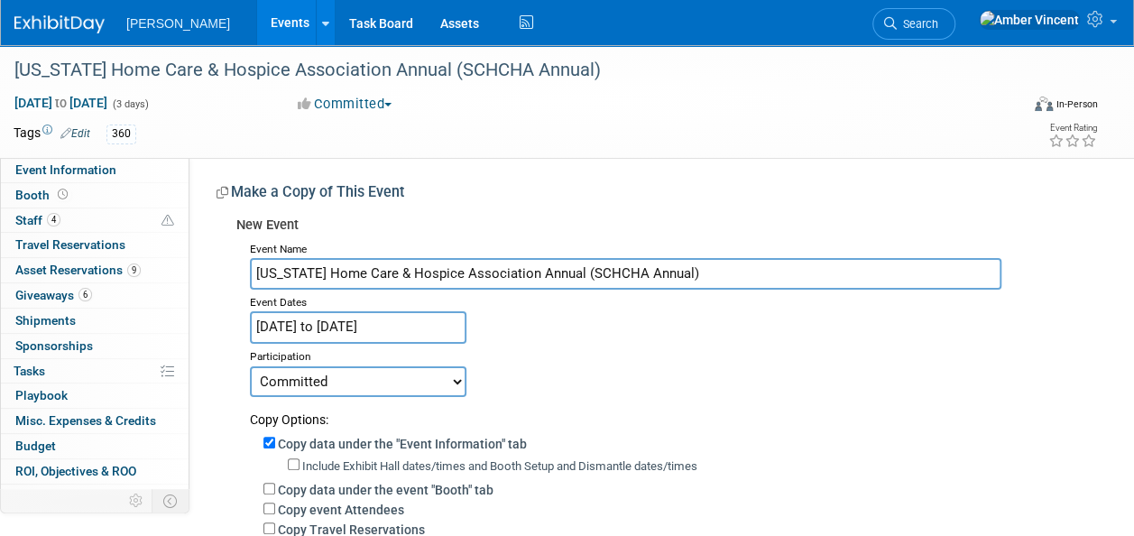
scroll to position [164, 0]
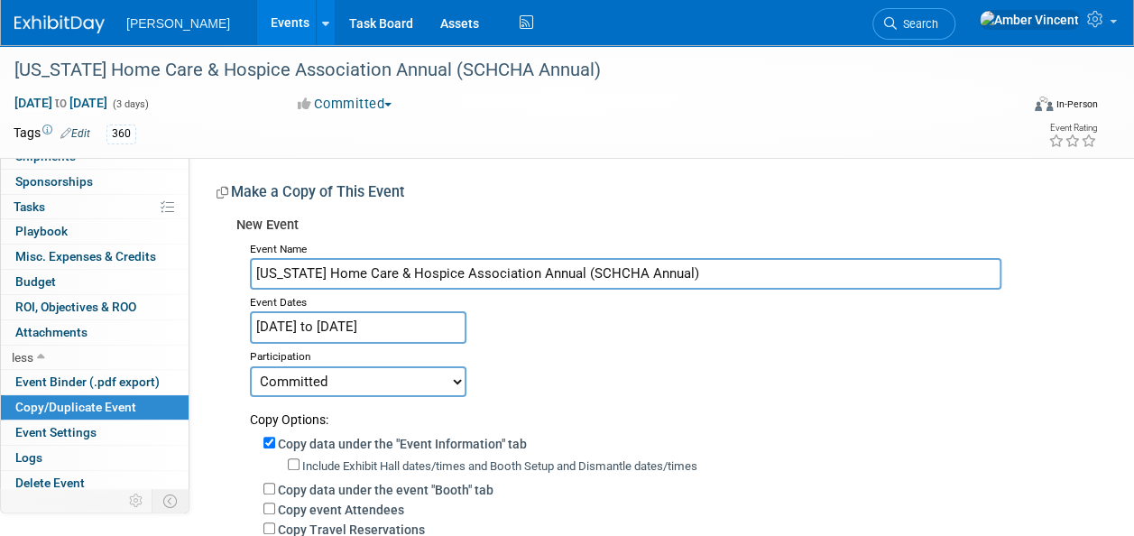
click at [356, 316] on input "Nov 16, 2025 to Nov 18, 2025" at bounding box center [358, 327] width 216 height 32
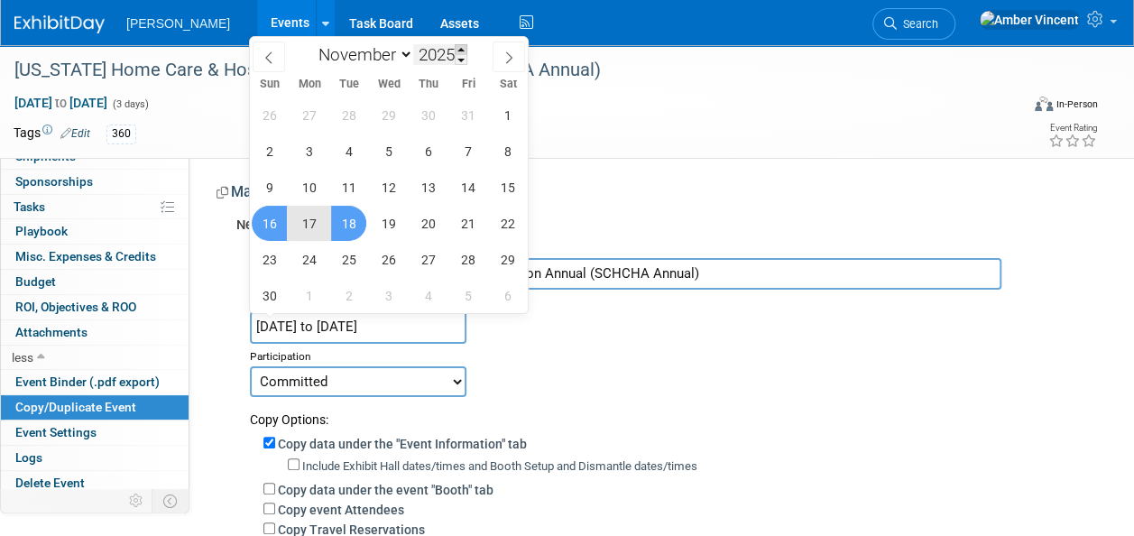
click at [461, 45] on span at bounding box center [461, 49] width 13 height 11
type input "2026"
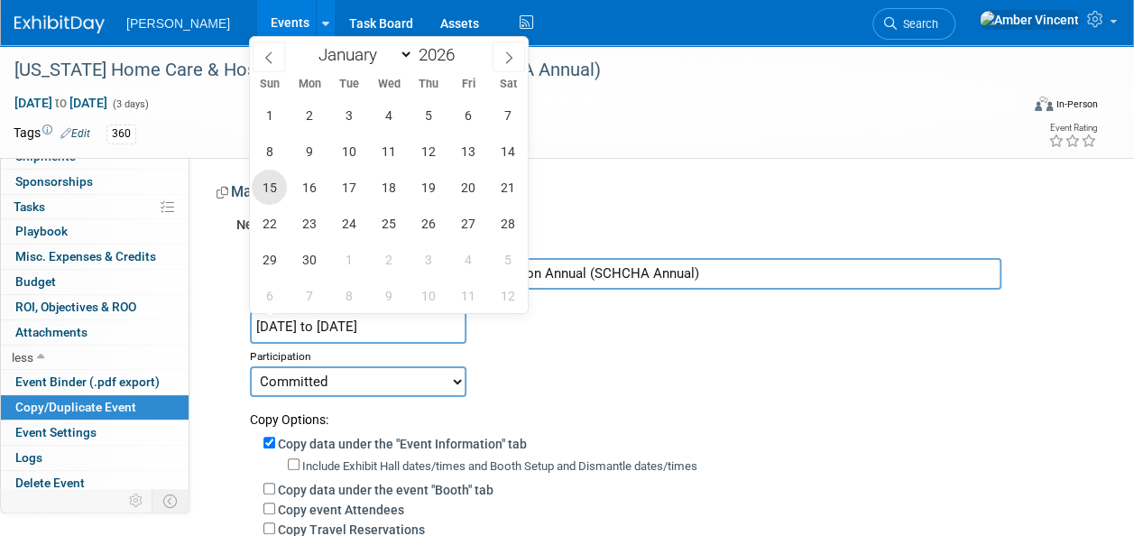
click at [271, 189] on span "15" at bounding box center [269, 187] width 35 height 35
click at [363, 188] on span "17" at bounding box center [348, 187] width 35 height 35
type input "[DATE] to [DATE]"
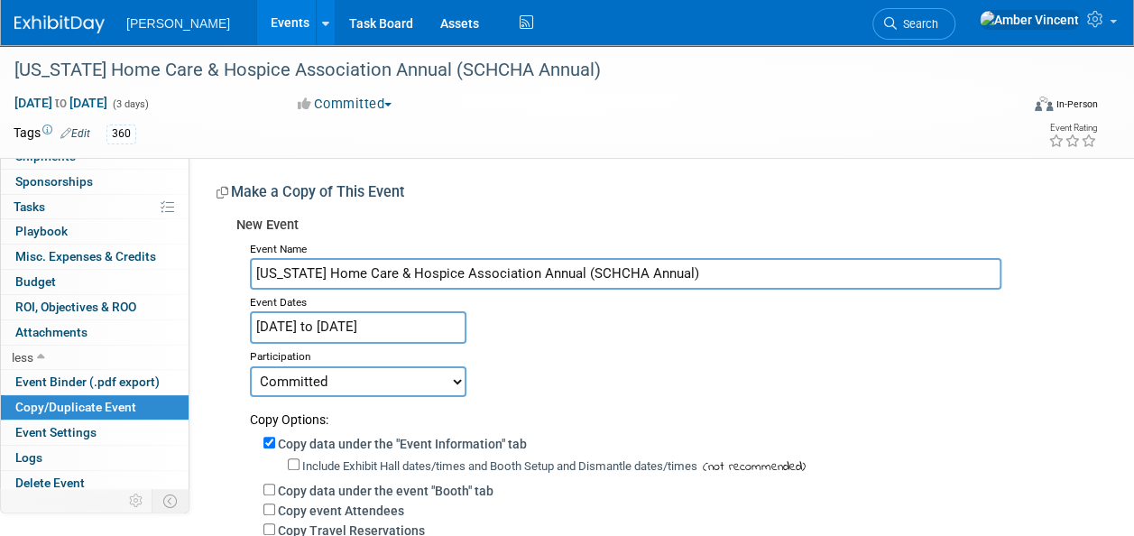
click at [372, 380] on select "Committed Considering Not Going Trade Show Exhibitor Exhibit & Sponsor" at bounding box center [358, 381] width 216 height 31
select select "2"
click at [250, 366] on select "Committed Considering Not Going Trade Show Exhibitor Exhibit & Sponsor" at bounding box center [358, 381] width 216 height 31
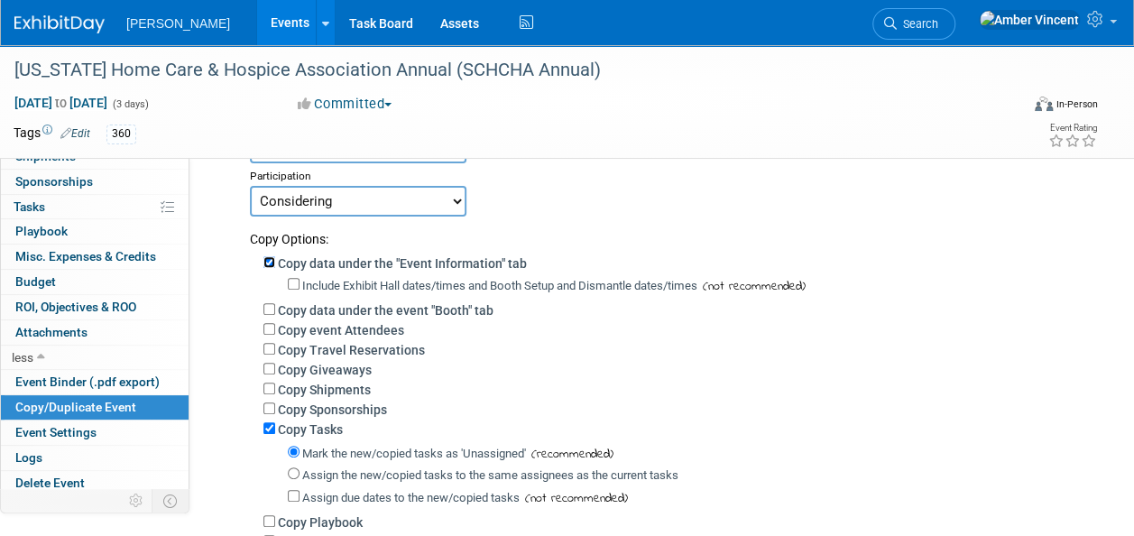
click at [267, 258] on input "Copy data under the "Event Information" tab" at bounding box center [269, 262] width 12 height 12
checkbox input "false"
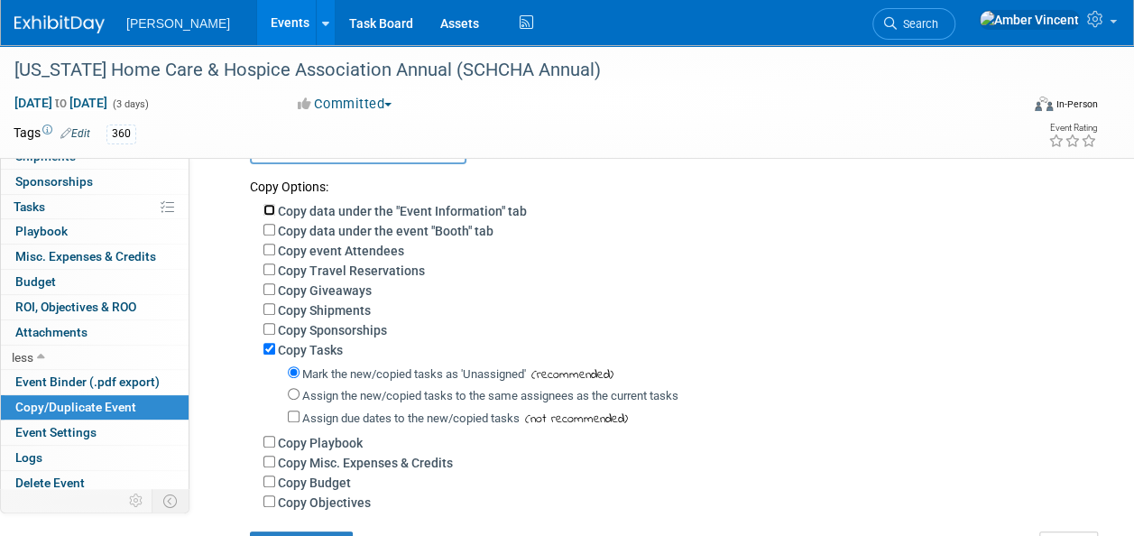
scroll to position [271, 0]
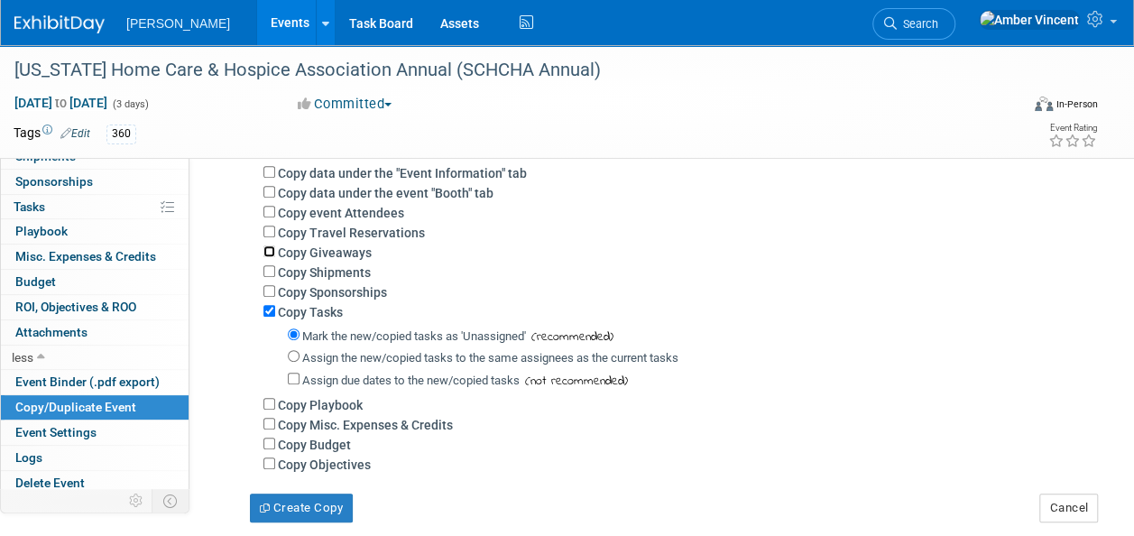
click at [270, 249] on input "Copy Giveaways" at bounding box center [269, 251] width 12 height 12
checkbox input "true"
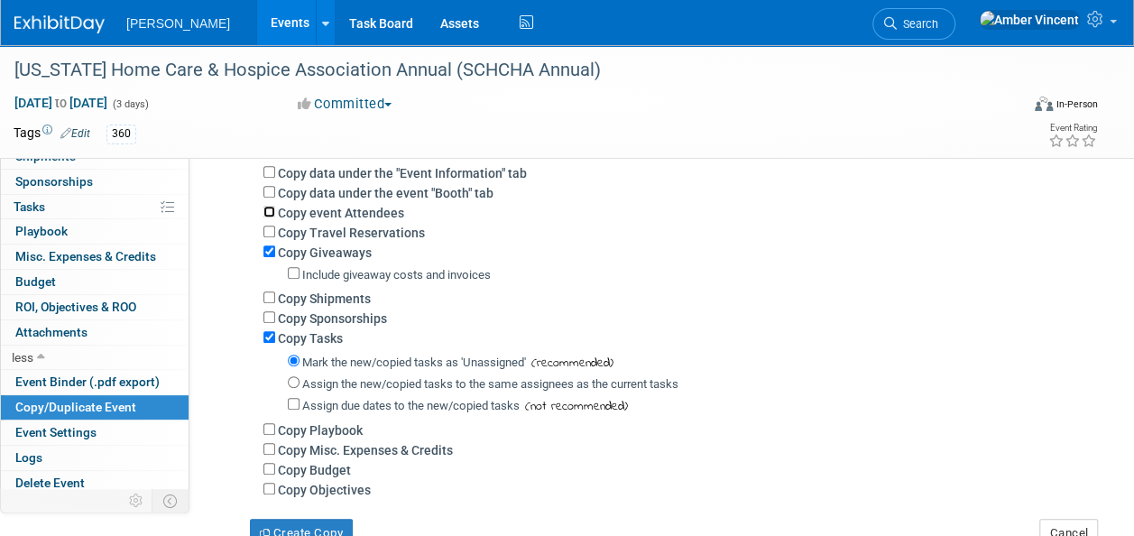
click at [272, 211] on input "Copy event Attendees" at bounding box center [269, 212] width 12 height 12
checkbox input "true"
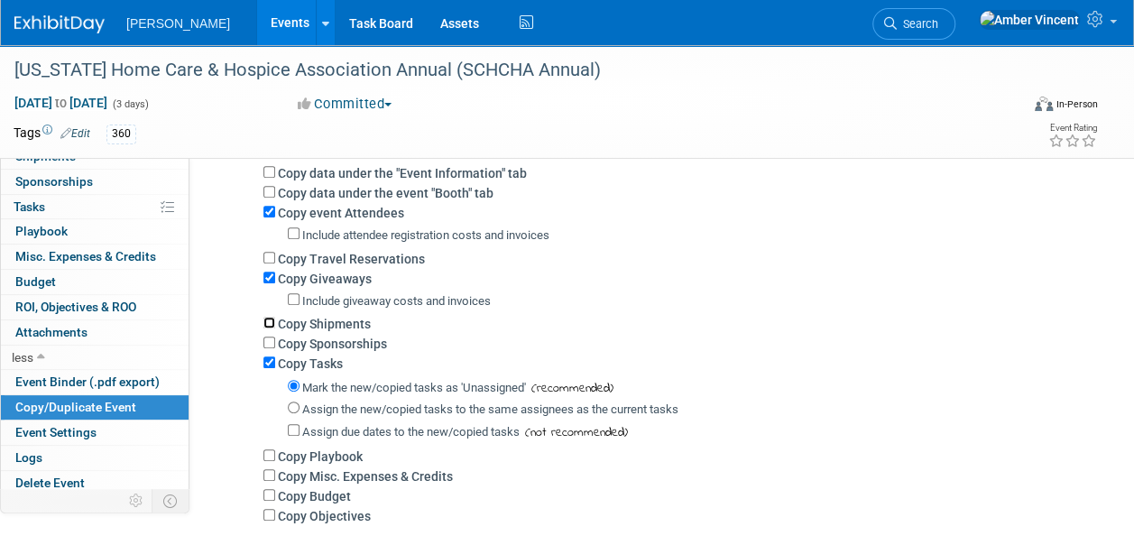
click at [271, 321] on input "Copy Shipments" at bounding box center [269, 323] width 12 height 12
checkbox input "true"
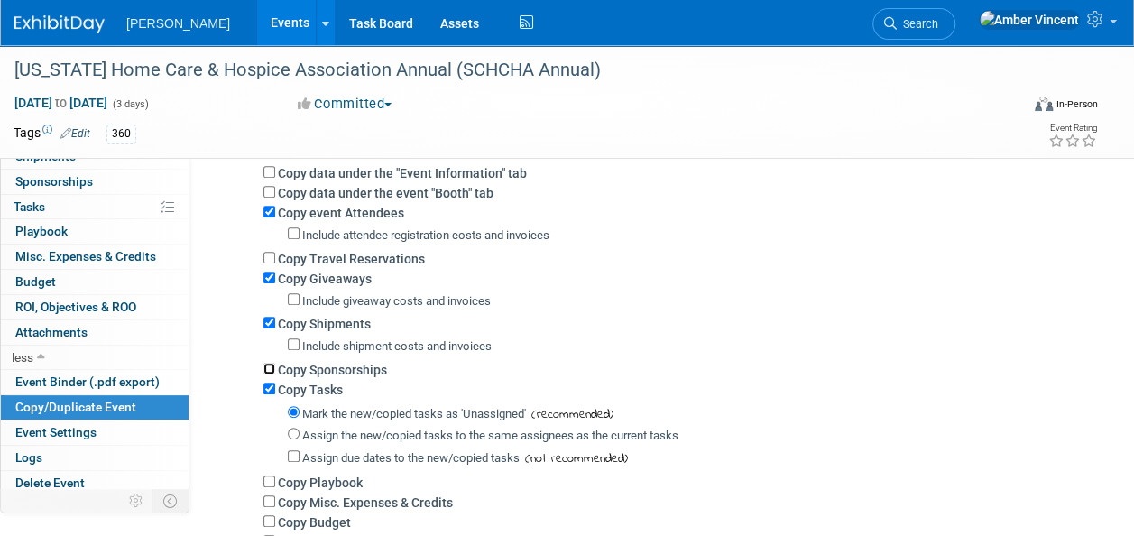
click at [270, 368] on input "Copy Sponsorships" at bounding box center [269, 369] width 12 height 12
checkbox input "true"
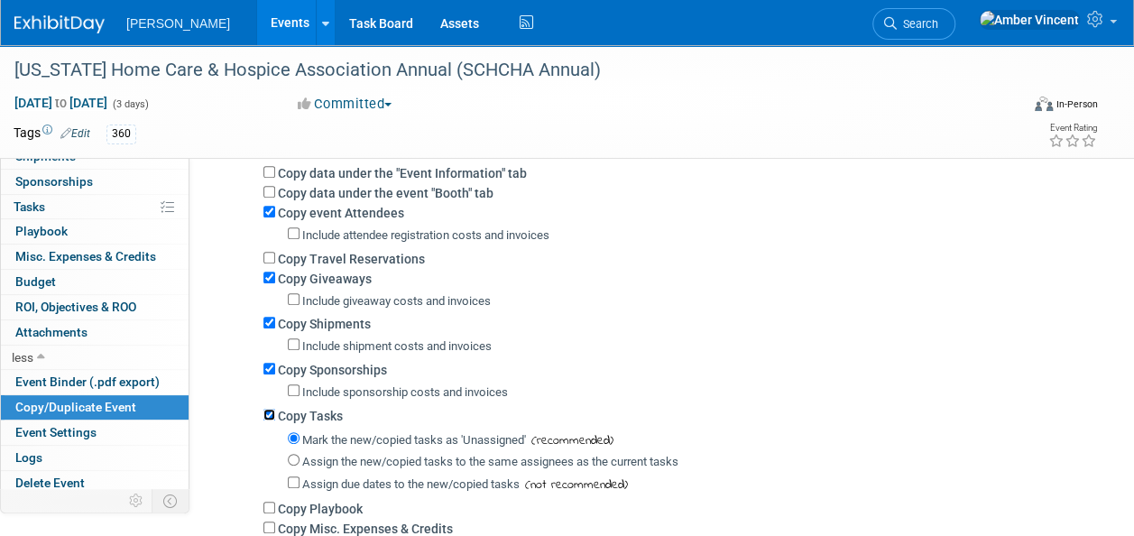
click at [267, 411] on input "Copy Tasks" at bounding box center [269, 415] width 12 height 12
checkbox input "false"
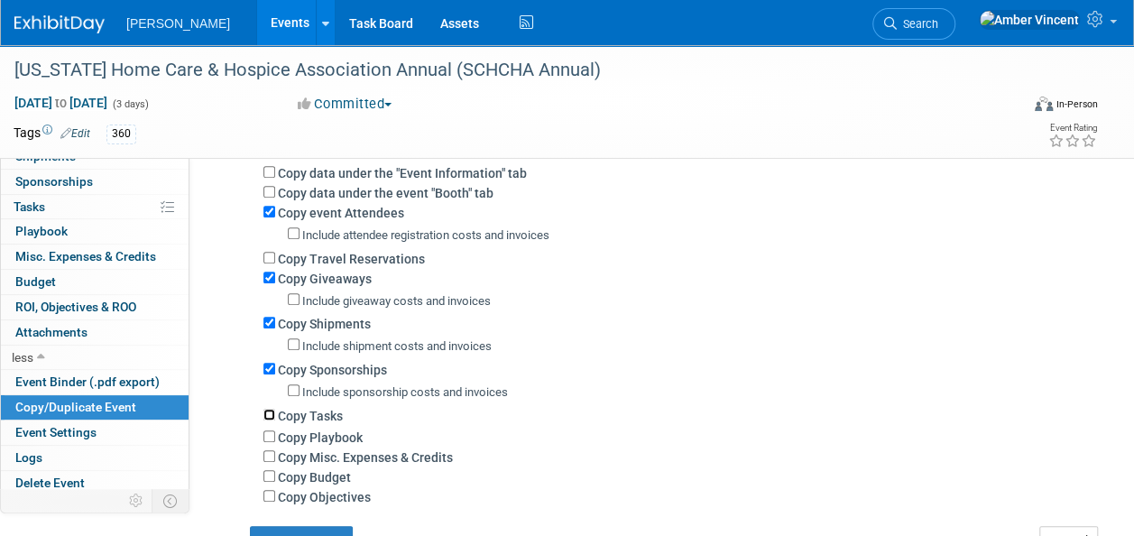
scroll to position [361, 0]
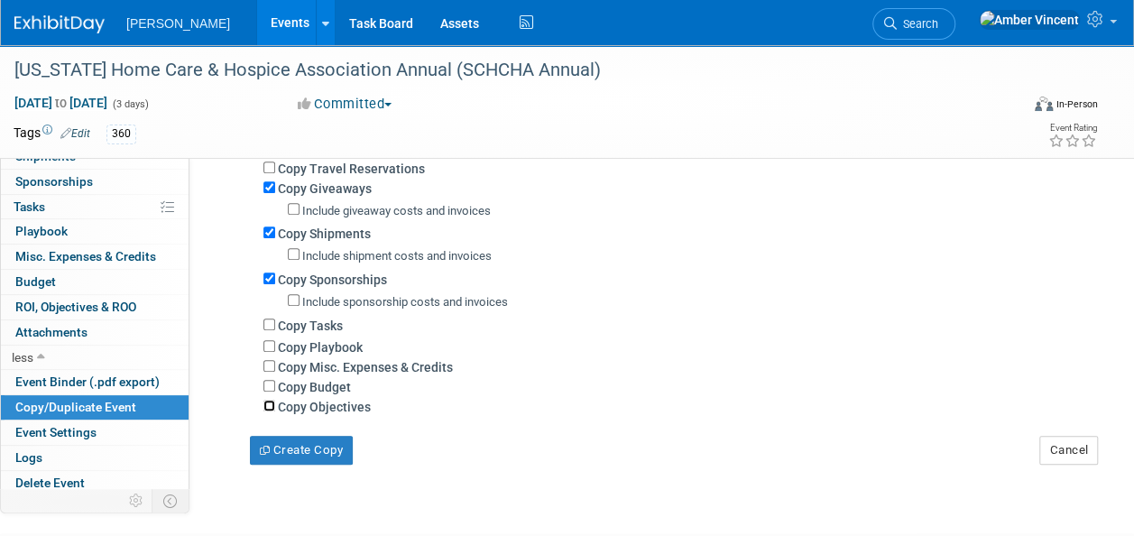
click at [274, 404] on input "Copy Objectives" at bounding box center [269, 406] width 12 height 12
checkbox input "true"
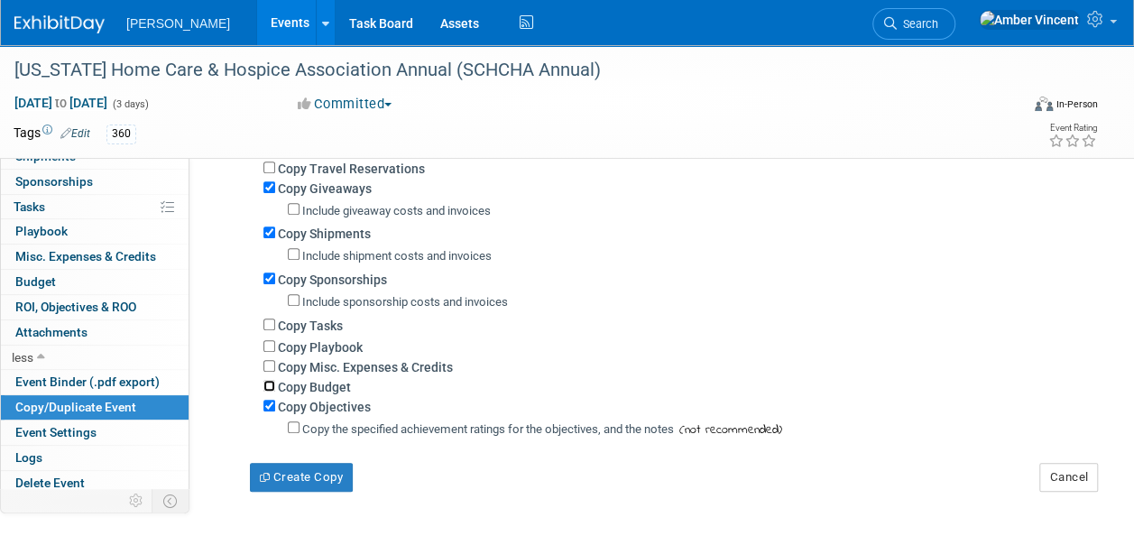
click at [271, 387] on input "Copy Budget" at bounding box center [269, 386] width 12 height 12
checkbox input "true"
click at [269, 366] on input "Copy Misc. Expenses & Credits" at bounding box center [269, 366] width 12 height 12
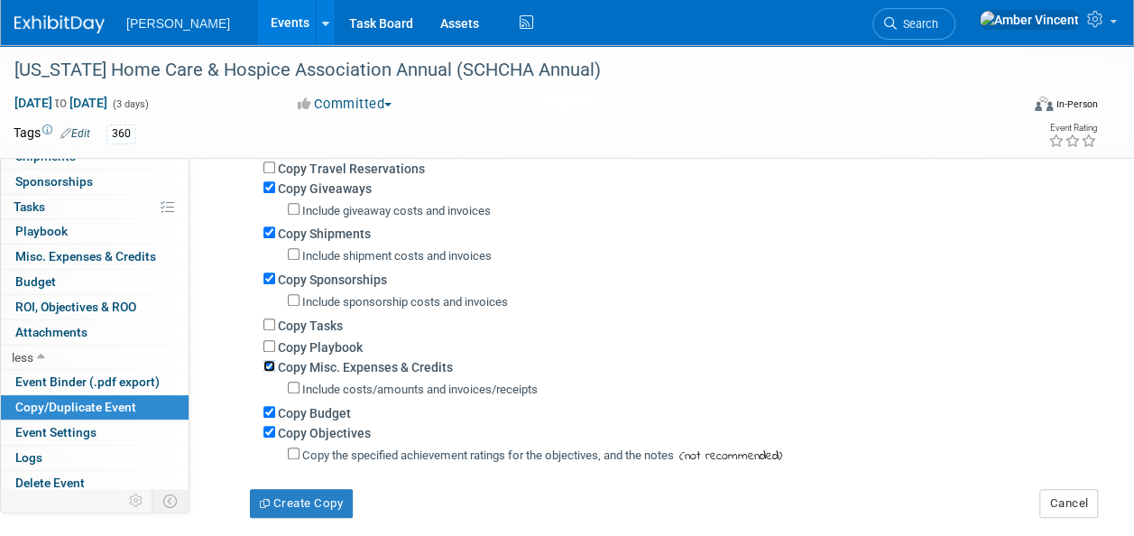
click at [274, 368] on input "Copy Misc. Expenses & Credits" at bounding box center [269, 366] width 12 height 12
checkbox input "false"
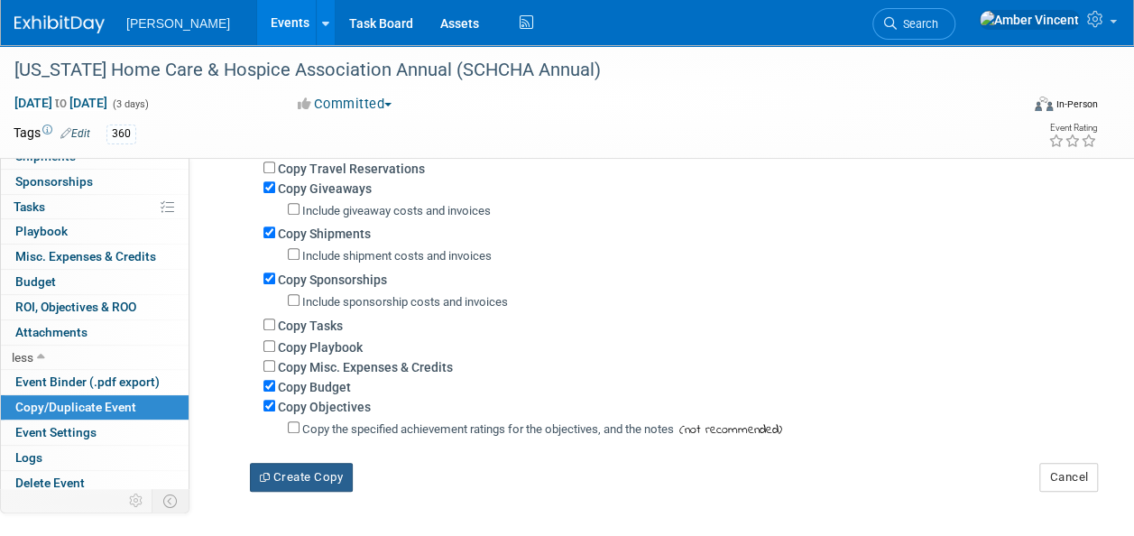
click at [326, 479] on button "Create Copy" at bounding box center [301, 477] width 103 height 29
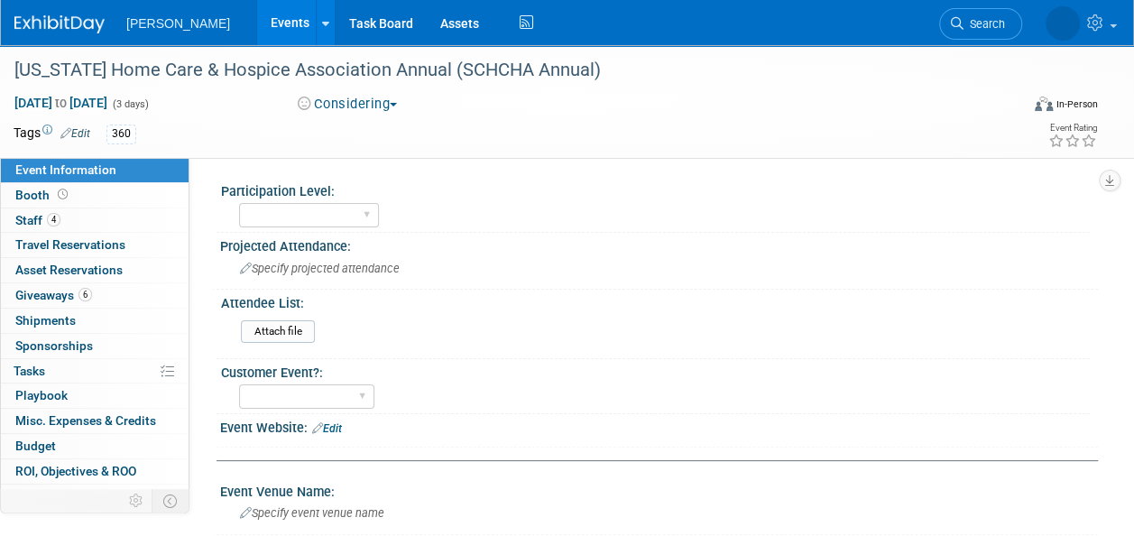
click at [257, 3] on link "Events" at bounding box center [290, 22] width 66 height 45
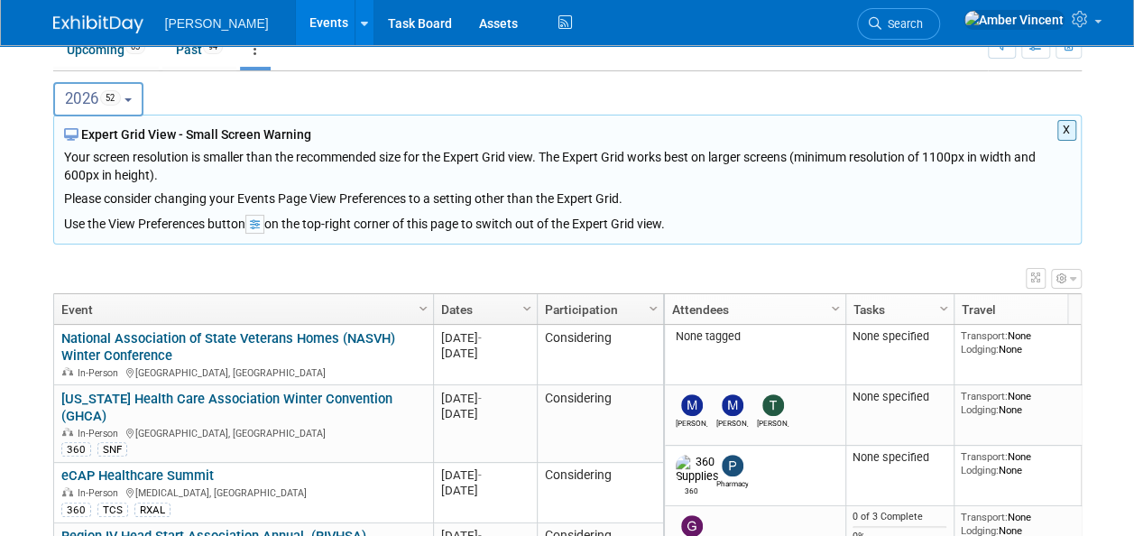
scroll to position [55, 0]
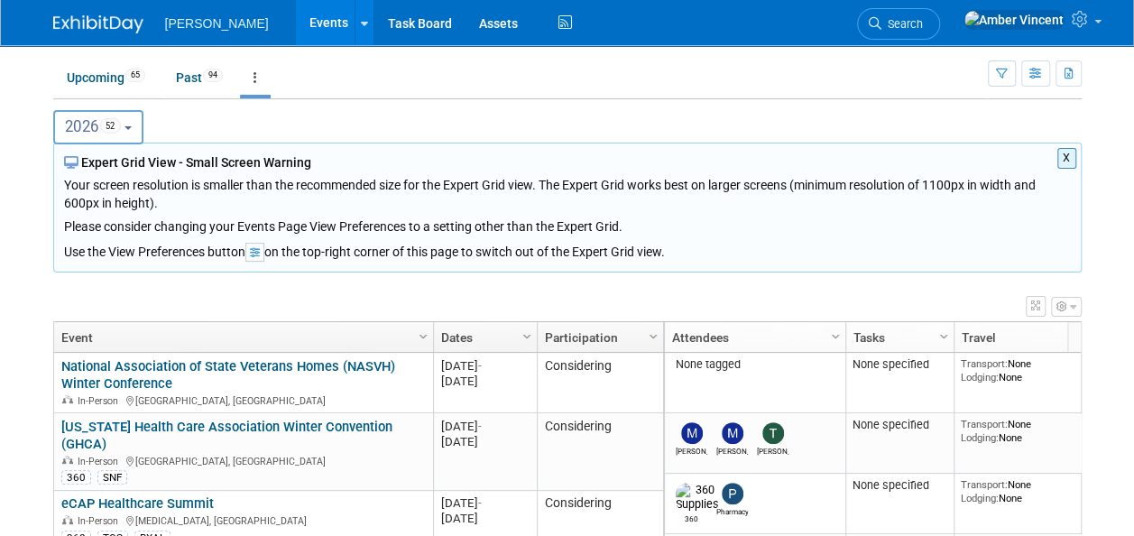
click at [132, 126] on b "button" at bounding box center [127, 128] width 7 height 4
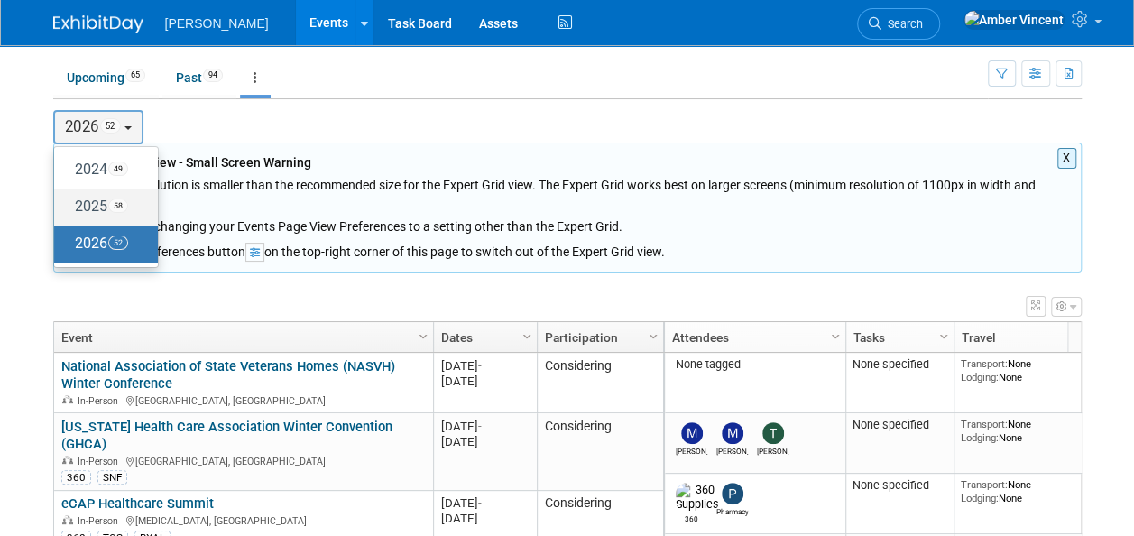
click at [115, 200] on span "58" at bounding box center [118, 205] width 20 height 14
click at [69, 200] on input "2025 58" at bounding box center [63, 206] width 12 height 12
select select "2025"
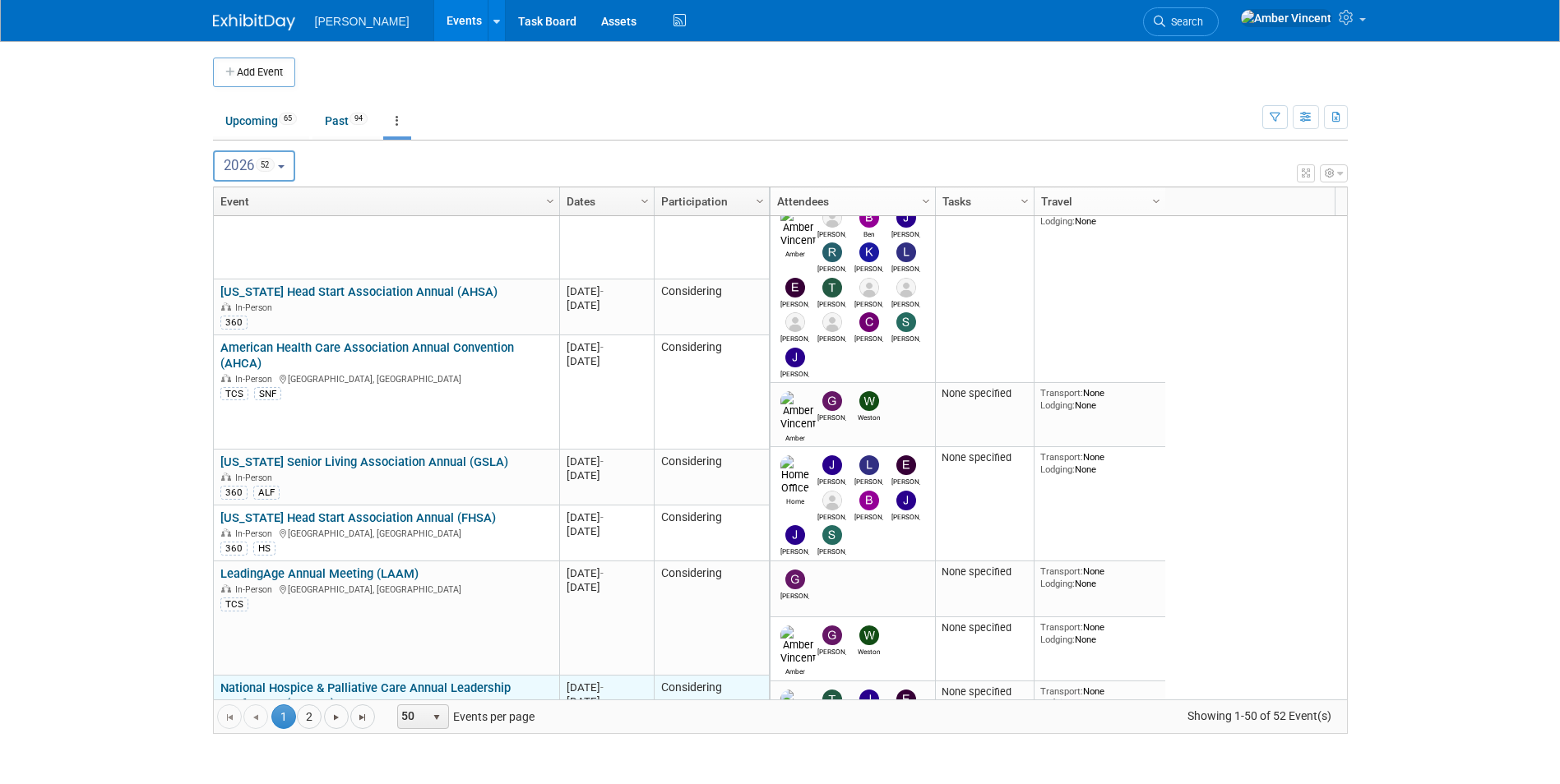
scroll to position [3180, 0]
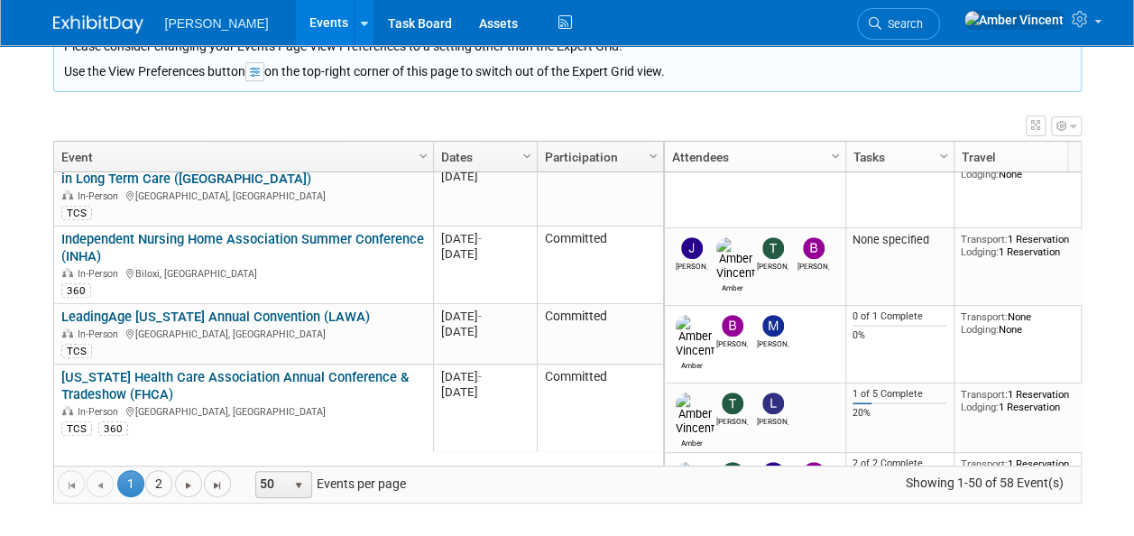
drag, startPoint x: 163, startPoint y: 486, endPoint x: 189, endPoint y: 492, distance: 26.0
click at [163, 486] on link "2" at bounding box center [158, 483] width 27 height 27
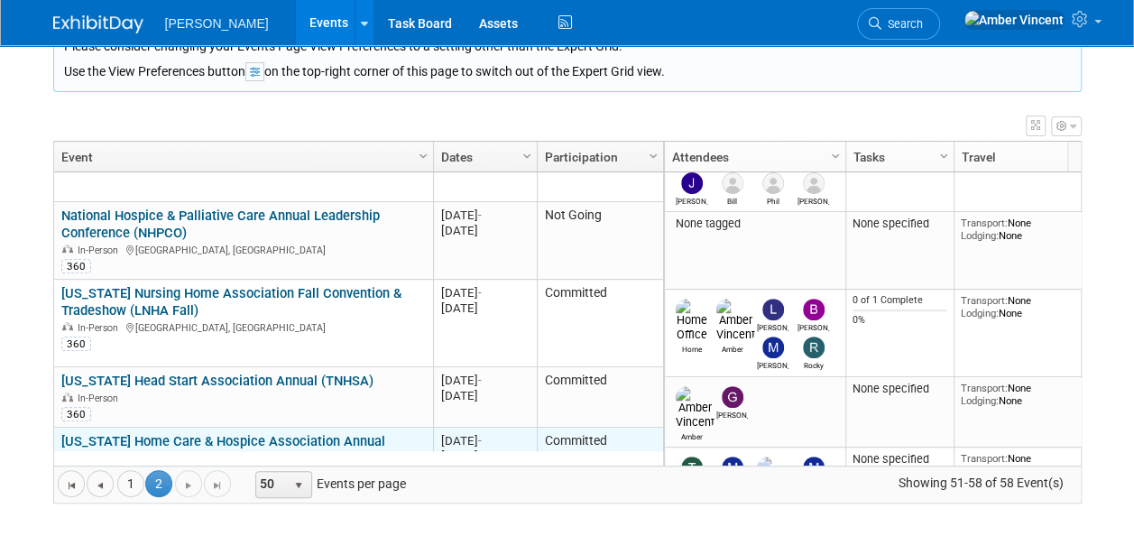
scroll to position [395, 0]
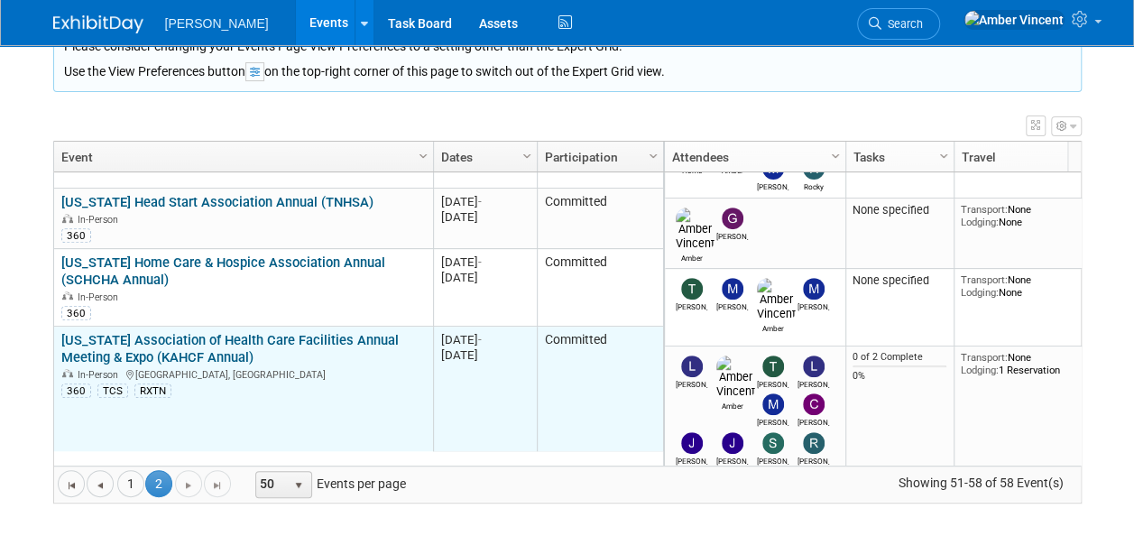
click at [162, 346] on link "[US_STATE] Association of Health Care Facilities Annual Meeting & Expo (KAHCF A…" at bounding box center [229, 348] width 337 height 33
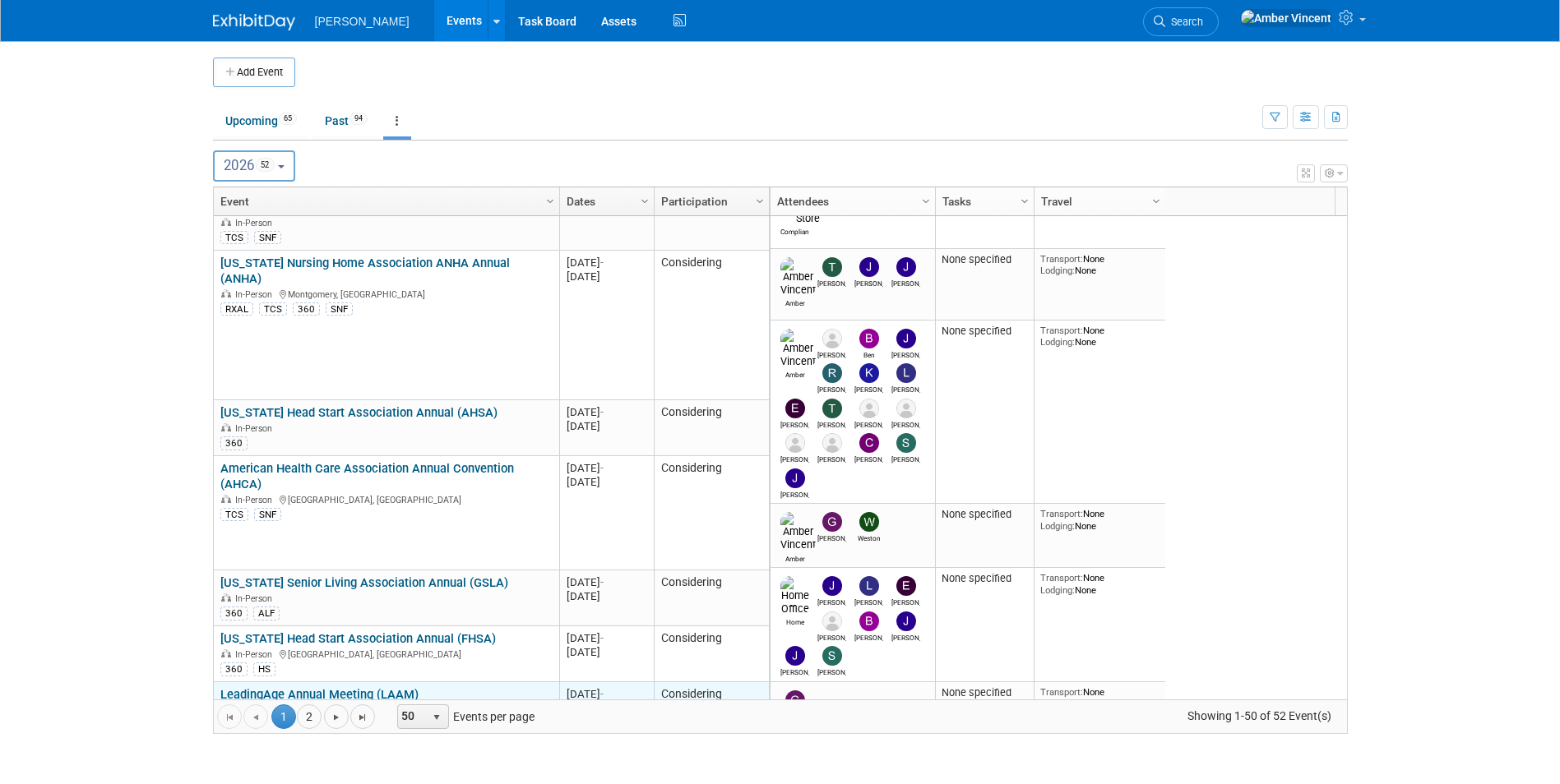
scroll to position [3180, 0]
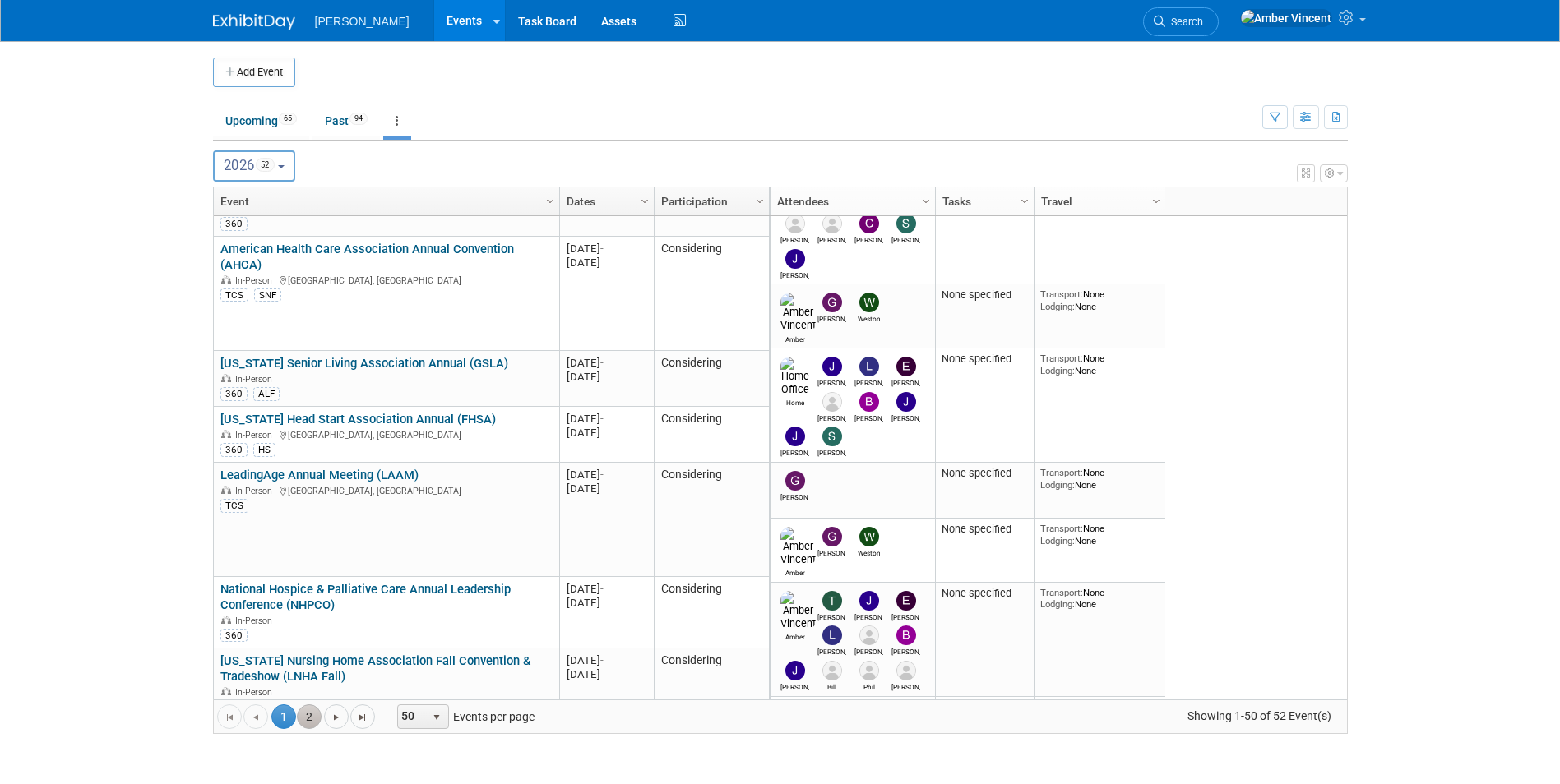
click at [315, 715] on link "2" at bounding box center [309, 717] width 25 height 25
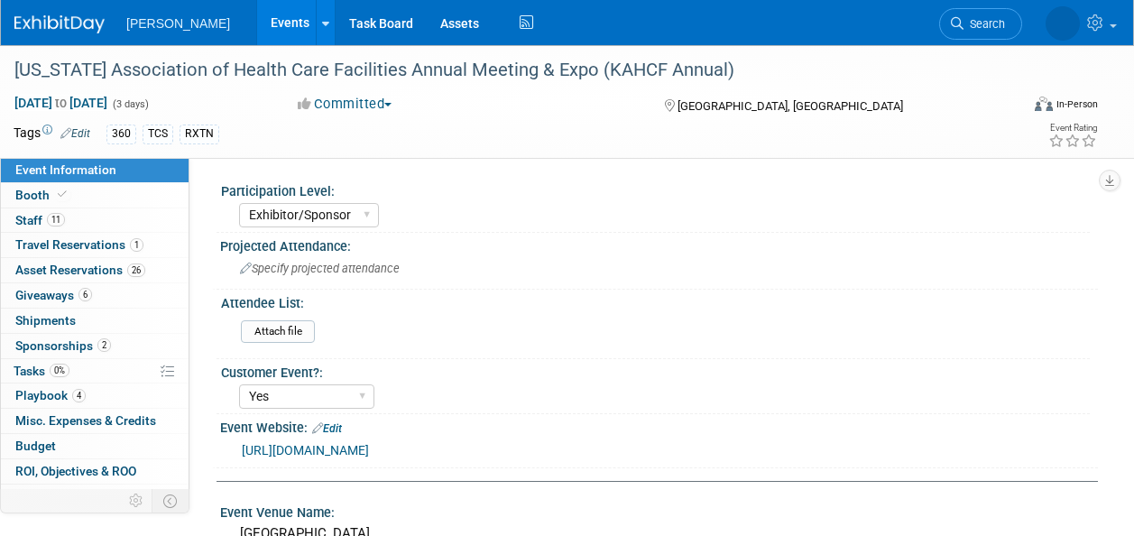
select select "Exhibitor/Sponsor"
select select "Yes"
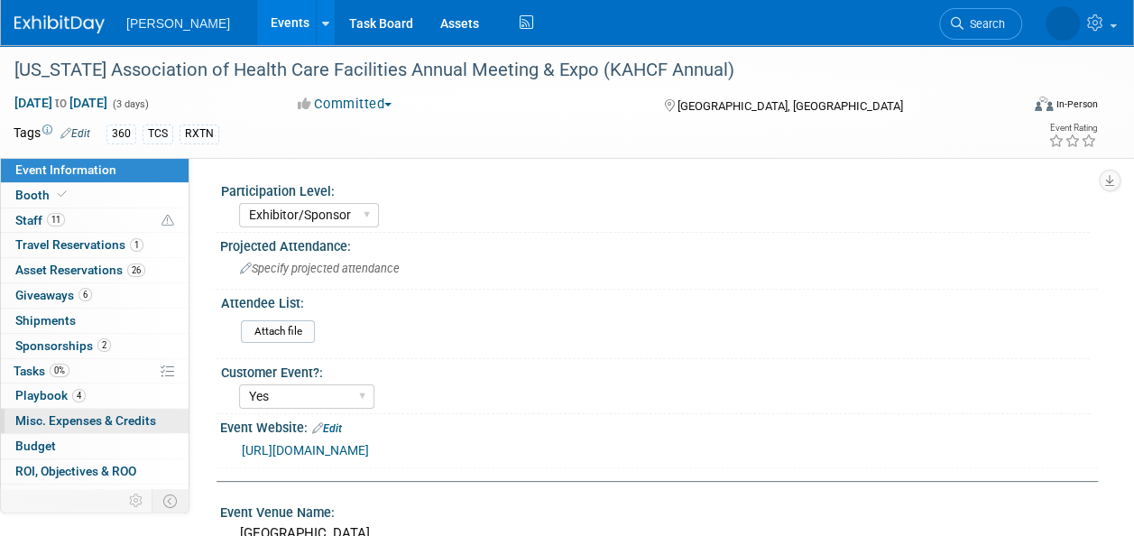
scroll to position [41, 0]
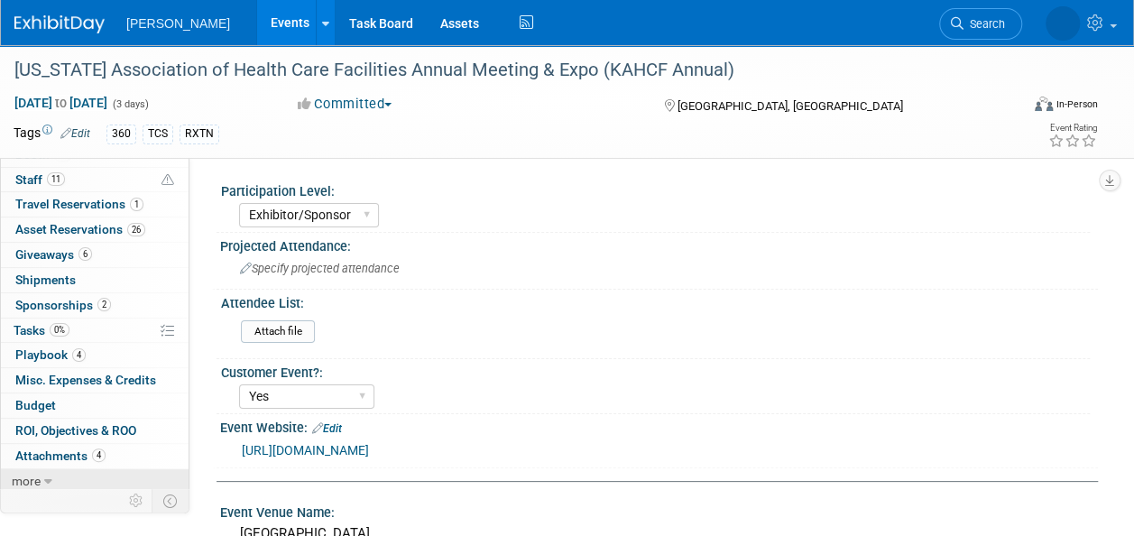
click at [33, 484] on link "more" at bounding box center [95, 481] width 188 height 24
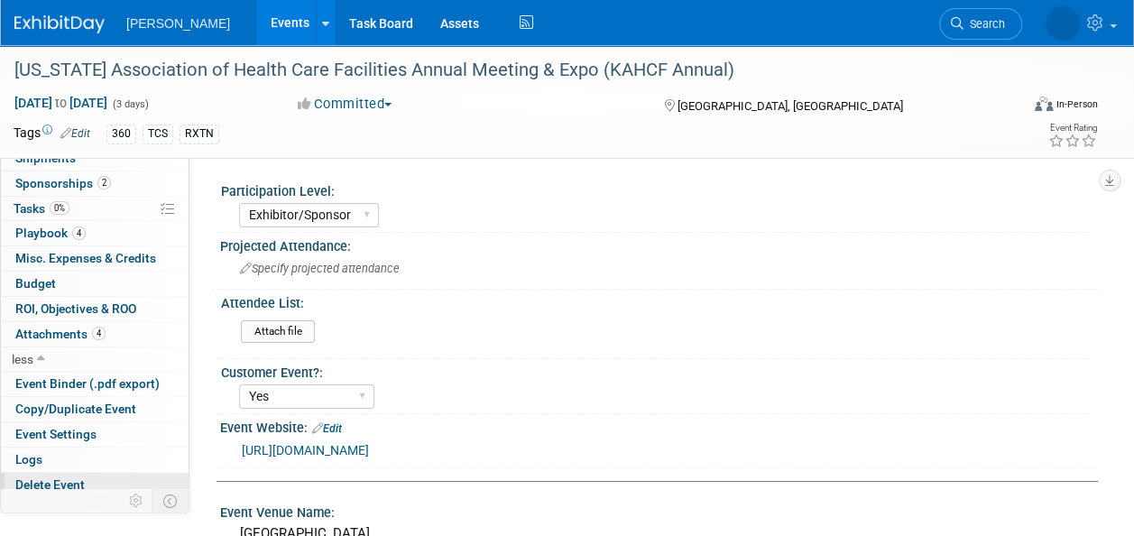
scroll to position [164, 0]
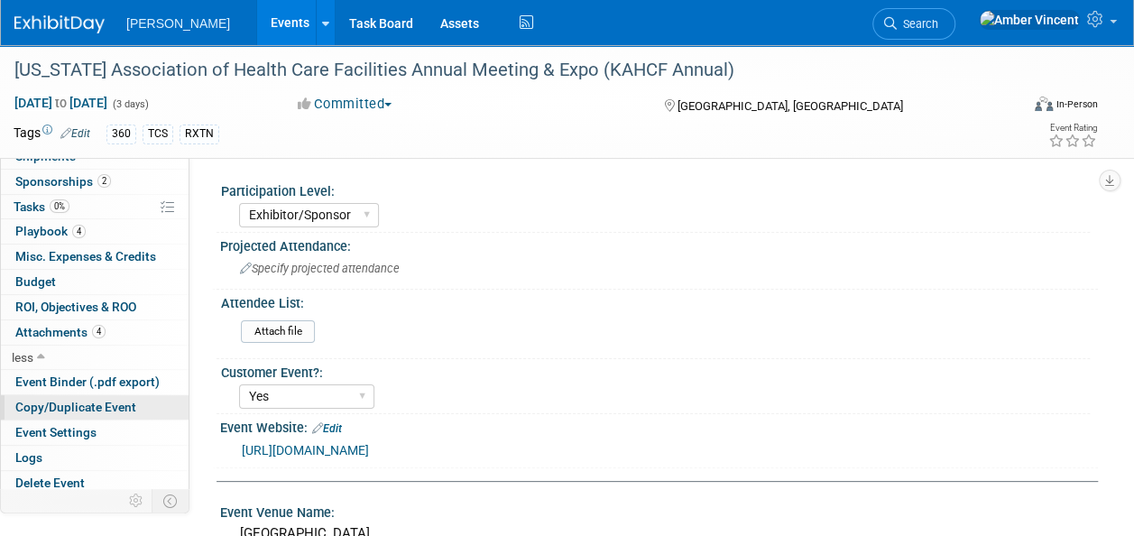
click at [67, 401] on span "Copy/Duplicate Event" at bounding box center [75, 407] width 121 height 14
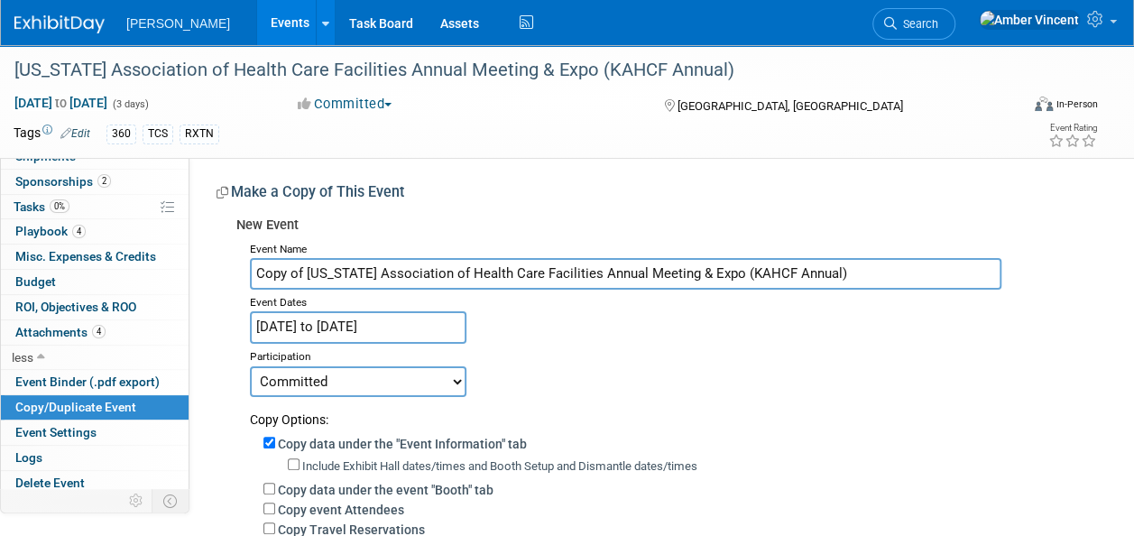
click at [307, 276] on input "Copy of Kentucky Association of Health Care Facilities Annual Meeting & Expo (K…" at bounding box center [625, 274] width 751 height 32
type input "Kentucky Association of Health Care Facilities Annual Meeting & Expo (KAHCF Ann…"
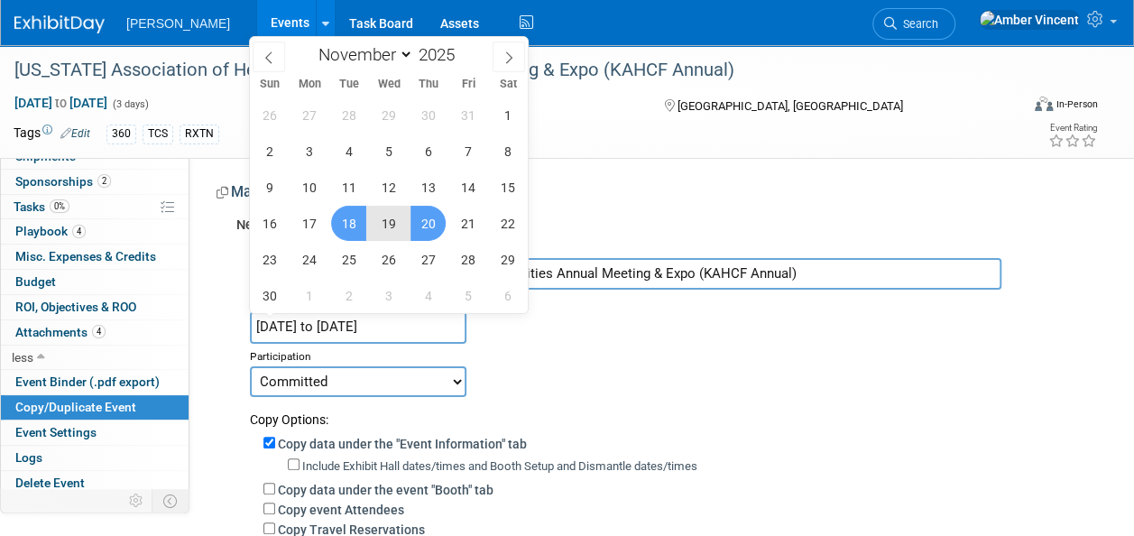
click at [395, 336] on input "Nov 18, 2025 to Nov 20, 2025" at bounding box center [358, 327] width 216 height 32
click at [462, 47] on span at bounding box center [461, 49] width 13 height 11
type input "2026"
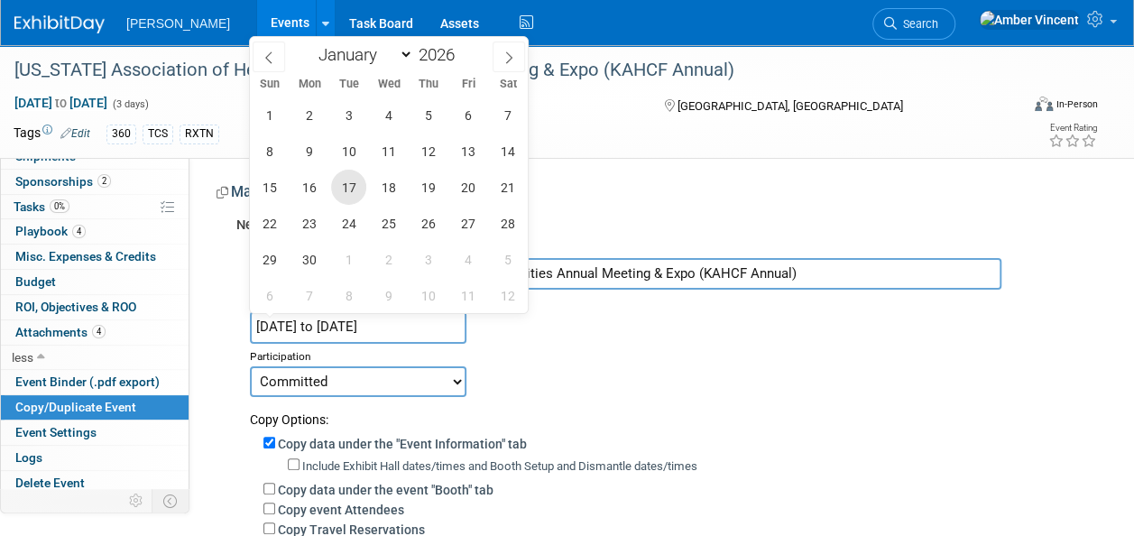
click at [350, 186] on span "17" at bounding box center [348, 187] width 35 height 35
click at [424, 193] on span "19" at bounding box center [427, 187] width 35 height 35
type input "Nov 17, 2026 to Nov 19, 2026"
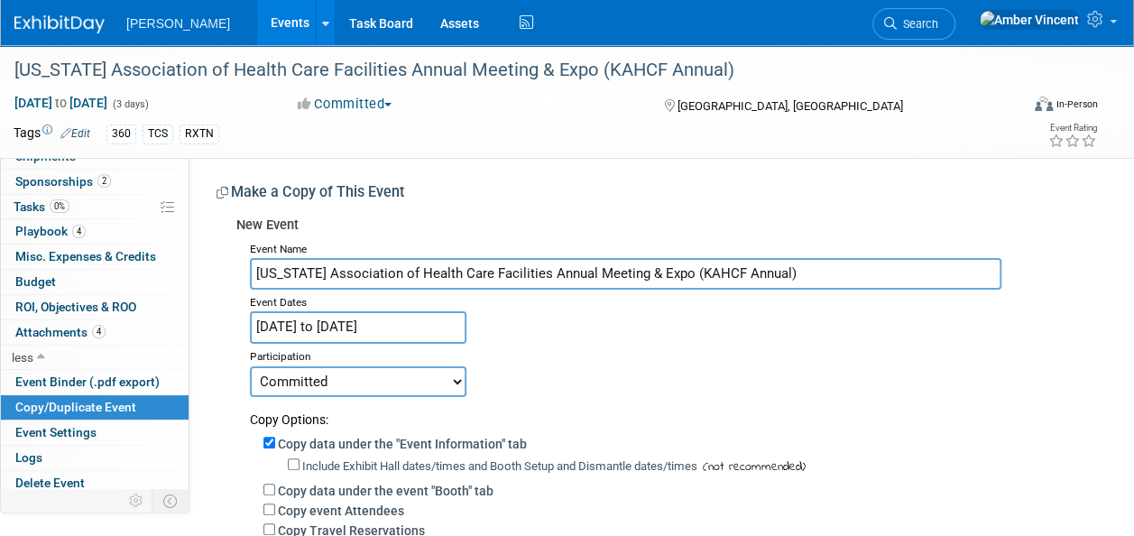
drag, startPoint x: 339, startPoint y: 370, endPoint x: 339, endPoint y: 383, distance: 13.5
click at [339, 370] on select "Committed Considering Not Going Trade Show Exhibitor Exhibit & Sponsor" at bounding box center [358, 381] width 216 height 31
select select "2"
click at [250, 366] on select "Committed Considering Not Going Trade Show Exhibitor Exhibit & Sponsor" at bounding box center [358, 381] width 216 height 31
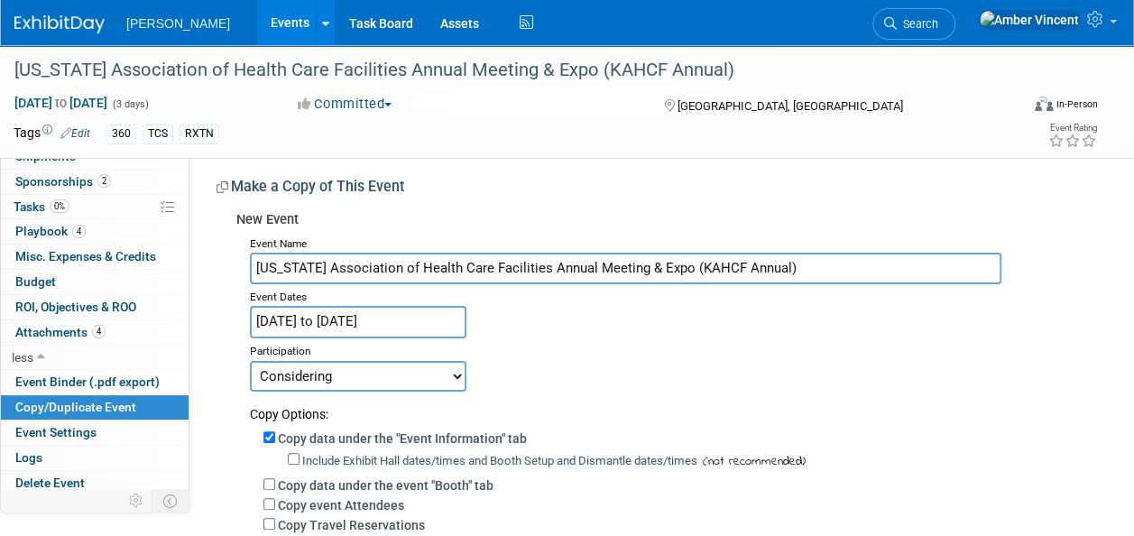
scroll to position [271, 0]
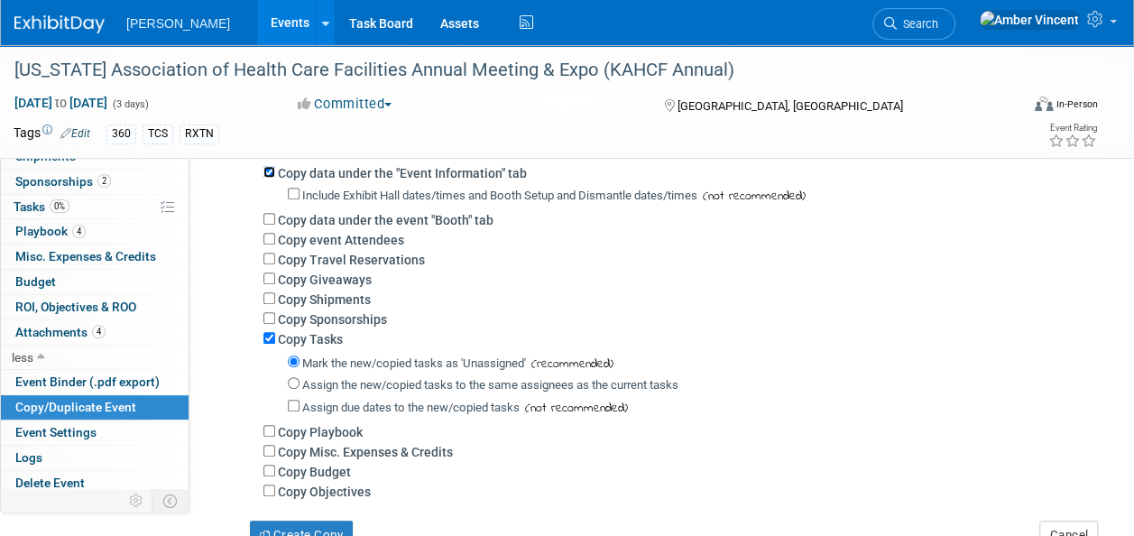
click at [271, 175] on input "Copy data under the "Event Information" tab" at bounding box center [269, 172] width 12 height 12
checkbox input "false"
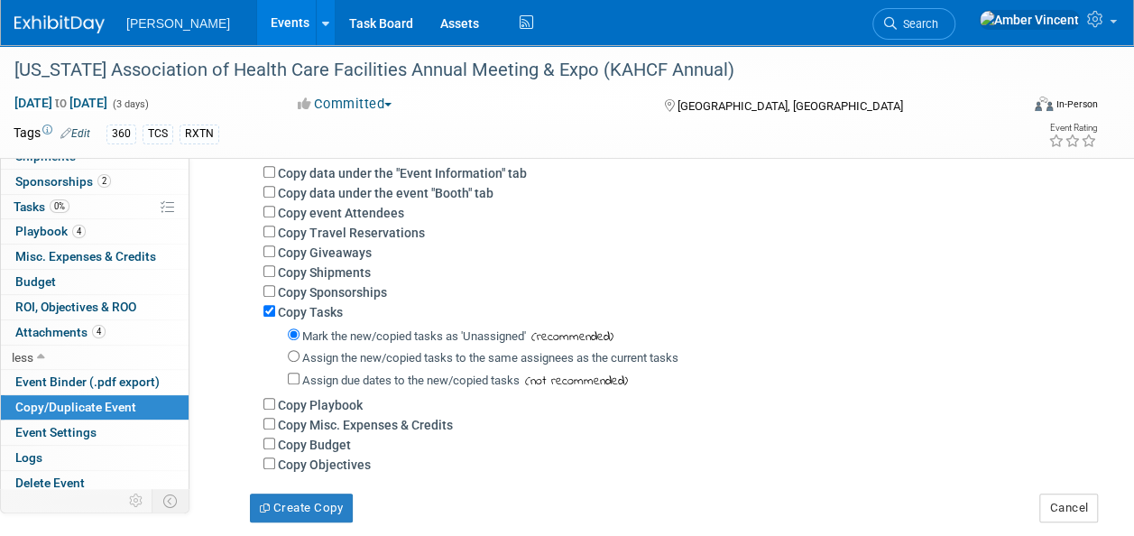
click at [262, 211] on div "Copy data under the "Event Information" tab Include Exhibit Hall dates/times an…" at bounding box center [667, 316] width 834 height 316
click at [269, 212] on input "Copy event Attendees" at bounding box center [269, 212] width 12 height 12
checkbox input "true"
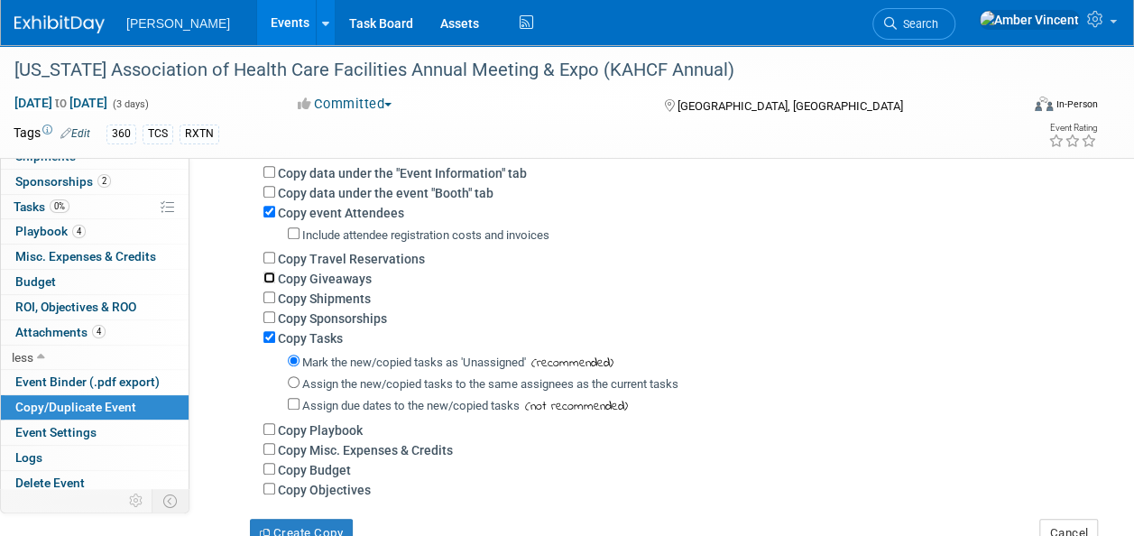
click at [271, 280] on input "Copy Giveaways" at bounding box center [269, 277] width 12 height 12
checkbox input "true"
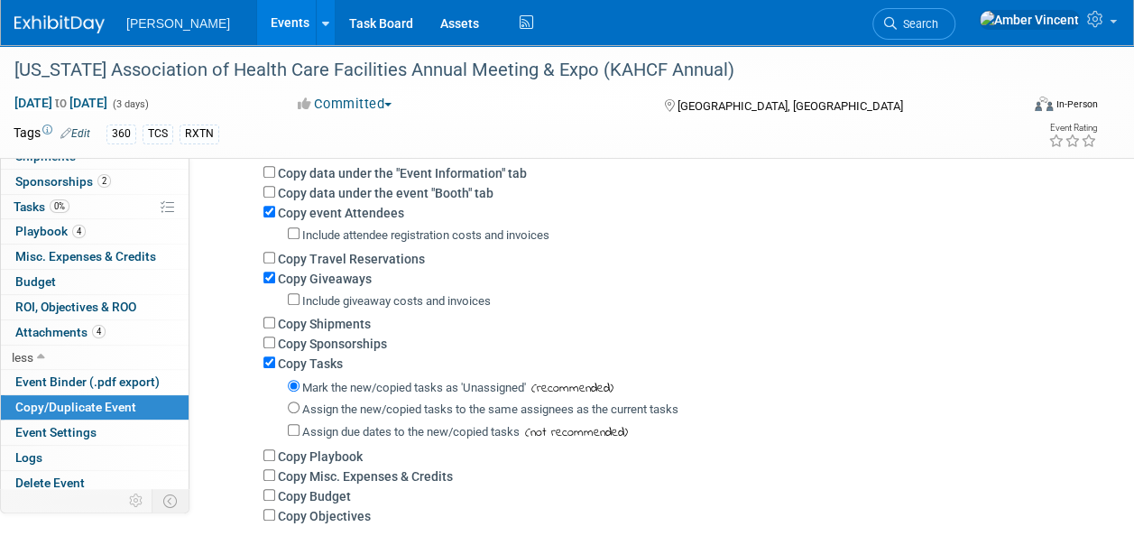
click at [269, 319] on div "Copy Shipments" at bounding box center [673, 323] width 821 height 20
click at [269, 319] on input "Copy Shipments" at bounding box center [269, 323] width 12 height 12
checkbox input "true"
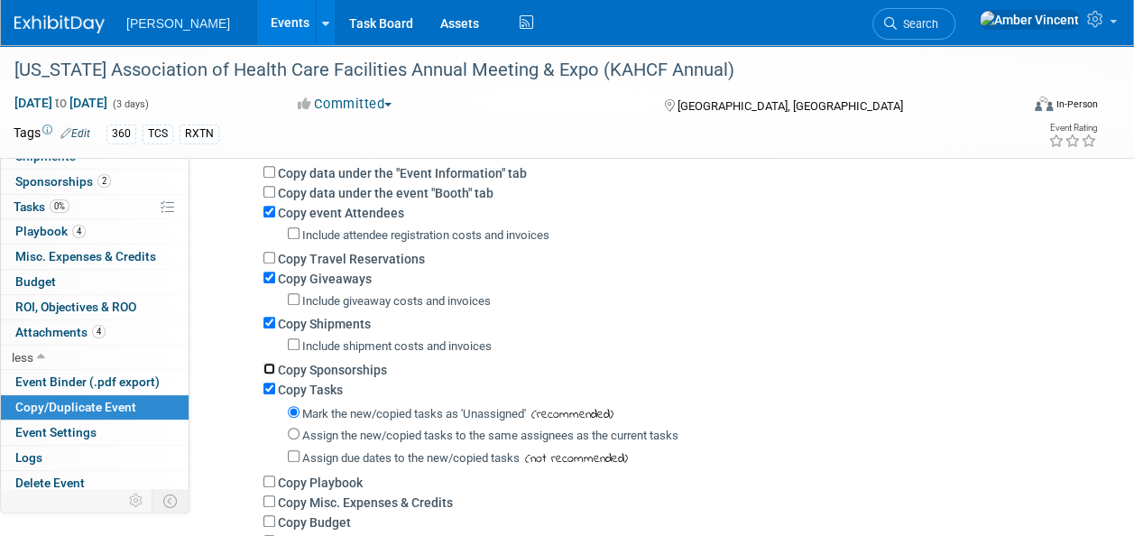
click at [269, 369] on input "Copy Sponsorships" at bounding box center [269, 369] width 12 height 12
checkbox input "true"
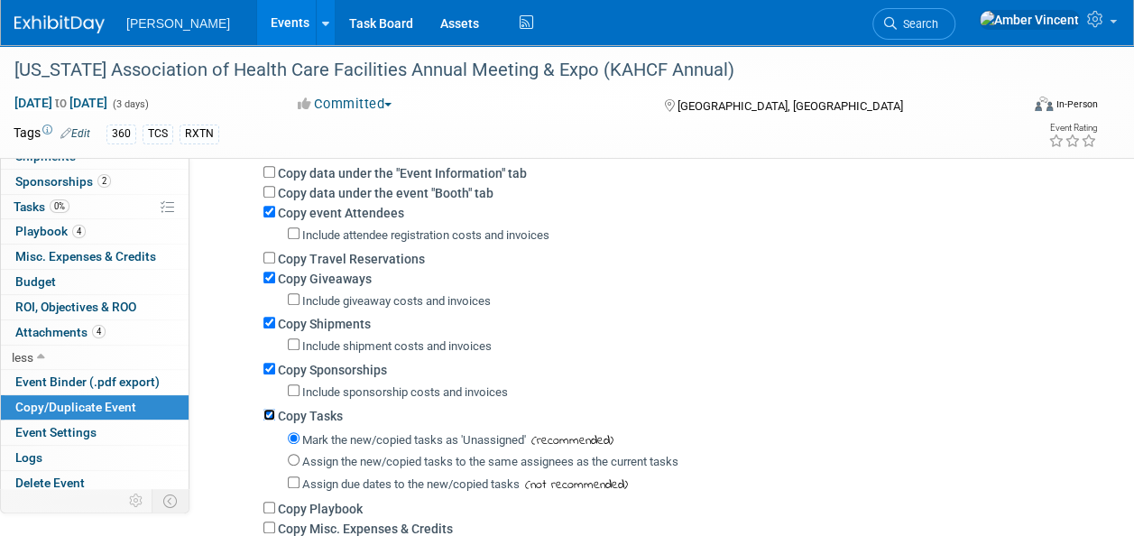
click at [271, 409] on input "Copy Tasks" at bounding box center [269, 415] width 12 height 12
checkbox input "false"
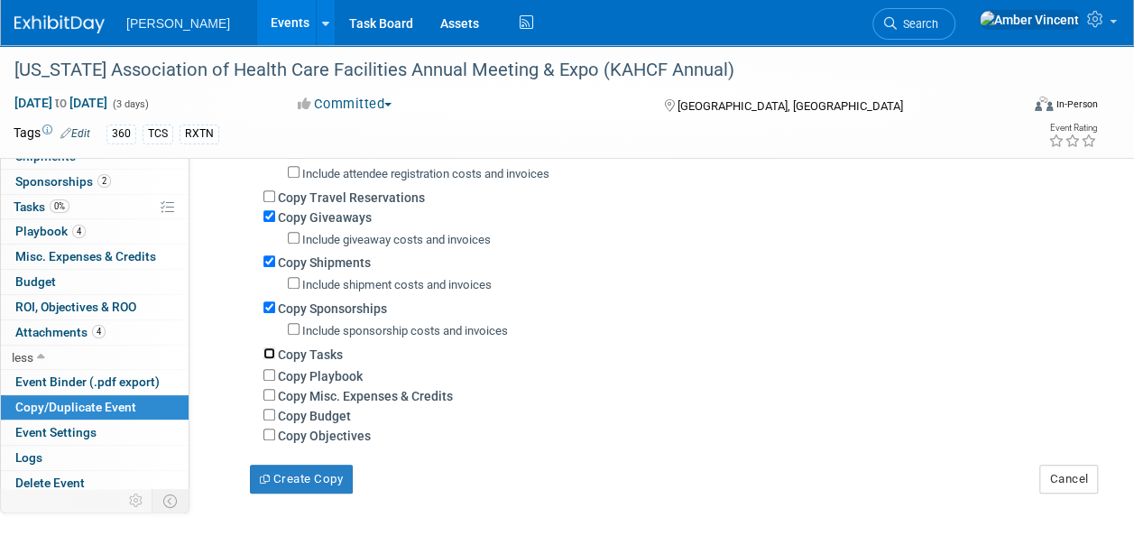
scroll to position [361, 0]
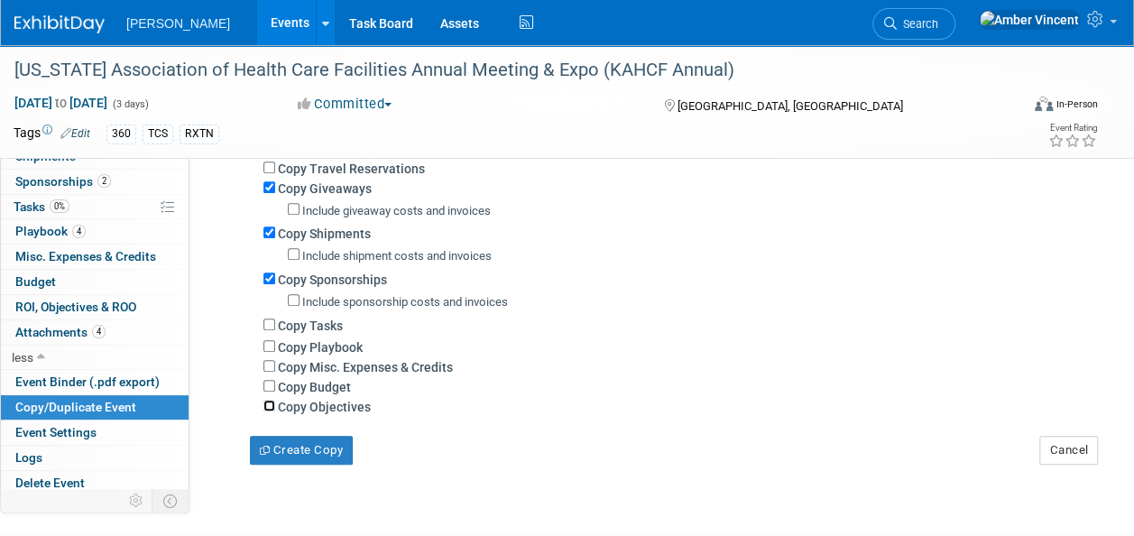
click at [269, 408] on input "Copy Objectives" at bounding box center [269, 406] width 12 height 12
checkbox input "true"
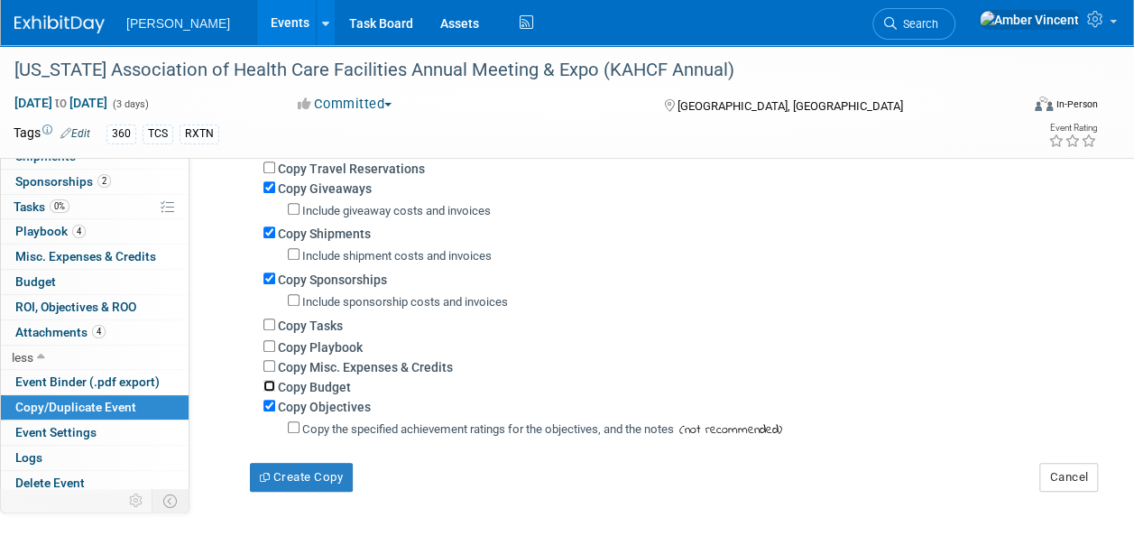
click at [269, 388] on input "Copy Budget" at bounding box center [269, 386] width 12 height 12
checkbox input "true"
click at [265, 363] on input "Copy Misc. Expenses & Credits" at bounding box center [269, 366] width 12 height 12
checkbox input "true"
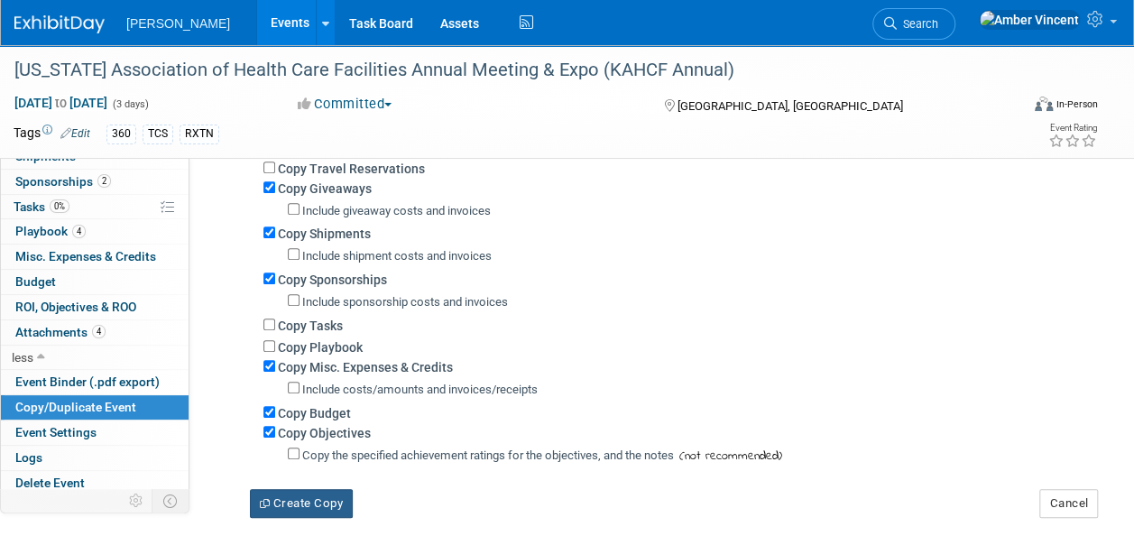
click at [283, 495] on button "Create Copy" at bounding box center [301, 503] width 103 height 29
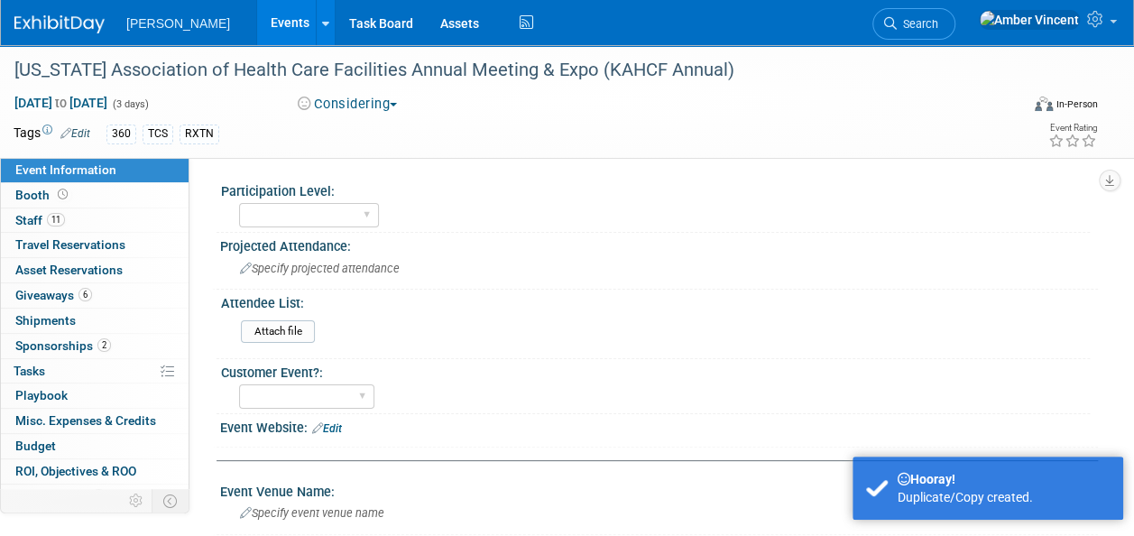
click at [257, 23] on link "Events" at bounding box center [290, 22] width 66 height 45
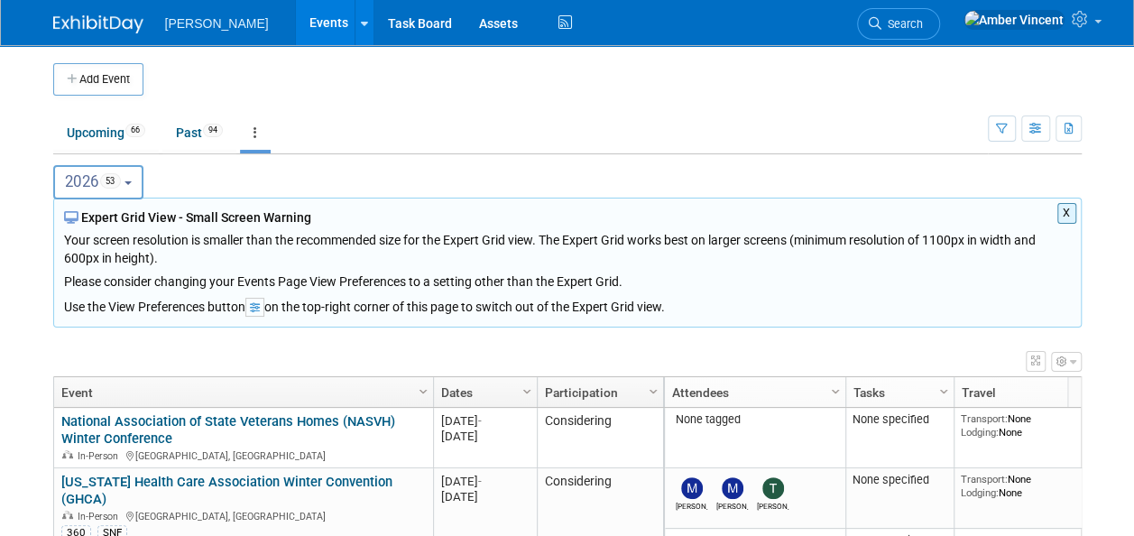
click at [142, 180] on button "2026 53" at bounding box center [98, 182] width 91 height 34
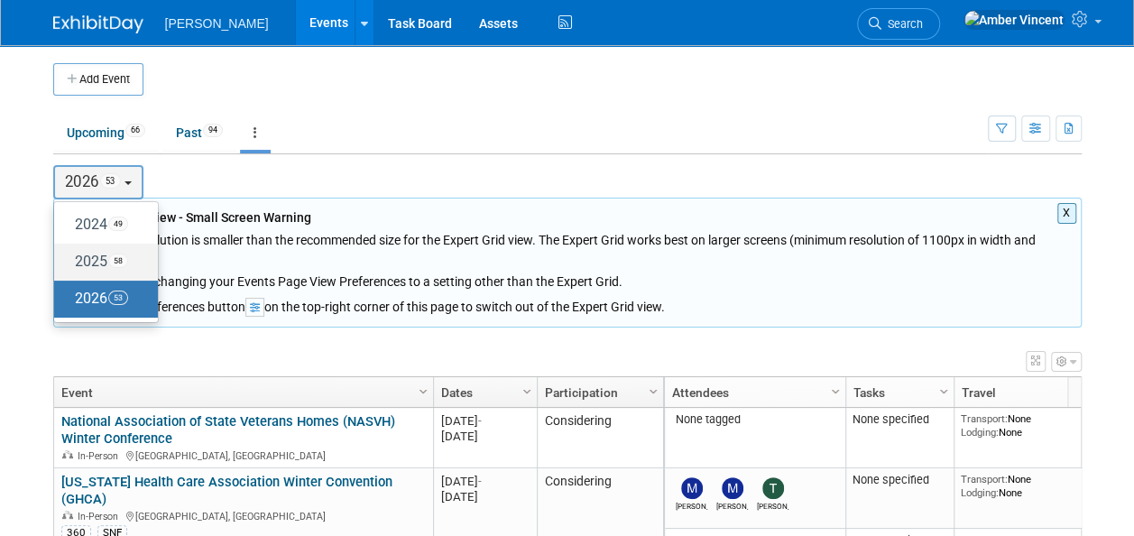
click at [89, 257] on label "2025 58" at bounding box center [101, 262] width 77 height 30
click at [69, 257] on input "2025 58" at bounding box center [63, 261] width 12 height 12
select select "2025"
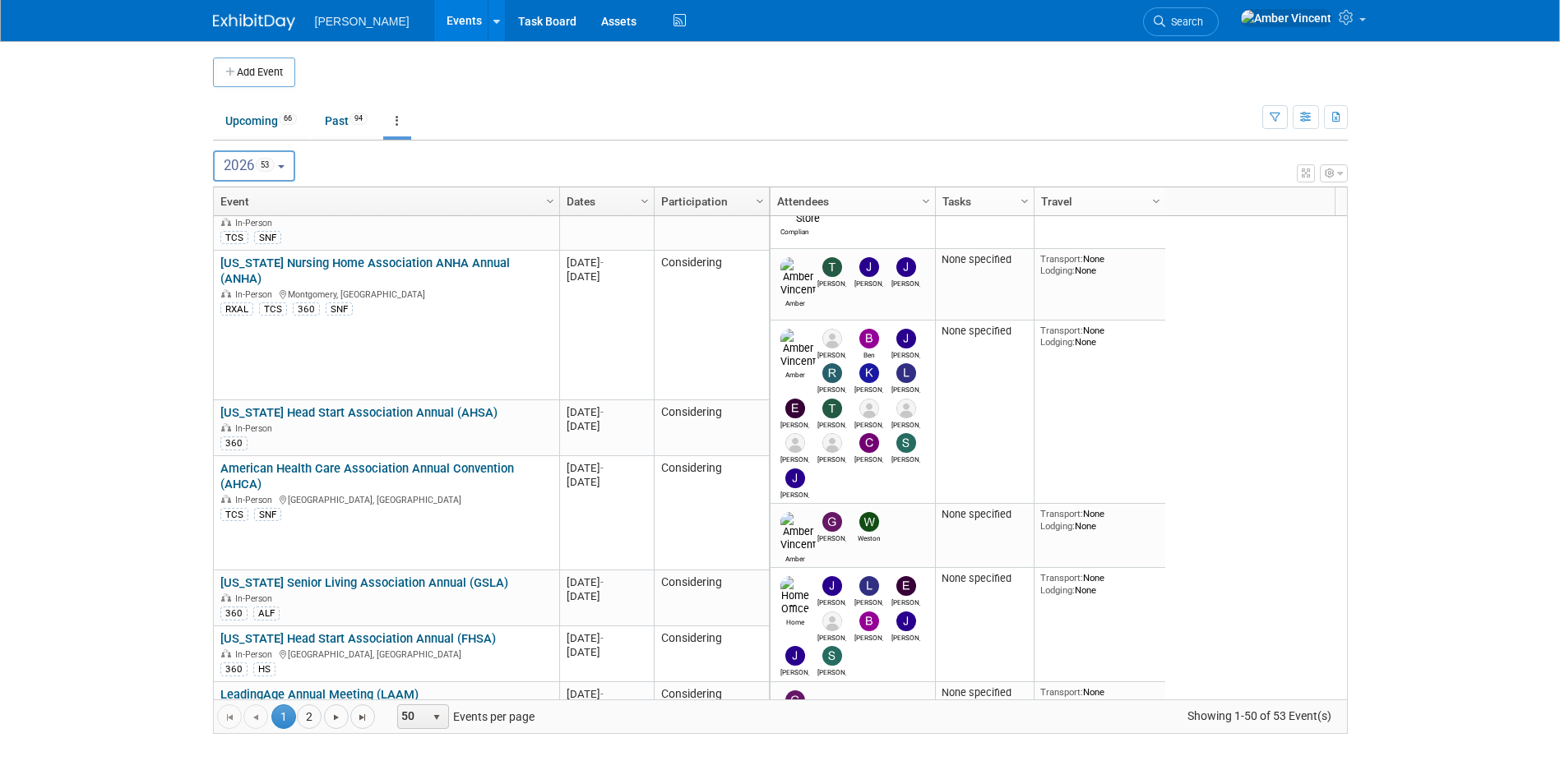
scroll to position [3180, 0]
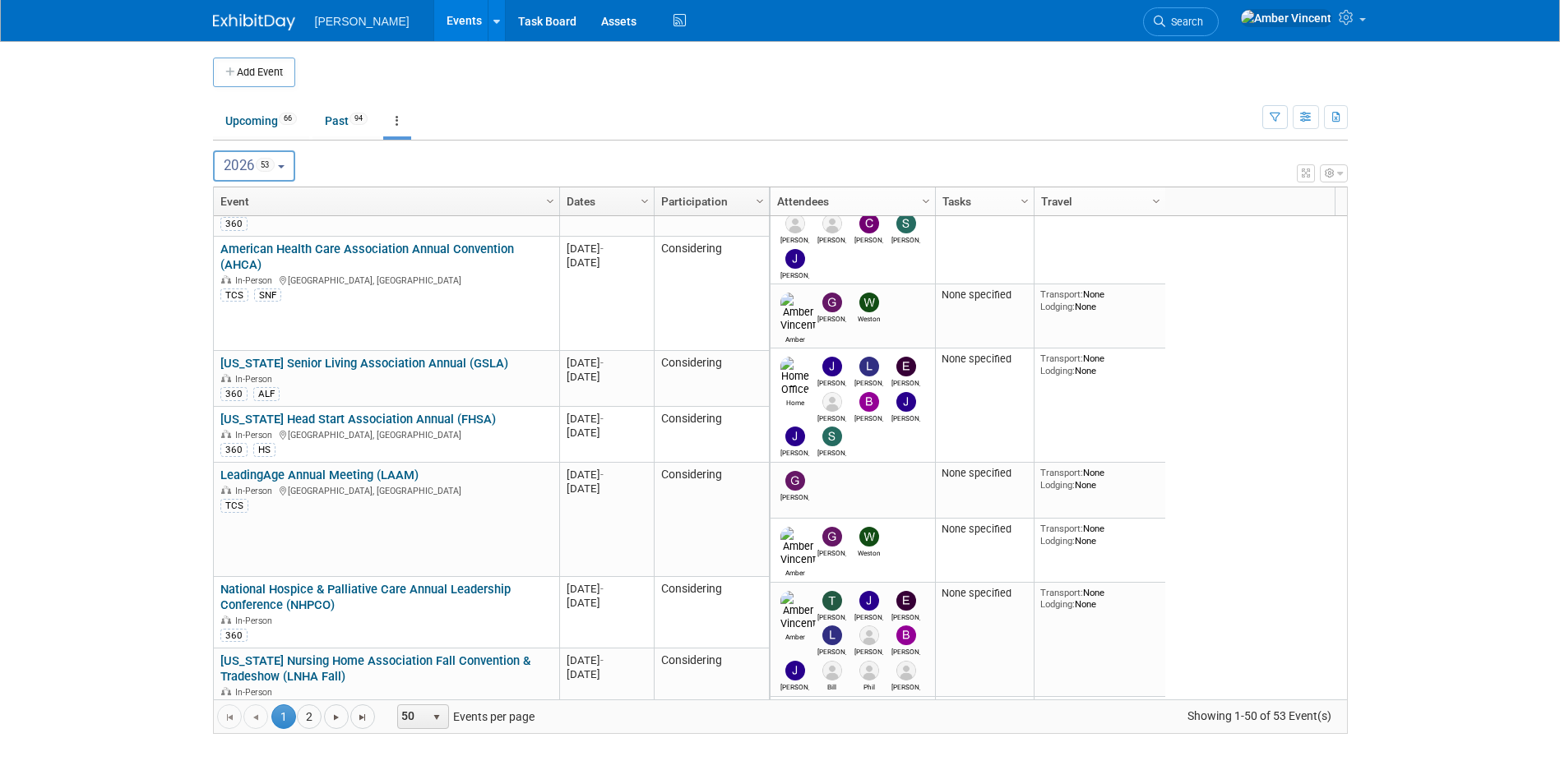
click at [207, 499] on div "Add Event New Event Duplicate Event Warning There is another event in your work…" at bounding box center [780, 404] width 1160 height 726
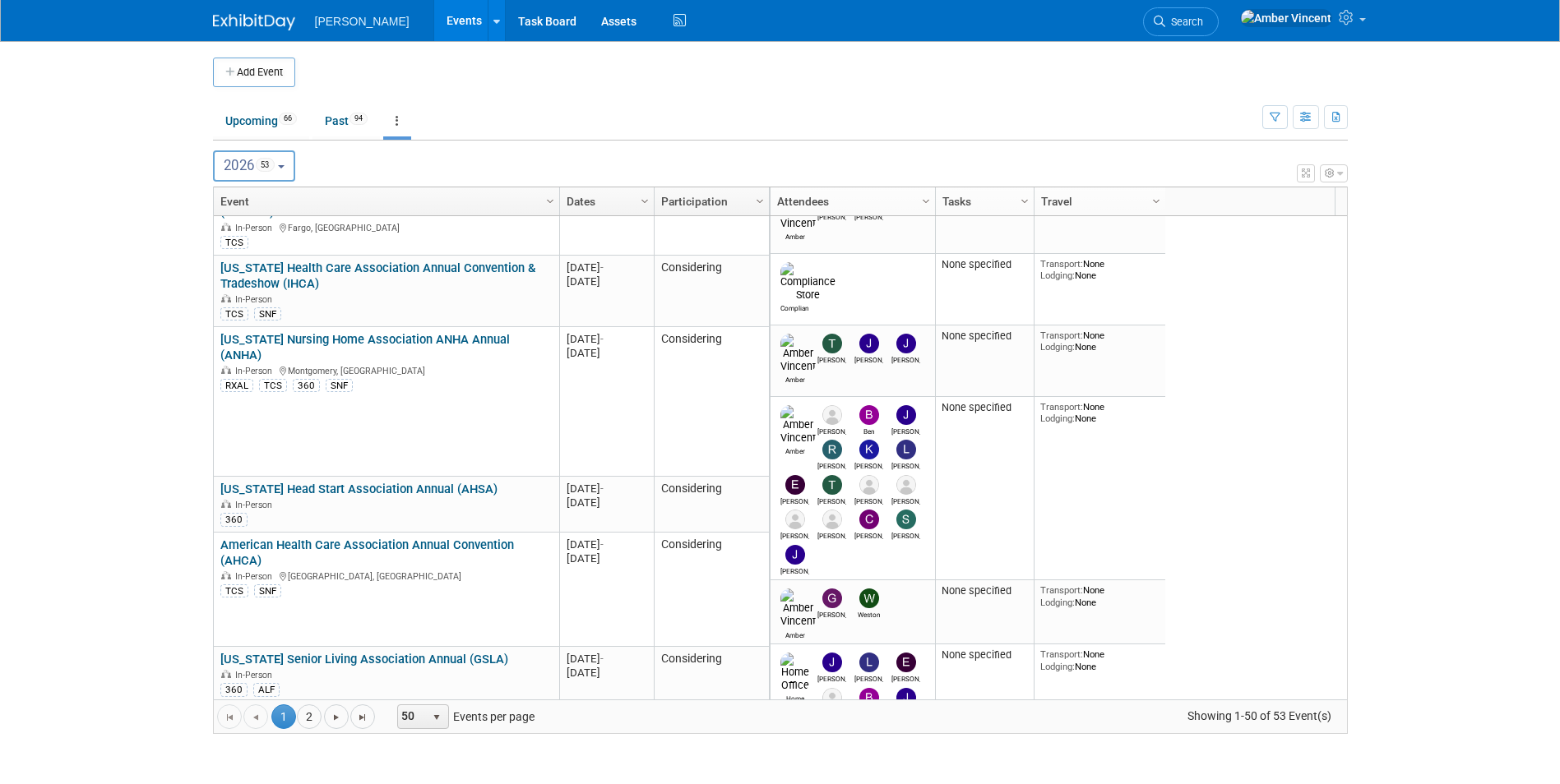
scroll to position [2785, 0]
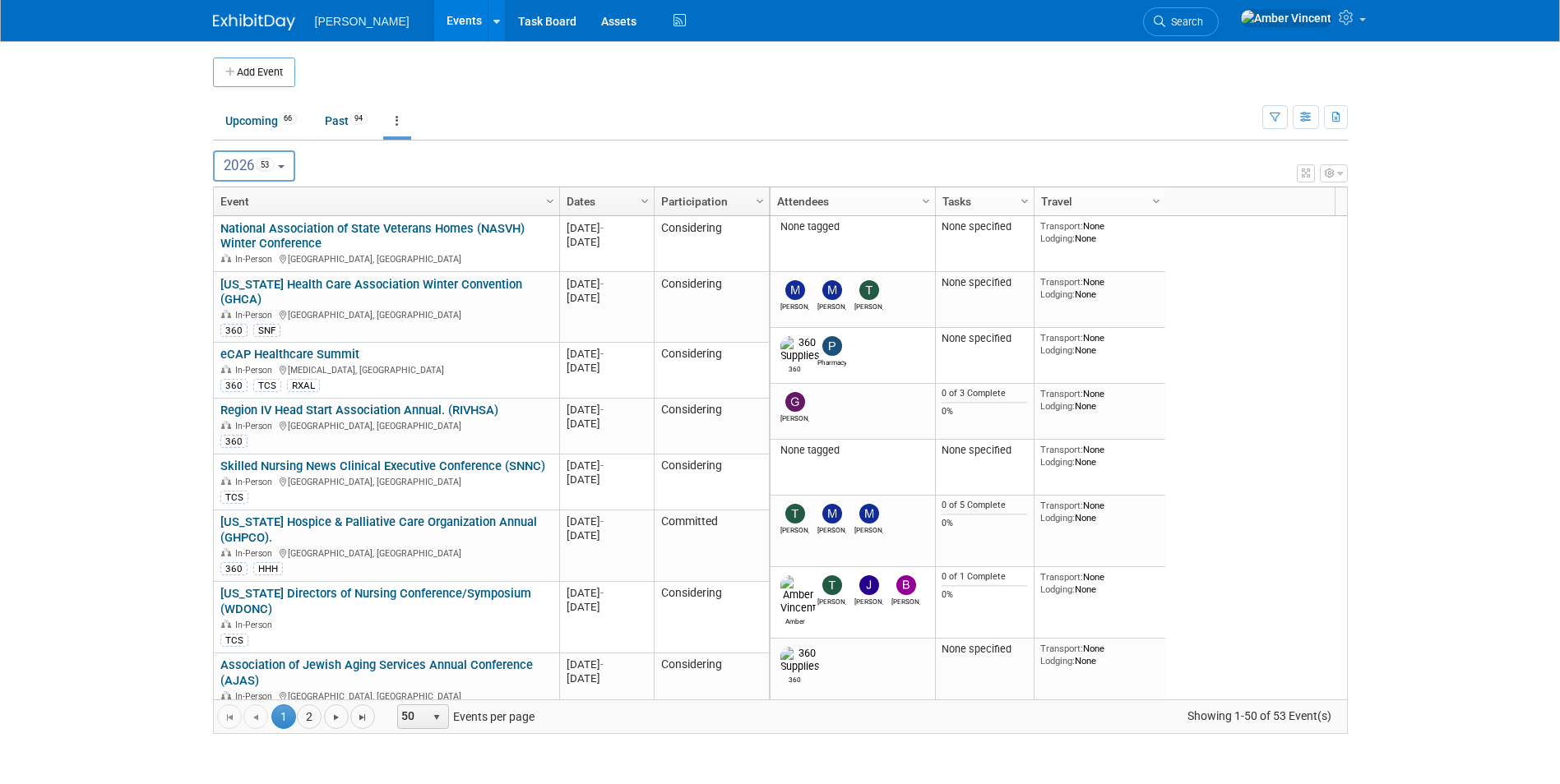
click at [289, 721] on span "1" at bounding box center [284, 717] width 25 height 25
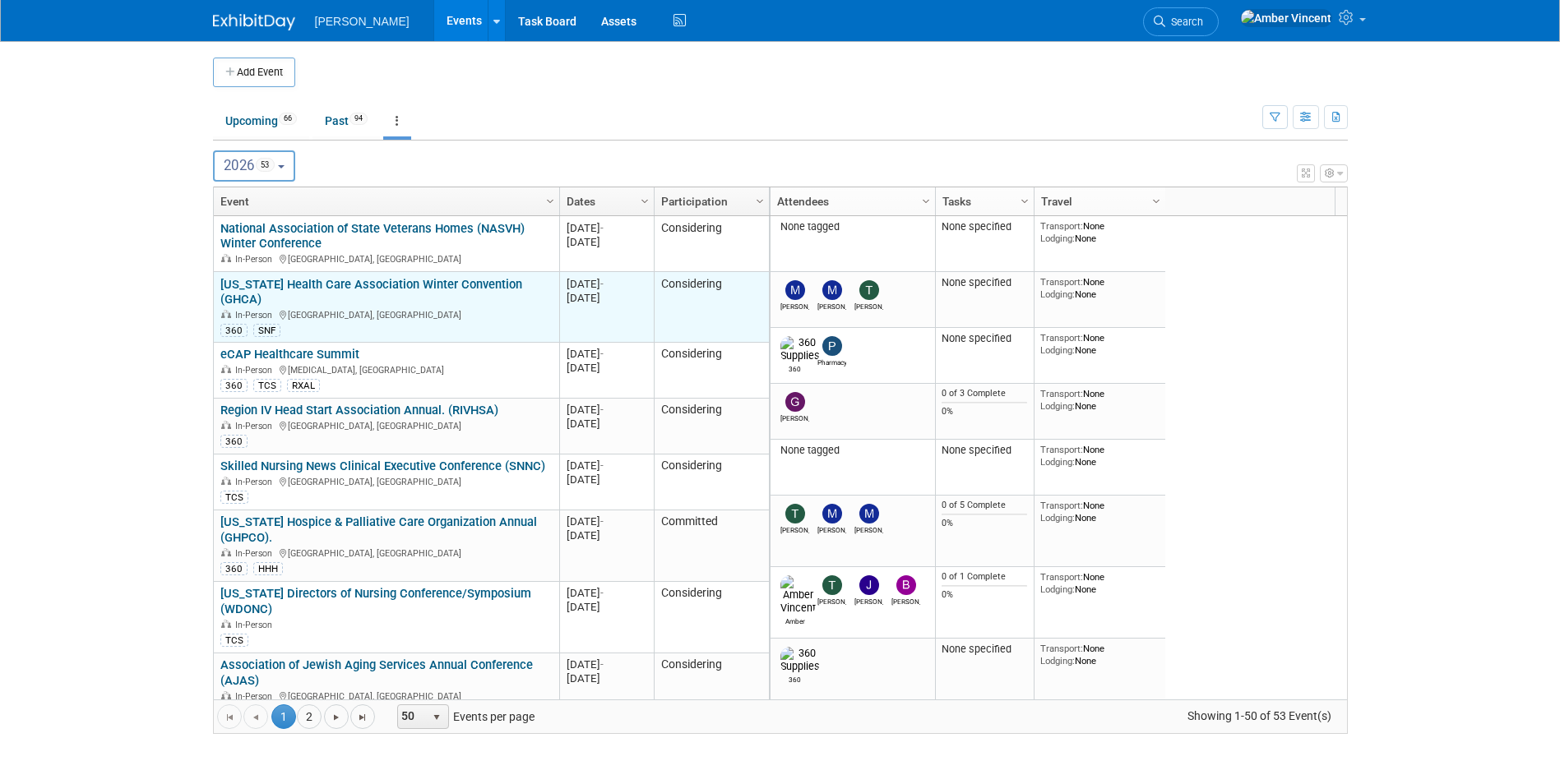
click at [474, 287] on link "[US_STATE] Health Care Association Winter Convention (GHCA)" at bounding box center [371, 292] width 302 height 30
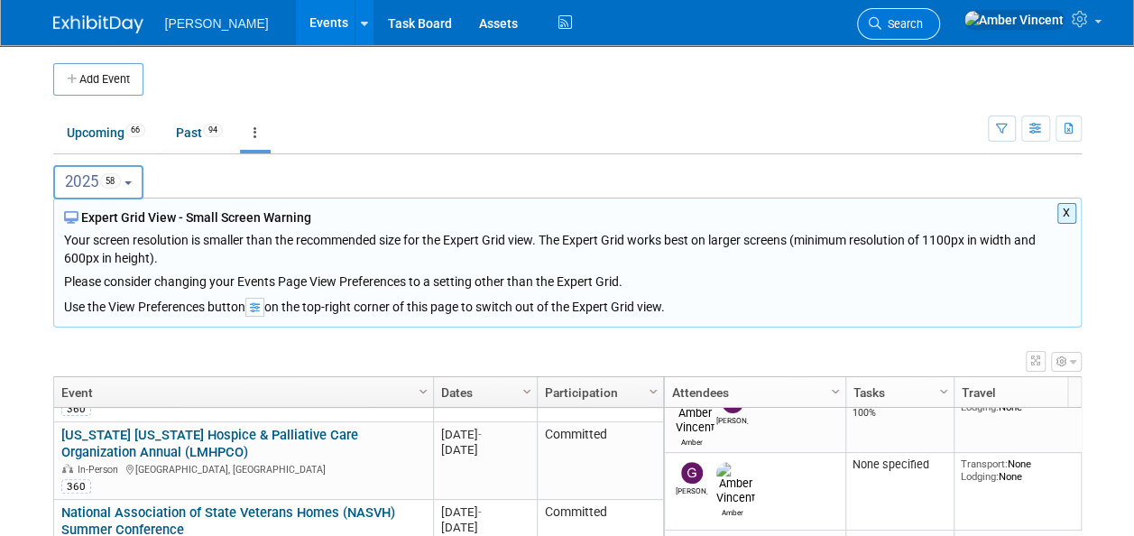
click at [923, 25] on span "Search" at bounding box center [901, 24] width 41 height 14
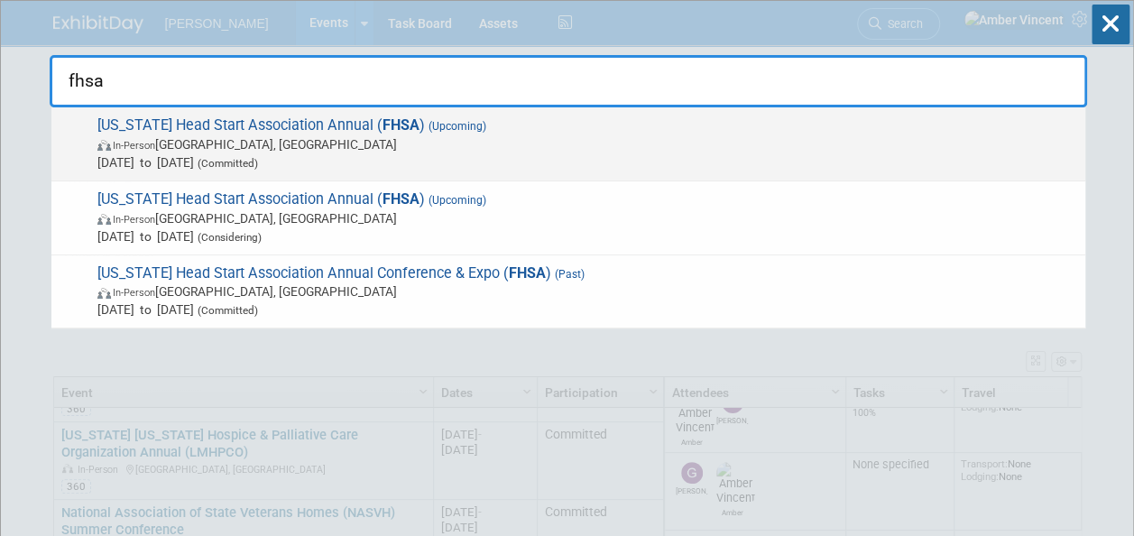
type input "fhsa"
click at [443, 138] on span "In-Person Orlando, FL" at bounding box center [586, 144] width 979 height 18
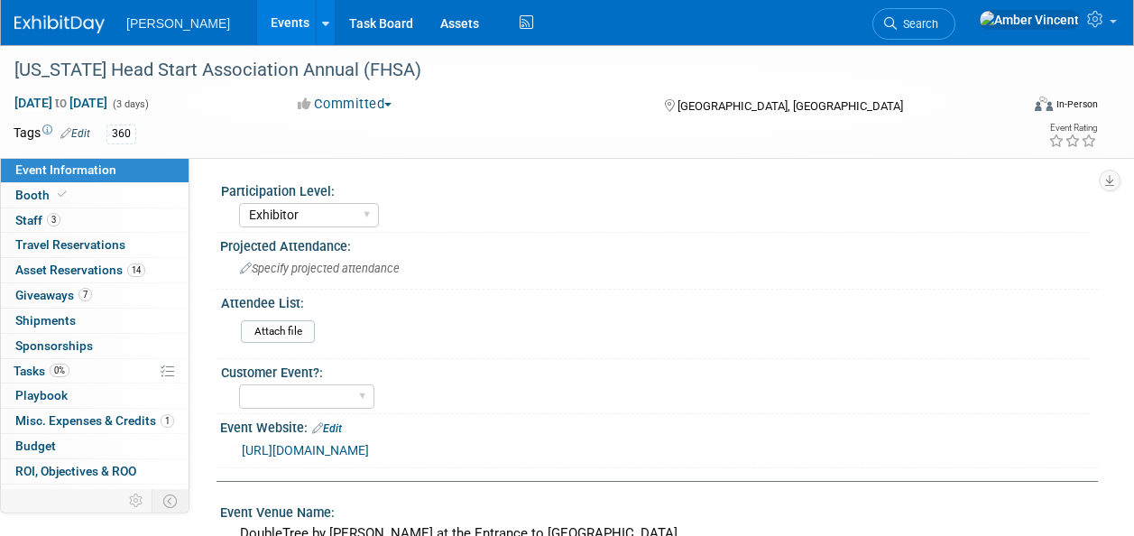
select select "Exhibitor"
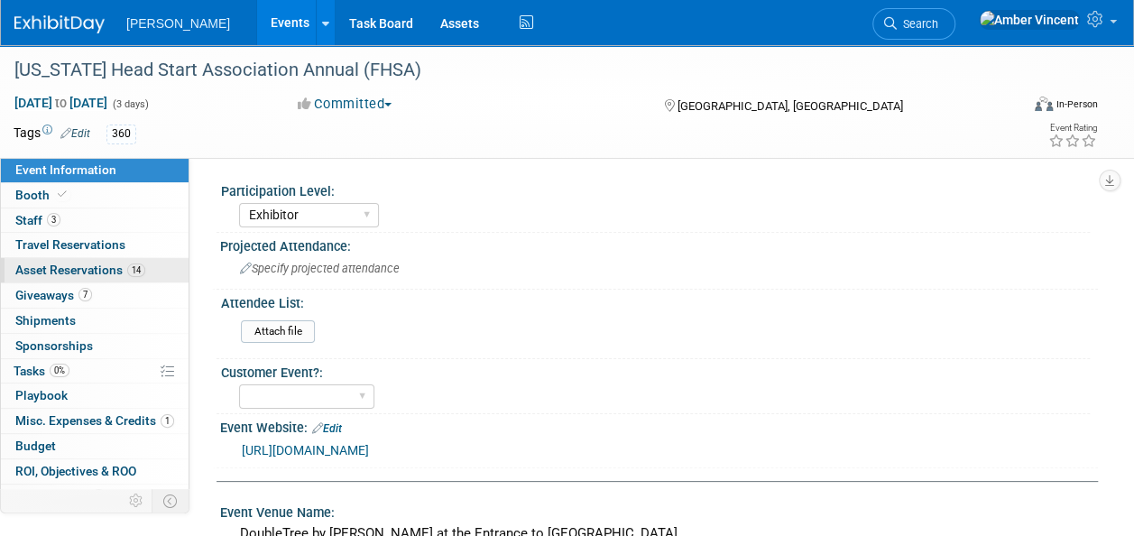
click at [39, 267] on span "Asset Reservations 14" at bounding box center [80, 269] width 130 height 14
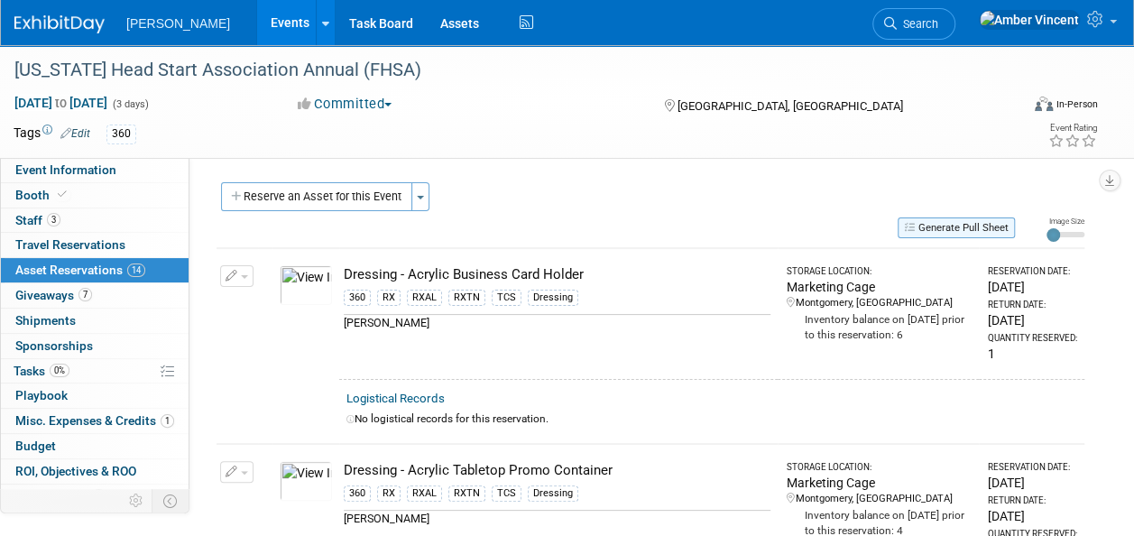
click at [954, 224] on button "Generate Pull Sheet" at bounding box center [955, 227] width 117 height 21
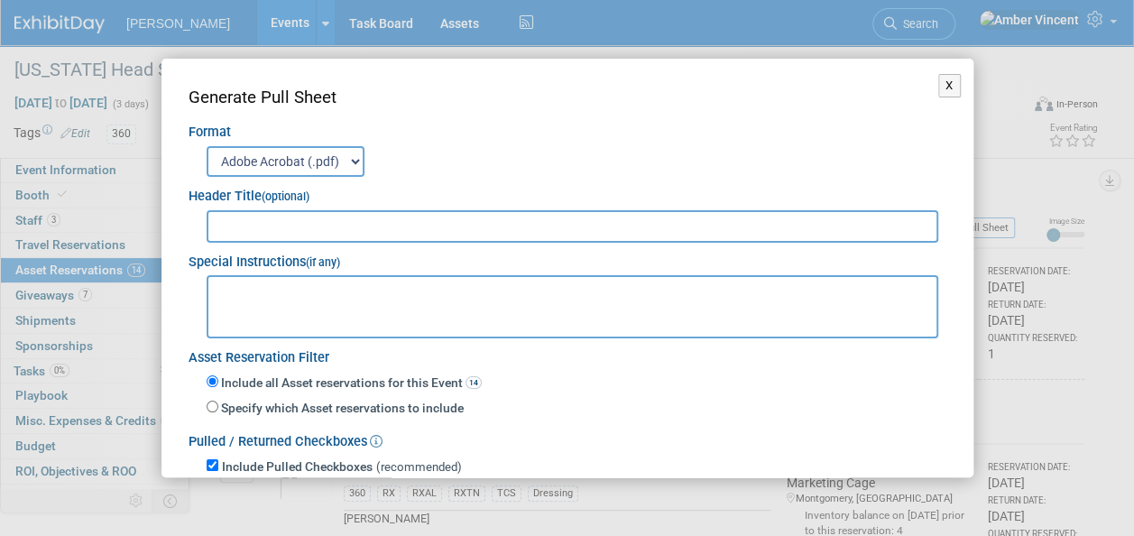
click at [266, 220] on input "text" at bounding box center [573, 226] width 732 height 32
type input "FHSA 2025 PULL/RETURN SHEET"
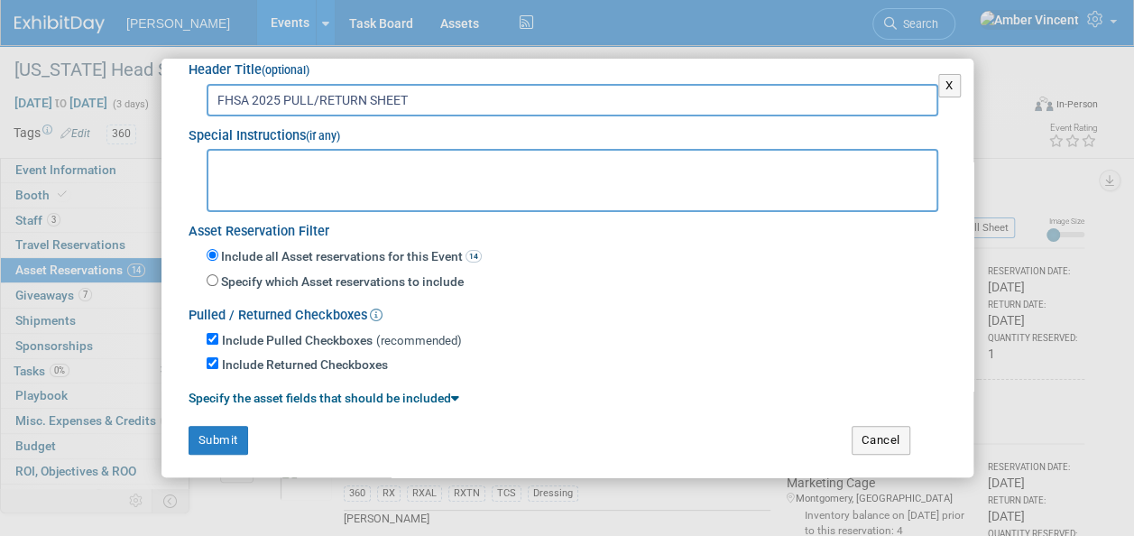
scroll to position [128, 0]
click at [881, 429] on button "Cancel" at bounding box center [880, 438] width 59 height 29
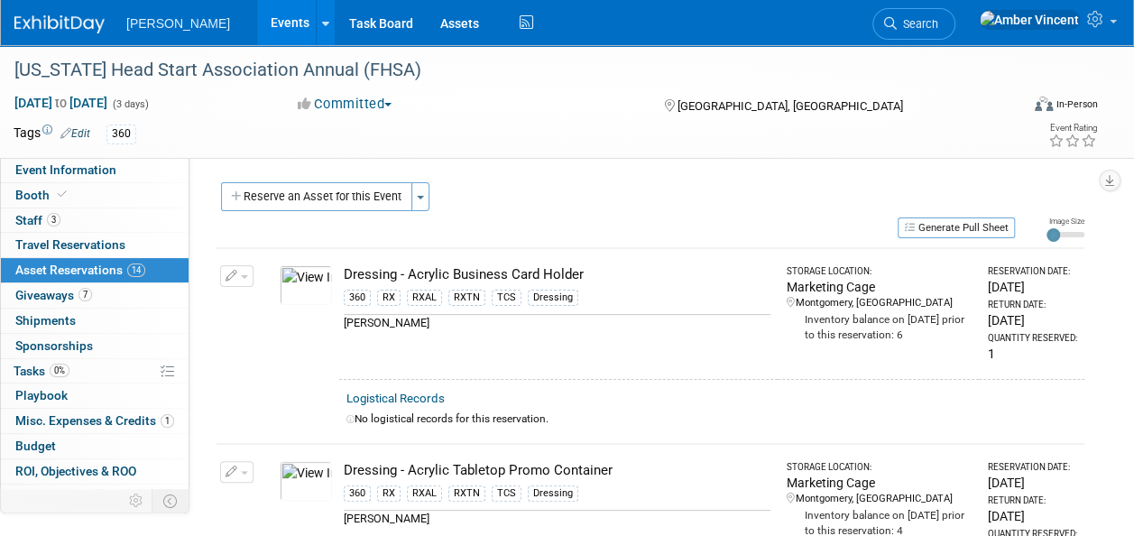
click at [938, 23] on span "Search" at bounding box center [917, 24] width 41 height 14
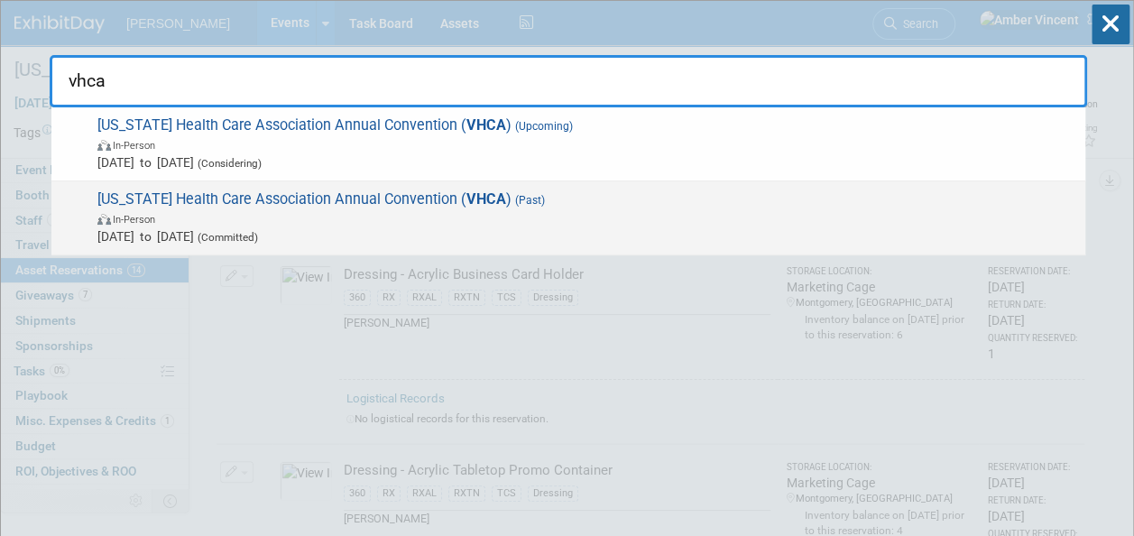
type input "vhca"
click at [520, 218] on span "In-Person" at bounding box center [586, 218] width 979 height 18
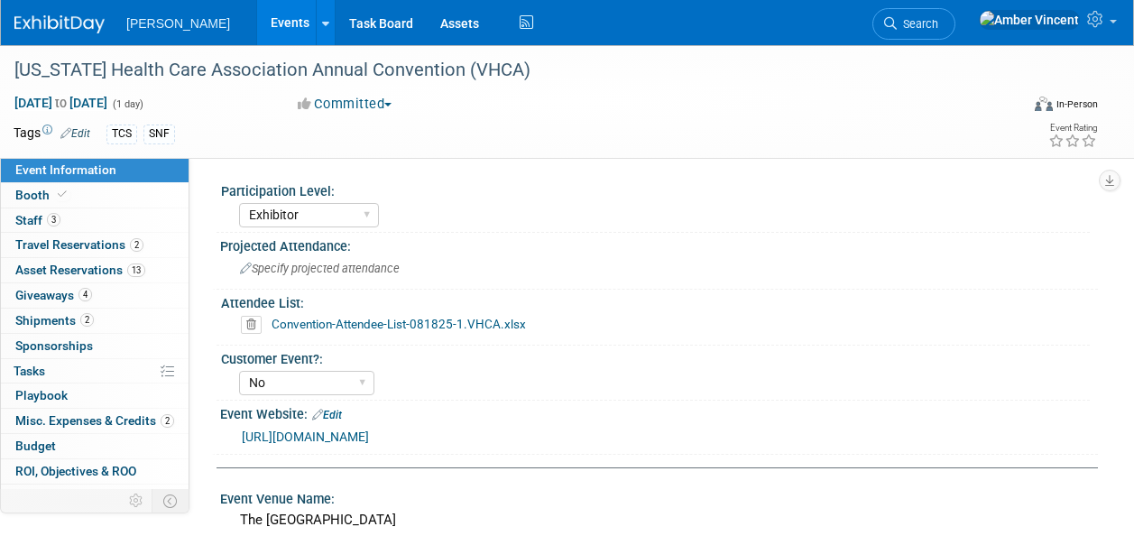
select select "Exhibitor"
select select "No"
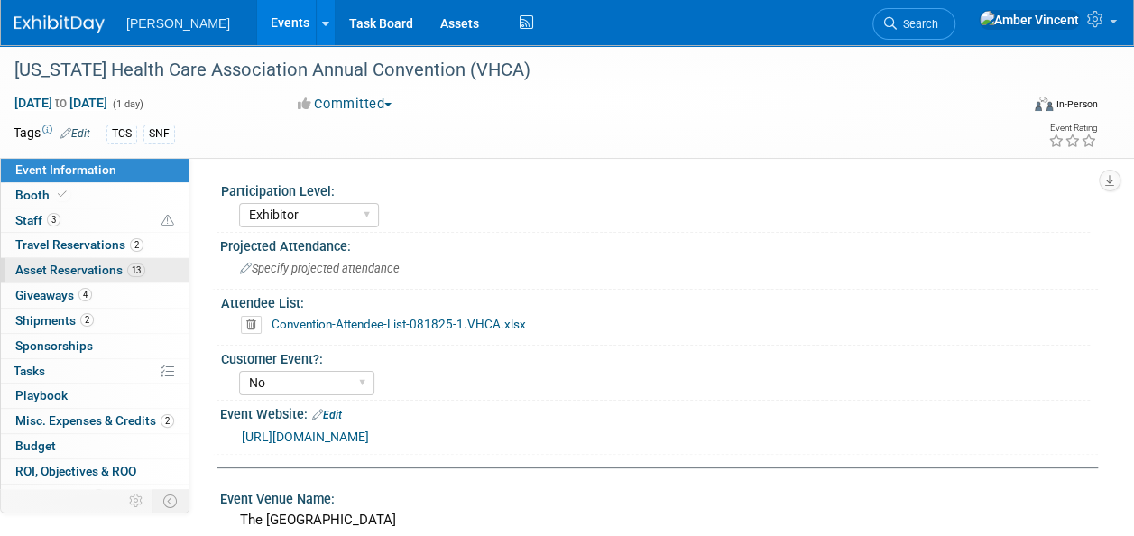
click at [106, 267] on span "Asset Reservations 13" at bounding box center [80, 269] width 130 height 14
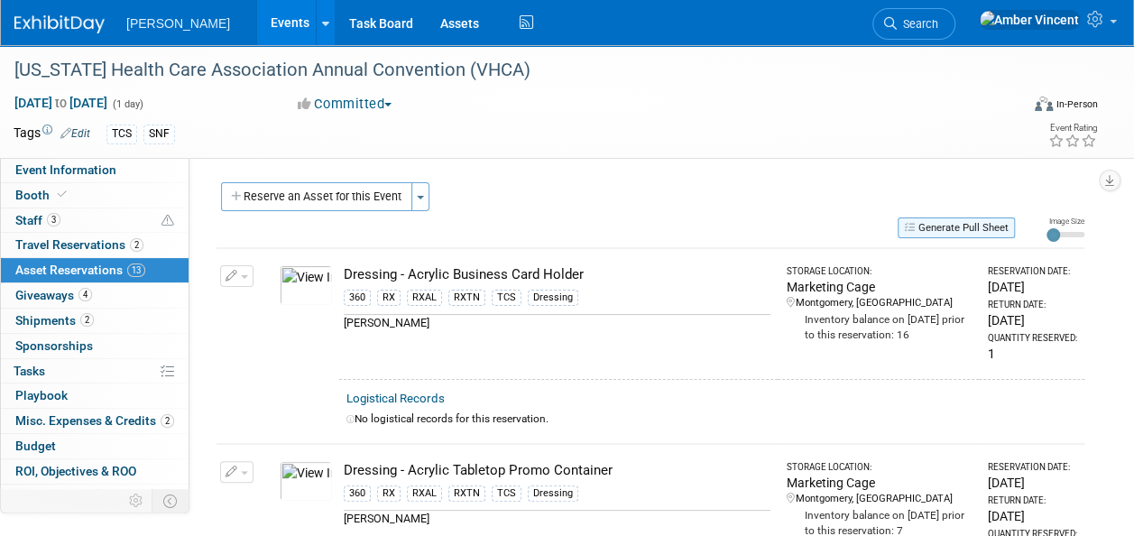
click at [948, 227] on button "Generate Pull Sheet" at bounding box center [955, 227] width 117 height 21
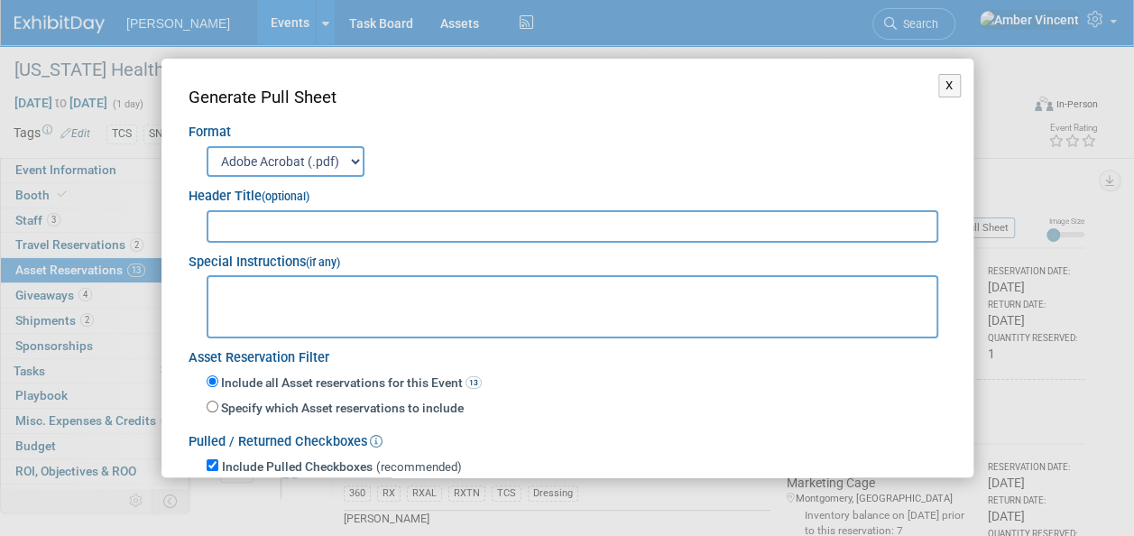
click at [403, 231] on input "text" at bounding box center [573, 226] width 732 height 32
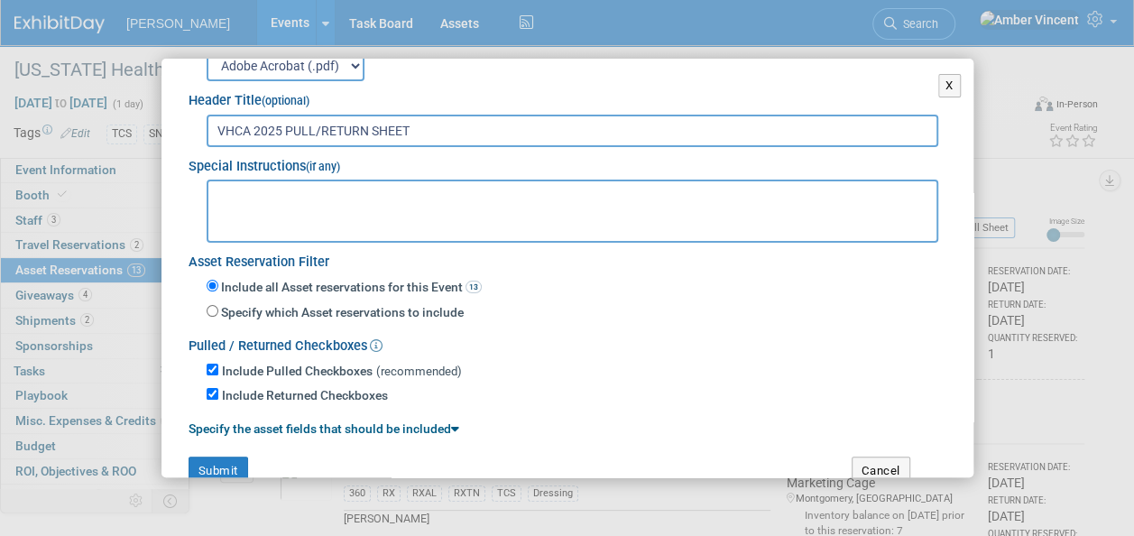
scroll to position [128, 0]
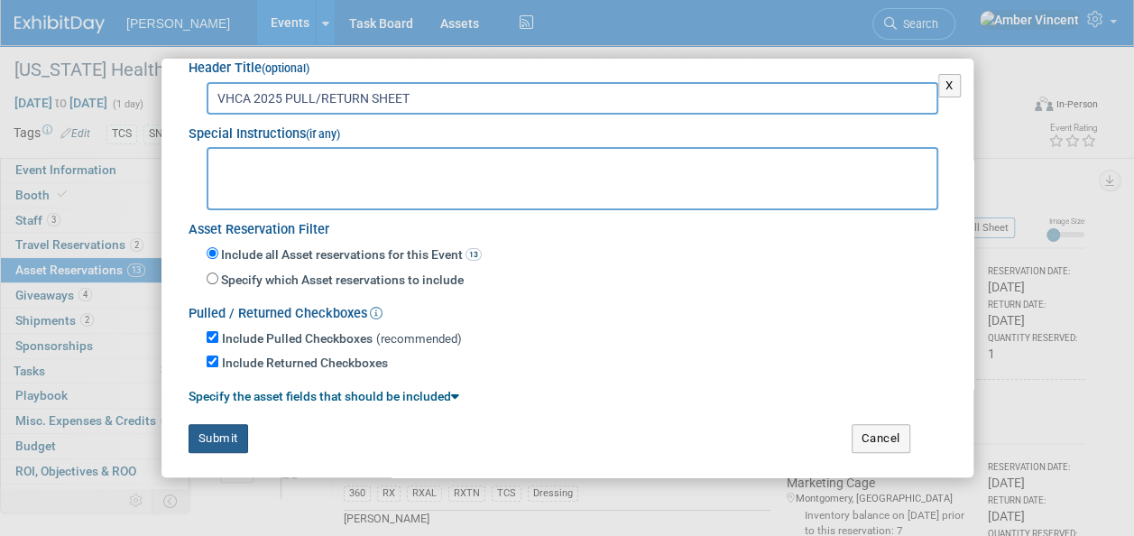
type input "VHCA 2025 PULL/RETURN SHEET"
click at [205, 428] on button "Submit" at bounding box center [219, 438] width 60 height 29
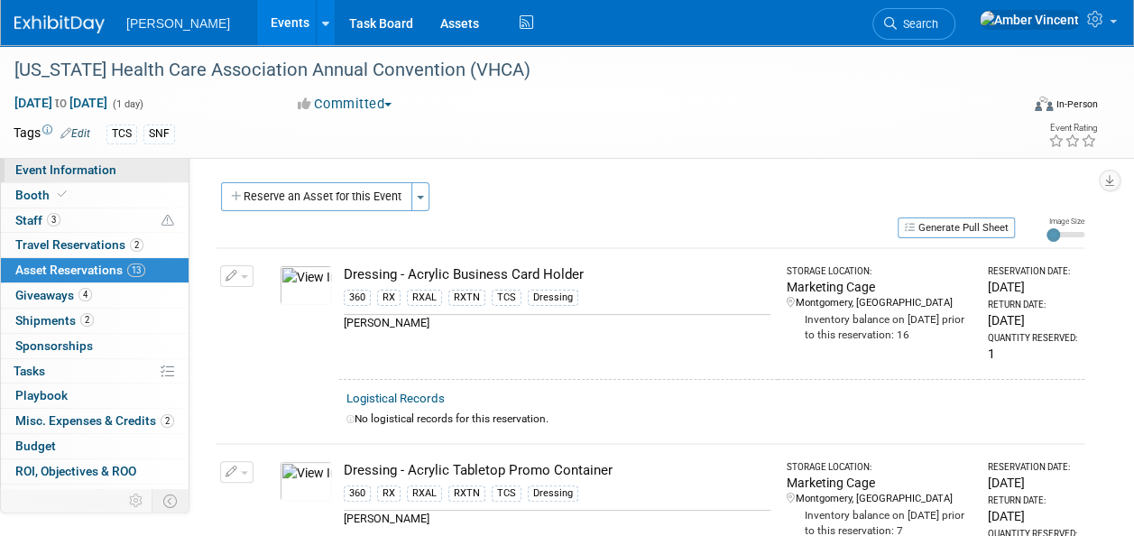
click at [69, 167] on span "Event Information" at bounding box center [65, 169] width 101 height 14
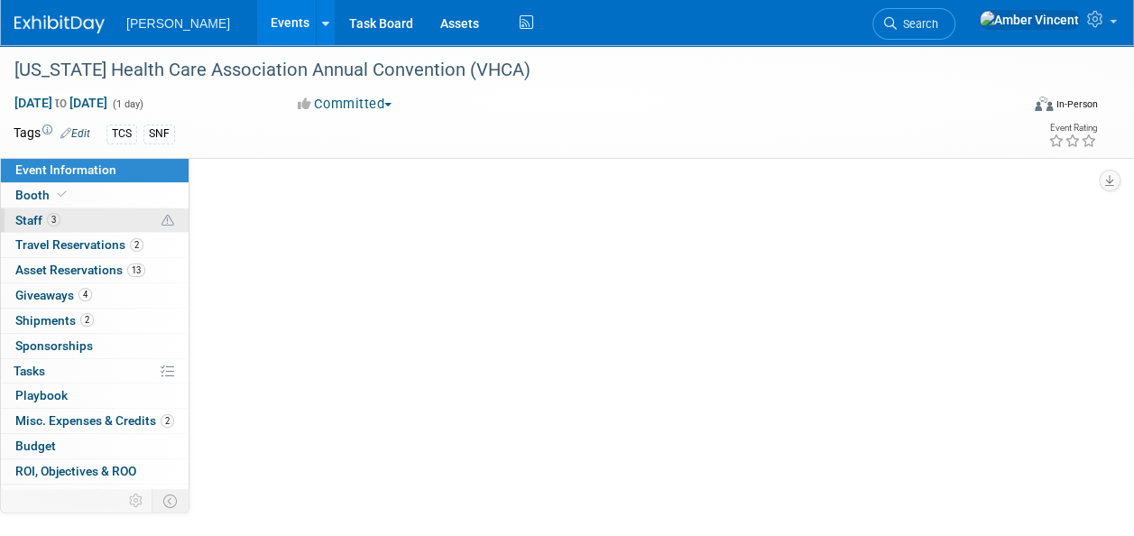
select select "Exhibitor"
select select "No"
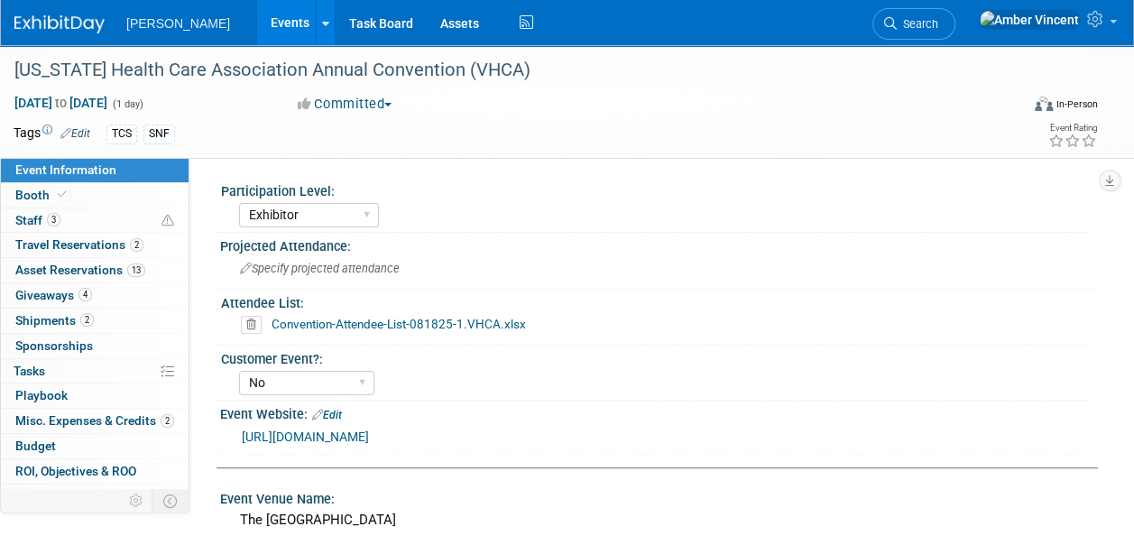
click at [257, 27] on link "Events" at bounding box center [290, 22] width 66 height 45
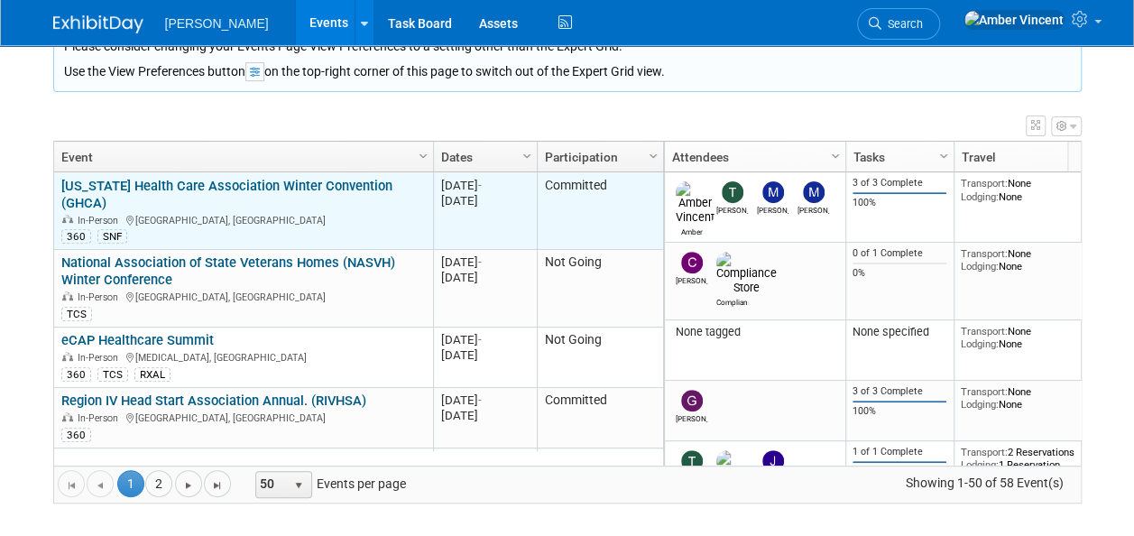
click at [348, 179] on link "[US_STATE] Health Care Association Winter Convention (GHCA)" at bounding box center [226, 194] width 331 height 33
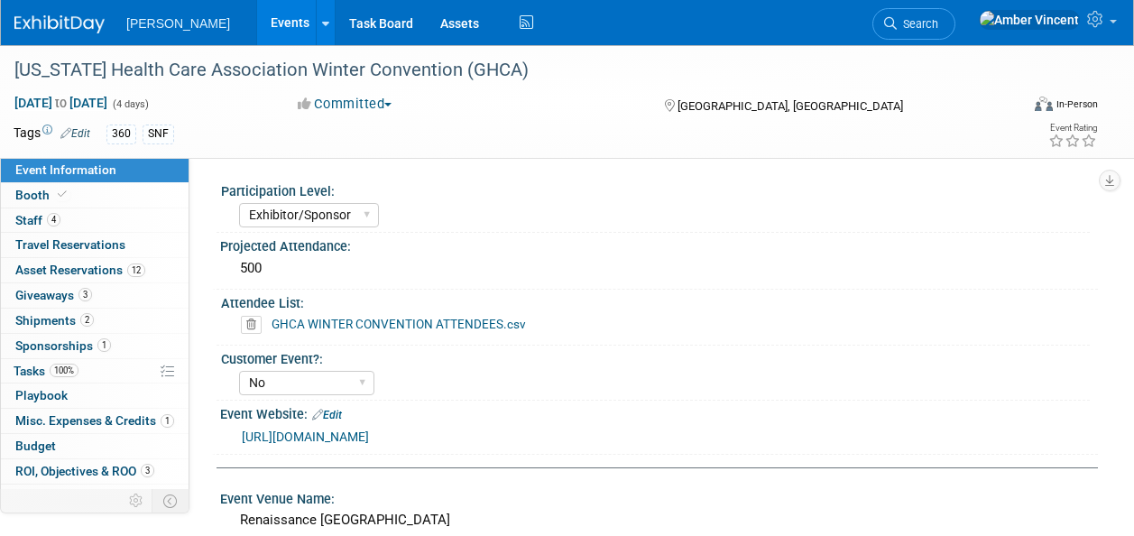
select select "Exhibitor/Sponsor"
select select "No"
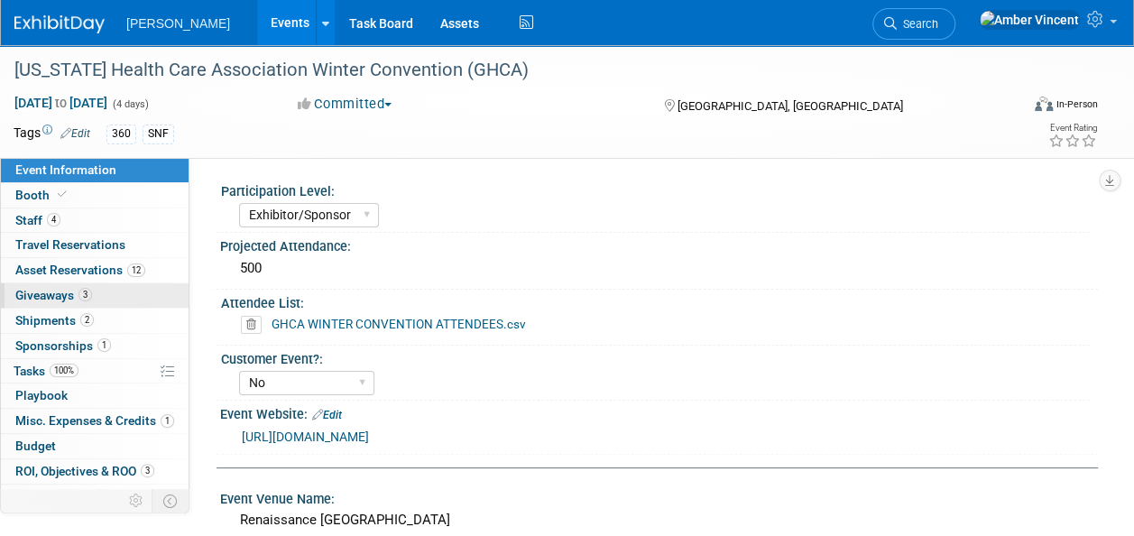
click at [50, 290] on span "Giveaways 3" at bounding box center [53, 295] width 77 height 14
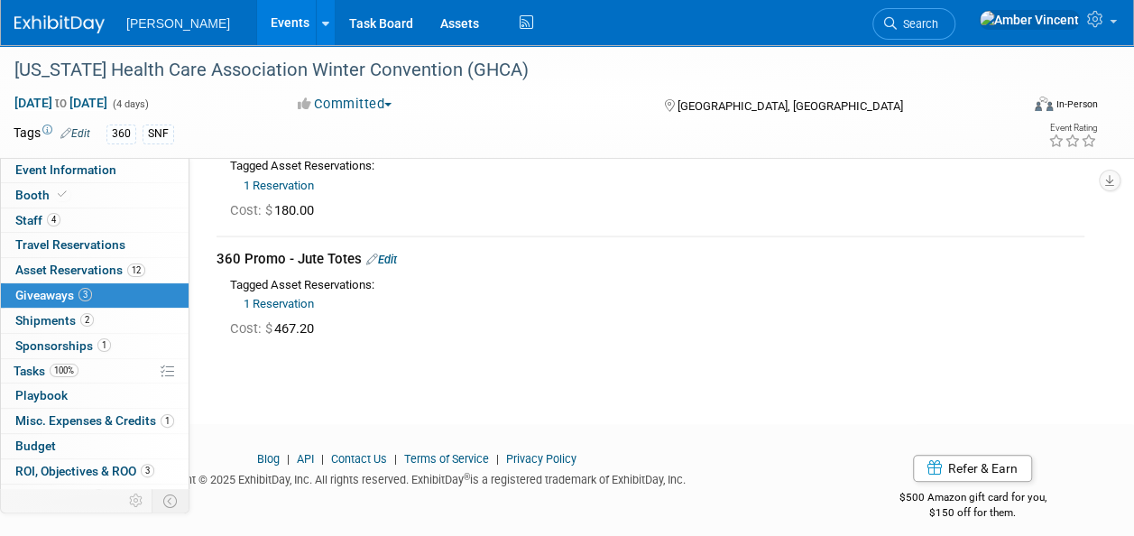
scroll to position [180, 0]
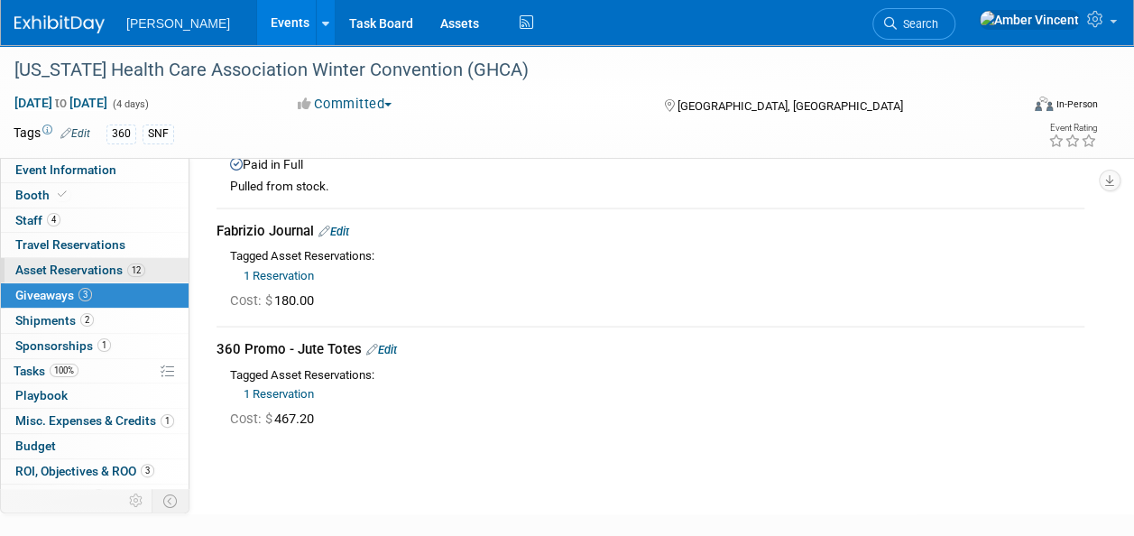
click at [69, 268] on span "Asset Reservations 12" at bounding box center [80, 269] width 130 height 14
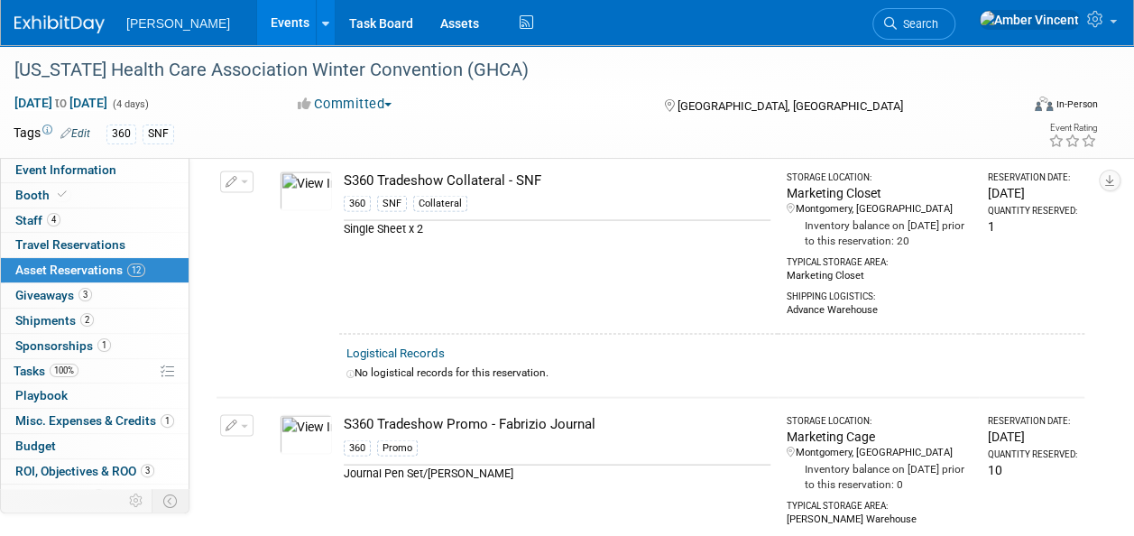
scroll to position [1623, 0]
click at [938, 18] on span "Search" at bounding box center [917, 24] width 41 height 14
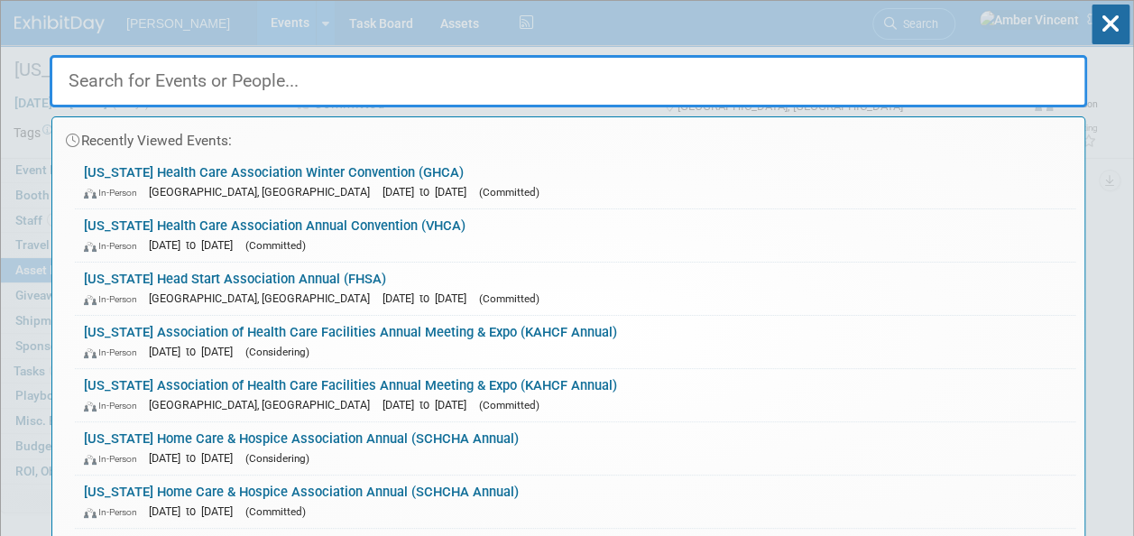
drag, startPoint x: 1104, startPoint y: 24, endPoint x: 1138, endPoint y: 104, distance: 86.5
click at [1104, 24] on icon at bounding box center [1110, 25] width 38 height 40
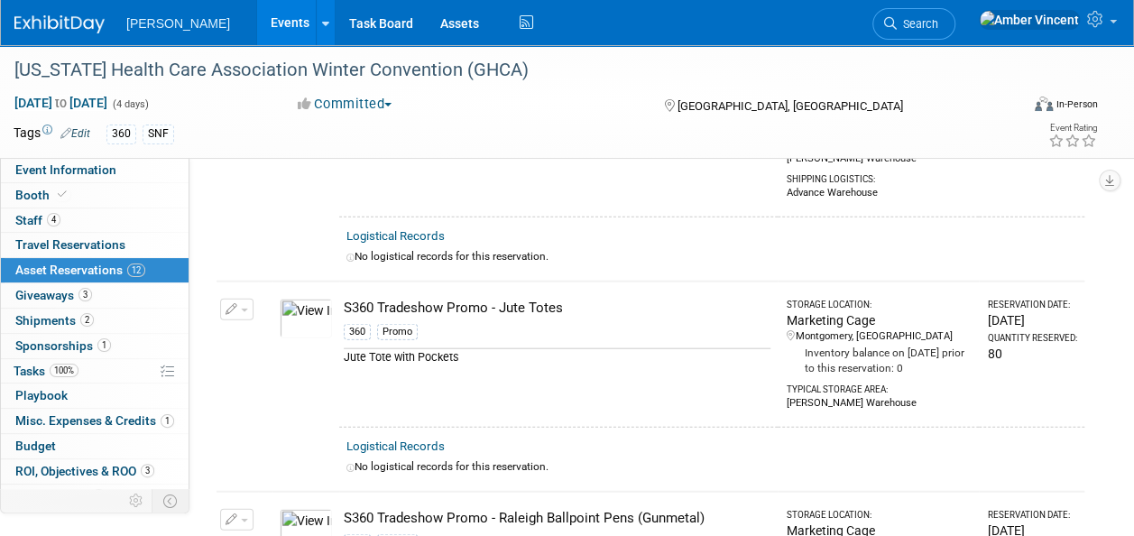
scroll to position [1984, 0]
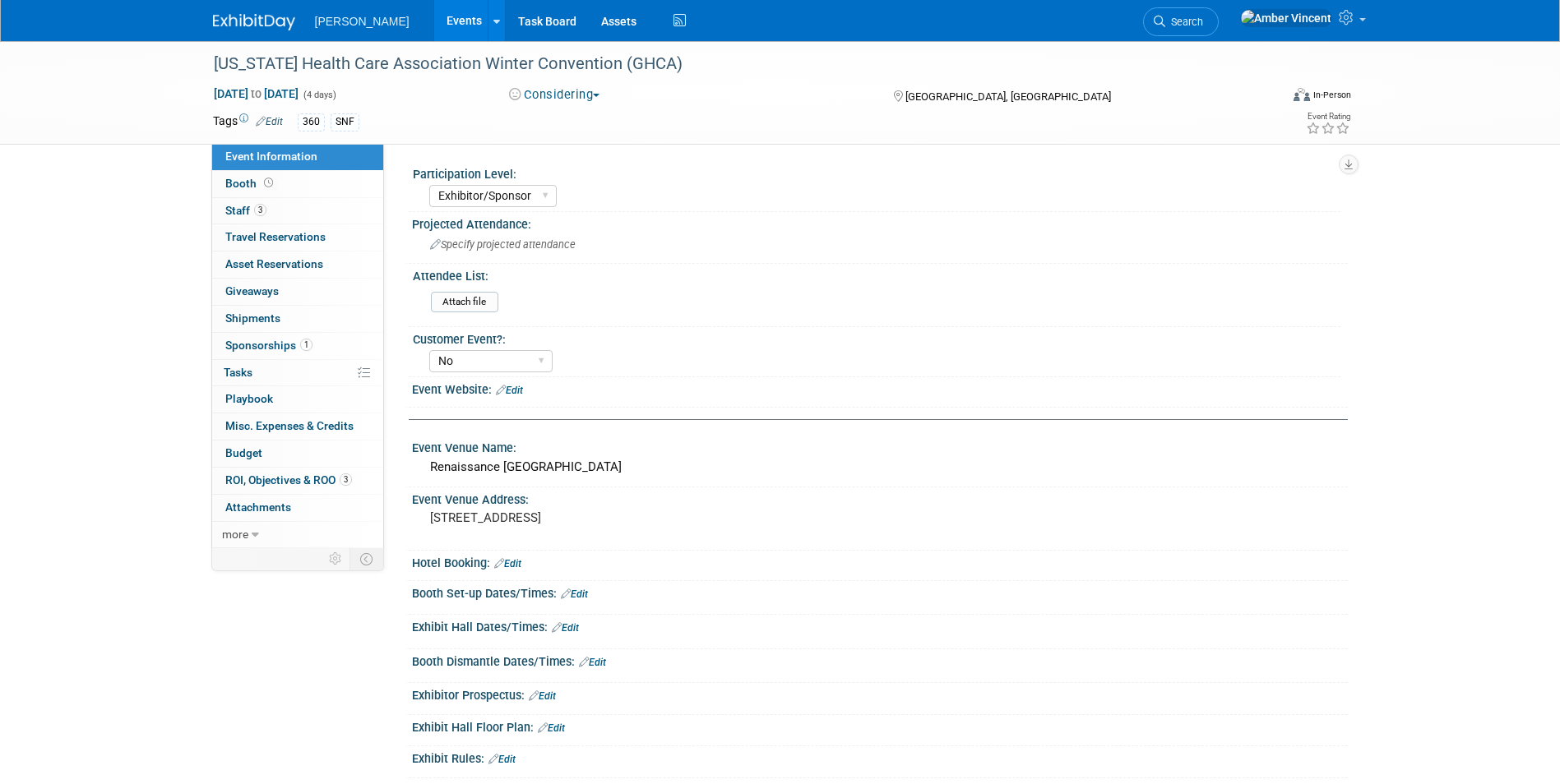
select select "Exhibitor/Sponsor"
select select "No"
click at [297, 266] on span "Asset Reservations 0" at bounding box center [274, 263] width 98 height 13
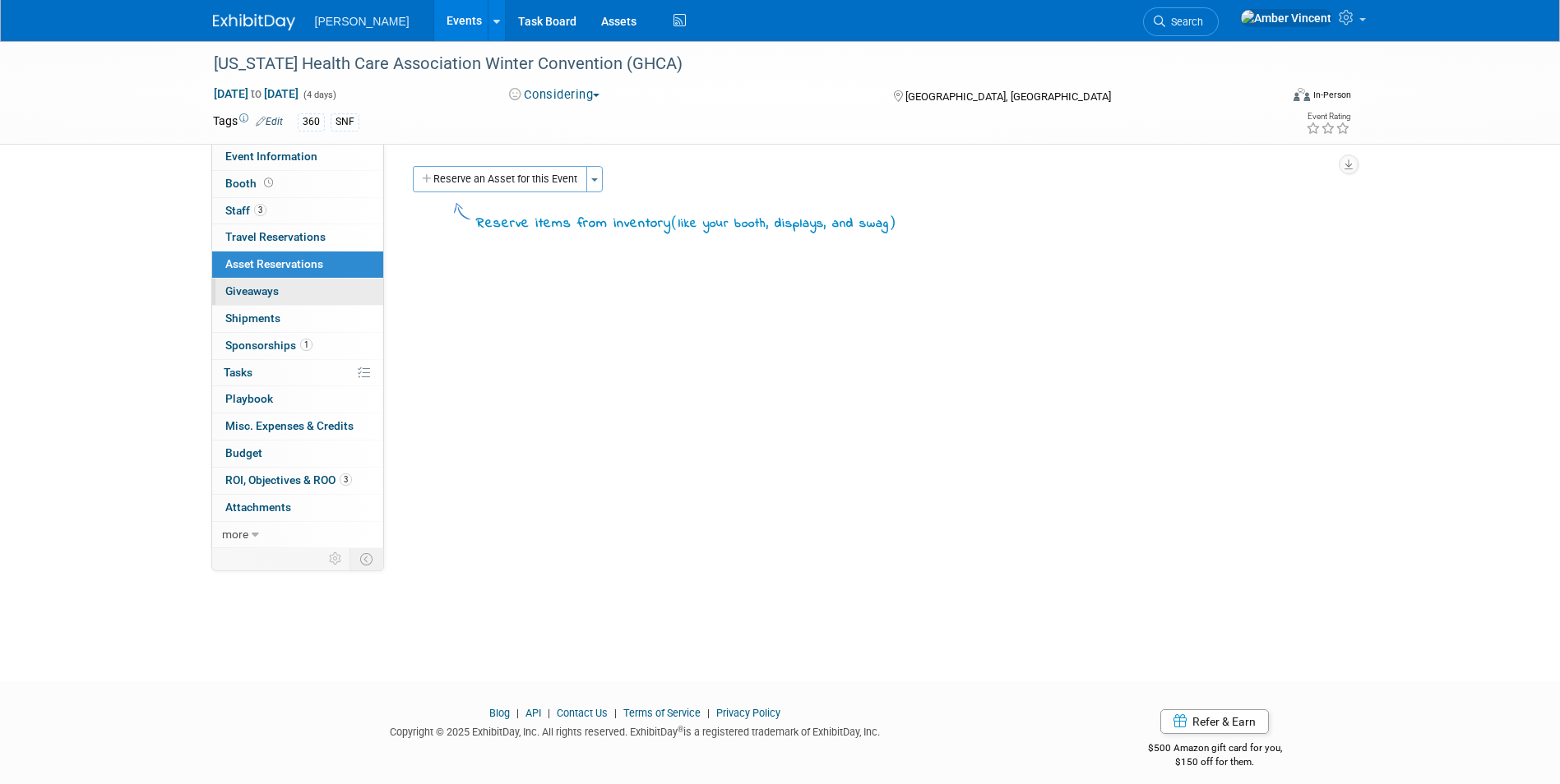
click at [269, 287] on span "Giveaways 0" at bounding box center [252, 291] width 54 height 13
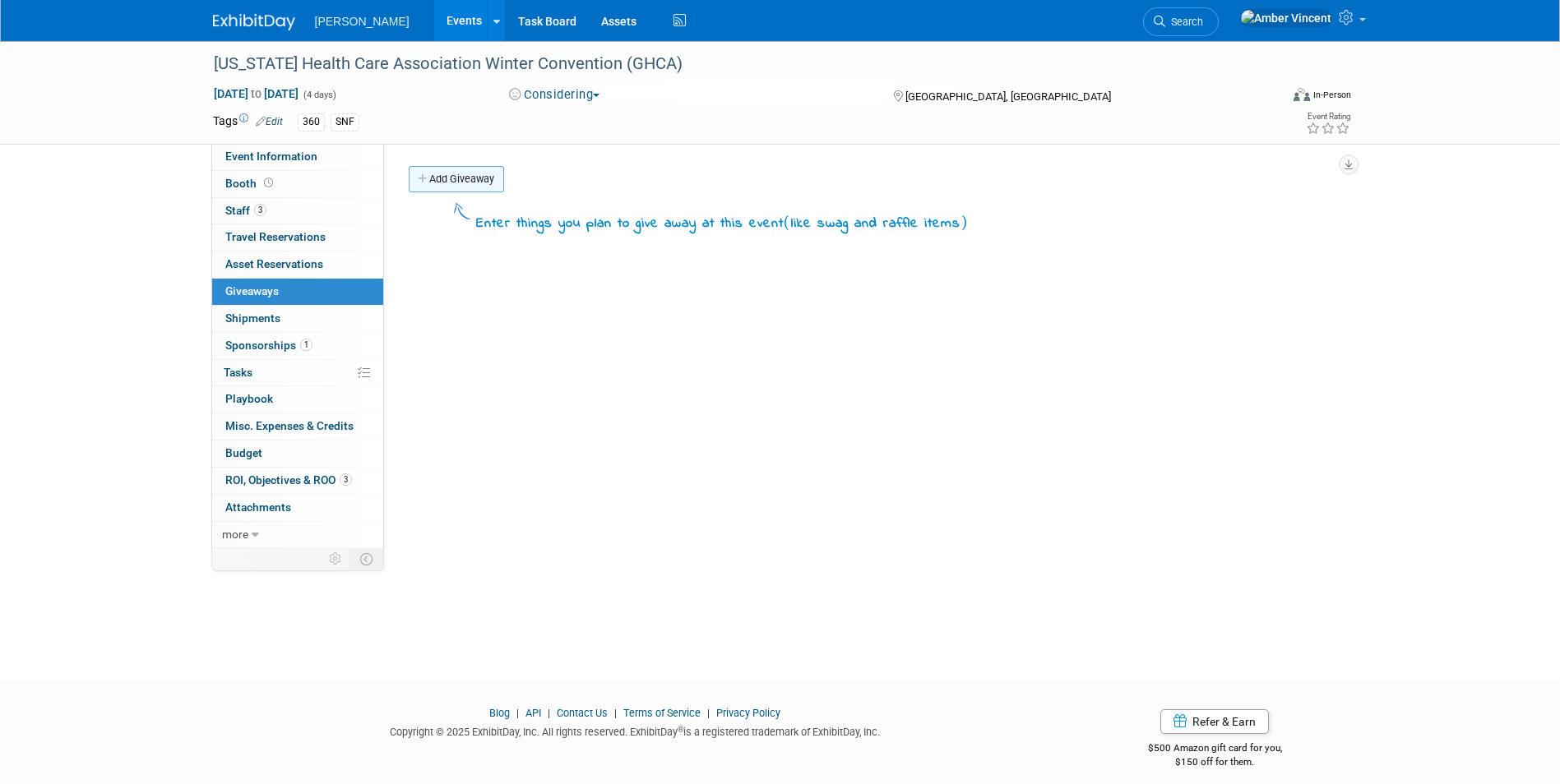
click at [436, 180] on link "Add Giveaway" at bounding box center [456, 179] width 96 height 26
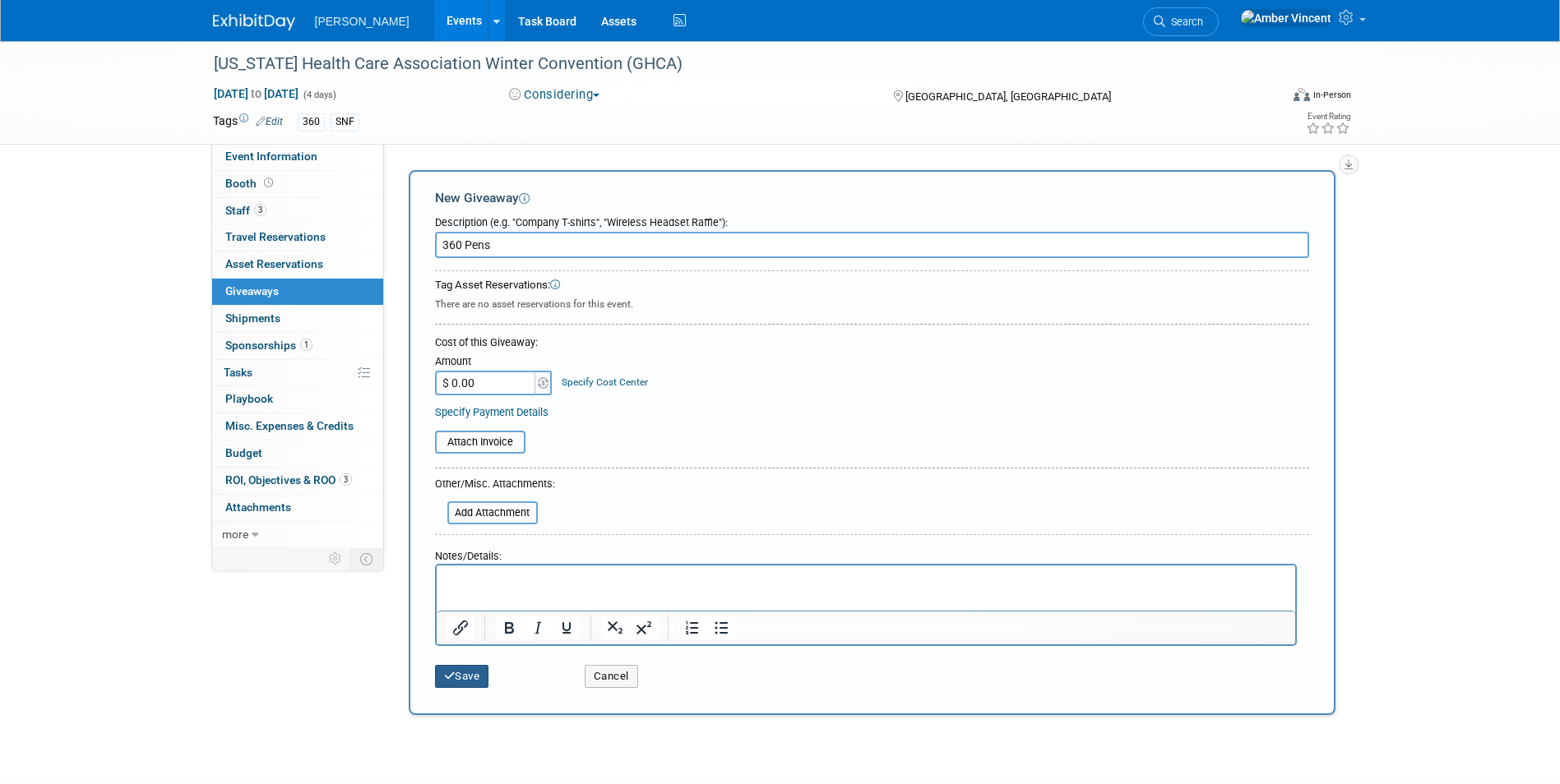
type input "360 Pens"
click at [460, 680] on button "Save" at bounding box center [462, 676] width 55 height 23
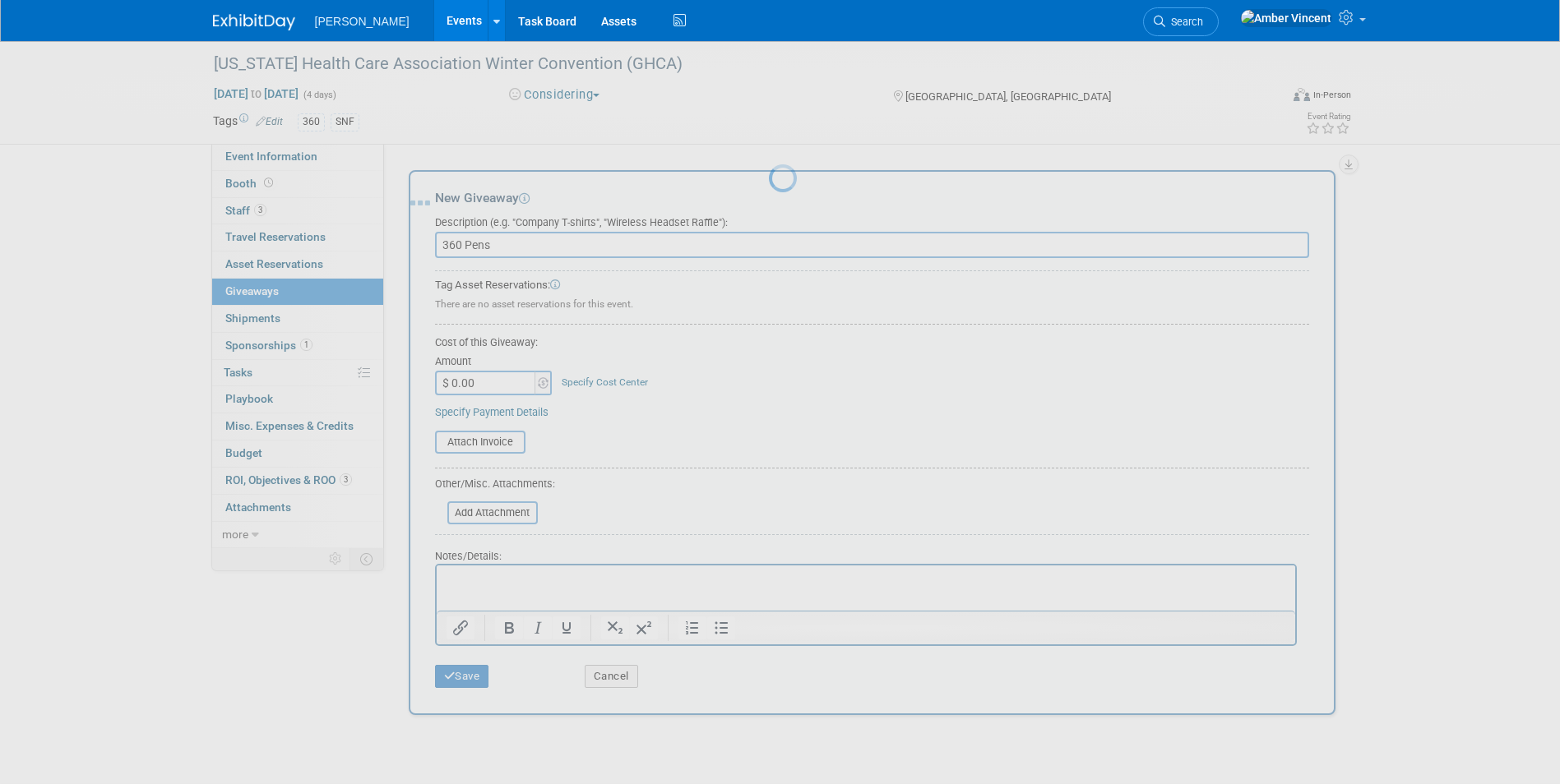
scroll to position [13, 0]
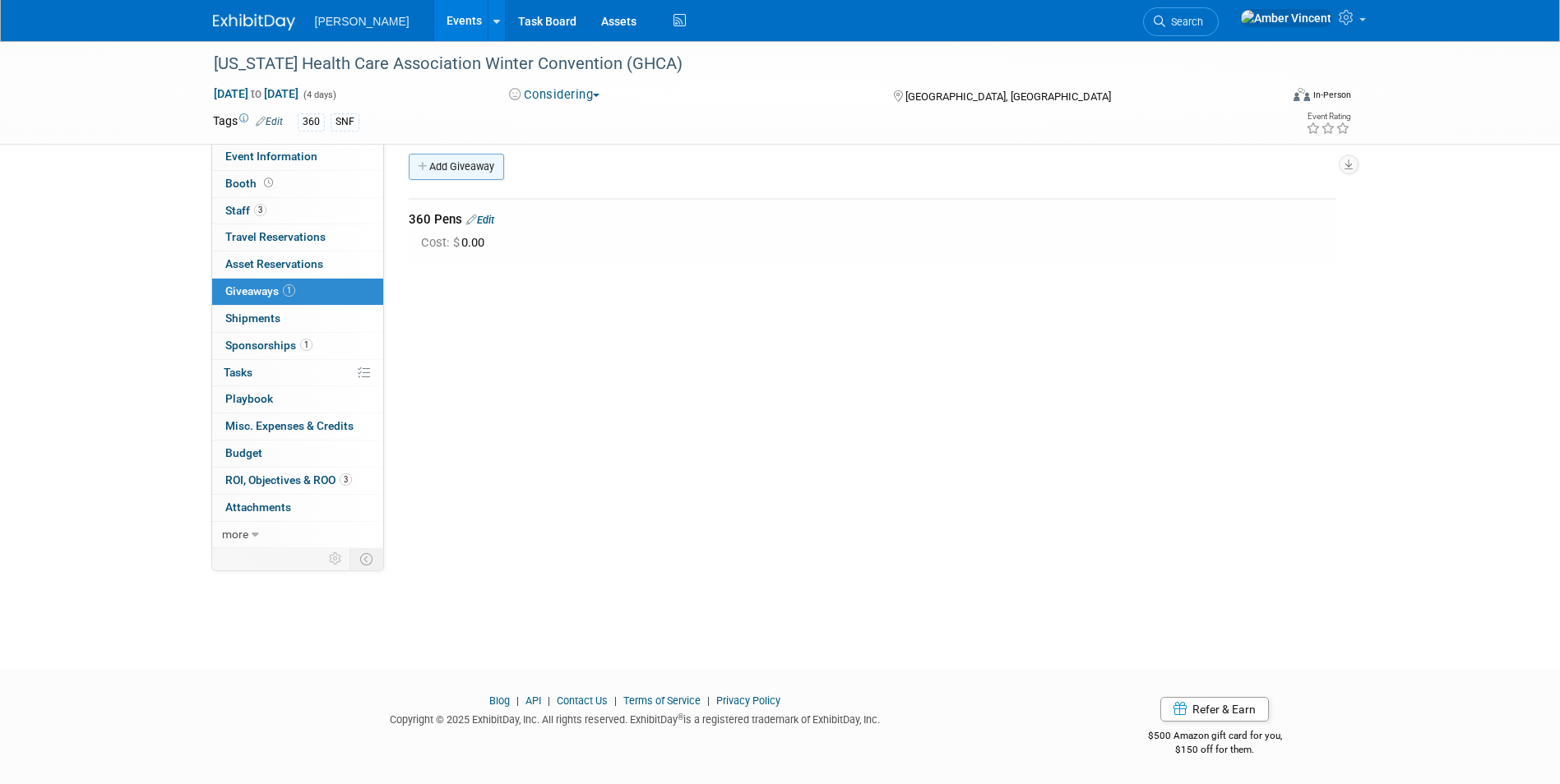
click at [440, 169] on link "Add Giveaway" at bounding box center [456, 167] width 96 height 26
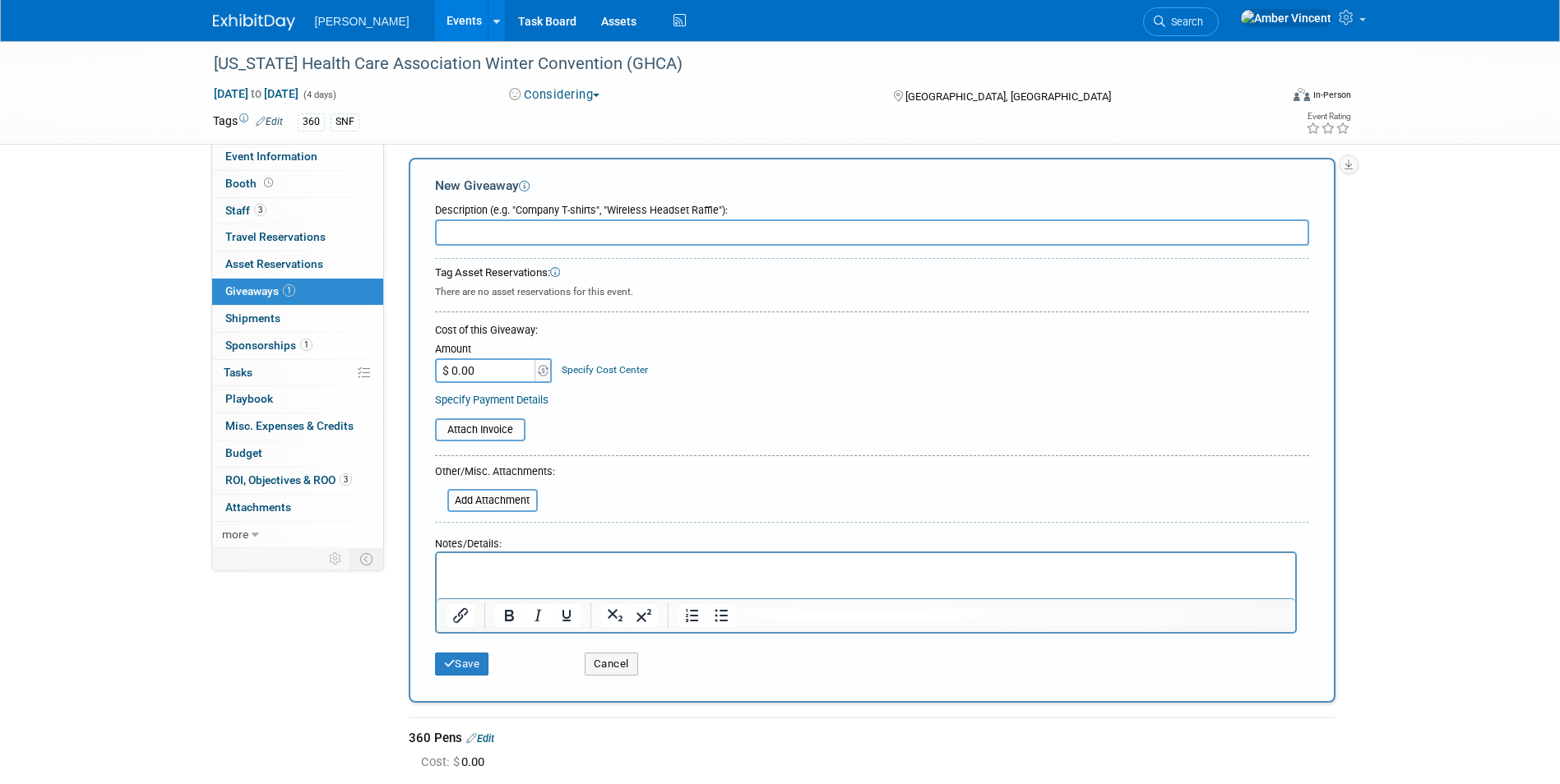
scroll to position [0, 0]
click at [482, 232] on input "text" at bounding box center [872, 232] width 874 height 26
type input "360 Promo Jute totes"
click at [453, 658] on icon "submit" at bounding box center [449, 664] width 12 height 11
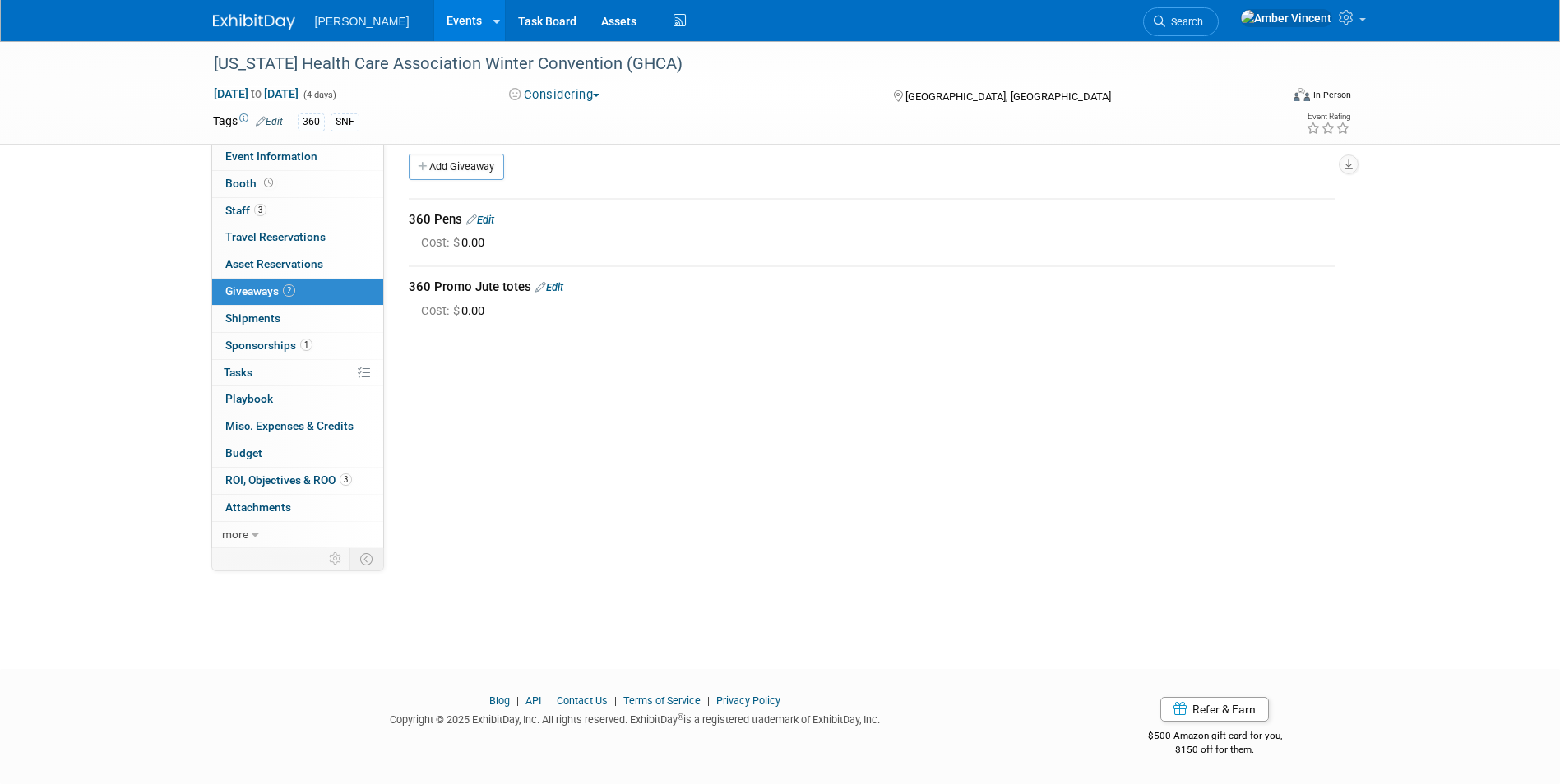
click at [827, 537] on div "[US_STATE] Health Care Association Winter Convention (GHCA) [DATE] to [DATE] (4…" at bounding box center [780, 335] width 1560 height 611
